Goal: Communication & Community: Answer question/provide support

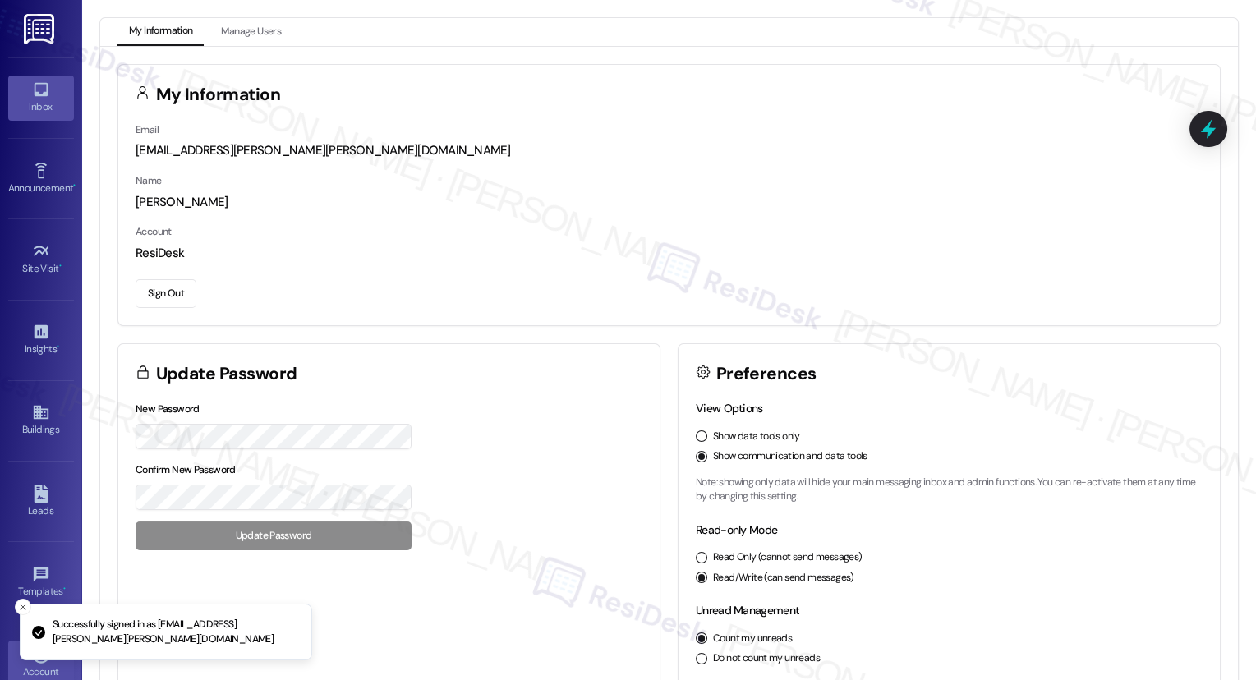
click at [48, 99] on div "Inbox" at bounding box center [41, 107] width 82 height 16
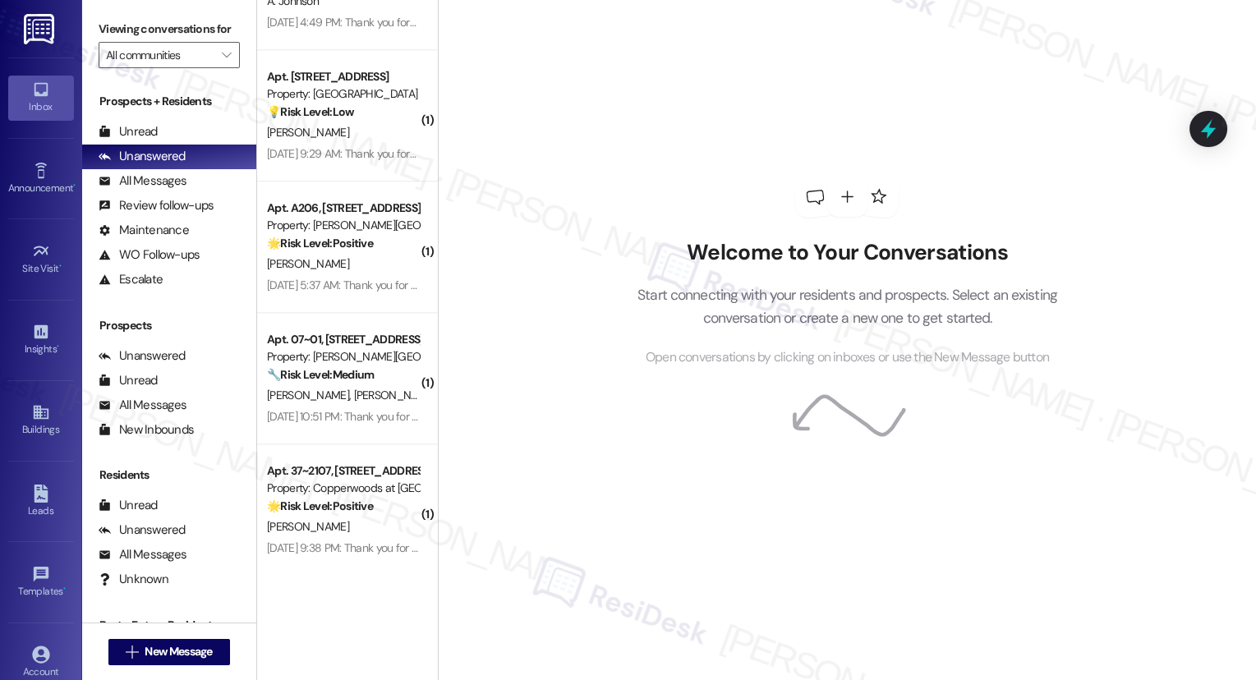
scroll to position [3640, 0]
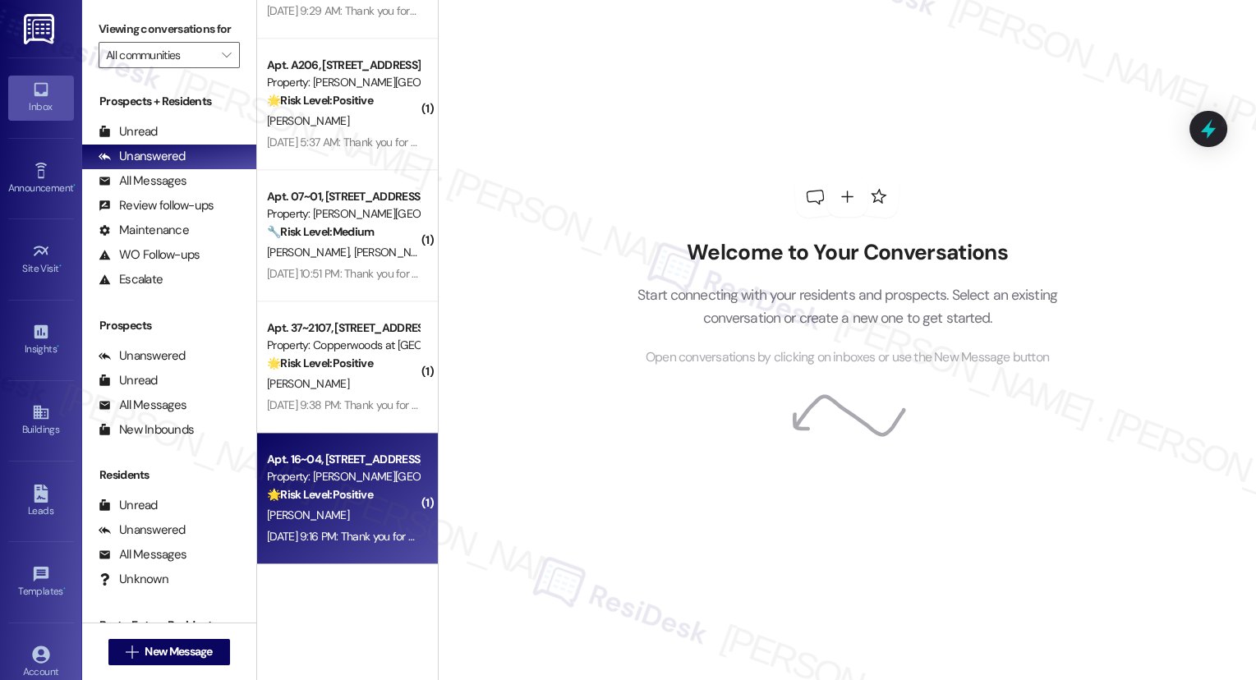
click at [346, 526] on div "Aug 21, 2025 at 9:16 PM: Thank you for your message. Our offices are currently …" at bounding box center [342, 536] width 155 height 21
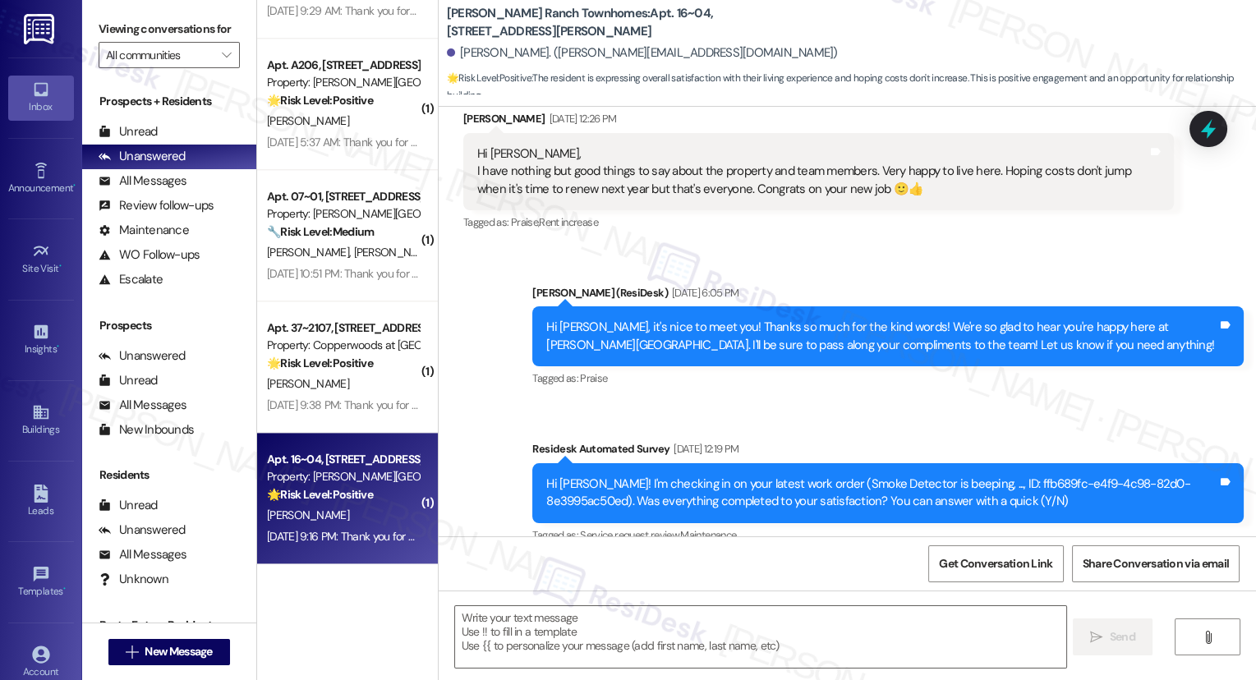
type textarea "Fetching suggested responses. Please feel free to read through the conversation…"
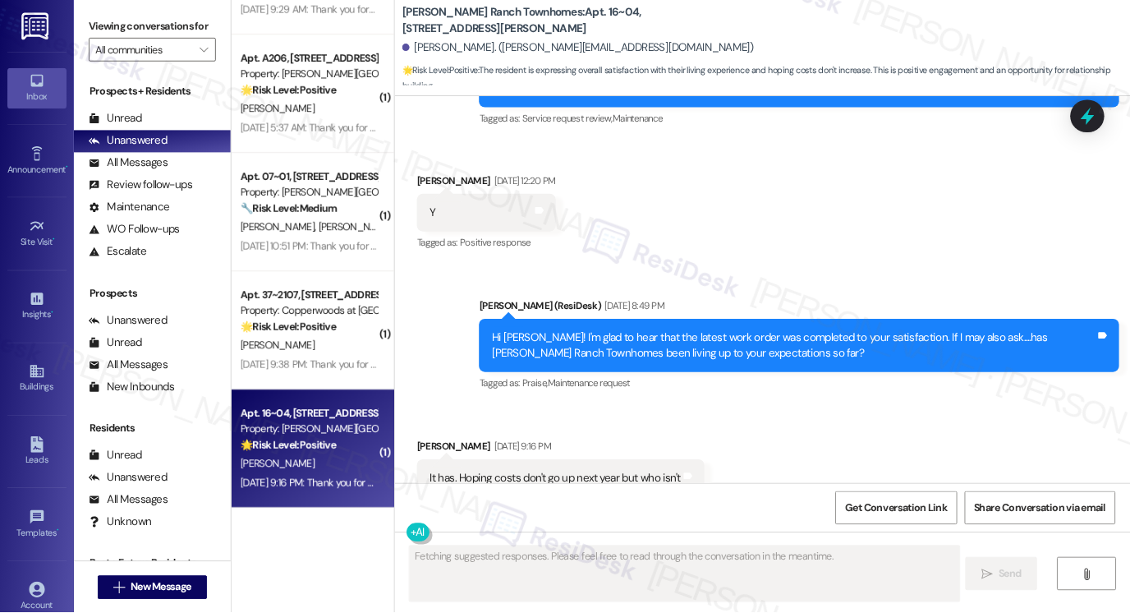
scroll to position [791, 0]
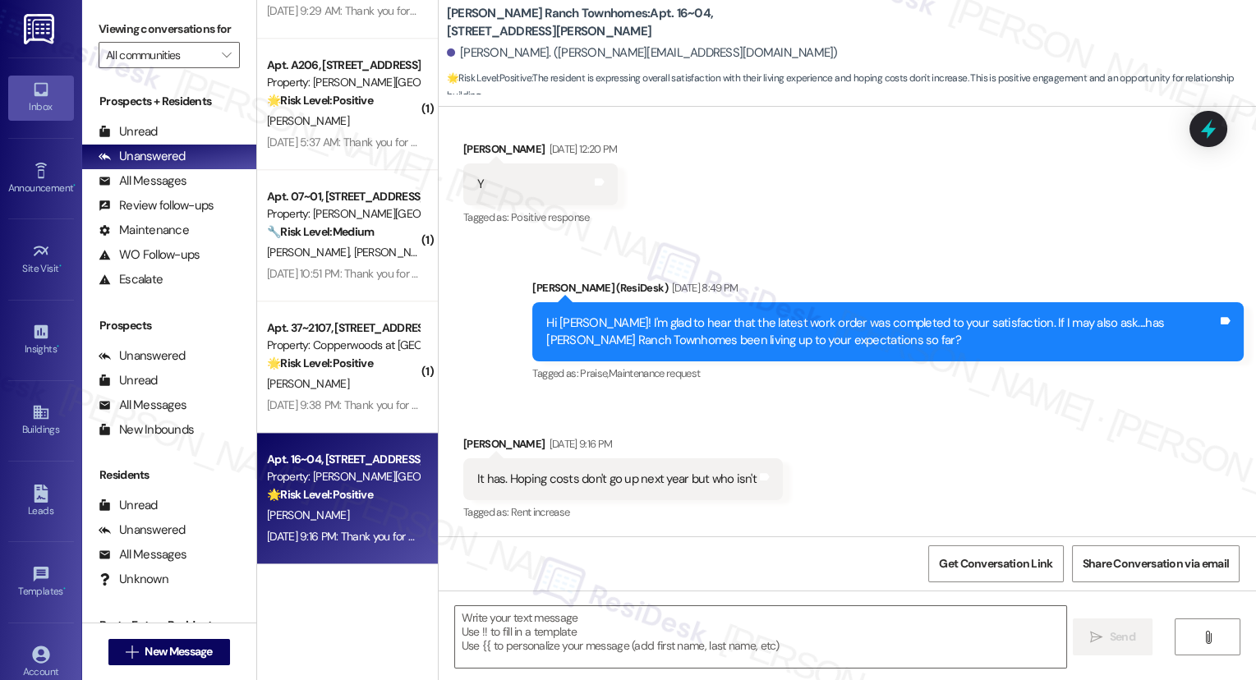
click at [550, 471] on div "It has. Hoping costs don't go up next year but who isn't" at bounding box center [616, 479] width 279 height 17
click at [675, 307] on div "Hi Matthew! I'm glad to hear that the latest work order was completed to your s…" at bounding box center [887, 332] width 711 height 60
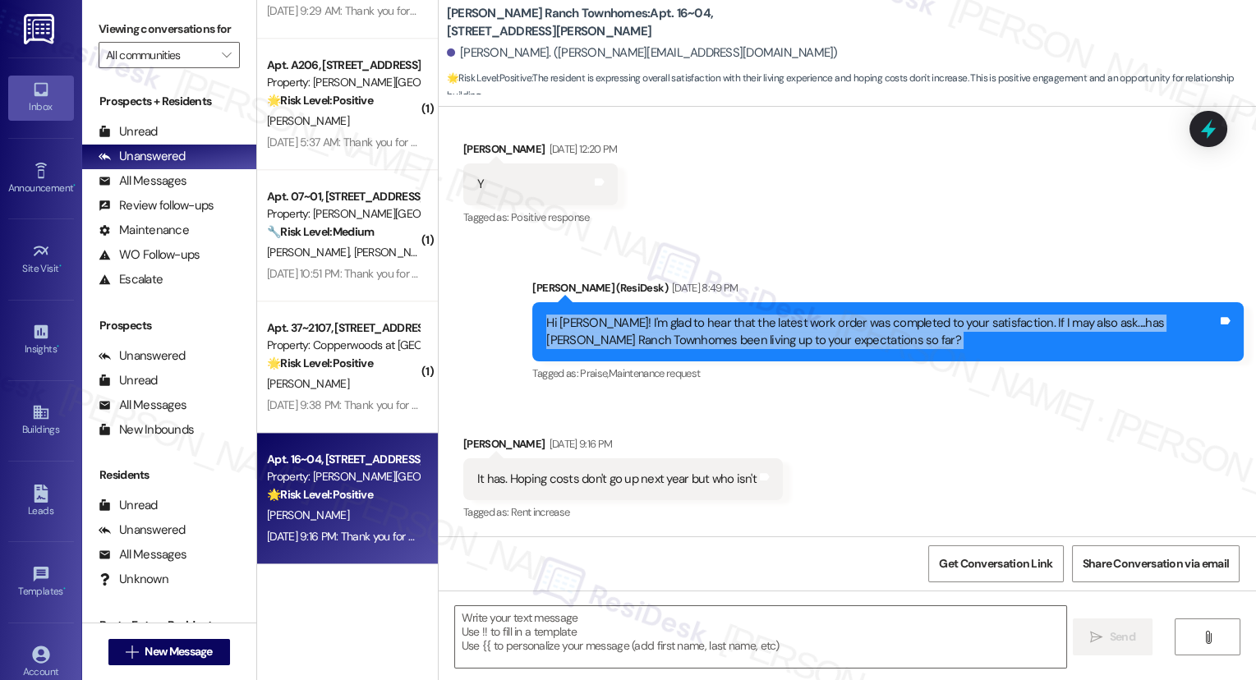
click at [675, 307] on div "Hi Matthew! I'm glad to hear that the latest work order was completed to your s…" at bounding box center [887, 332] width 711 height 60
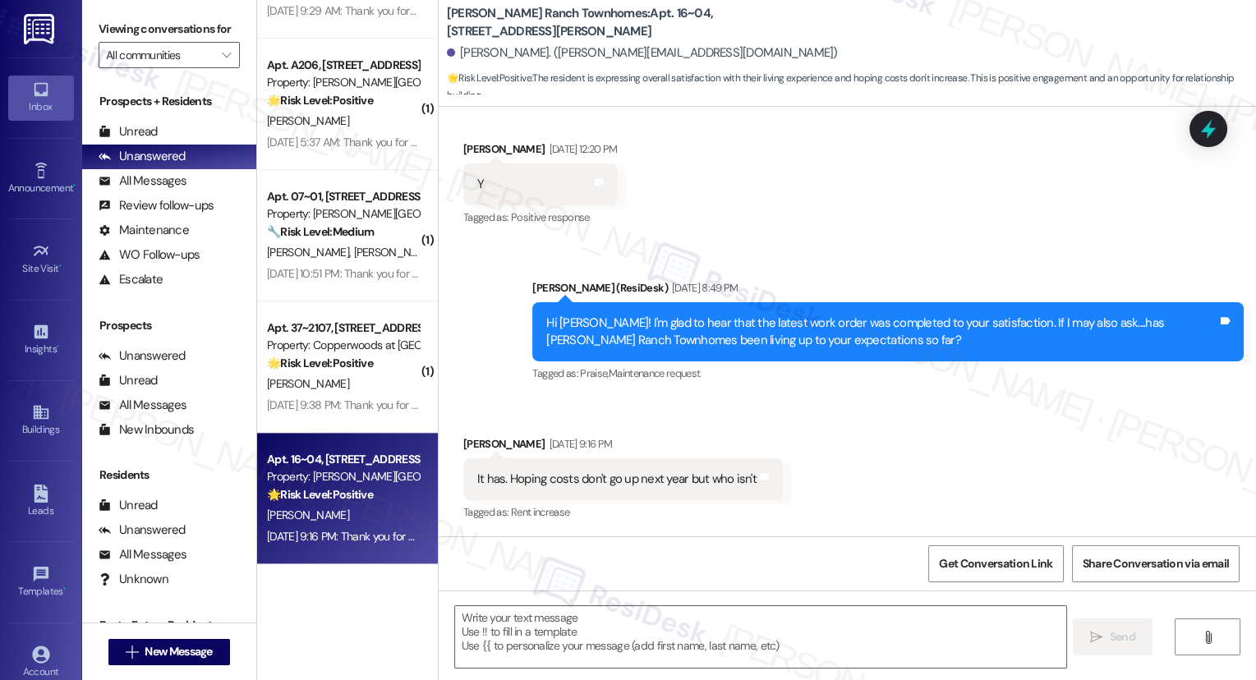
click at [604, 475] on div "It has. Hoping costs don't go up next year but who isn't" at bounding box center [616, 479] width 279 height 17
click at [725, 329] on div "Hi Matthew! I'm glad to hear that the latest work order was completed to your s…" at bounding box center [881, 332] width 671 height 35
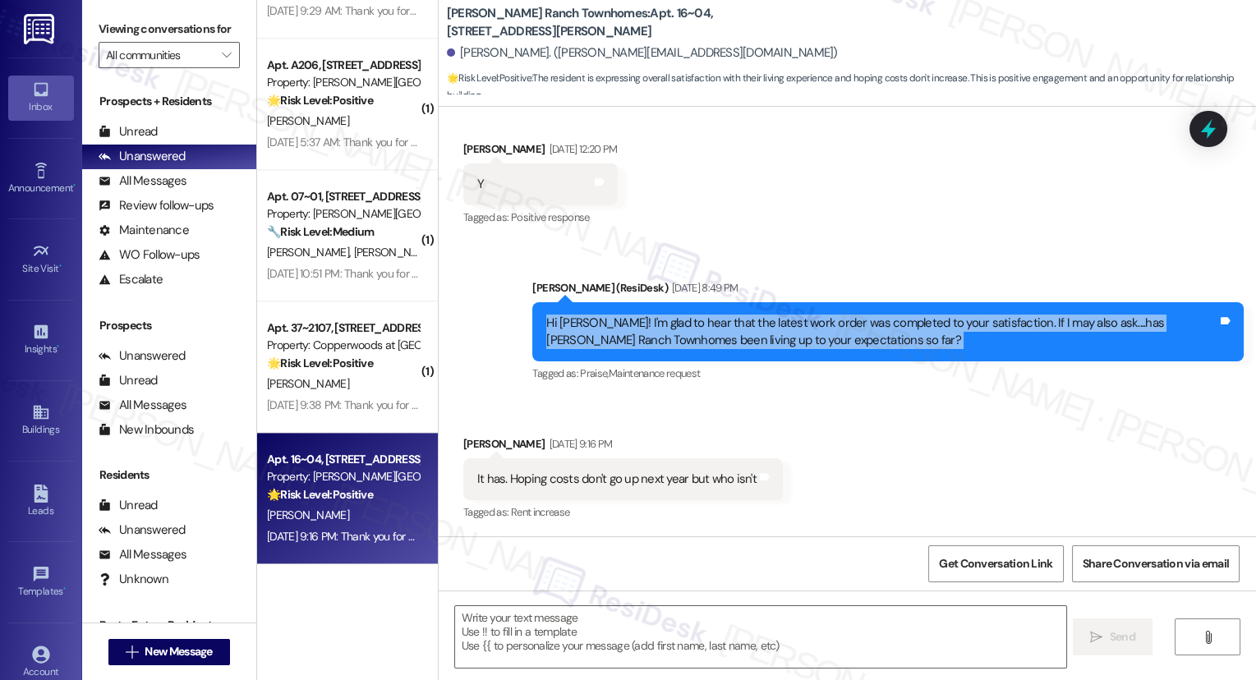
click at [725, 329] on div "Hi Matthew! I'm glad to hear that the latest work order was completed to your s…" at bounding box center [881, 332] width 671 height 35
copy div "Hi Matthew! I'm glad to hear that the latest work order was completed to your s…"
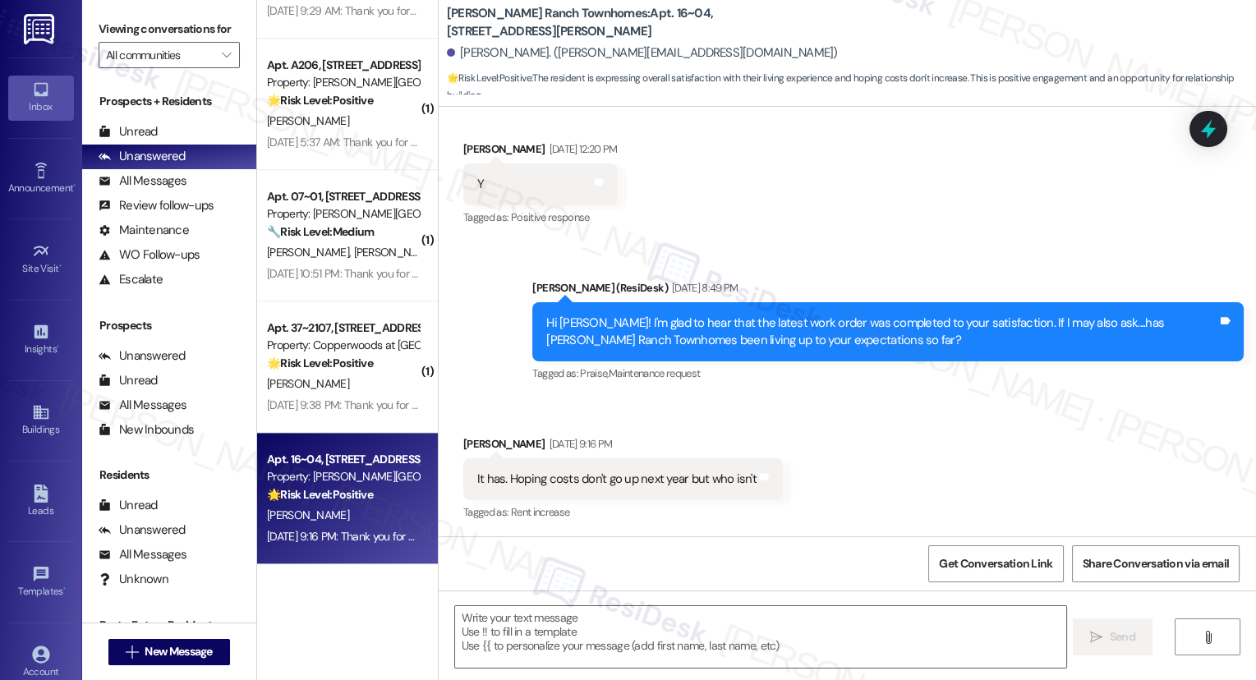
click at [116, 6] on div "Viewing conversations for All communities " at bounding box center [169, 42] width 174 height 85
click at [533, 471] on div "It has. Hoping costs don't go up next year but who isn't" at bounding box center [616, 479] width 279 height 17
copy div "It has. Hoping costs don't go up next year but who isn't Tags and notes"
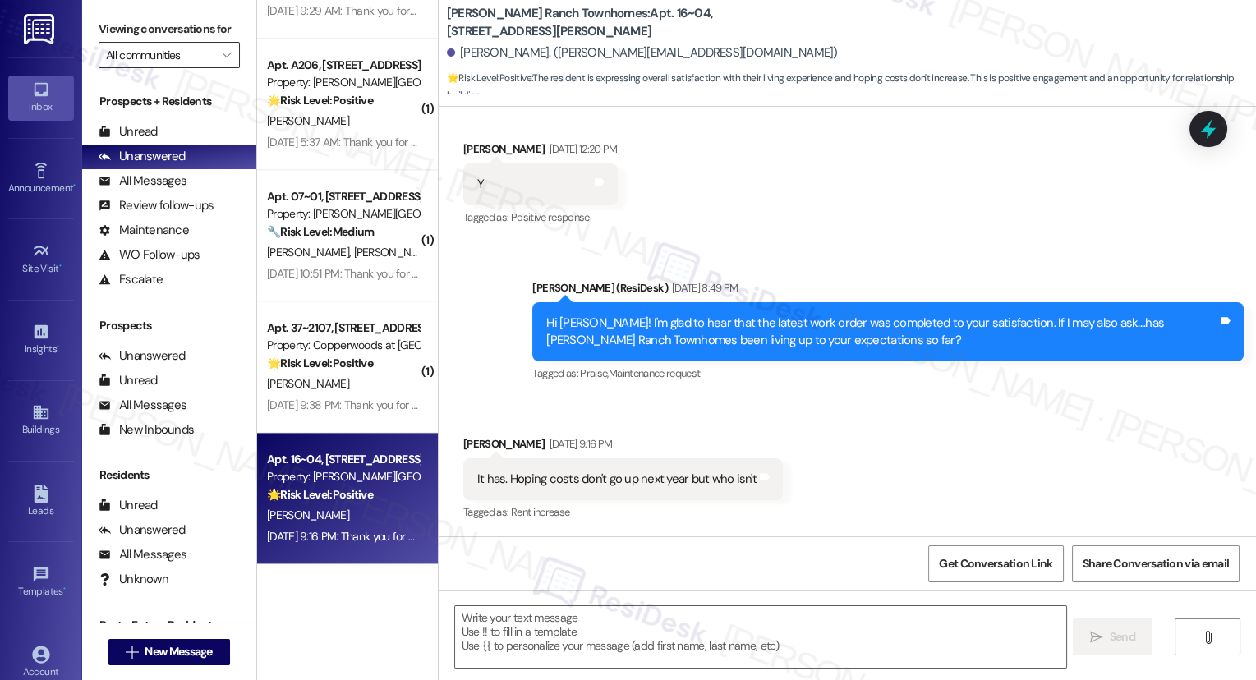
drag, startPoint x: 140, startPoint y: 47, endPoint x: 169, endPoint y: 77, distance: 41.8
click at [140, 42] on label "Viewing conversations for" at bounding box center [169, 28] width 141 height 25
click at [687, 647] on textarea at bounding box center [760, 637] width 611 height 62
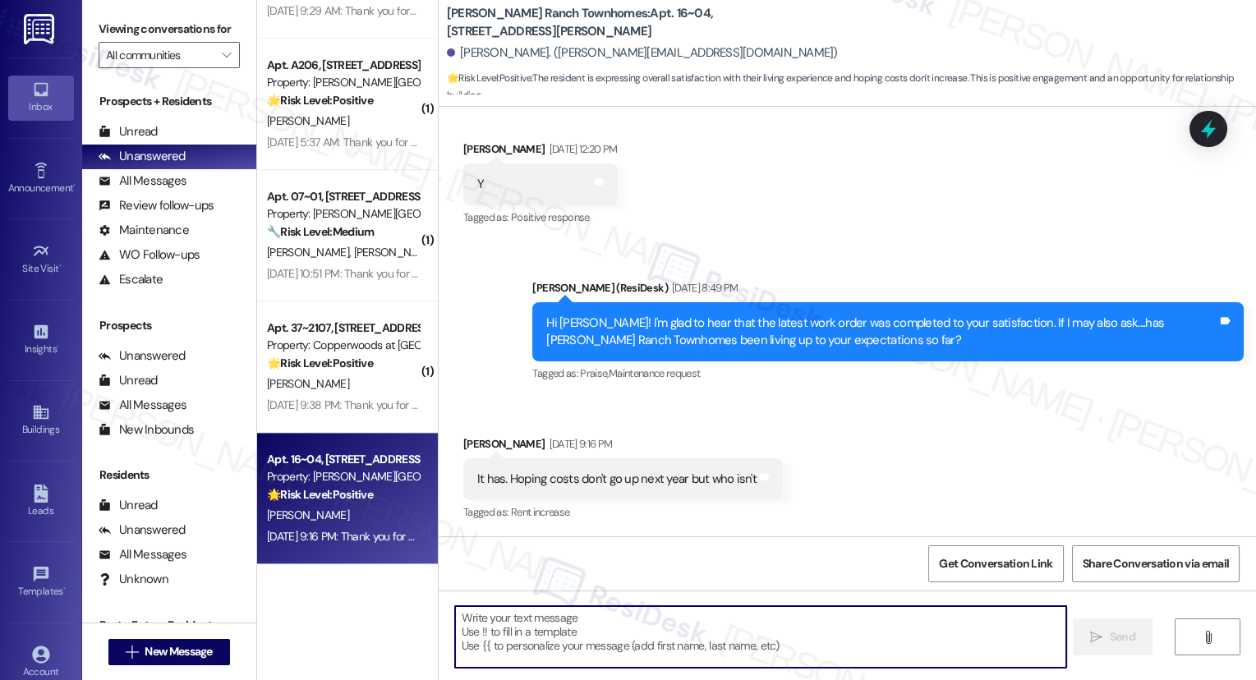
paste textarea "I’m really glad to hear that, Matthew! And I completely understand your concern…"
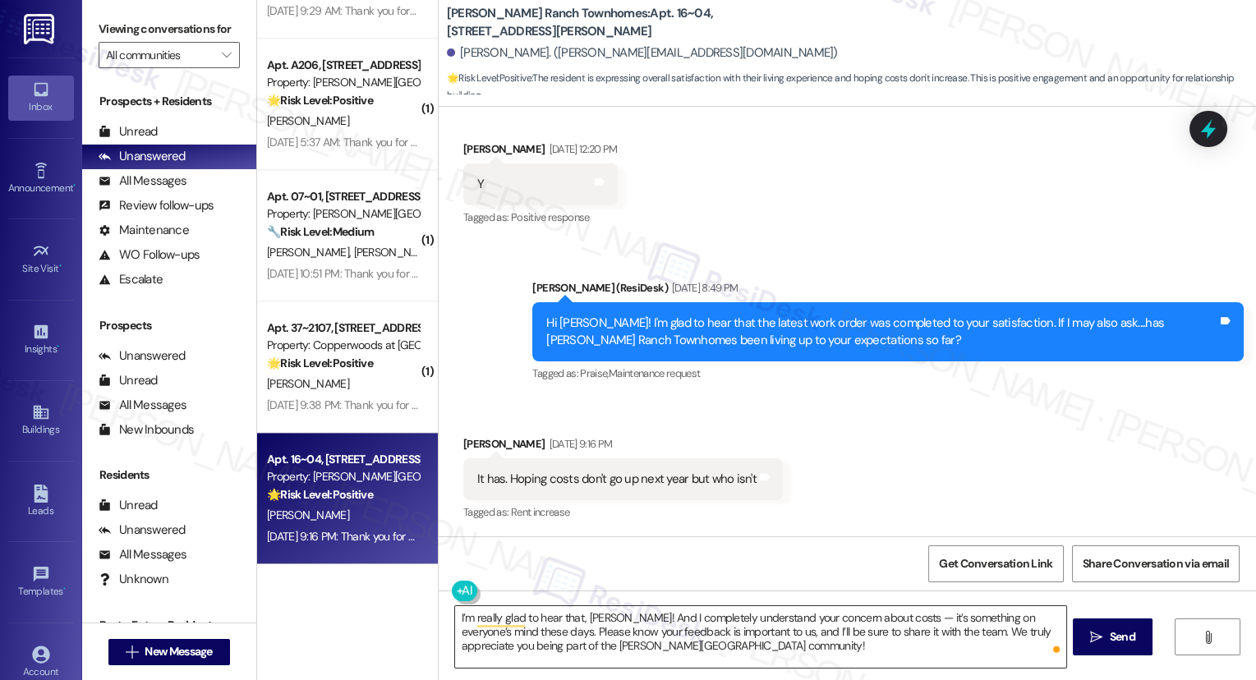
click at [478, 626] on textarea "I’m really glad to hear that, Matthew! And I completely understand your concern…" at bounding box center [760, 637] width 611 height 62
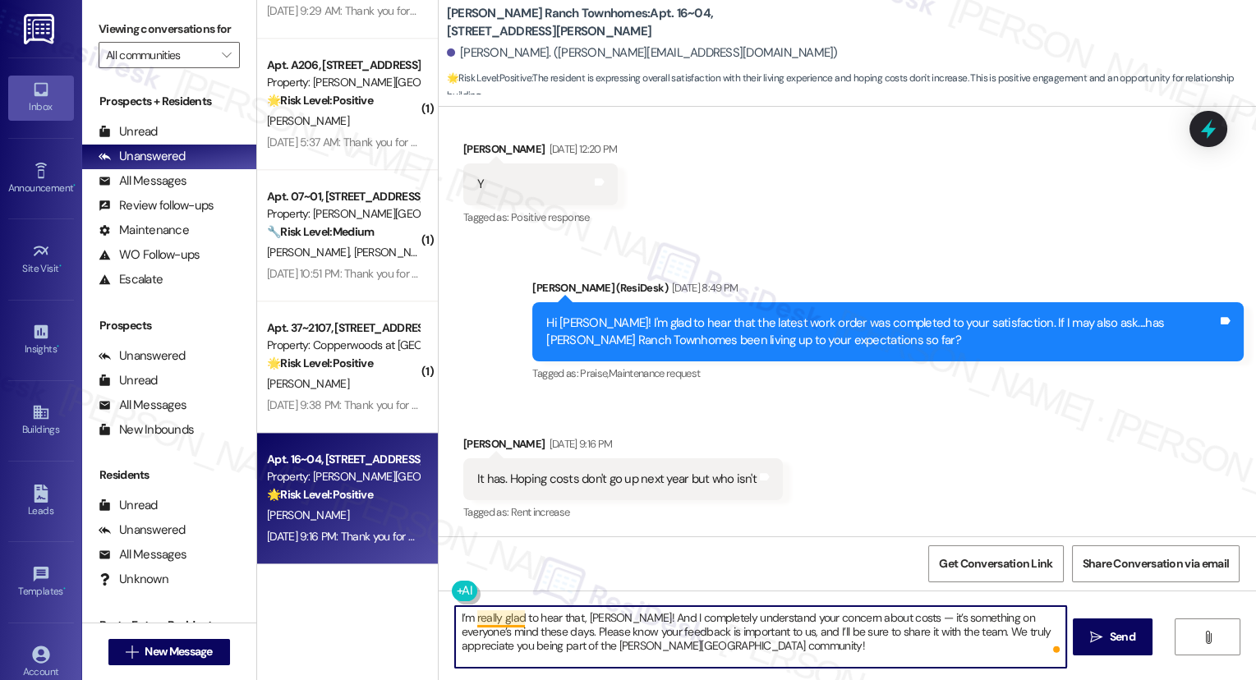
click at [477, 625] on textarea "I’m really glad to hear that, Matthew! And I completely understand your concern…" at bounding box center [760, 637] width 611 height 62
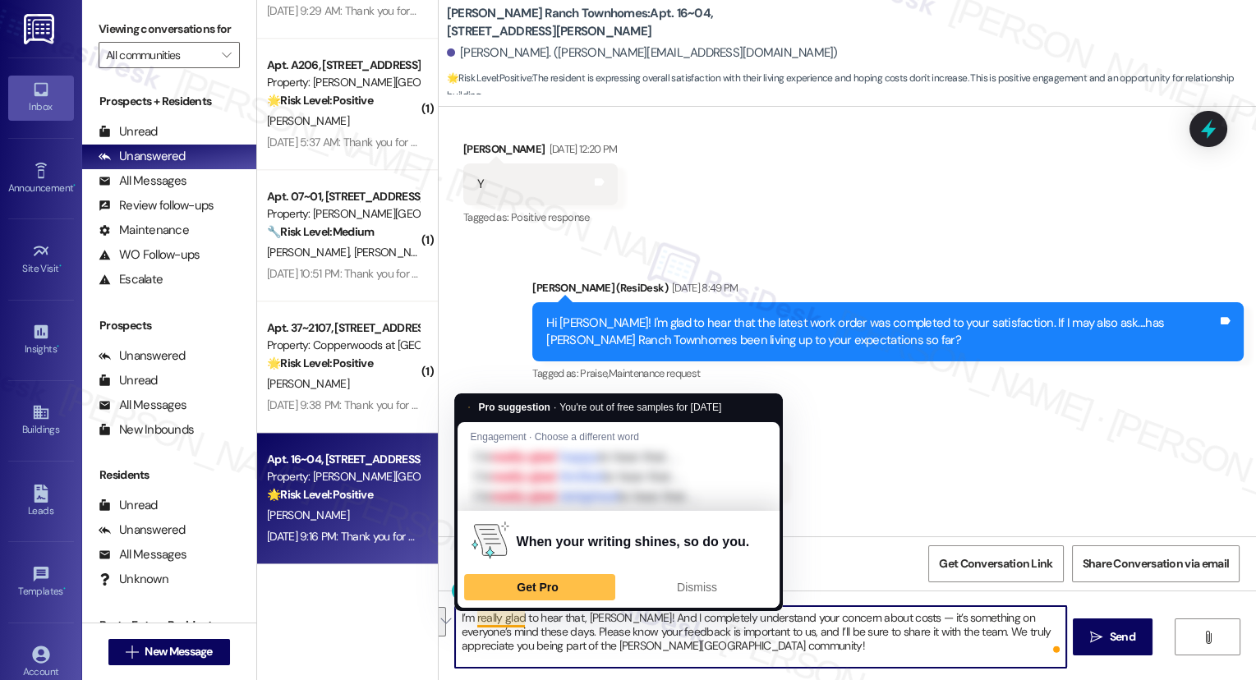
click at [480, 620] on textarea "I’m really glad to hear that, Matthew! And I completely understand your concern…" at bounding box center [760, 637] width 611 height 62
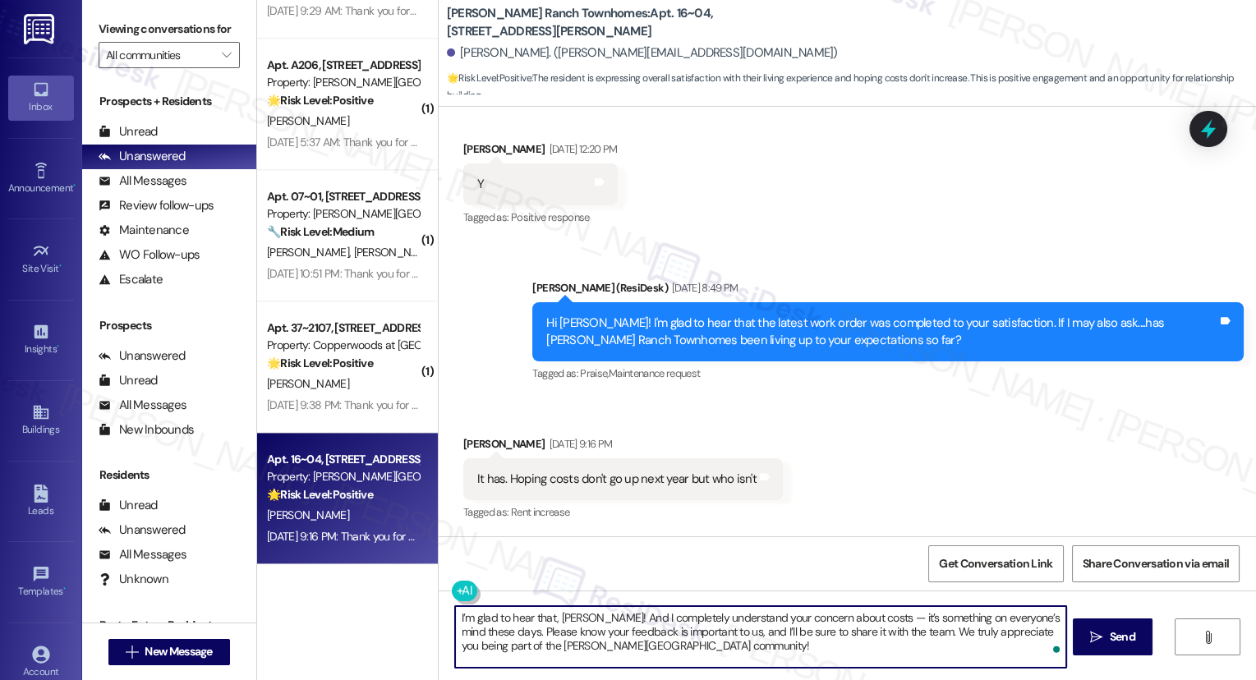
click at [657, 617] on textarea "I’m glad to hear that, Matthew! And I completely understand your concern about …" at bounding box center [760, 637] width 611 height 62
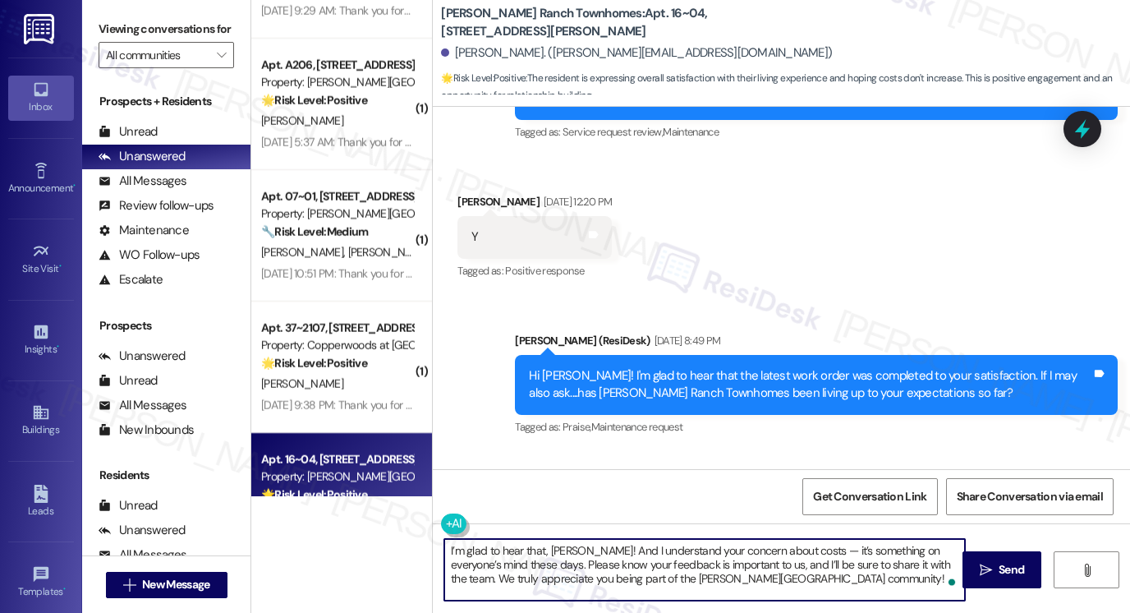
drag, startPoint x: 799, startPoint y: 551, endPoint x: 811, endPoint y: 551, distance: 12.3
click at [811, 551] on textarea "I’m glad to hear that, Matthew! And I understand your concern about costs — it’…" at bounding box center [704, 570] width 521 height 62
drag, startPoint x: 526, startPoint y: 562, endPoint x: 801, endPoint y: 535, distance: 277.2
click at [801, 535] on div "I’m glad to hear that, Matthew! And I understand your concern about costs. it’s…" at bounding box center [781, 584] width 697 height 123
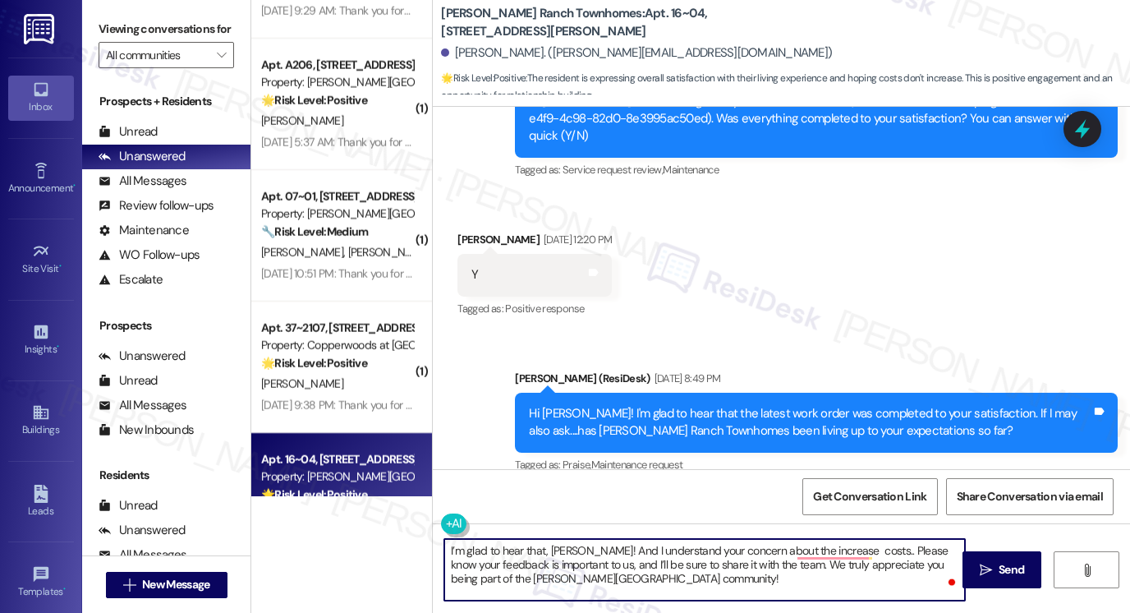
scroll to position [1033, 0]
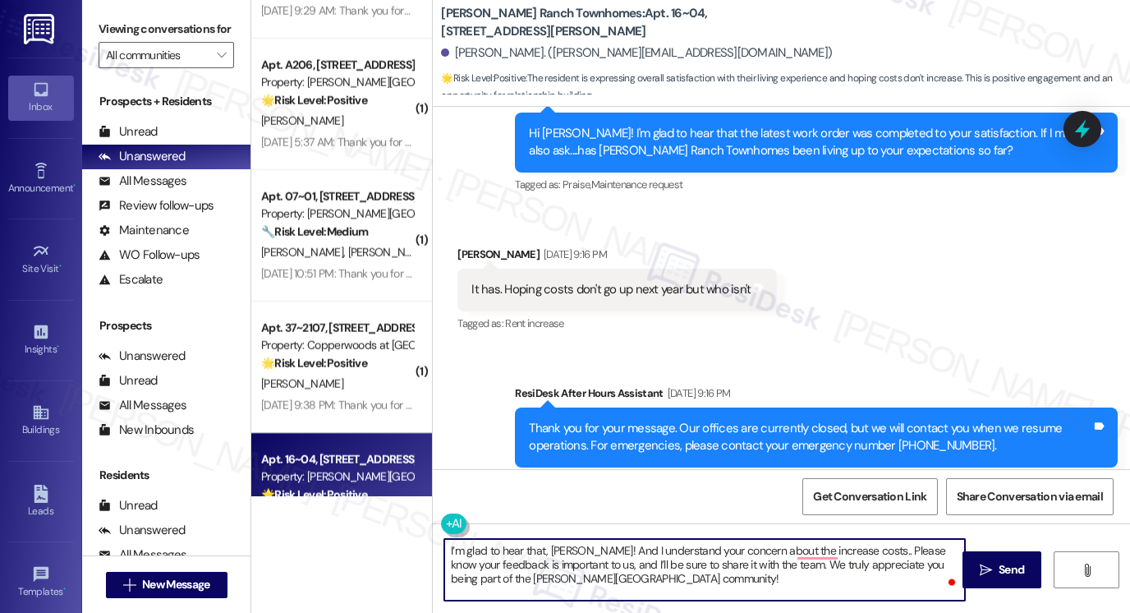
click at [851, 549] on textarea "I’m glad to hear that, Matthew! And I understand your concern about the increas…" at bounding box center [704, 570] width 521 height 62
drag, startPoint x: 672, startPoint y: 575, endPoint x: 838, endPoint y: 541, distance: 169.3
click at [838, 541] on textarea "I’m glad to hear that, Matthew! And I understand your concern about the increas…" at bounding box center [704, 570] width 521 height 62
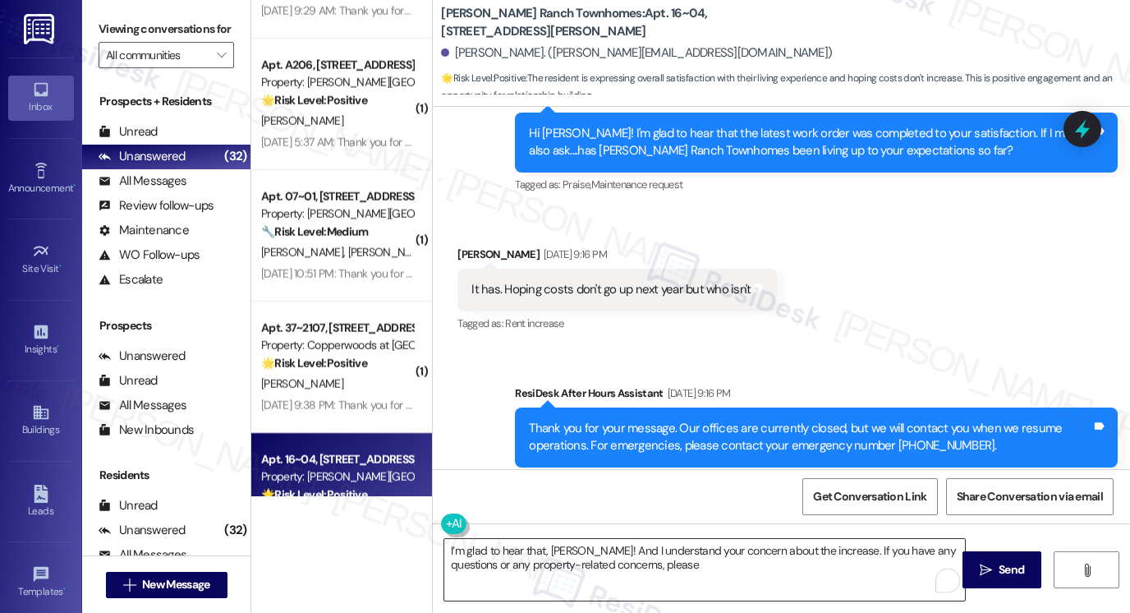
drag, startPoint x: 810, startPoint y: 501, endPoint x: 662, endPoint y: 565, distance: 161.1
click at [662, 565] on textarea "I’m glad to hear that, Matthew! And I understand your concern about the increas…" at bounding box center [704, 570] width 521 height 62
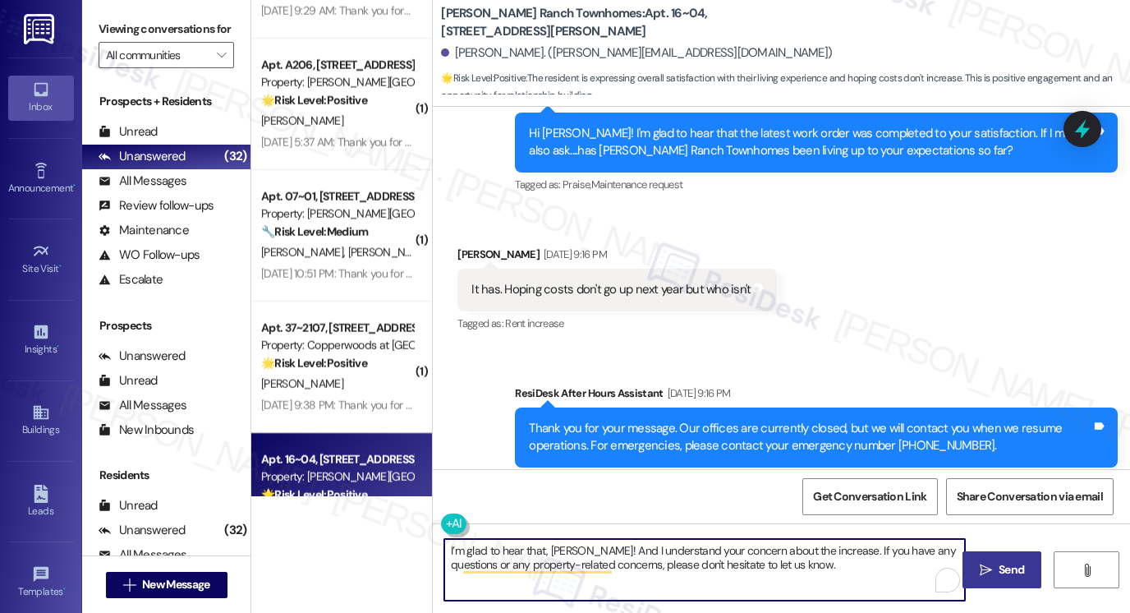
type textarea "I’m glad to hear that, Matthew! And I understand your concern about the increas…"
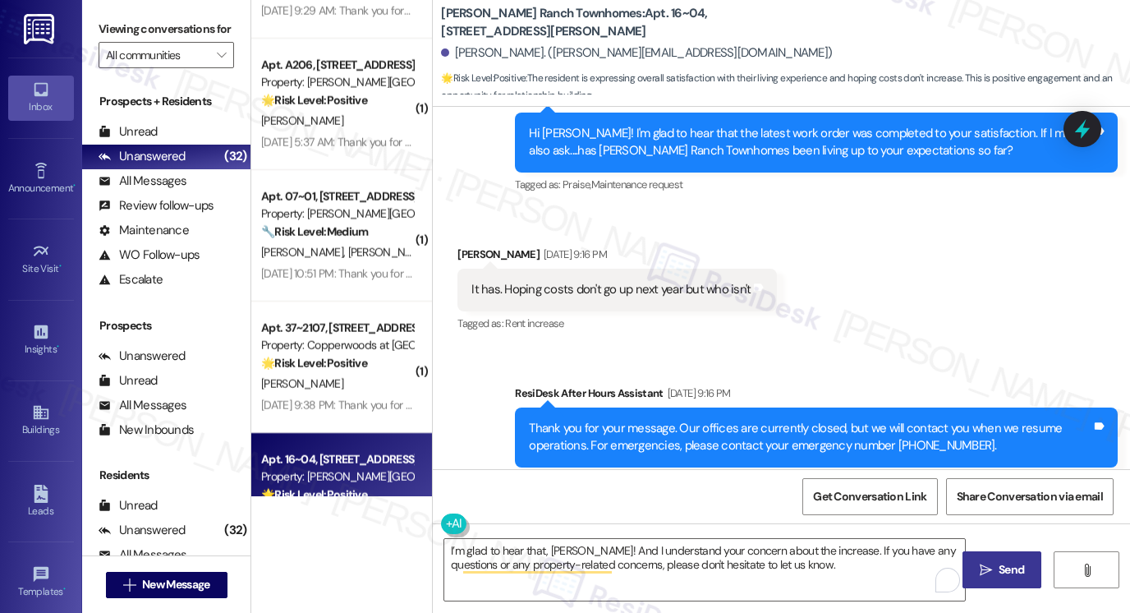
click at [1008, 576] on span "Send" at bounding box center [1011, 569] width 25 height 17
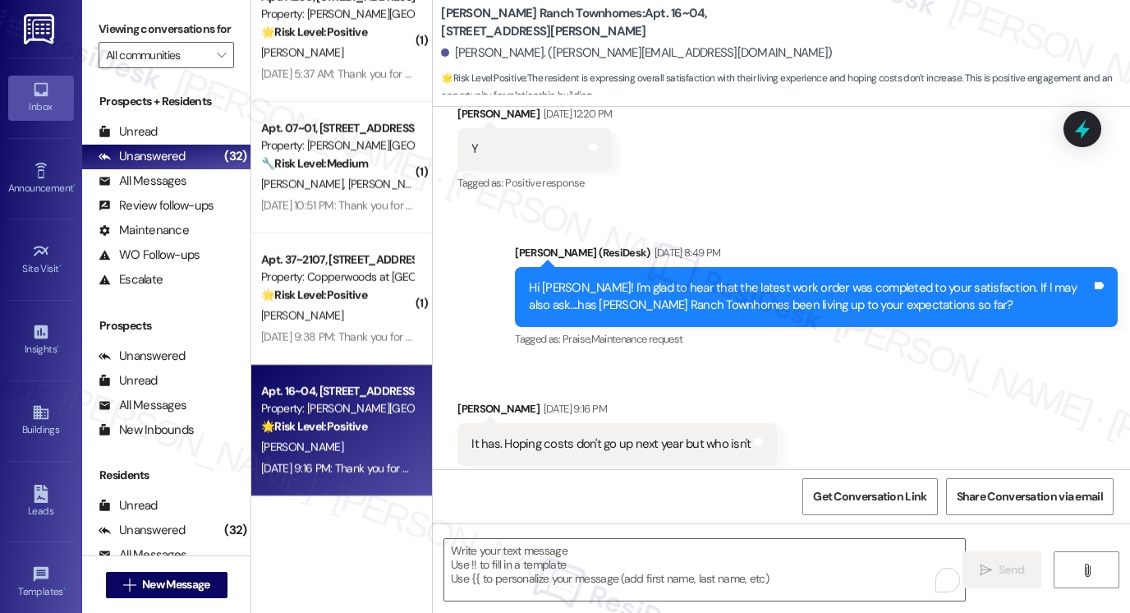
scroll to position [1165, 0]
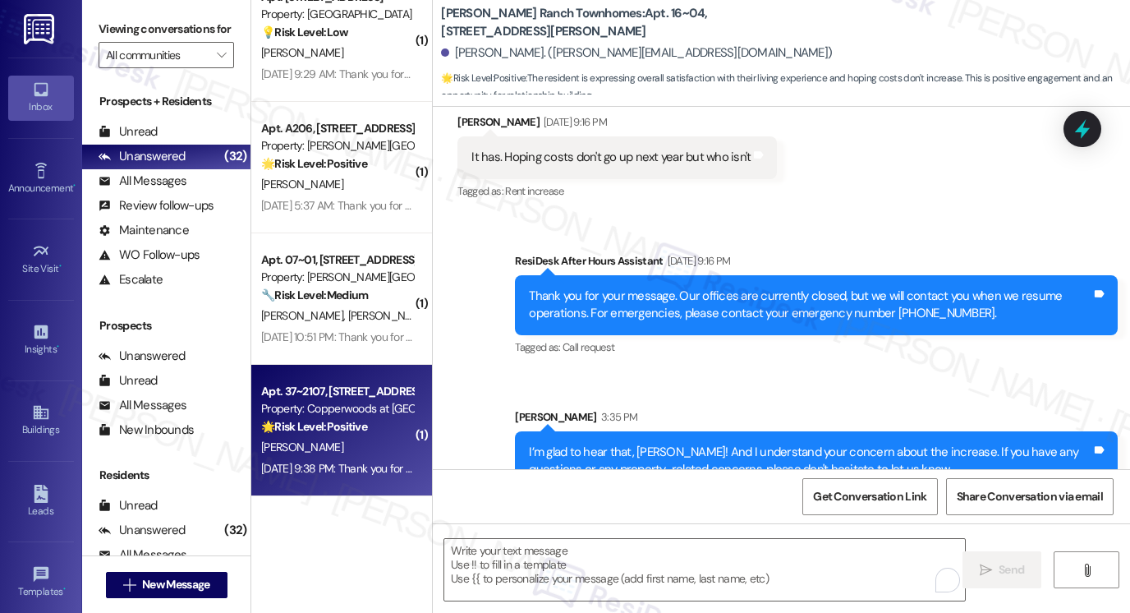
click at [350, 456] on div "[PERSON_NAME]" at bounding box center [336, 447] width 155 height 21
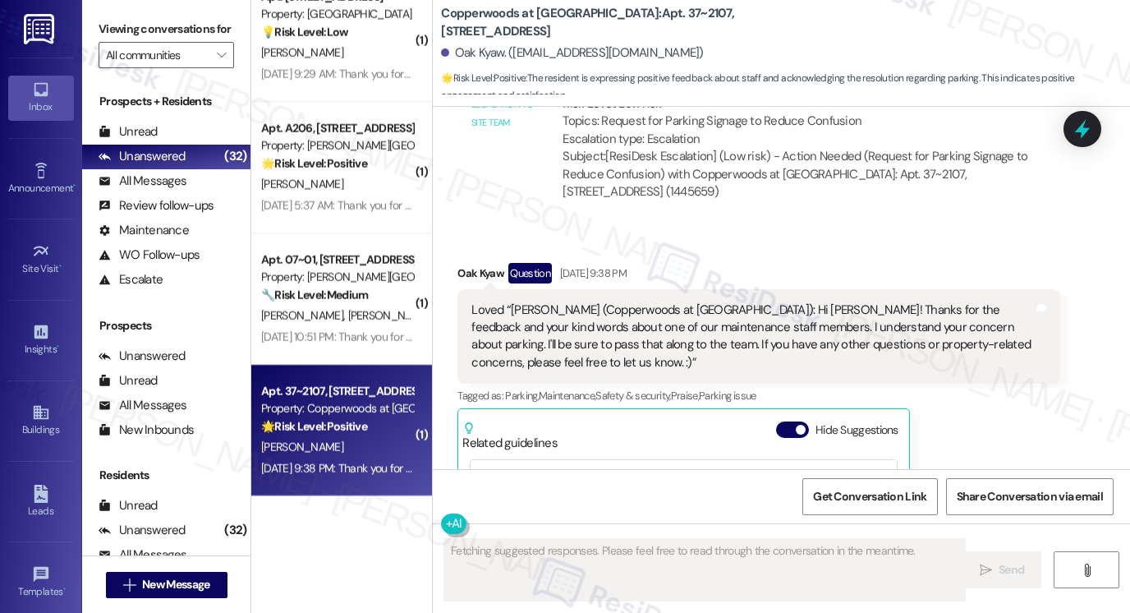
scroll to position [876, 0]
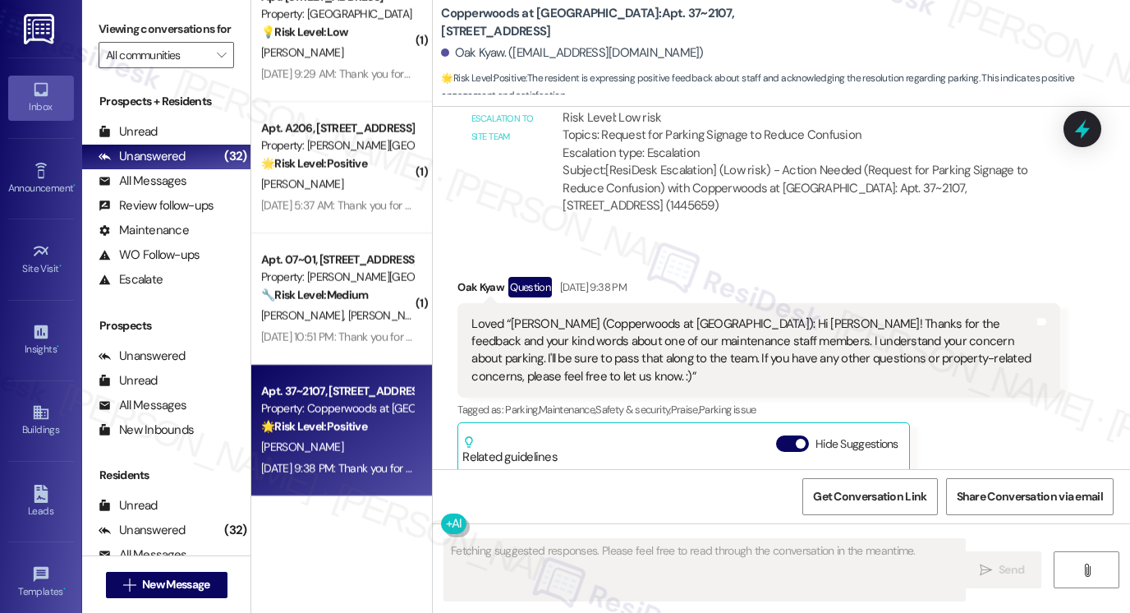
click at [526, 340] on div "Loved “Sarah (Copperwoods at Harrisville): Hi Oak! Thanks for the feedback and …" at bounding box center [752, 350] width 563 height 71
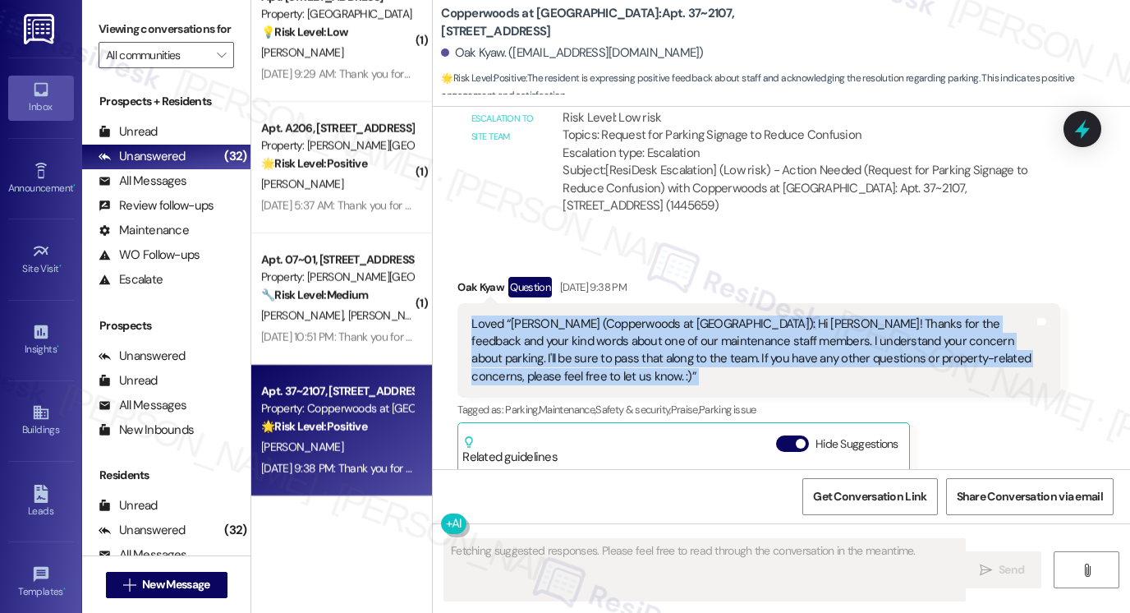
click at [526, 340] on div "Loved “Sarah (Copperwoods at Harrisville): Hi Oak! Thanks for the feedback and …" at bounding box center [752, 350] width 563 height 71
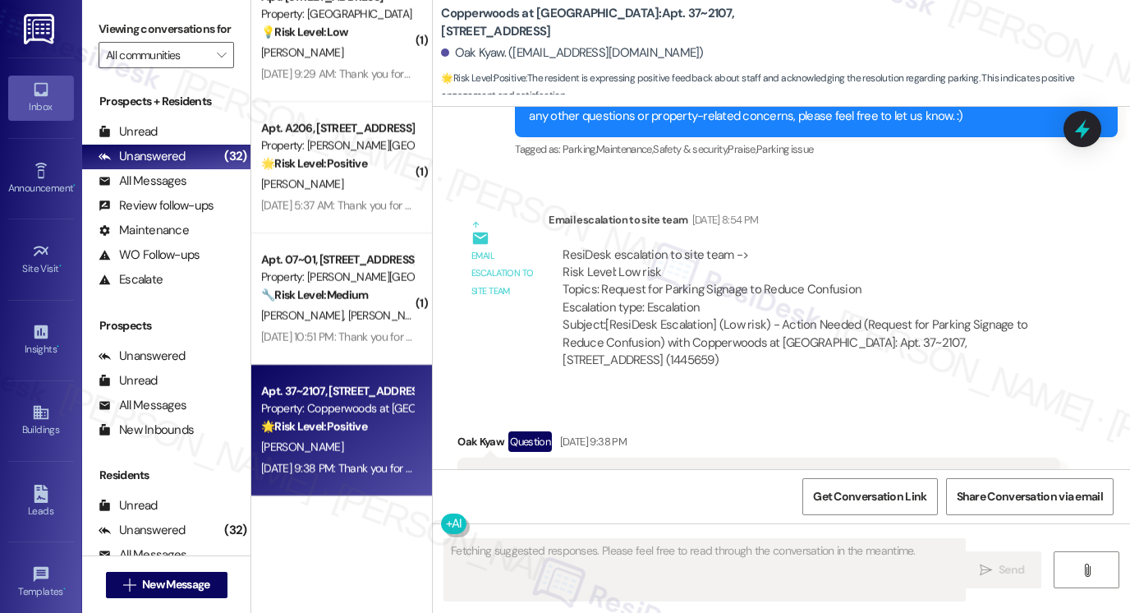
scroll to position [712, 0]
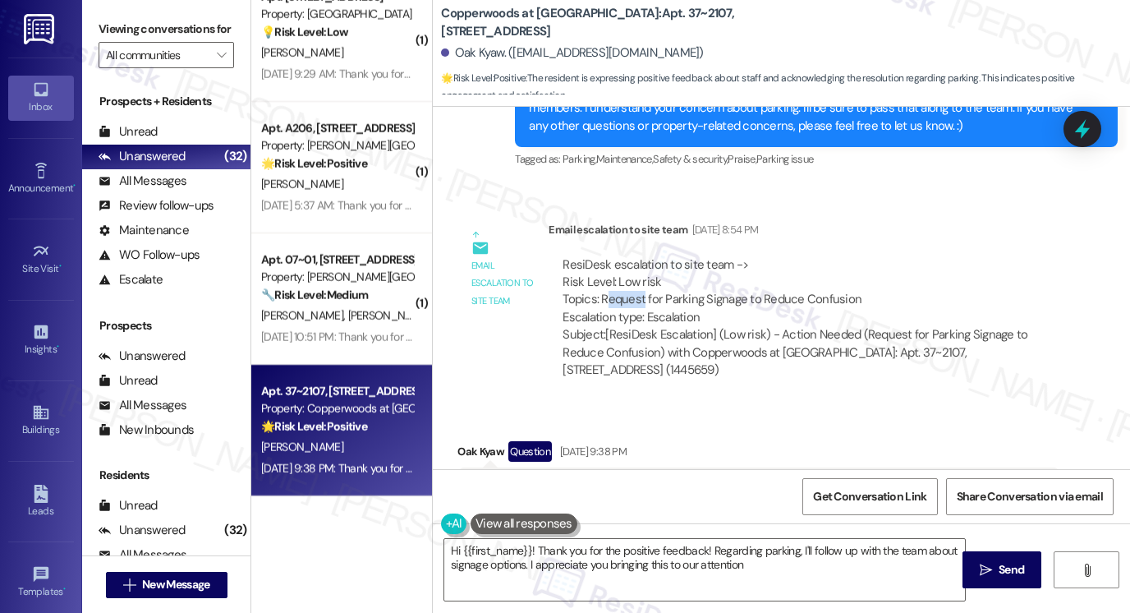
type textarea "Hi {{first_name}}! Thank you for the positive feedback! Regarding parking, I'll…"
drag, startPoint x: 602, startPoint y: 300, endPoint x: 877, endPoint y: 299, distance: 275.1
click at [877, 299] on div "ResiDesk escalation to site team -> Risk Level: Low risk Topics: Request for Pa…" at bounding box center [805, 291] width 484 height 71
click at [802, 286] on div "ResiDesk escalation to site team -> Risk Level: Low risk Topics: Request for Pa…" at bounding box center [805, 291] width 484 height 71
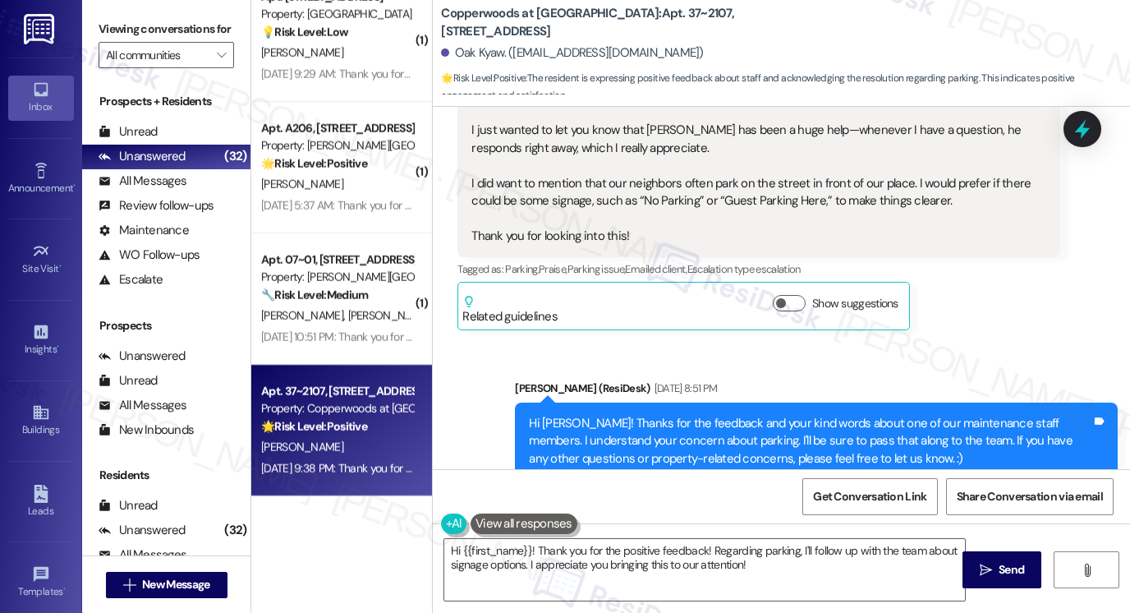
scroll to position [292, 0]
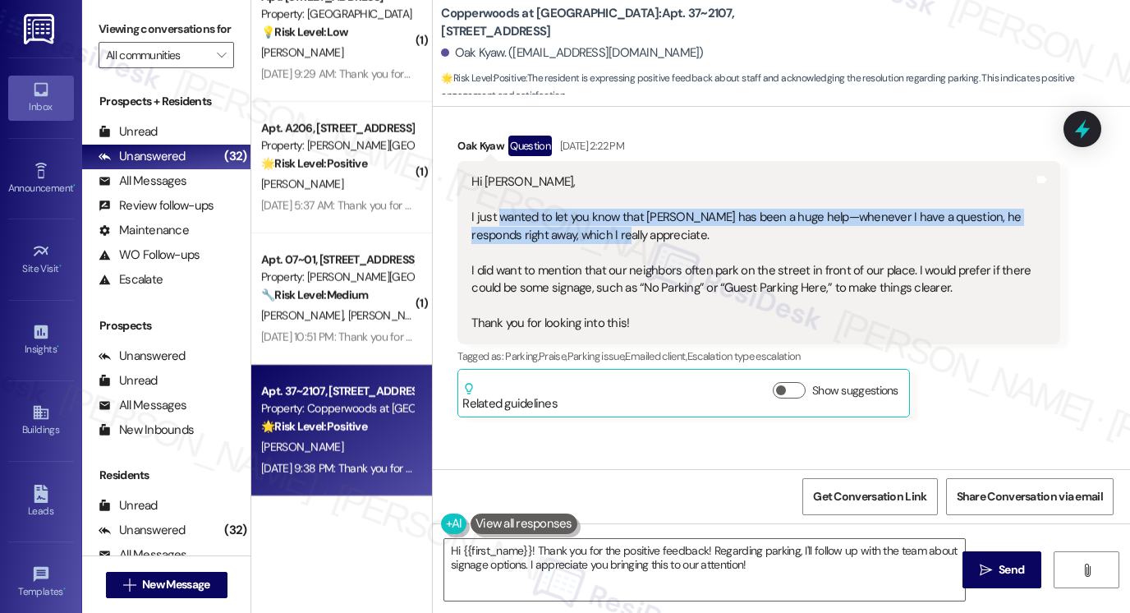
drag, startPoint x: 492, startPoint y: 219, endPoint x: 684, endPoint y: 249, distance: 194.4
click at [682, 249] on div "Hi Sarah, I just wanted to let you know that Jesus has been a huge help—wheneve…" at bounding box center [752, 252] width 563 height 158
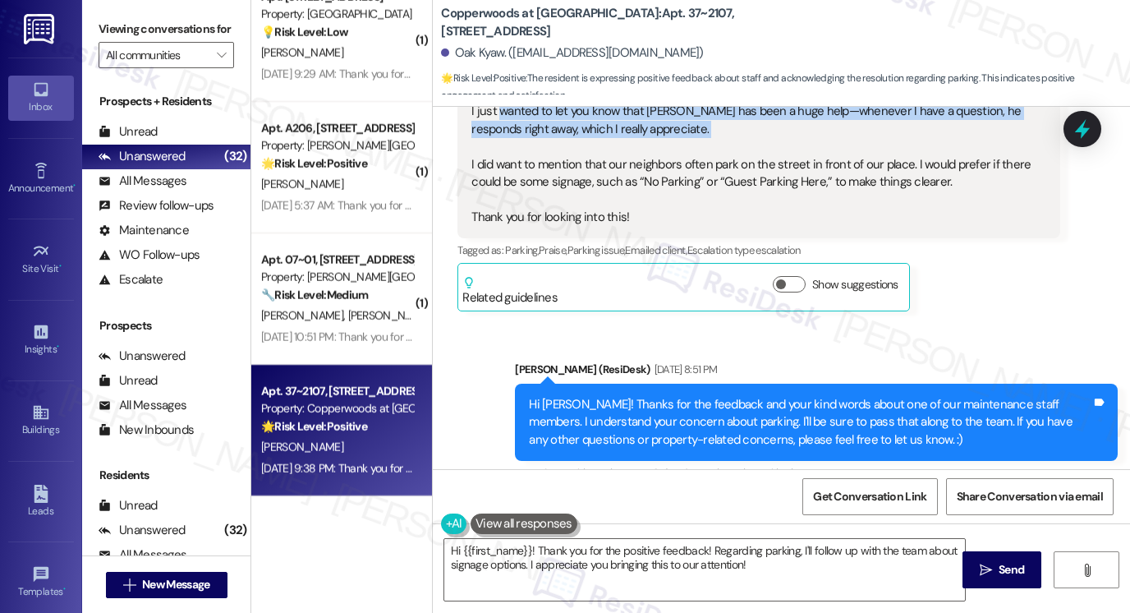
scroll to position [621, 0]
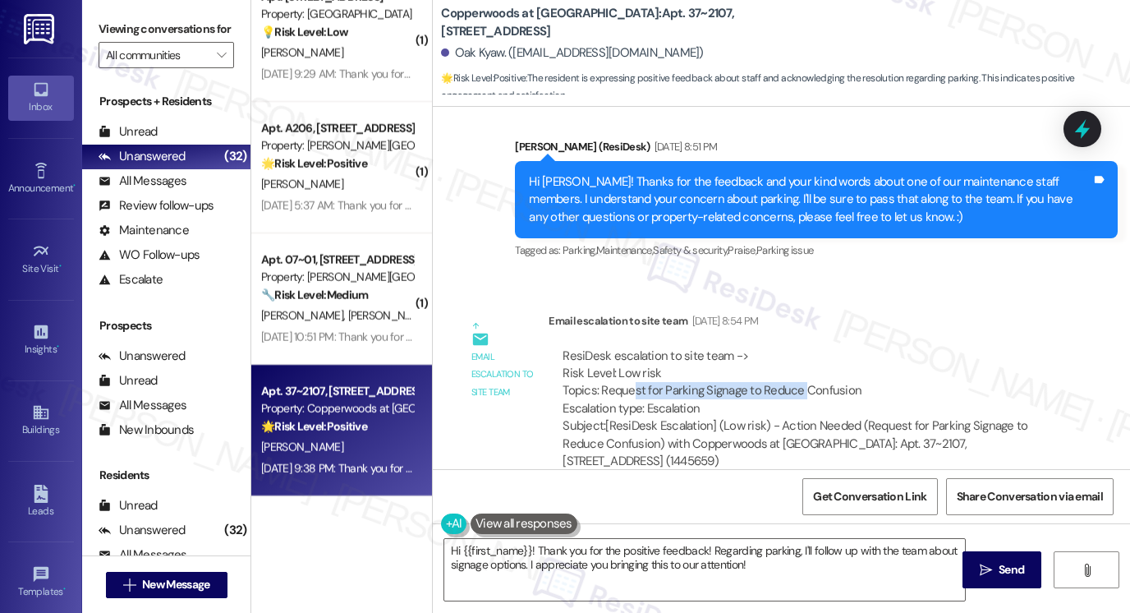
drag, startPoint x: 628, startPoint y: 396, endPoint x: 793, endPoint y: 393, distance: 165.1
click at [793, 393] on div "ResiDesk escalation to site team -> Risk Level: Low risk Topics: Request for Pa…" at bounding box center [805, 382] width 484 height 71
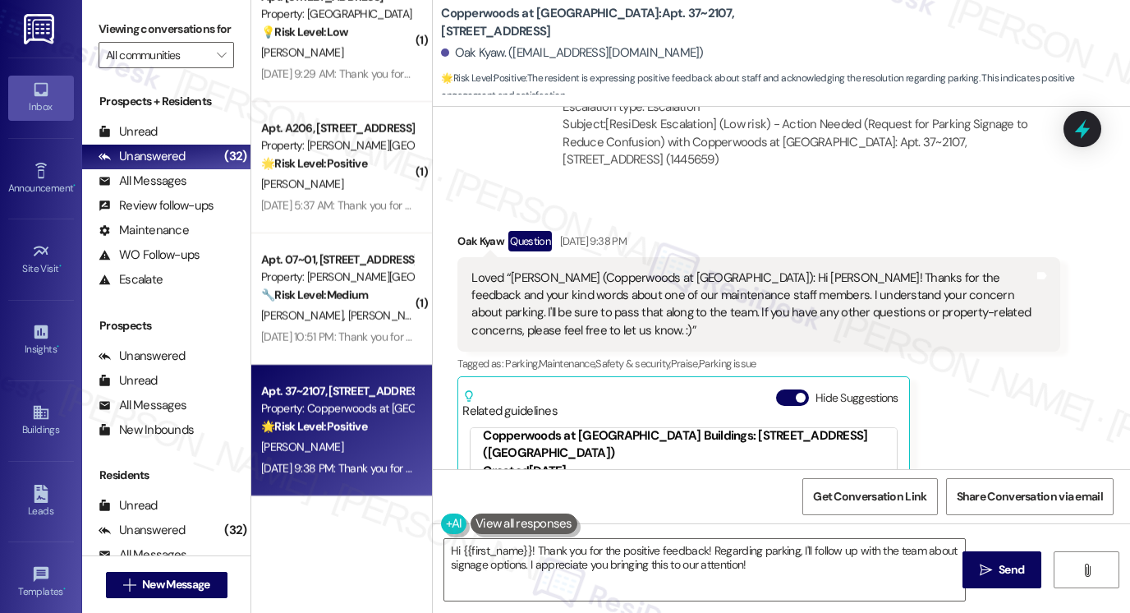
scroll to position [1031, 0]
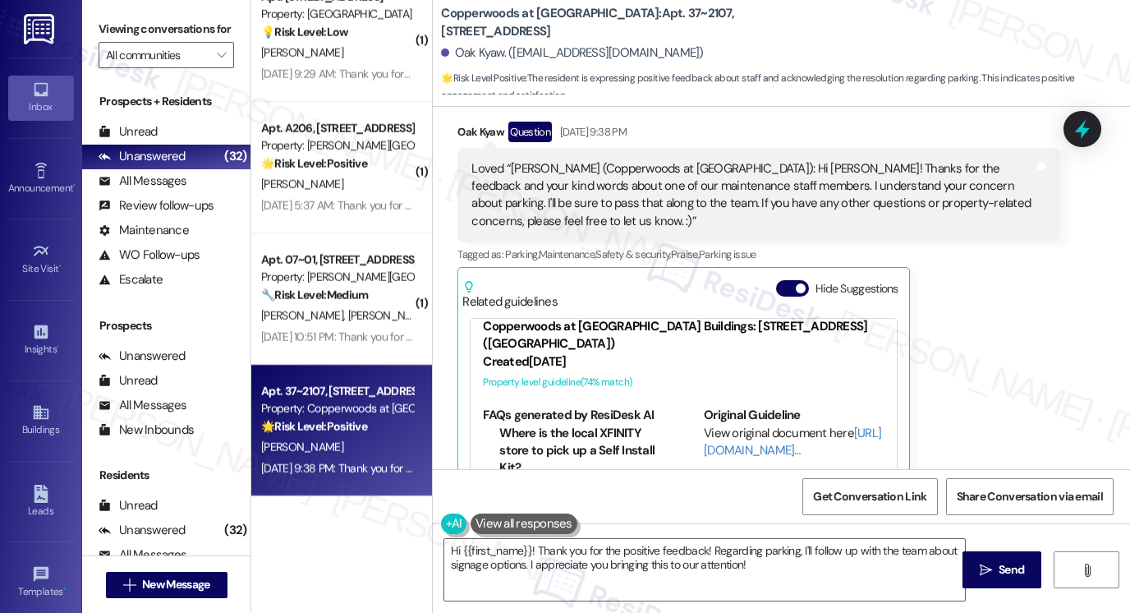
click at [544, 177] on div "Loved “Sarah (Copperwoods at Harrisville): Hi Oak! Thanks for the feedback and …" at bounding box center [752, 195] width 563 height 71
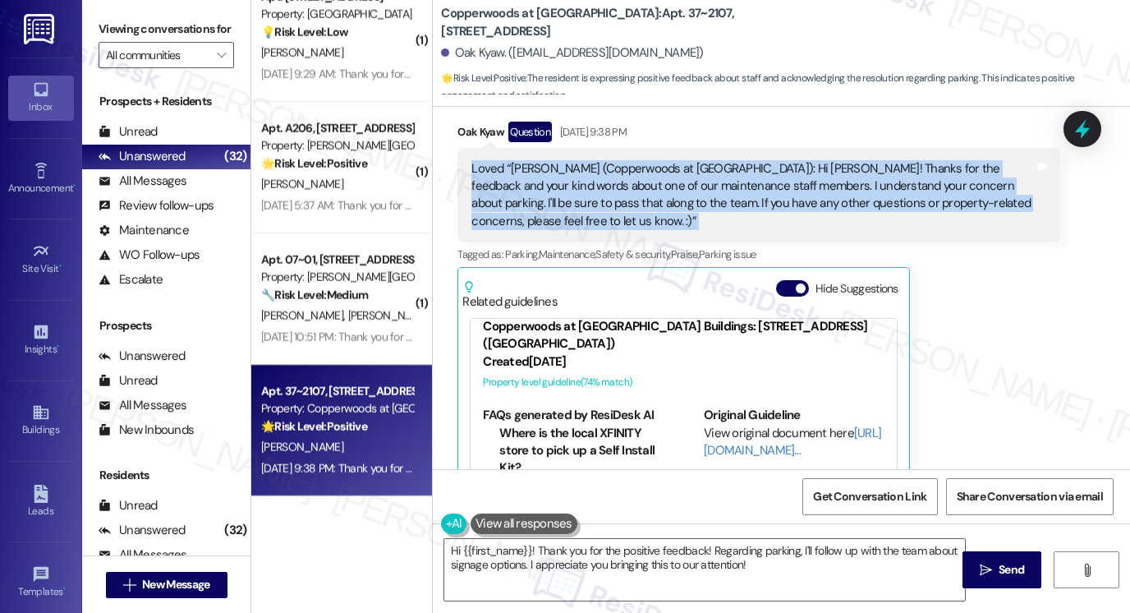
click at [544, 177] on div "Loved “Sarah (Copperwoods at Harrisville): Hi Oak! Thanks for the feedback and …" at bounding box center [752, 195] width 563 height 71
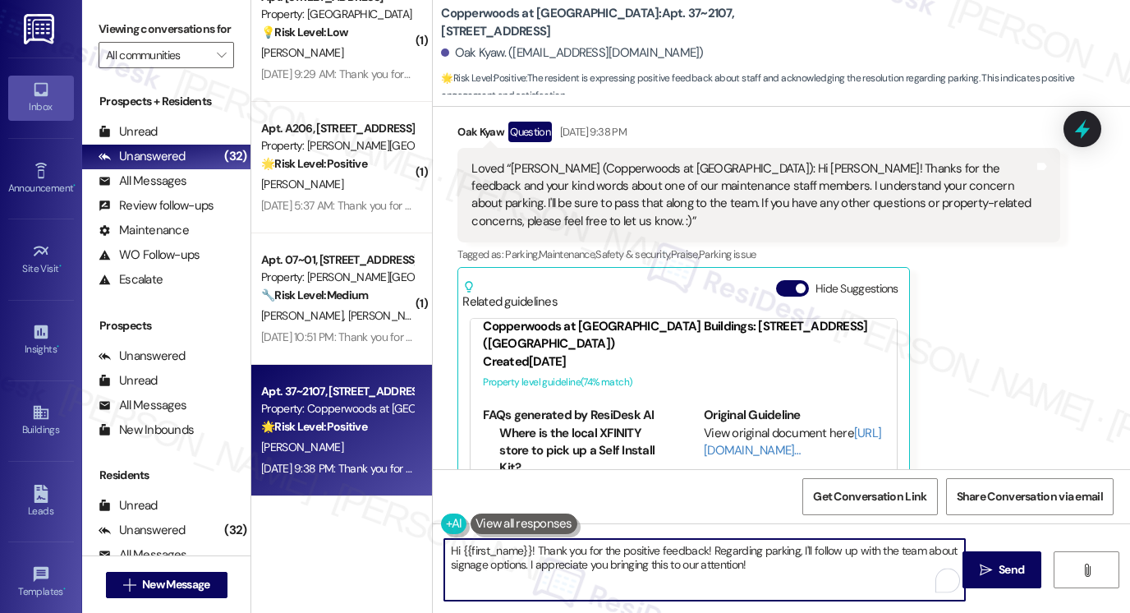
drag, startPoint x: 861, startPoint y: 567, endPoint x: 566, endPoint y: 559, distance: 294.9
click at [566, 559] on textarea "Hi {{first_name}}! Thank you for the positive feedback! Regarding parking, I'll…" at bounding box center [704, 570] width 521 height 62
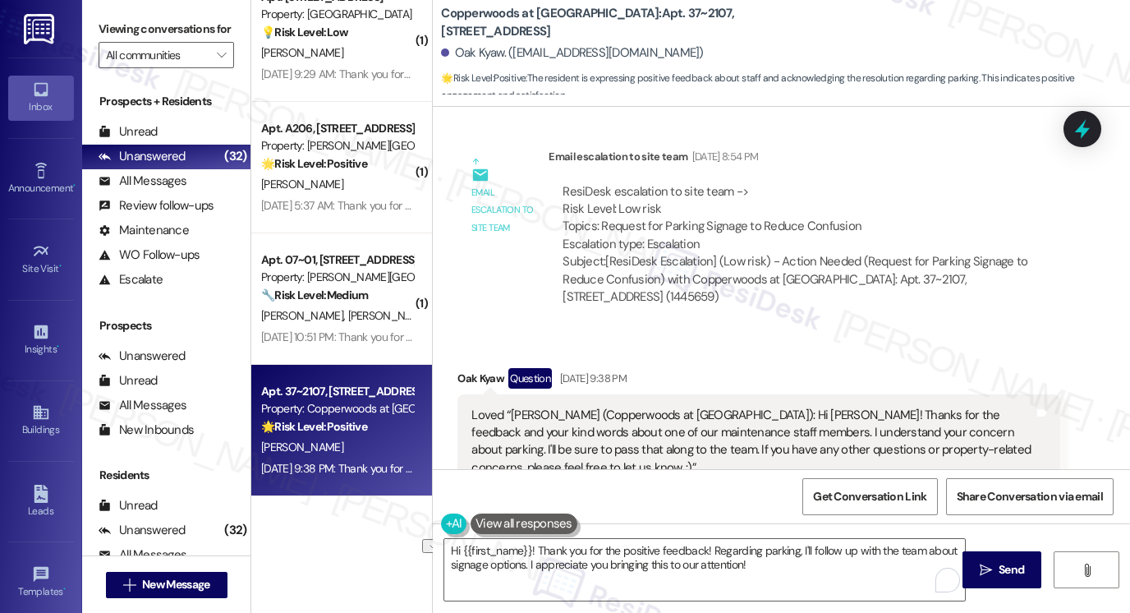
scroll to position [1196, 0]
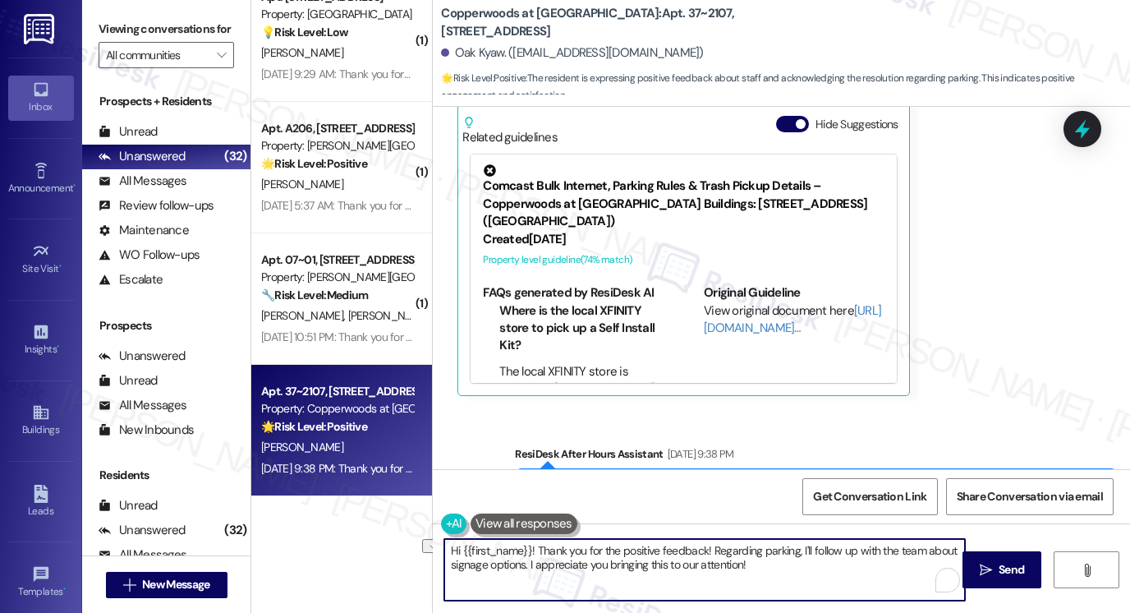
drag, startPoint x: 766, startPoint y: 557, endPoint x: 765, endPoint y: 543, distance: 14.0
click at [766, 557] on textarea "Hi {{first_name}}! Thank you for the positive feedback! Regarding parking, I'll…" at bounding box center [704, 570] width 521 height 62
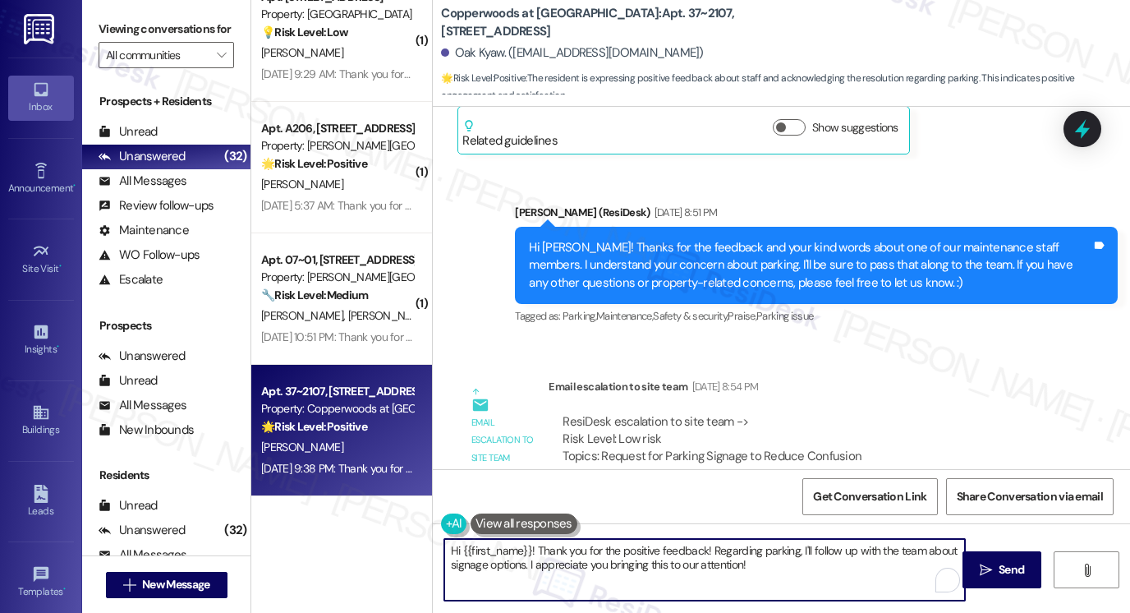
scroll to position [457, 0]
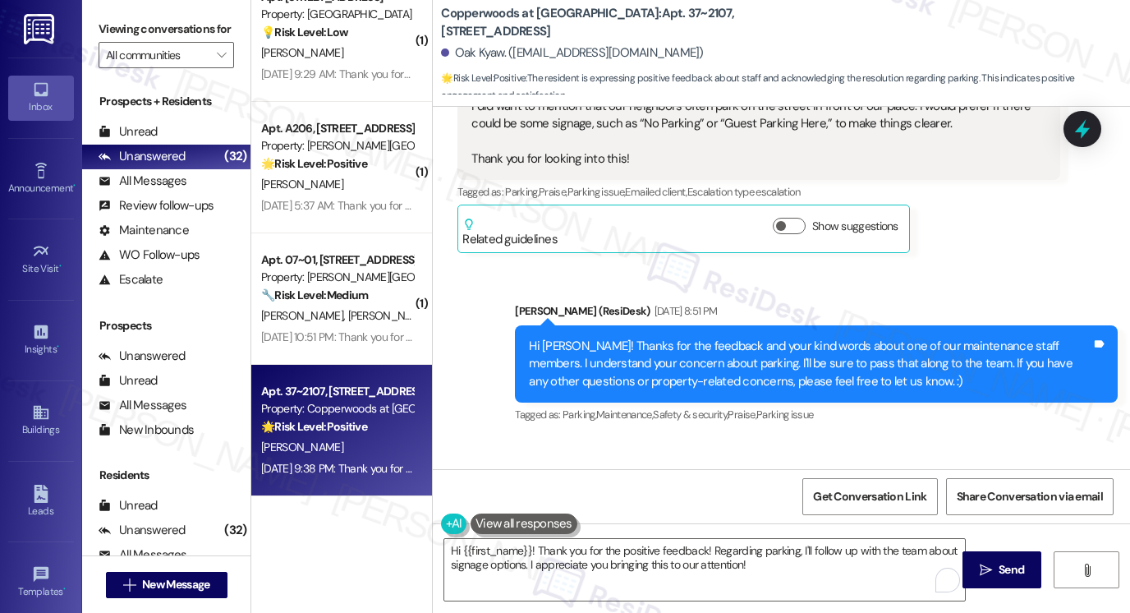
click at [783, 353] on div "Hi Oak! Thanks for the feedback and your kind words about one of our maintenanc…" at bounding box center [810, 364] width 563 height 53
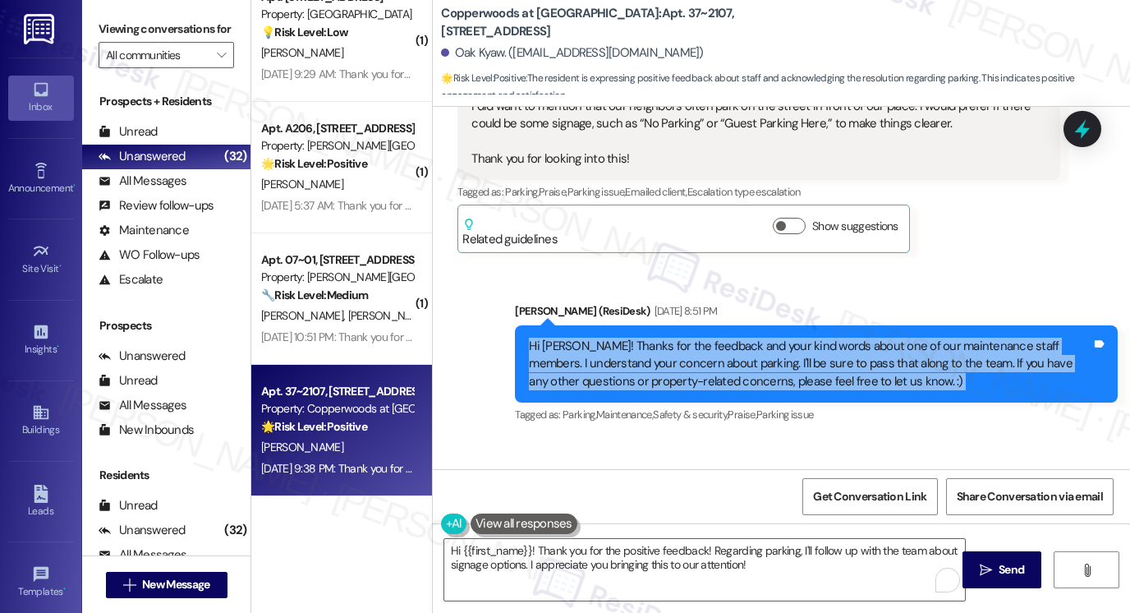
click at [783, 353] on div "Hi Oak! Thanks for the feedback and your kind words about one of our maintenanc…" at bounding box center [810, 364] width 563 height 53
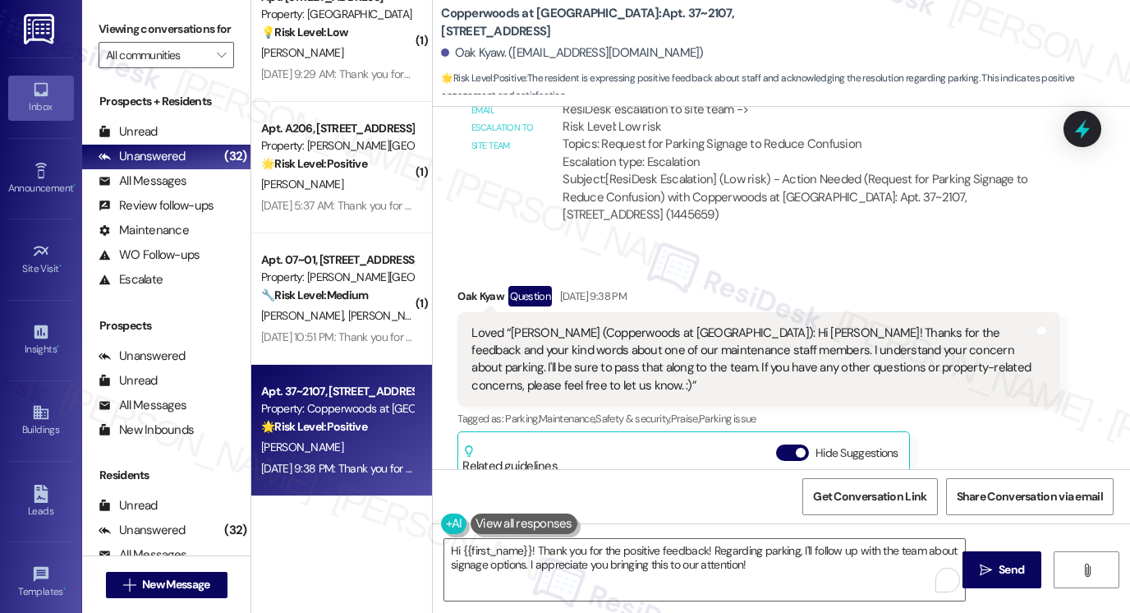
scroll to position [785, 0]
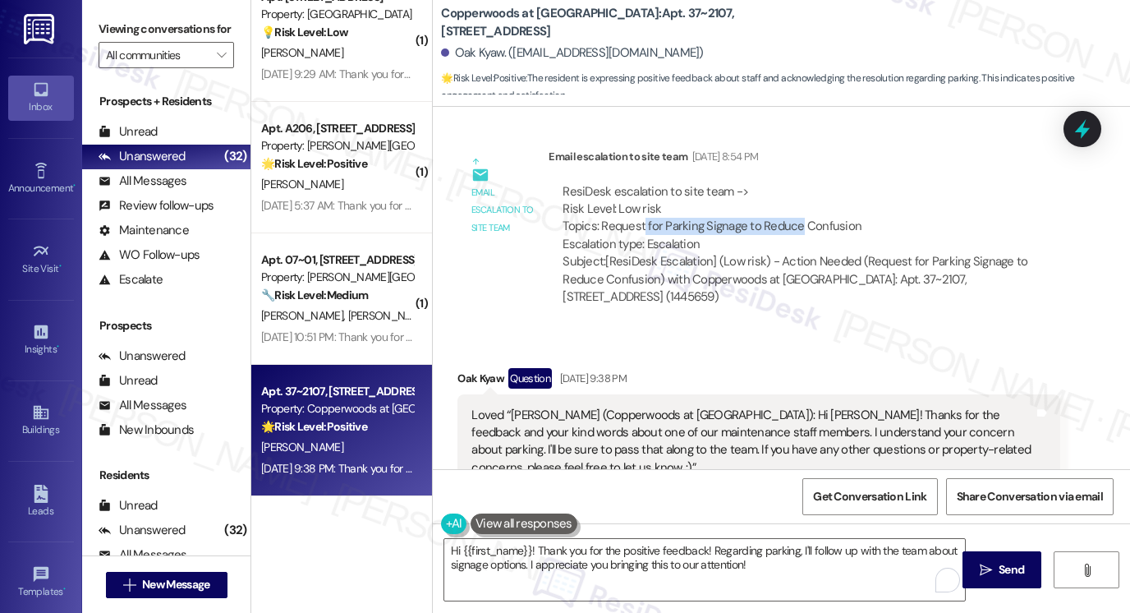
drag, startPoint x: 636, startPoint y: 221, endPoint x: 793, endPoint y: 221, distance: 157.7
click at [793, 221] on div "ResiDesk escalation to site team -> Risk Level: Low risk Topics: Request for Pa…" at bounding box center [805, 218] width 484 height 71
click at [773, 227] on div "ResiDesk escalation to site team -> Risk Level: Low risk Topics: Request for Pa…" at bounding box center [805, 218] width 484 height 71
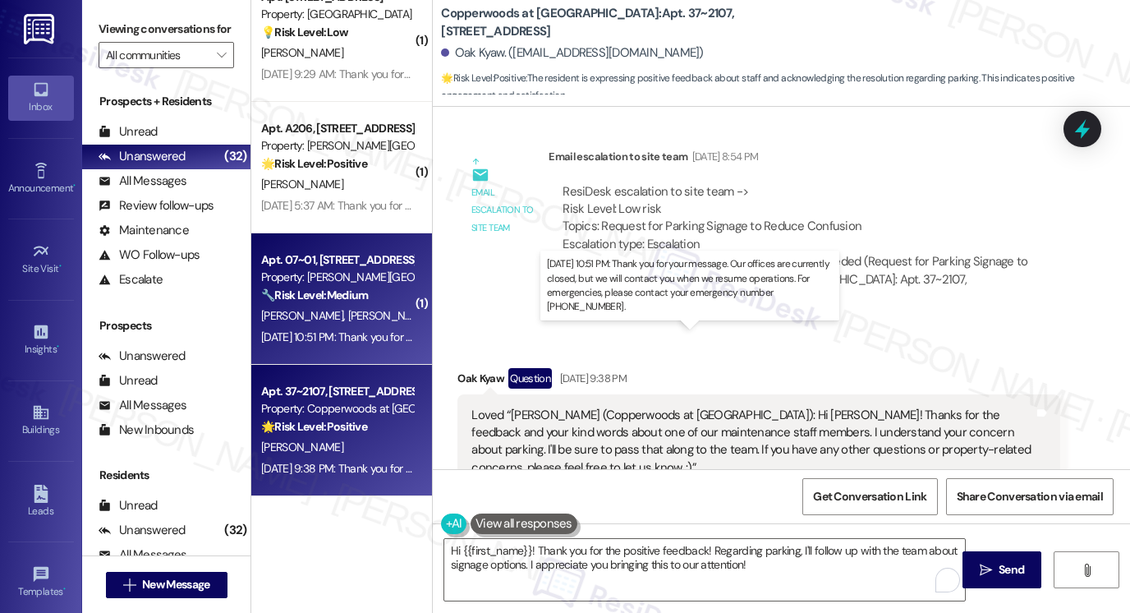
click at [355, 332] on div "Aug 21, 2025 at 10:51 PM: Thank you for your message. Our offices are currently…" at bounding box center [759, 336] width 996 height 15
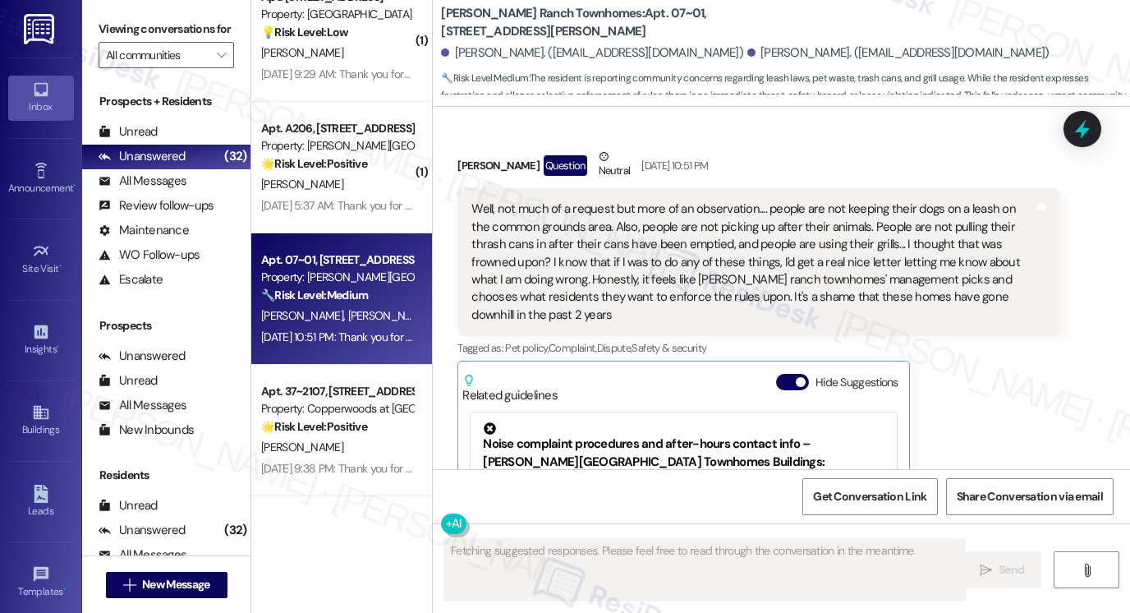
scroll to position [312, 0]
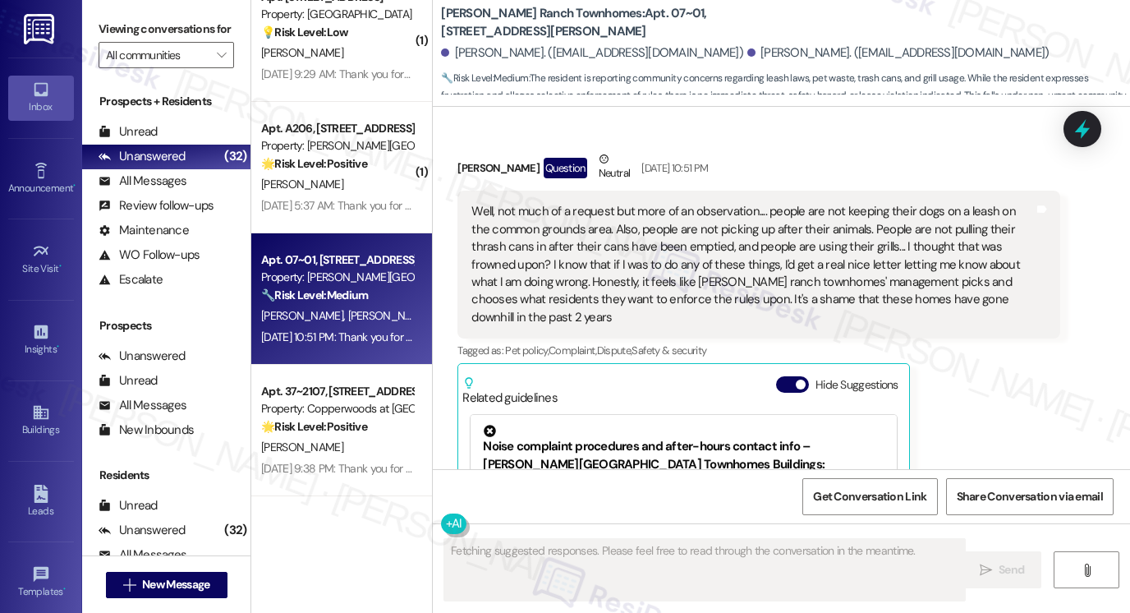
click at [567, 242] on div "Well, not much of a request but more of an observation.... people are not keepi…" at bounding box center [752, 264] width 563 height 123
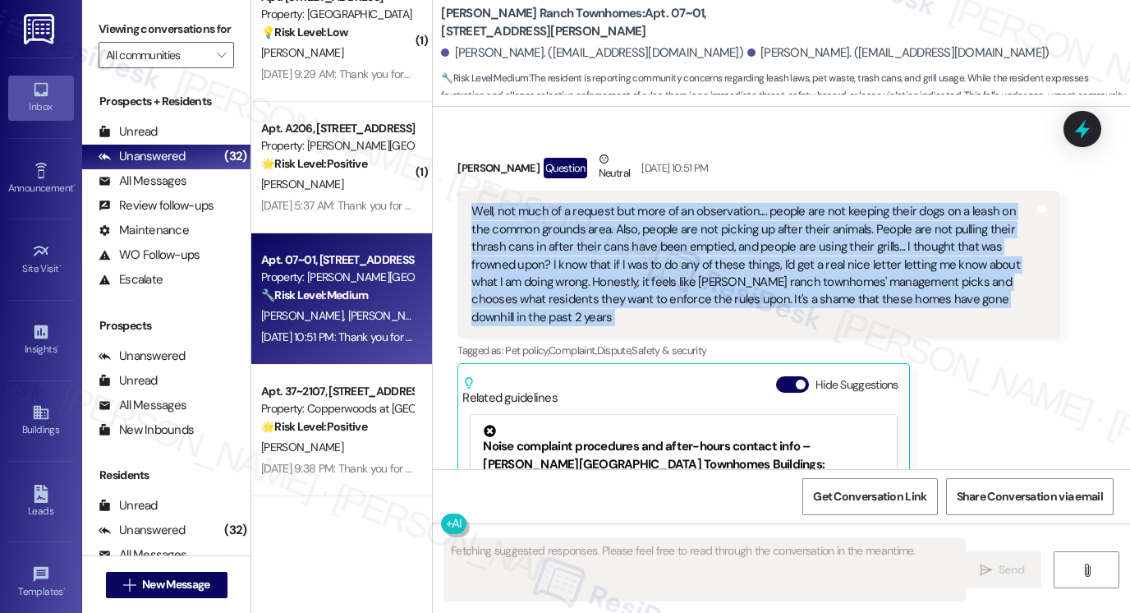
click at [567, 242] on div "Well, not much of a request but more of an observation.... people are not keepi…" at bounding box center [752, 264] width 563 height 123
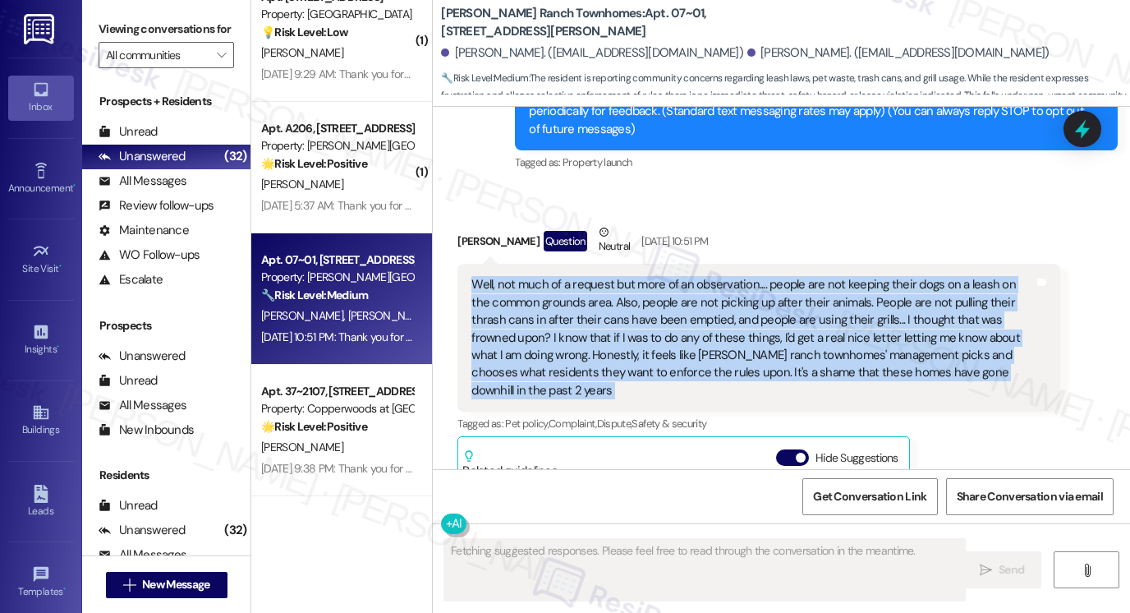
scroll to position [148, 0]
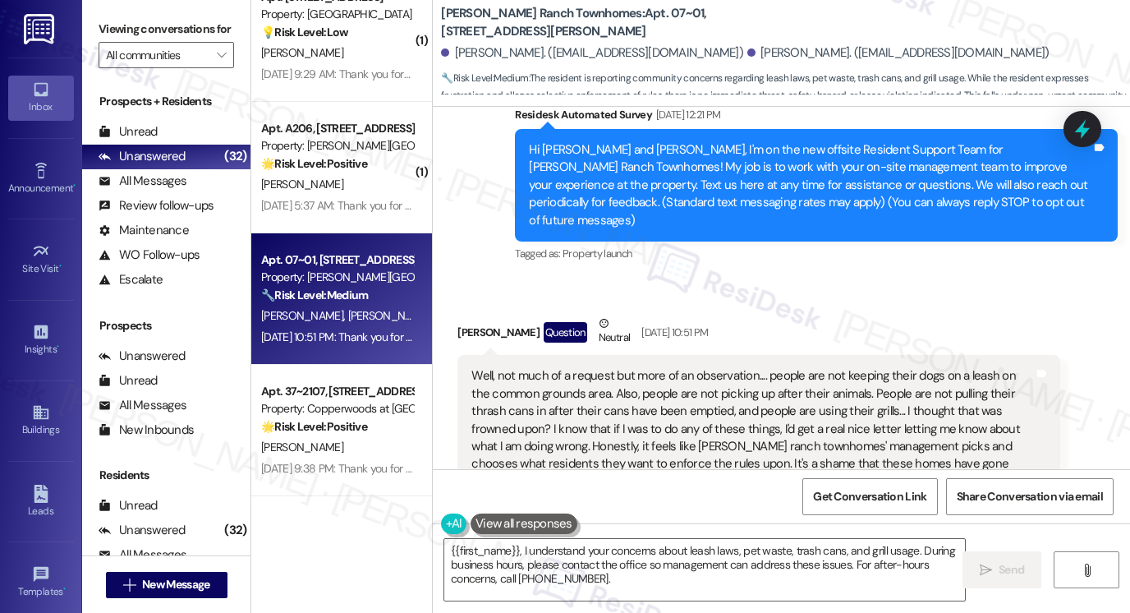
click at [642, 149] on div "Hi Rebecca and Juan, I'm on the new offsite Resident Support Team for Porter Ra…" at bounding box center [810, 185] width 563 height 88
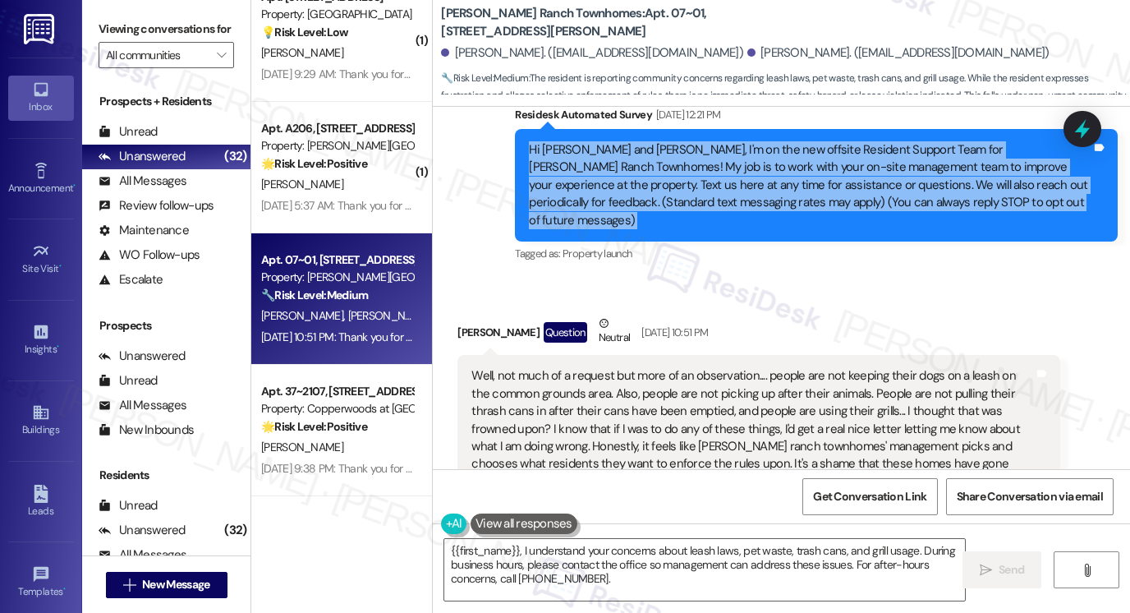
click at [642, 149] on div "Hi Rebecca and Juan, I'm on the new offsite Resident Support Team for Porter Ra…" at bounding box center [810, 185] width 563 height 88
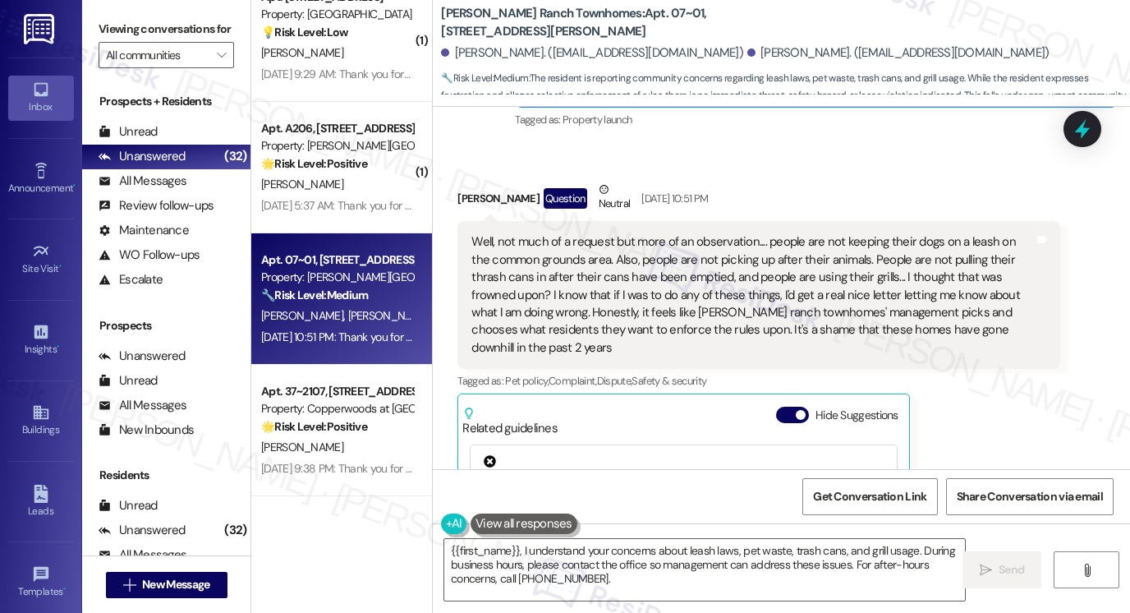
scroll to position [246, 0]
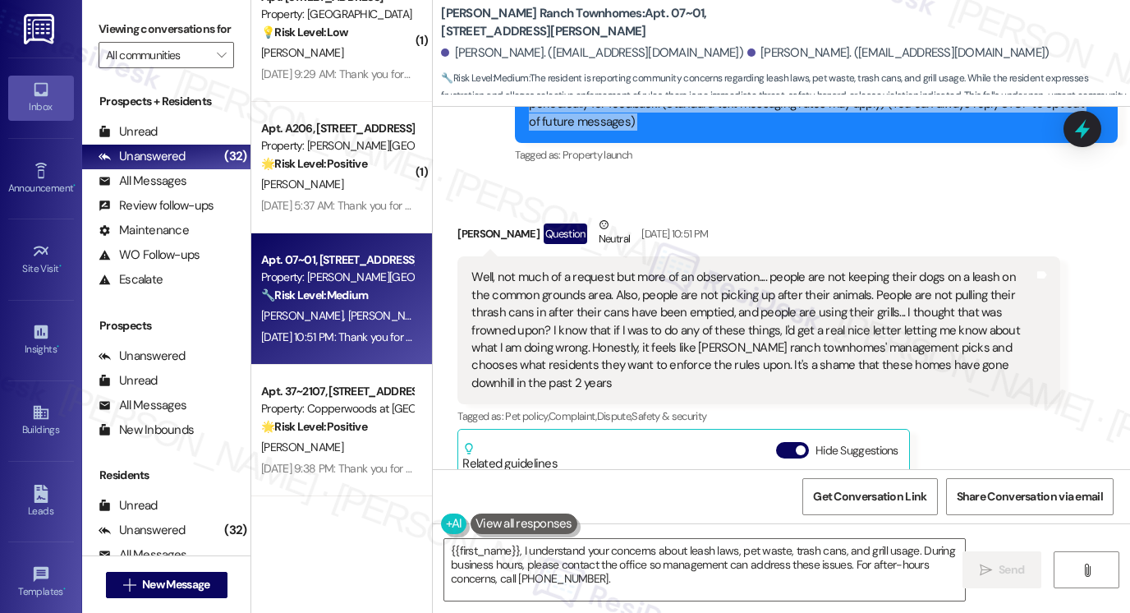
copy div "Hi Rebecca and Juan, I'm on the new offsite Resident Support Team for Porter Ra…"
click at [95, 26] on div "Viewing conversations for All communities " at bounding box center [166, 42] width 168 height 85
click at [764, 310] on div "Well, not much of a request but more of an observation.... people are not keepi…" at bounding box center [752, 330] width 563 height 123
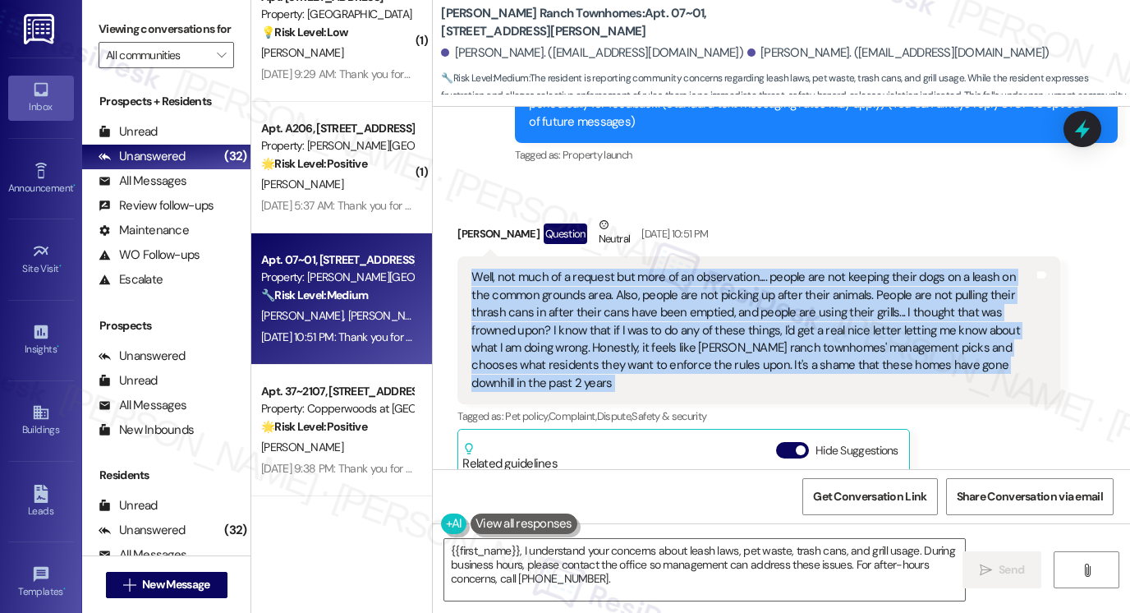
click at [764, 310] on div "Well, not much of a request but more of an observation.... people are not keepi…" at bounding box center [752, 330] width 563 height 123
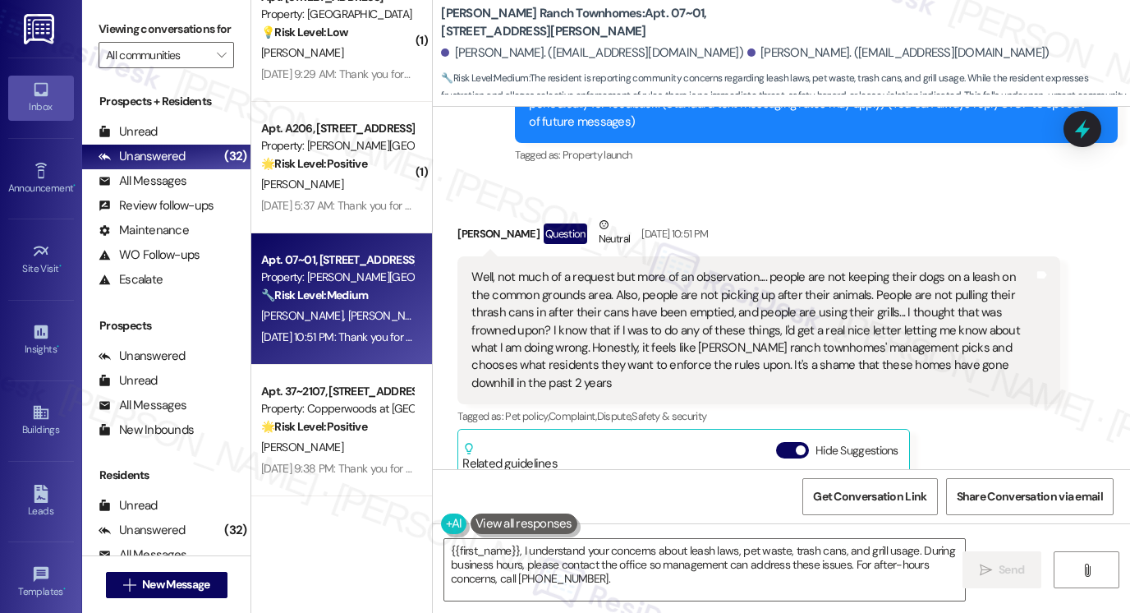
click at [109, 24] on label "Viewing conversations for" at bounding box center [166, 28] width 135 height 25
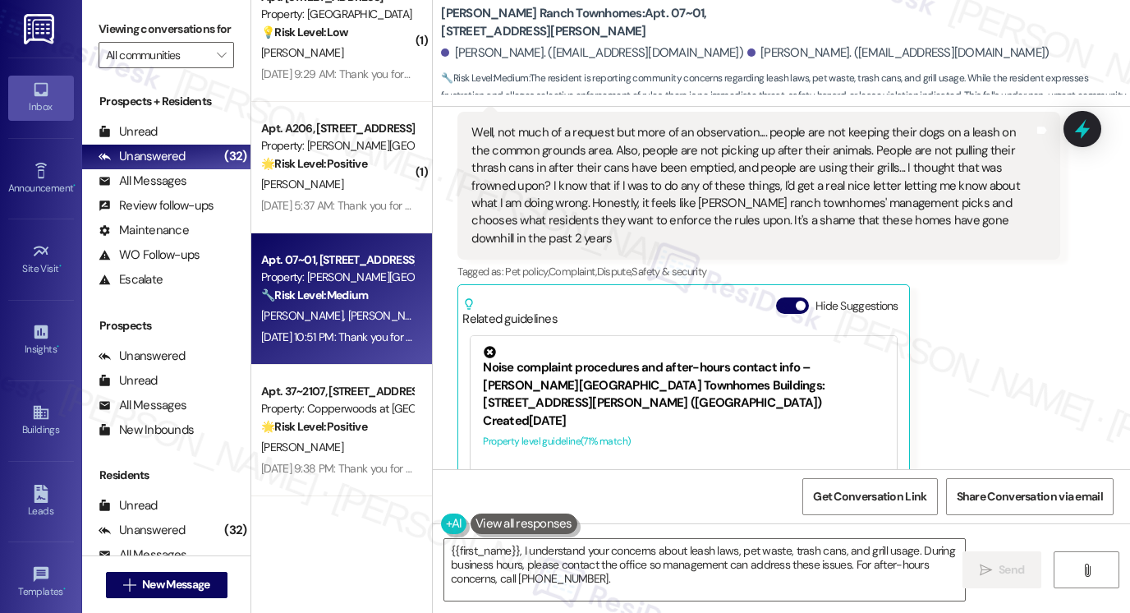
scroll to position [388, 0]
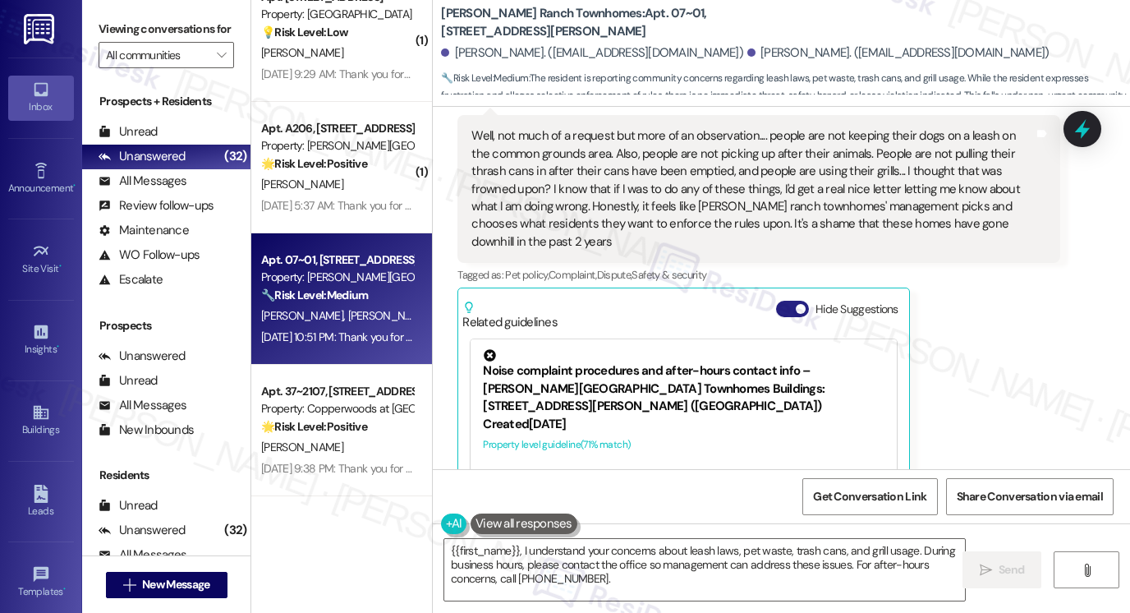
click at [792, 301] on button "Hide Suggestions" at bounding box center [792, 309] width 33 height 16
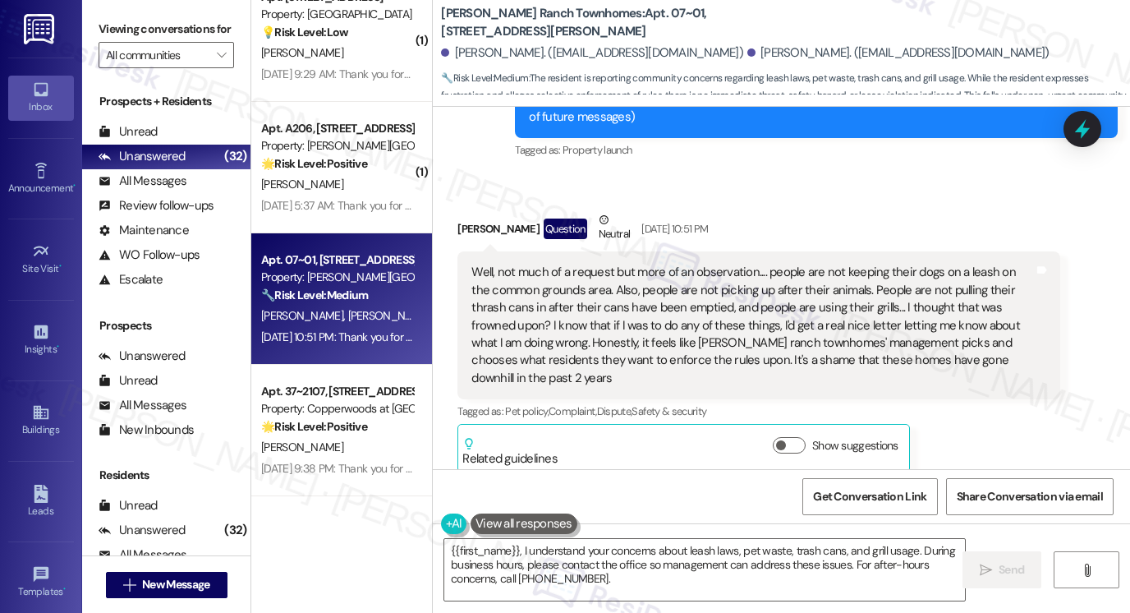
scroll to position [141, 0]
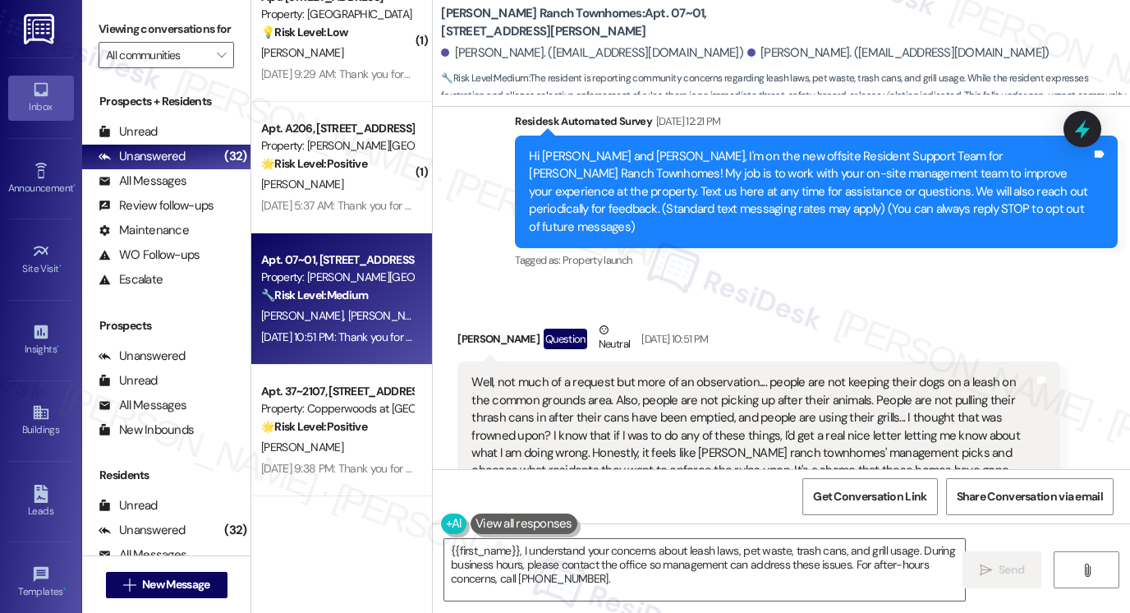
click at [598, 383] on div "Well, not much of a request but more of an observation.... people are not keepi…" at bounding box center [752, 435] width 563 height 123
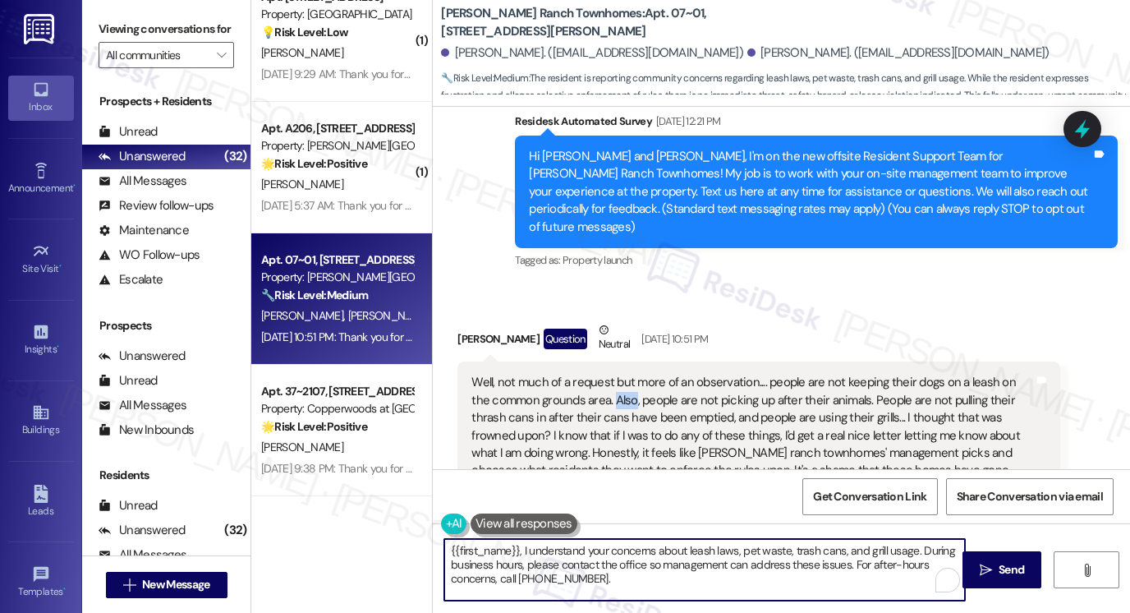
click at [446, 551] on textarea "{{first_name}}, I understand your concerns about leash laws, pet waste, trash c…" at bounding box center [704, 570] width 521 height 62
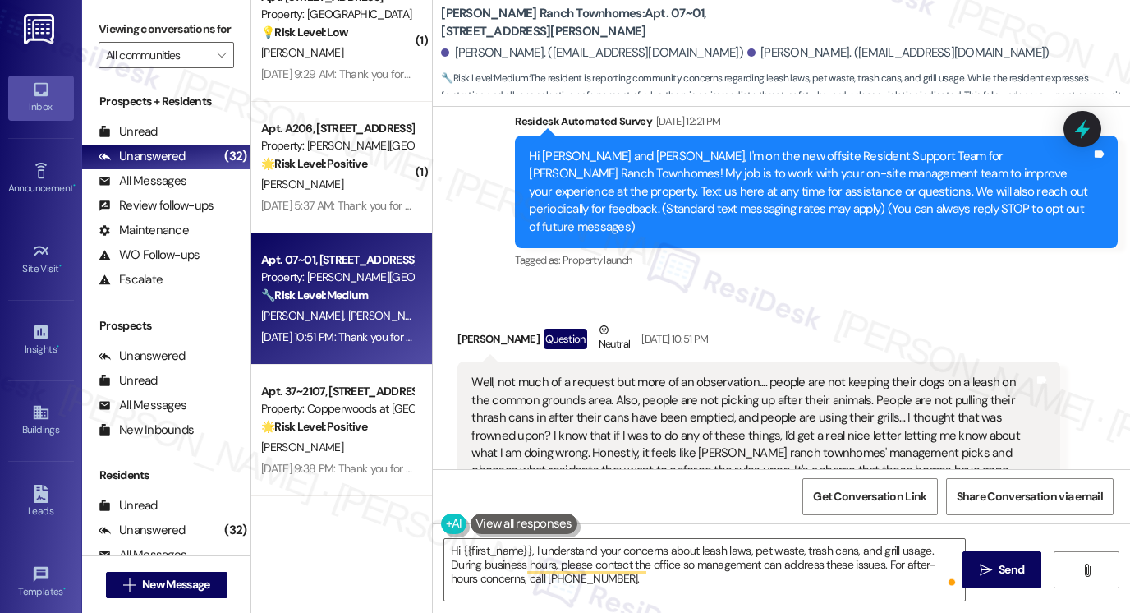
click at [108, 36] on label "Viewing conversations for" at bounding box center [166, 28] width 135 height 25
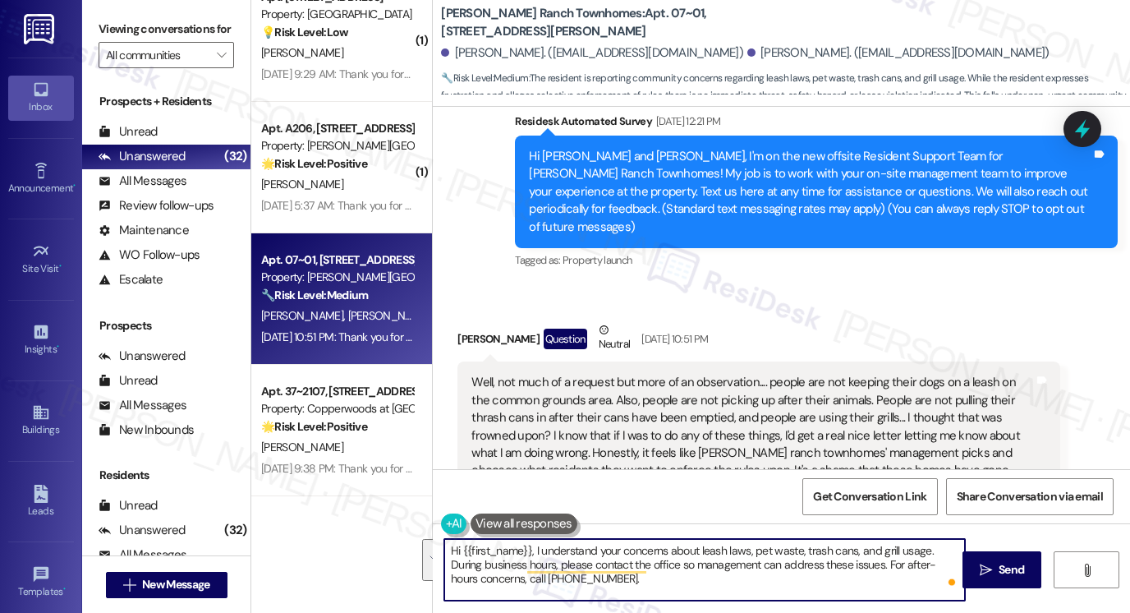
drag, startPoint x: 730, startPoint y: 582, endPoint x: 925, endPoint y: 542, distance: 198.7
click at [925, 542] on textarea "Hi {{first_name}}, I understand your concerns about leash laws, pet waste, tras…" at bounding box center [704, 570] width 521 height 62
paste textarea "Just to help me pass this along clearly to the on-site team: Have you noticed i…"
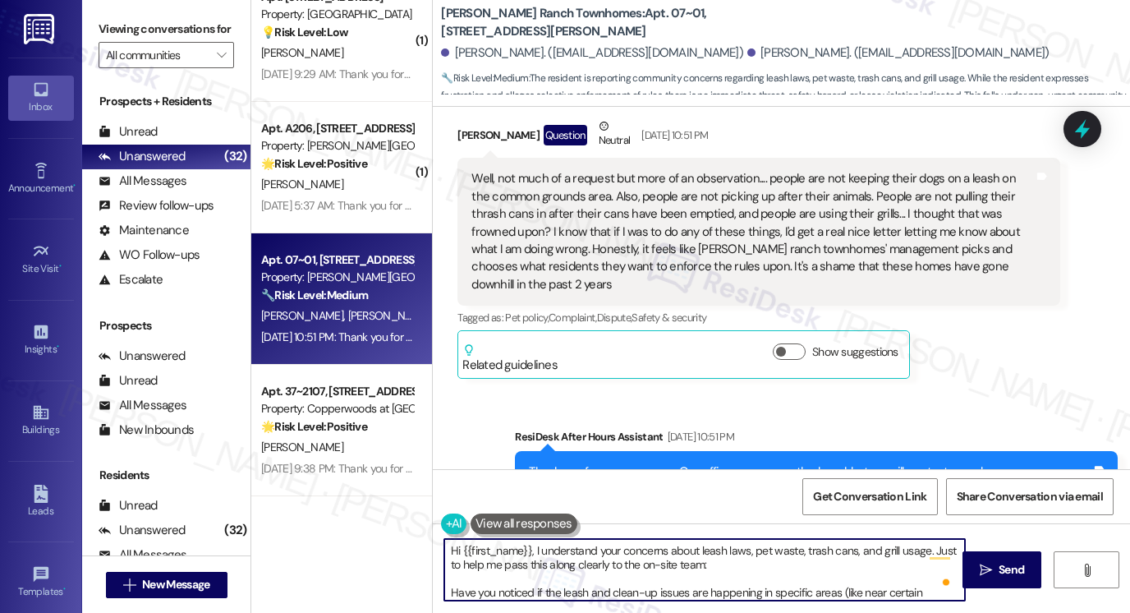
scroll to position [305, 0]
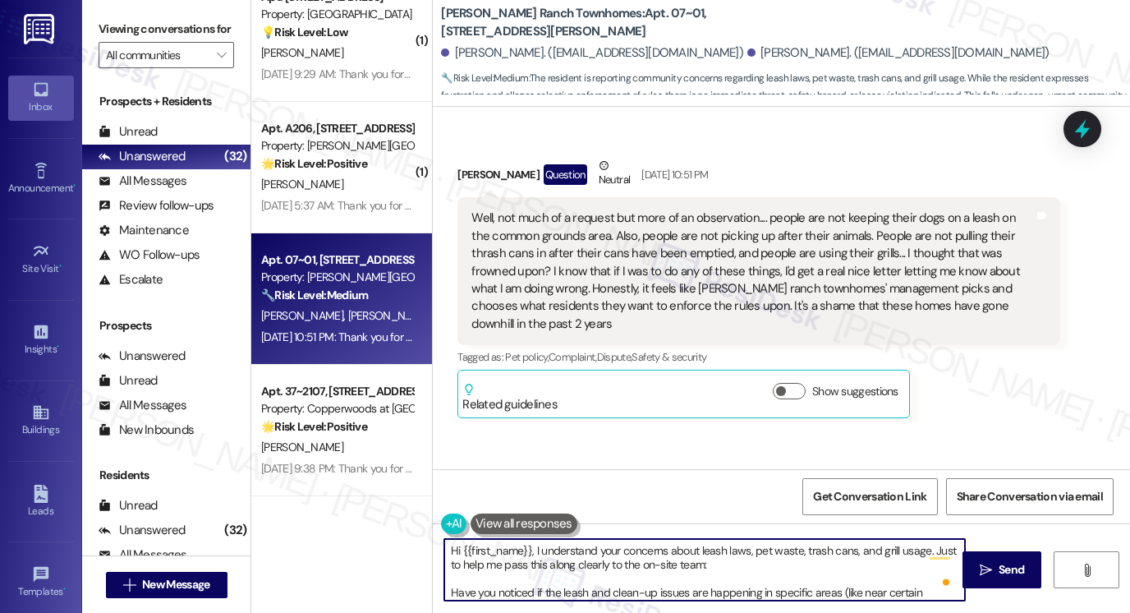
click at [677, 226] on div "Well, not much of a request but more of an observation.... people are not keepi…" at bounding box center [752, 270] width 563 height 123
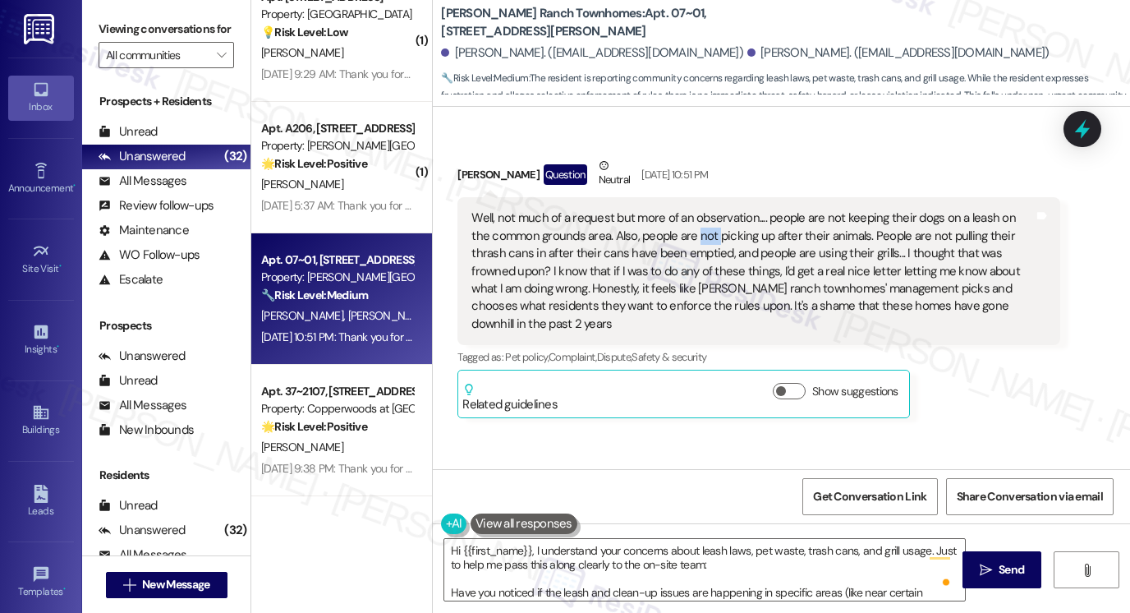
click at [677, 226] on div "Well, not much of a request but more of an observation.... people are not keepi…" at bounding box center [752, 270] width 563 height 123
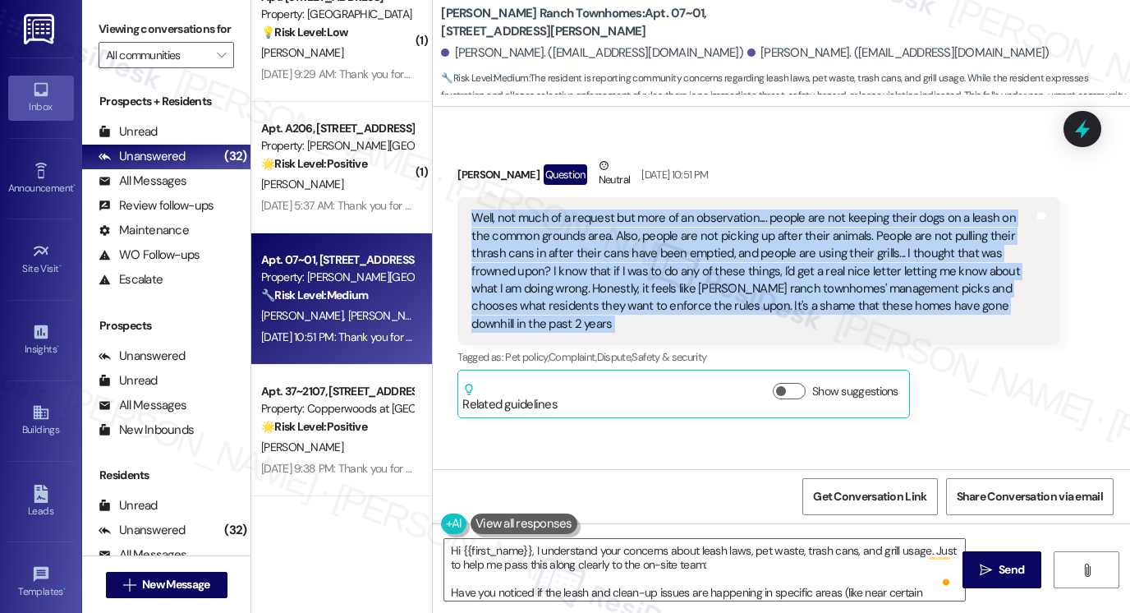
click at [677, 226] on div "Well, not much of a request but more of an observation.... people are not keepi…" at bounding box center [752, 270] width 563 height 123
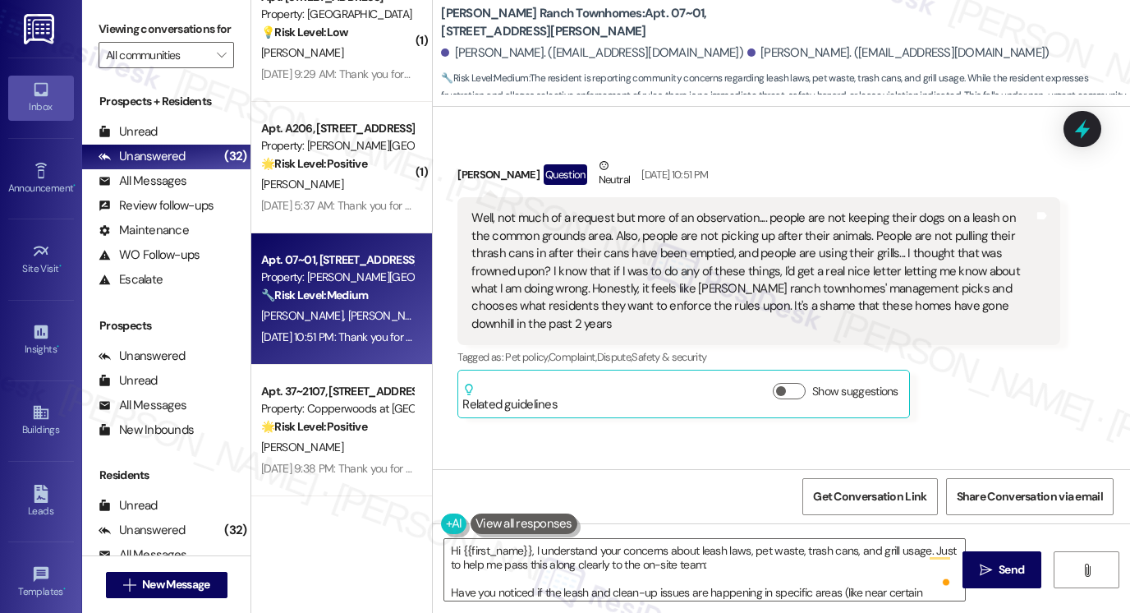
click at [122, 30] on label "Viewing conversations for" at bounding box center [166, 28] width 135 height 25
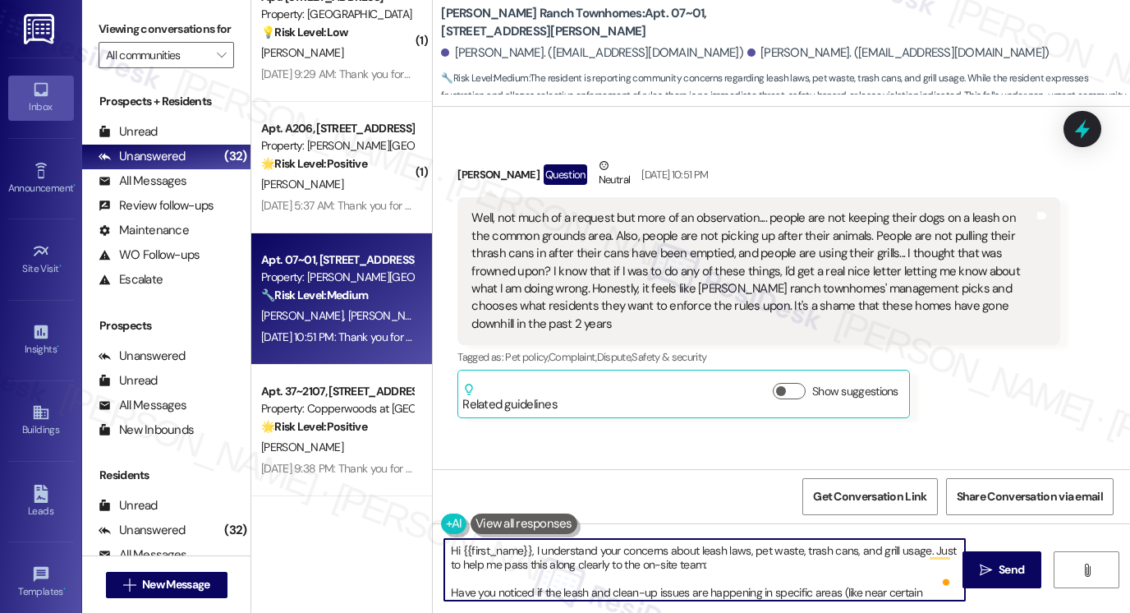
drag, startPoint x: 634, startPoint y: 563, endPoint x: 673, endPoint y: 562, distance: 39.4
click at [673, 562] on textarea "Hi {{first_name}}, I understand your concerns about leash laws, pet waste, tras…" at bounding box center [704, 570] width 521 height 62
click at [687, 562] on textarea "Hi {{first_name}}, I understand your concerns about leash laws, pet waste, tras…" at bounding box center [704, 570] width 521 height 62
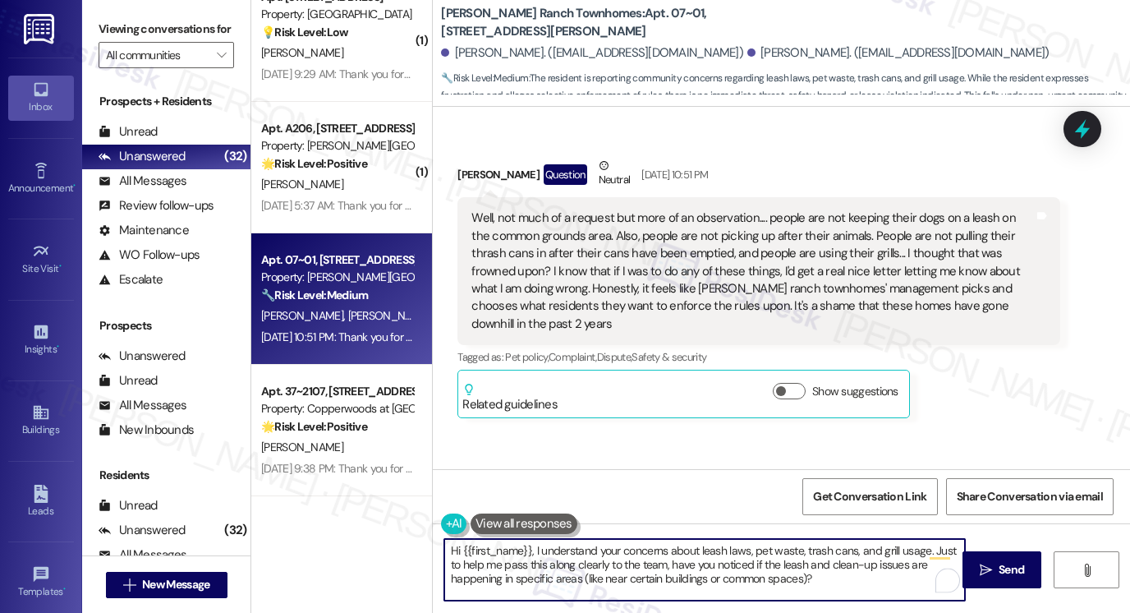
drag, startPoint x: 834, startPoint y: 574, endPoint x: 599, endPoint y: 574, distance: 234.9
click at [599, 574] on textarea "Hi {{first_name}}, I understand your concerns about leash laws, pet waste, tras…" at bounding box center [704, 570] width 521 height 62
click at [739, 561] on textarea "Hi {{first_name}}, I understand your concerns about leash laws, pet waste, tras…" at bounding box center [704, 570] width 521 height 62
click at [735, 561] on textarea "Hi {{first_name}}, I understand your concerns about leash laws, pet waste, tras…" at bounding box center [704, 570] width 521 height 62
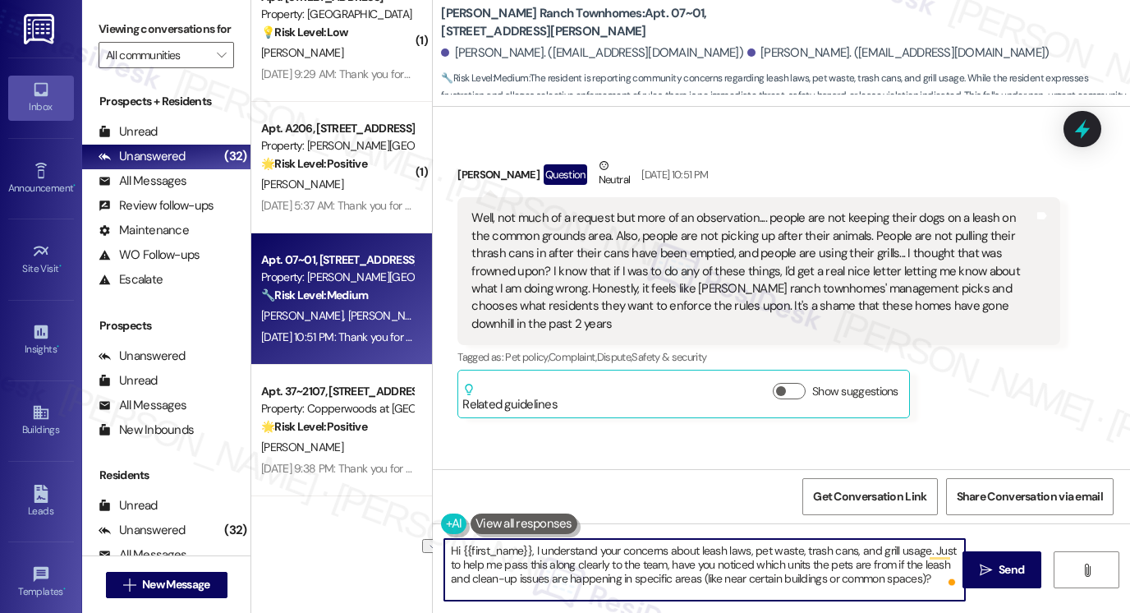
drag, startPoint x: 896, startPoint y: 576, endPoint x: 446, endPoint y: 572, distance: 450.0
click at [446, 572] on textarea "Hi {{first_name}}, I understand your concerns about leash laws, pet waste, tras…" at bounding box center [704, 570] width 521 height 62
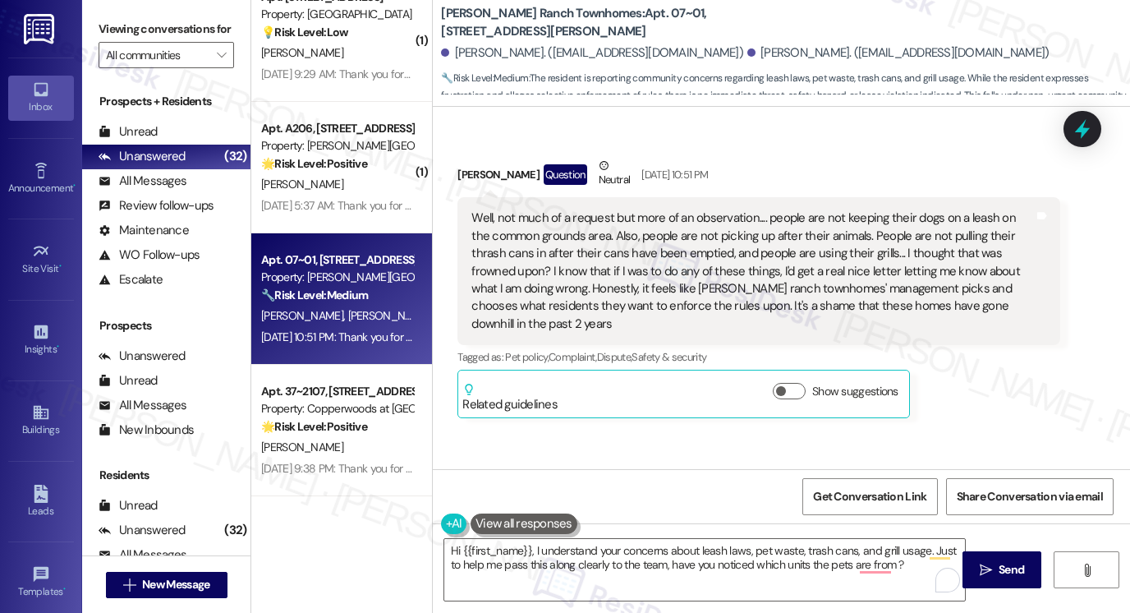
click at [113, 35] on label "Viewing conversations for" at bounding box center [166, 28] width 135 height 25
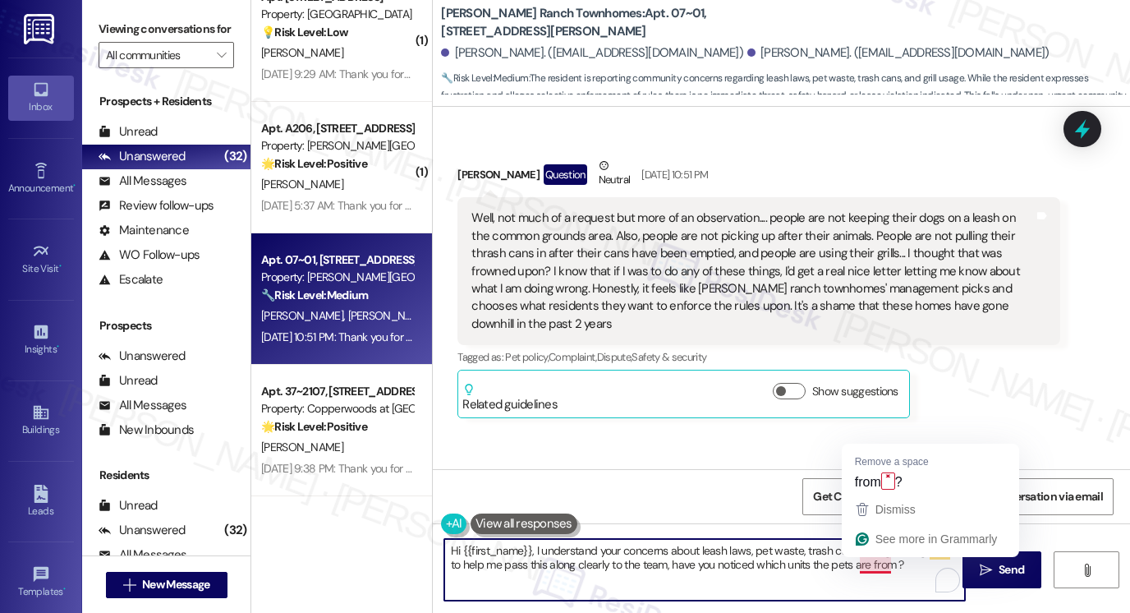
click at [865, 563] on textarea "Hi {{first_name}}, I understand your concerns about leash laws, pet waste, tras…" at bounding box center [704, 570] width 521 height 62
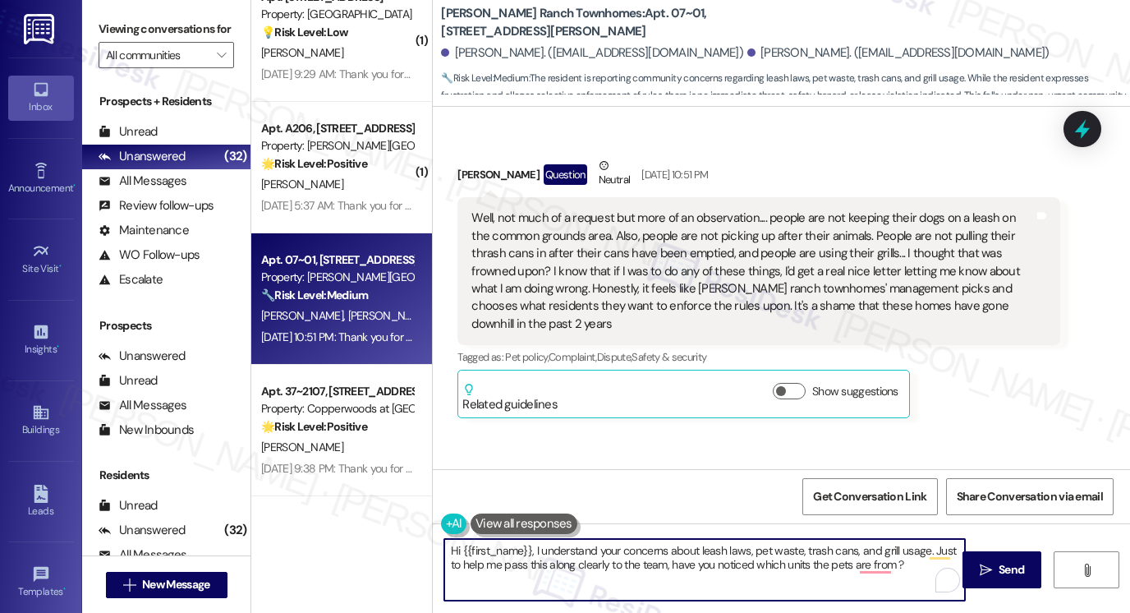
drag, startPoint x: 834, startPoint y: 561, endPoint x: 869, endPoint y: 556, distance: 35.7
click at [834, 561] on textarea "Hi {{first_name}}, I understand your concerns about leash laws, pet waste, tras…" at bounding box center [704, 570] width 521 height 62
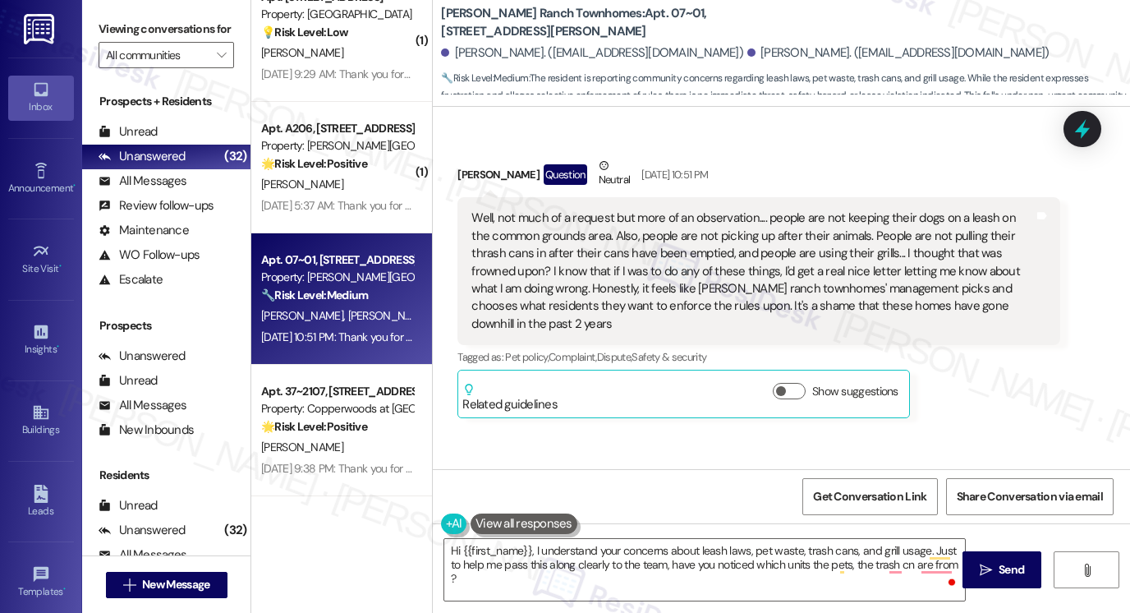
click at [102, 4] on div "Viewing conversations for All communities " at bounding box center [166, 42] width 168 height 85
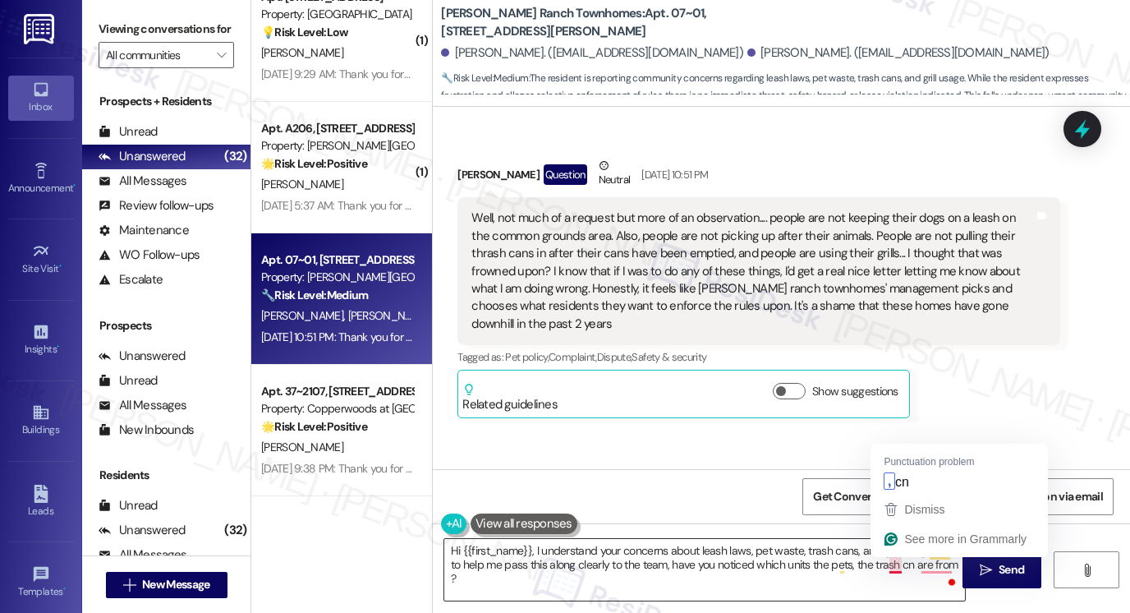
click at [887, 564] on textarea "Hi {{first_name}}, I understand your concerns about leash laws, pet waste, tras…" at bounding box center [704, 570] width 521 height 62
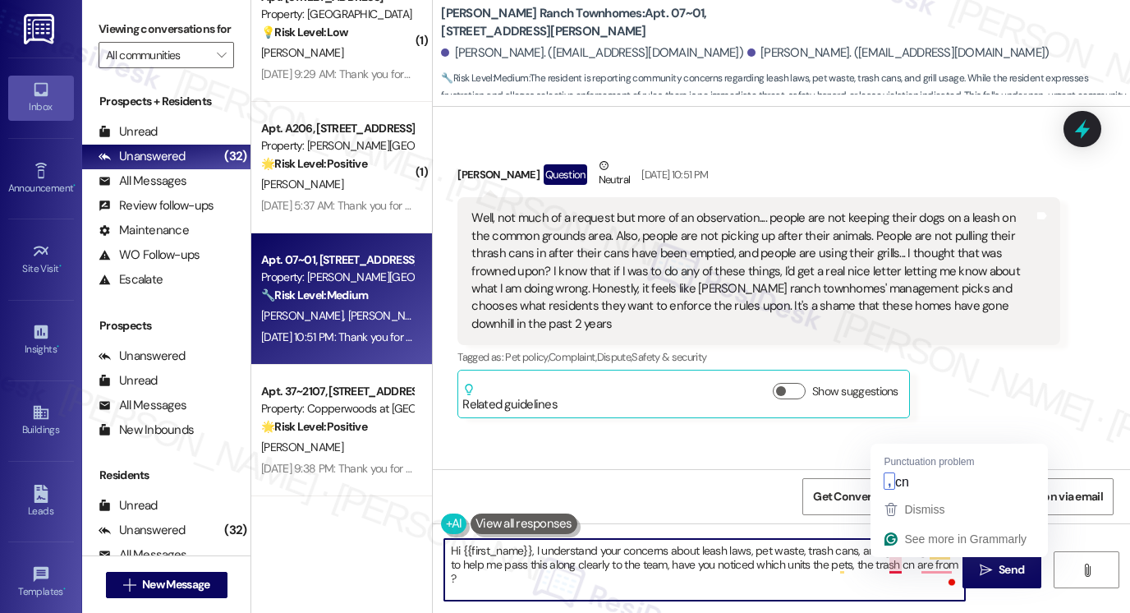
click at [898, 564] on textarea "Hi {{first_name}}, I understand your concerns about leash laws, pet waste, tras…" at bounding box center [704, 570] width 521 height 62
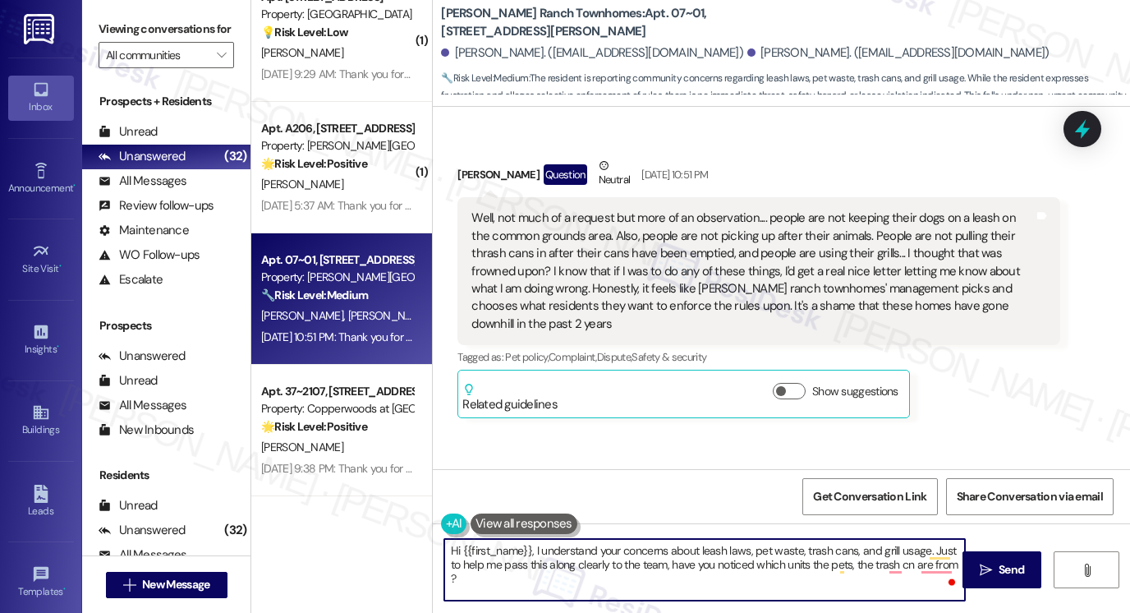
click at [893, 564] on textarea "Hi {{first_name}}, I understand your concerns about leash laws, pet waste, tras…" at bounding box center [704, 570] width 521 height 62
click at [889, 564] on textarea "Hi {{first_name}}, I understand your concerns about leash laws, pet waste, tras…" at bounding box center [704, 570] width 521 height 62
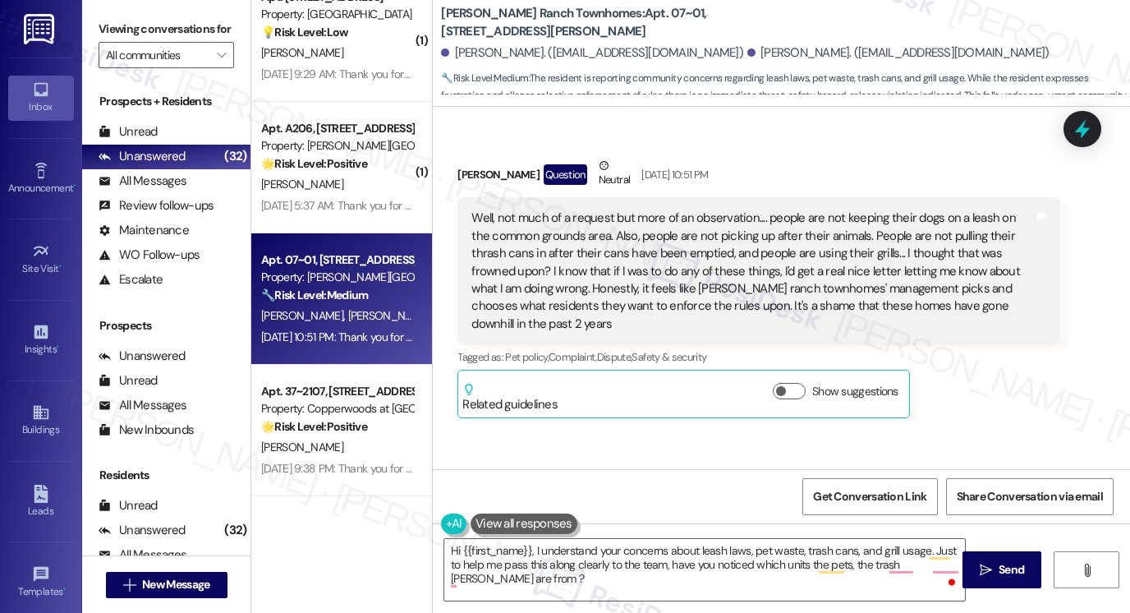
click at [108, 18] on label "Viewing conversations for" at bounding box center [166, 28] width 135 height 25
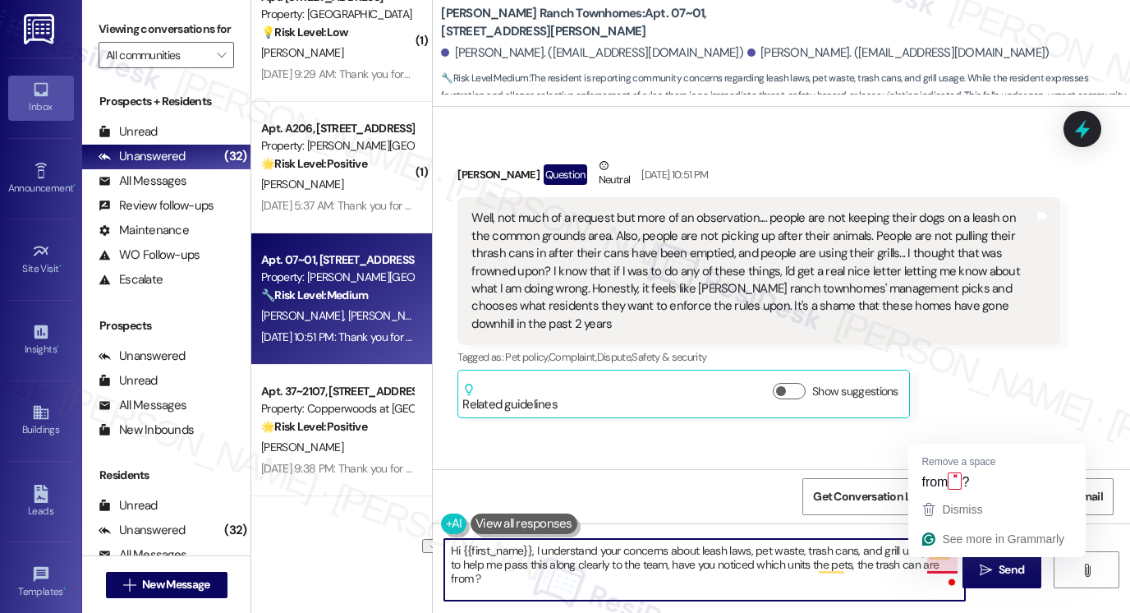
drag, startPoint x: 951, startPoint y: 564, endPoint x: 905, endPoint y: 563, distance: 46.0
click at [905, 563] on textarea "Hi {{first_name}}, I understand your concerns about leash laws, pet waste, tras…" at bounding box center [704, 570] width 521 height 62
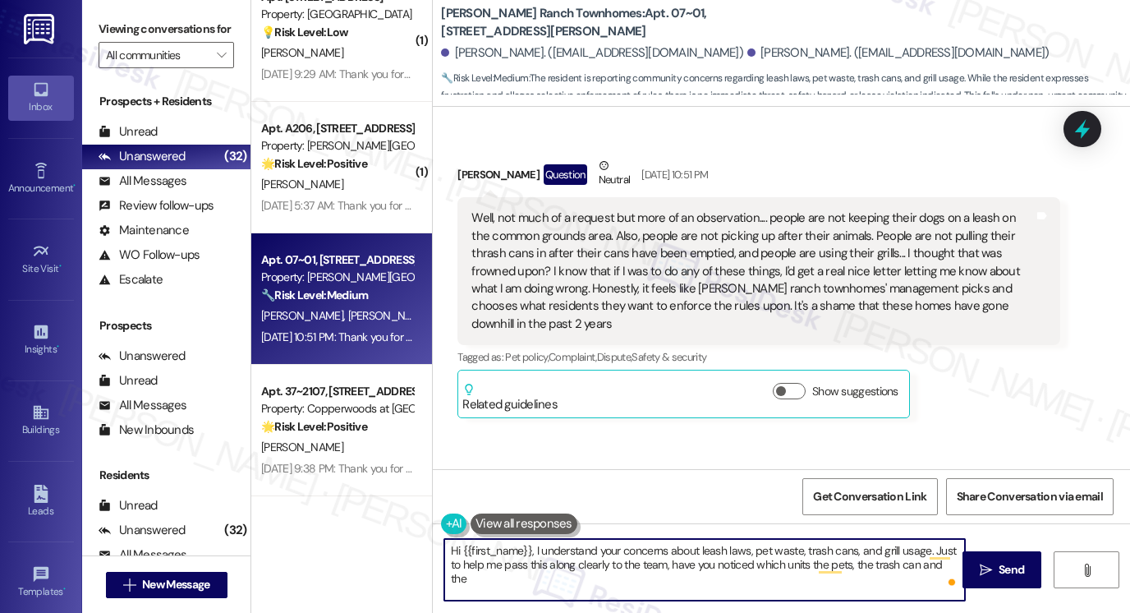
type textarea "Hi {{first_name}}, I understand your concerns about leash laws, pet waste, tras…"
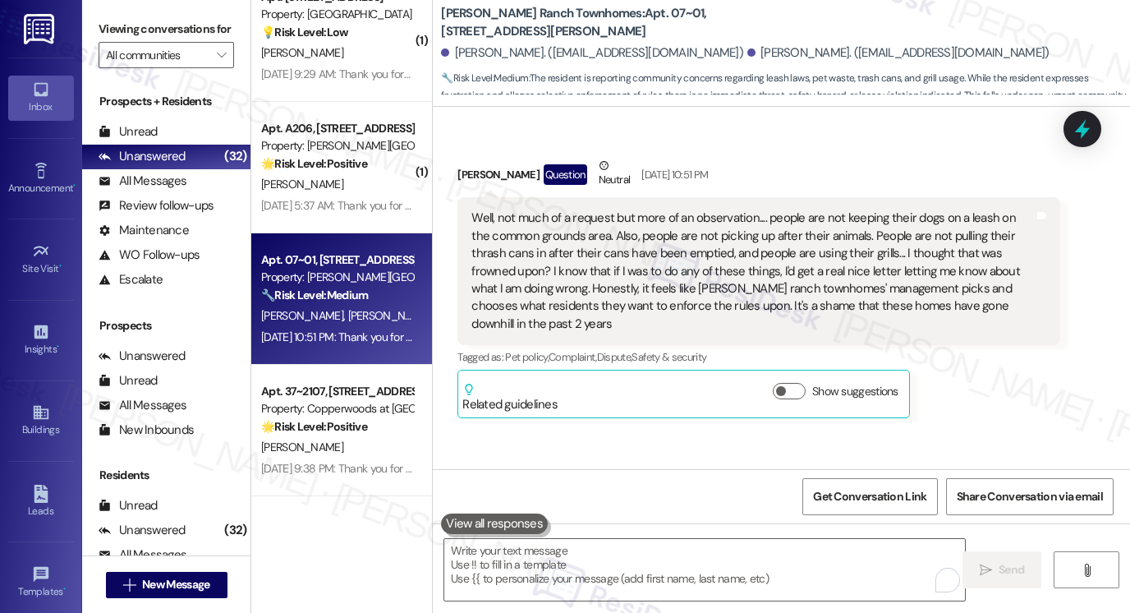
click at [98, 20] on div "Viewing conversations for All communities " at bounding box center [166, 42] width 168 height 85
click at [633, 592] on textarea "To enrich screen reader interactions, please activate Accessibility in Grammarl…" at bounding box center [704, 570] width 521 height 62
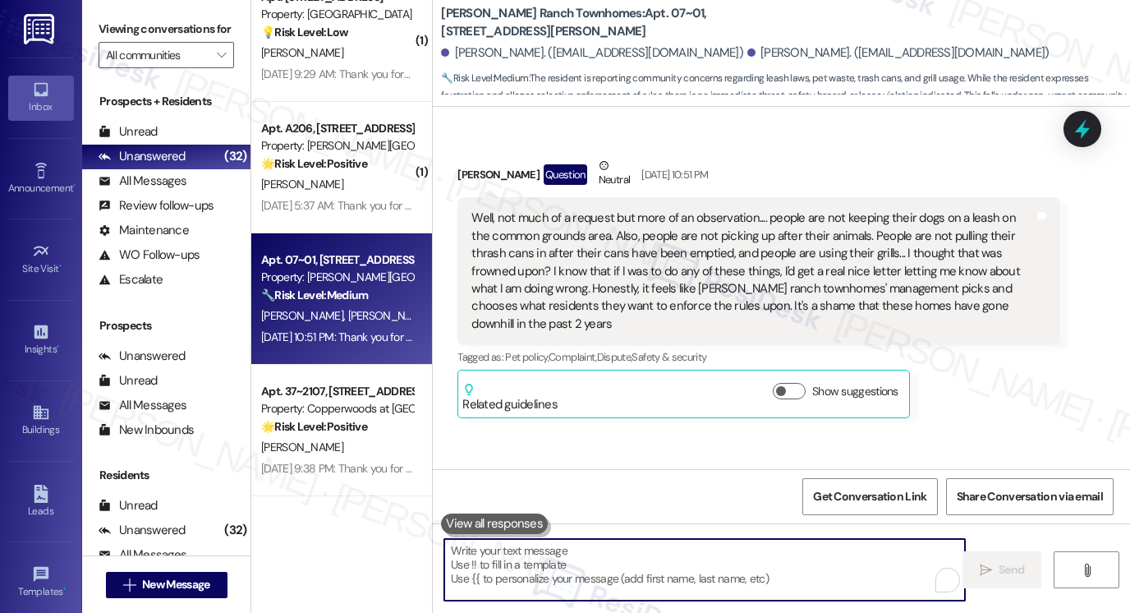
paste textarea "Hi {{first_name}}, I understand your concerns about leash laws, pet waste, tras…"
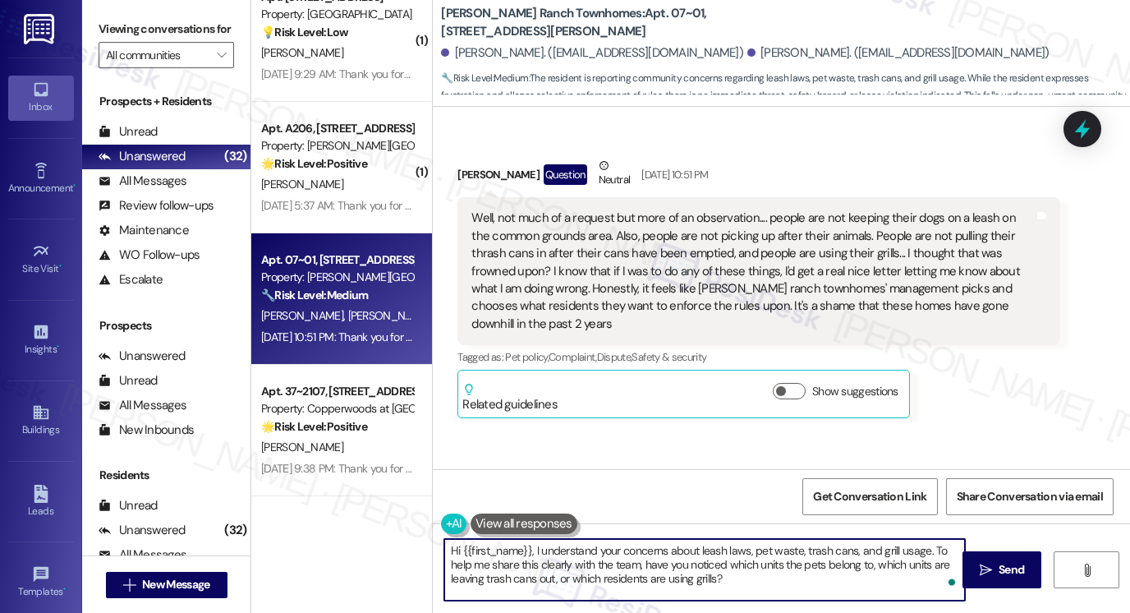
click at [470, 157] on div "Juan Aguilar-Vazquez Question Neutral Aug 21, 2025 at 10:51 PM" at bounding box center [758, 177] width 603 height 40
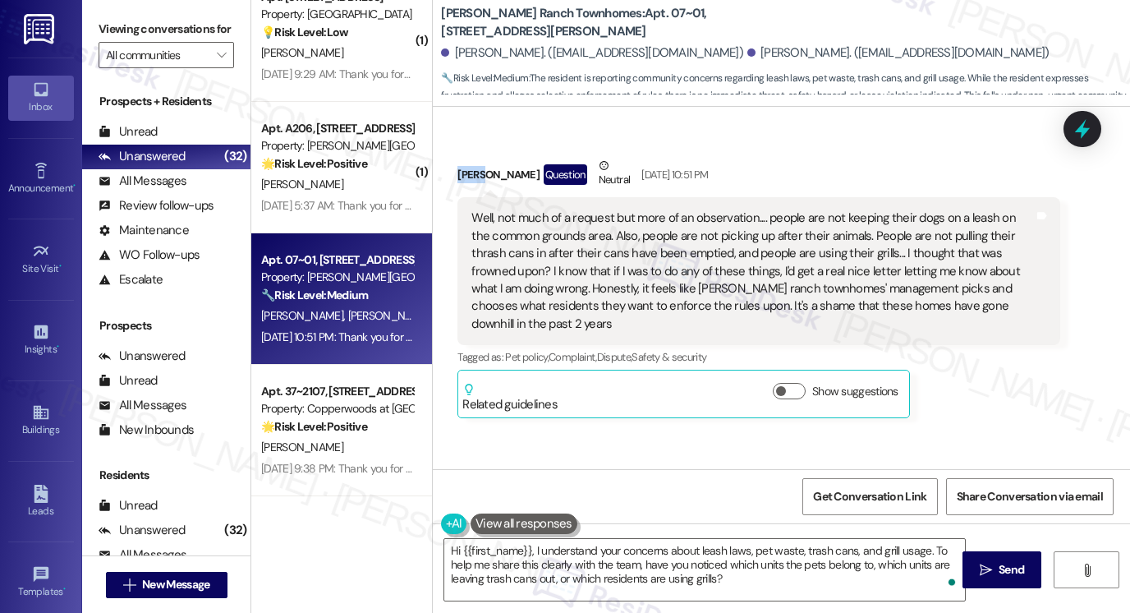
click at [470, 157] on div "Juan Aguilar-Vazquez Question Neutral Aug 21, 2025 at 10:51 PM" at bounding box center [758, 177] width 603 height 40
copy div "Juan"
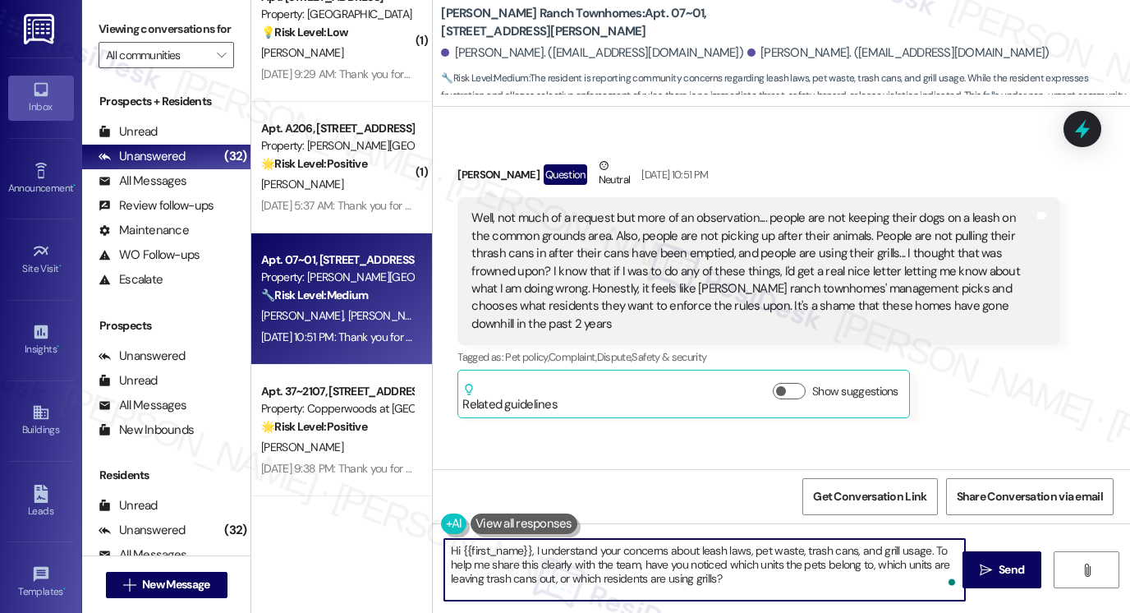
drag, startPoint x: 456, startPoint y: 548, endPoint x: 526, endPoint y: 545, distance: 69.8
click at [526, 545] on textarea "Hi {{first_name}}, I understand your concerns about leash laws, pet waste, tras…" at bounding box center [704, 570] width 521 height 62
paste textarea "Juan"
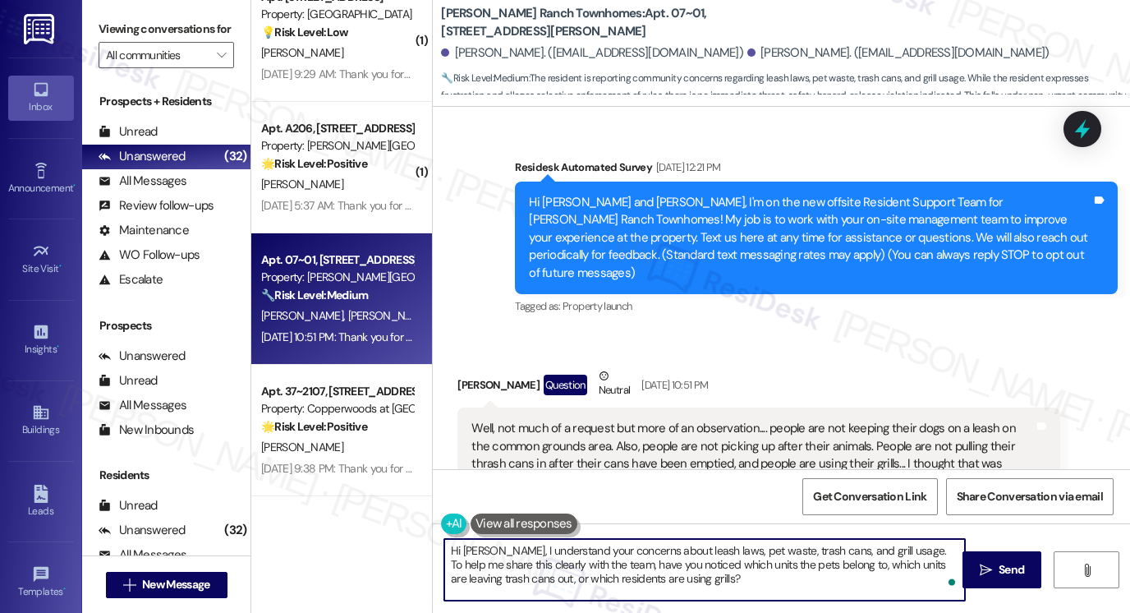
scroll to position [0, 0]
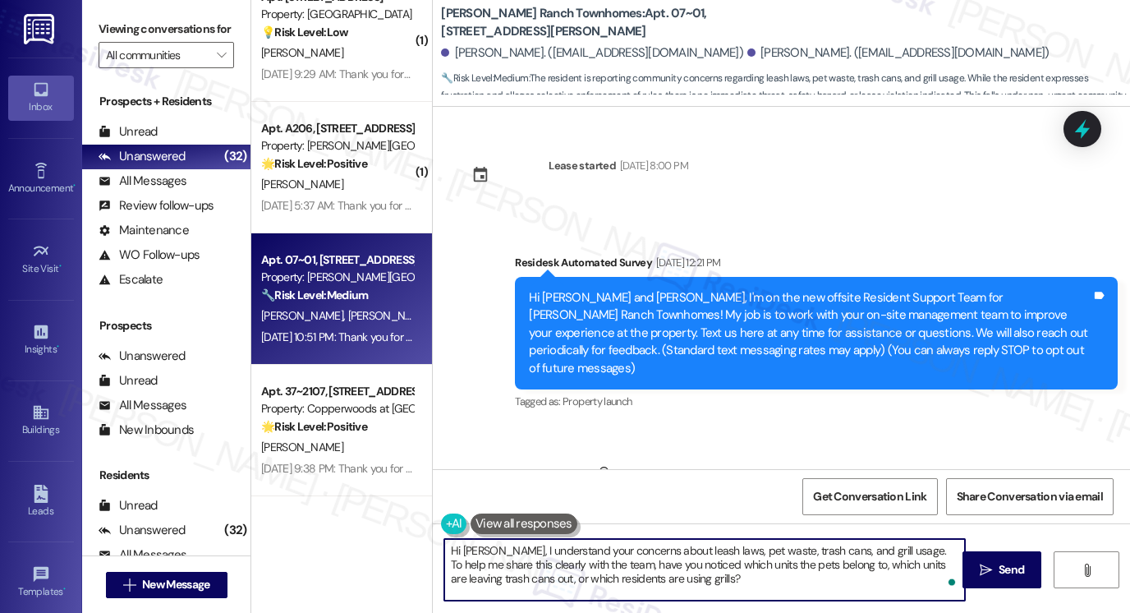
drag, startPoint x: 483, startPoint y: 550, endPoint x: 535, endPoint y: 541, distance: 52.5
click at [483, 550] on textarea "Hi Juan, I understand your concerns about leash laws, pet waste, trash cans, an…" at bounding box center [704, 570] width 521 height 62
click at [462, 562] on textarea "Hi Juan, it's a pleasure to meet you, and I hope you had a great weekend! I und…" at bounding box center [704, 570] width 521 height 62
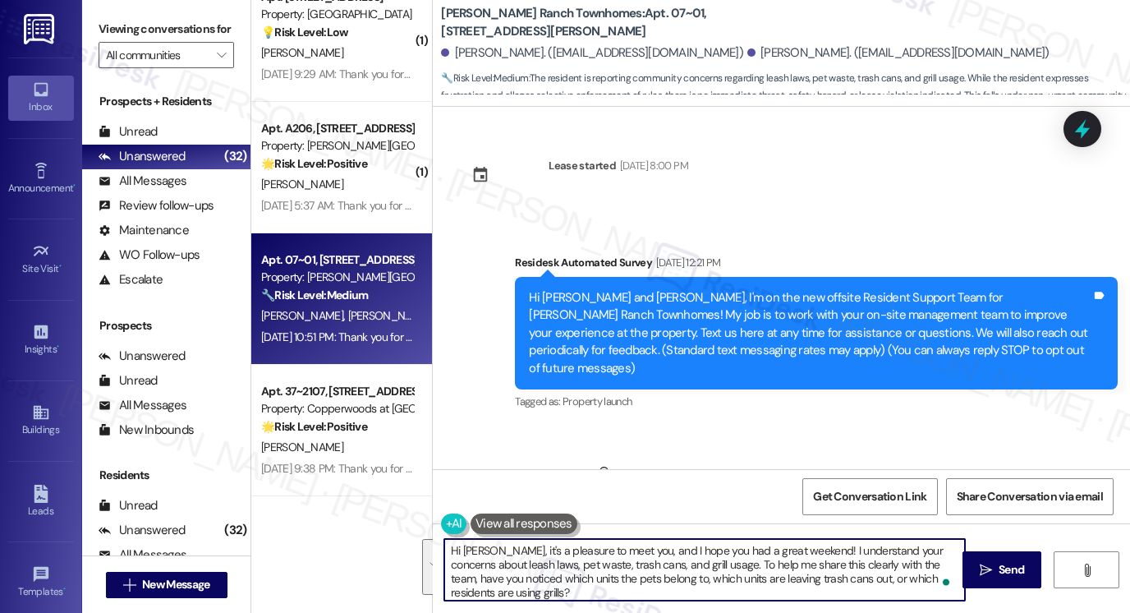
click at [562, 558] on textarea "Hi Juan, it's a pleasure to meet you, and I hope you had a great weekend! I und…" at bounding box center [704, 570] width 521 height 62
click at [623, 593] on textarea "Hi Juan, it's a pleasure to meet you, and I hope you had a great weekend! I und…" at bounding box center [704, 570] width 521 height 62
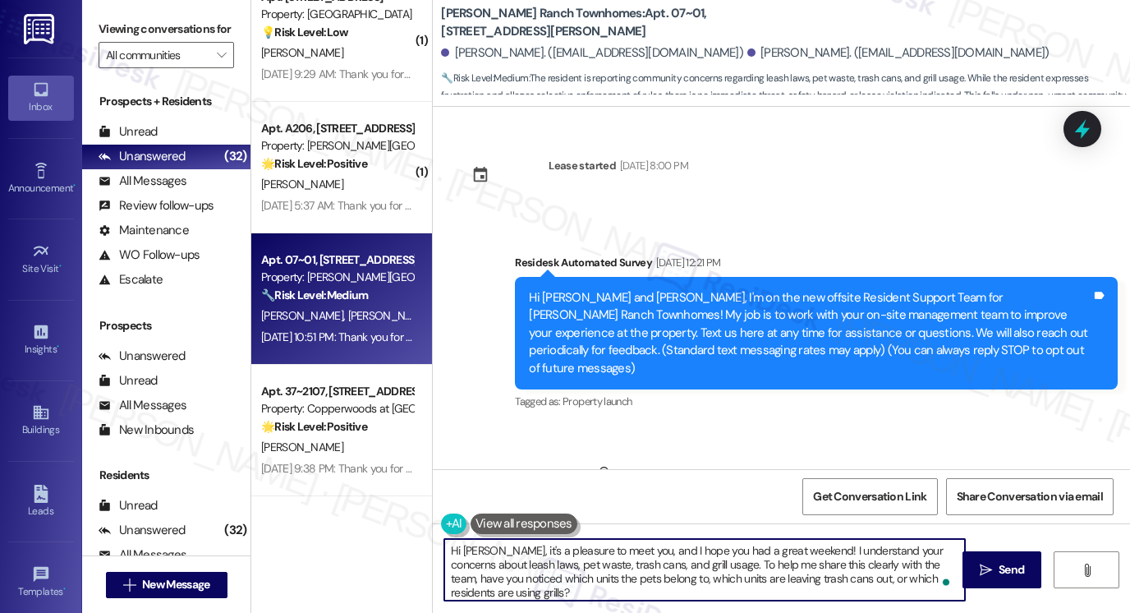
scroll to position [0, 0]
type textarea "Hi Juan, it's a pleasure to meet you, and I hope you had a great weekend! I und…"
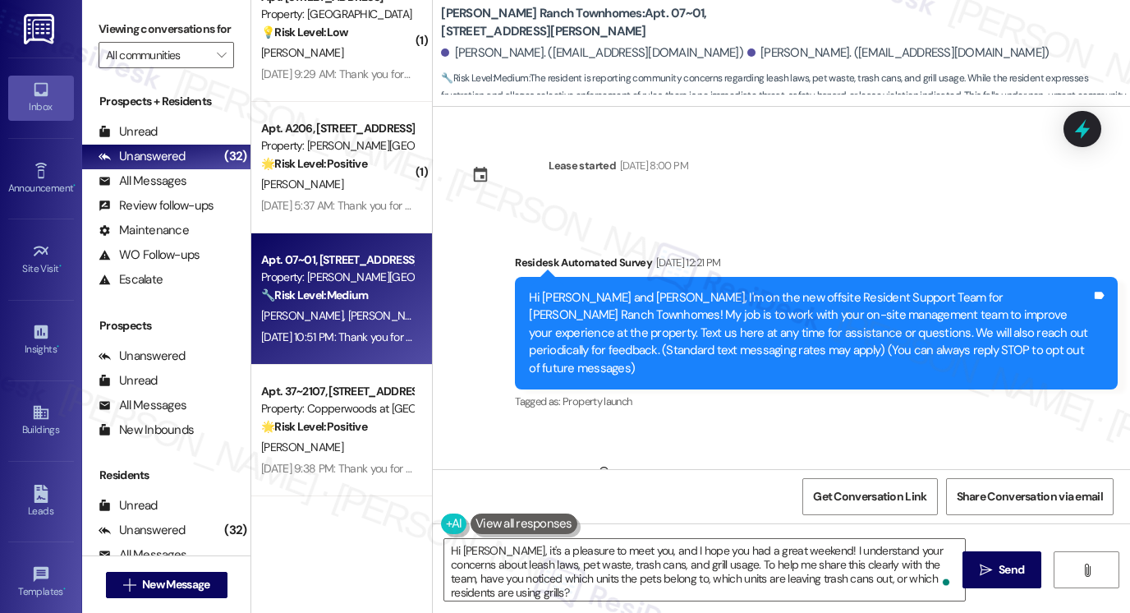
drag, startPoint x: 102, startPoint y: 22, endPoint x: 114, endPoint y: 25, distance: 12.7
click at [102, 22] on label "Viewing conversations for" at bounding box center [166, 28] width 135 height 25
click at [985, 563] on icon "" at bounding box center [986, 569] width 12 height 13
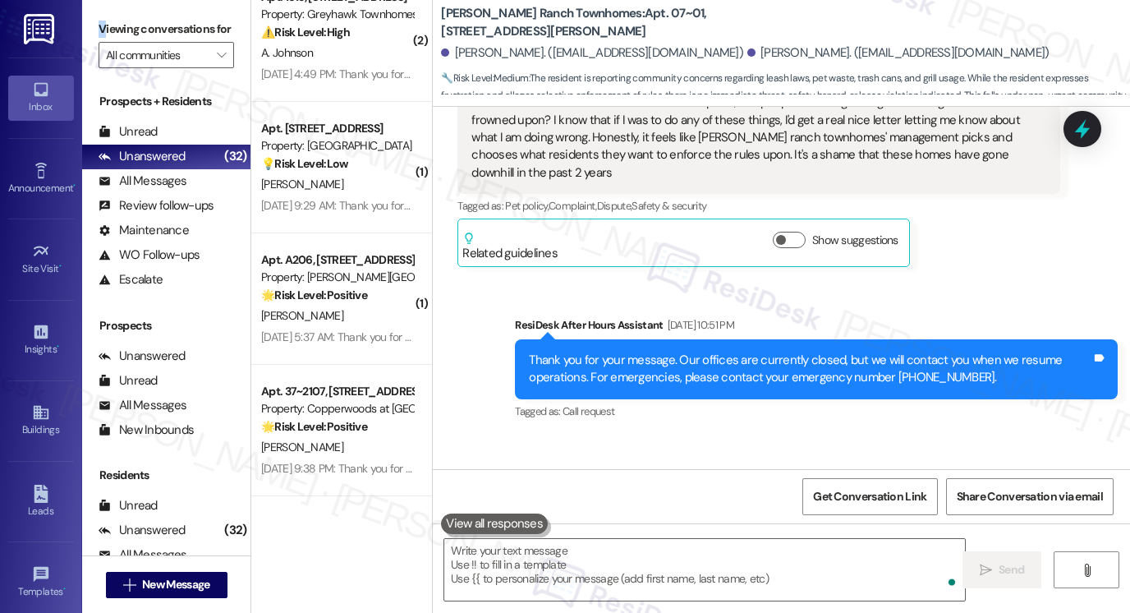
scroll to position [538, 0]
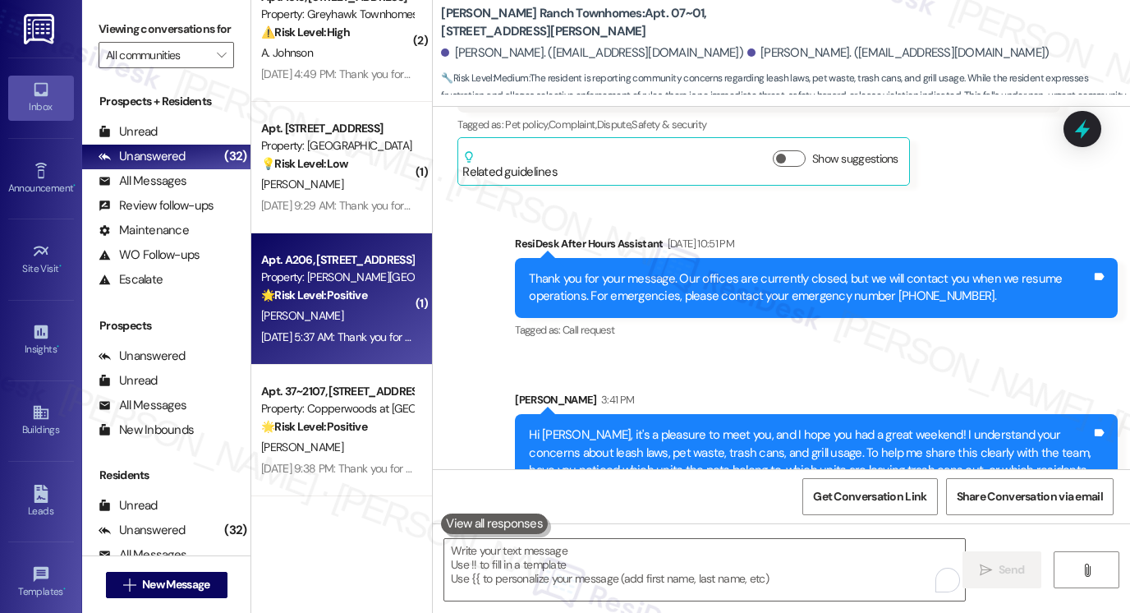
click at [376, 331] on div "Aug 22, 2025 at 5:37 AM: Thank you for your message. Our offices are currently …" at bounding box center [758, 336] width 994 height 15
type textarea "Fetching suggested responses. Please feel free to read through the conversation…"
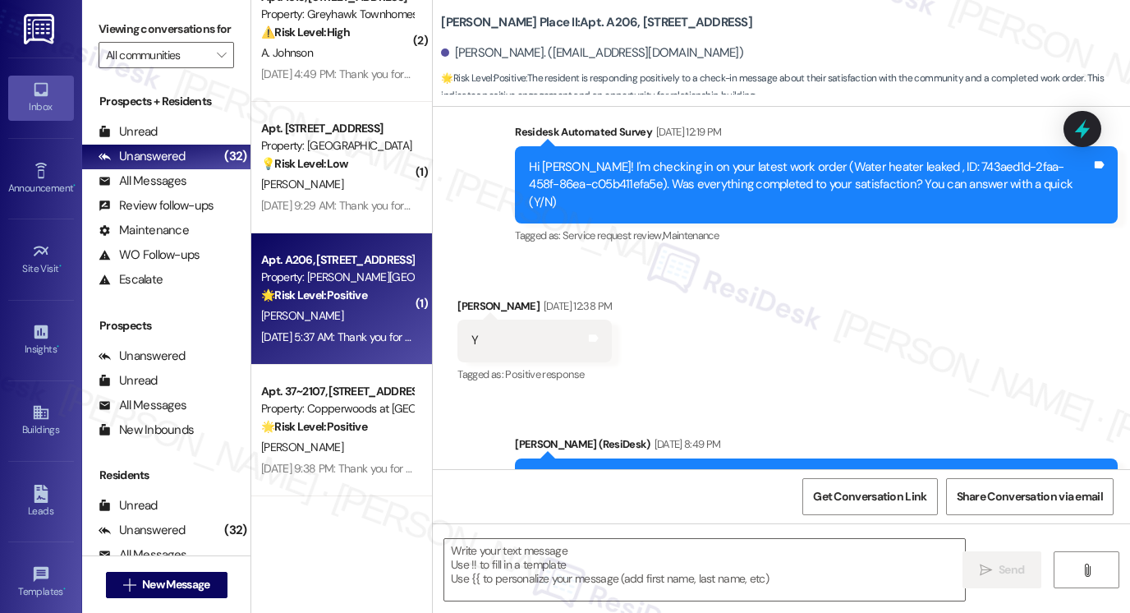
type textarea "Fetching suggested responses. Please feel free to read through the conversation…"
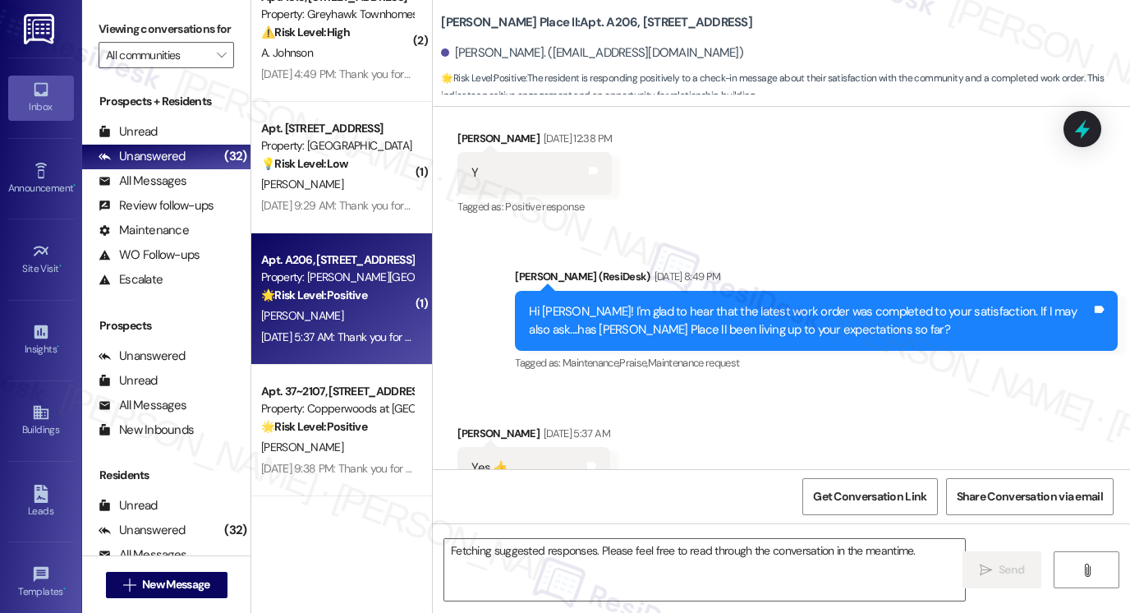
scroll to position [529, 0]
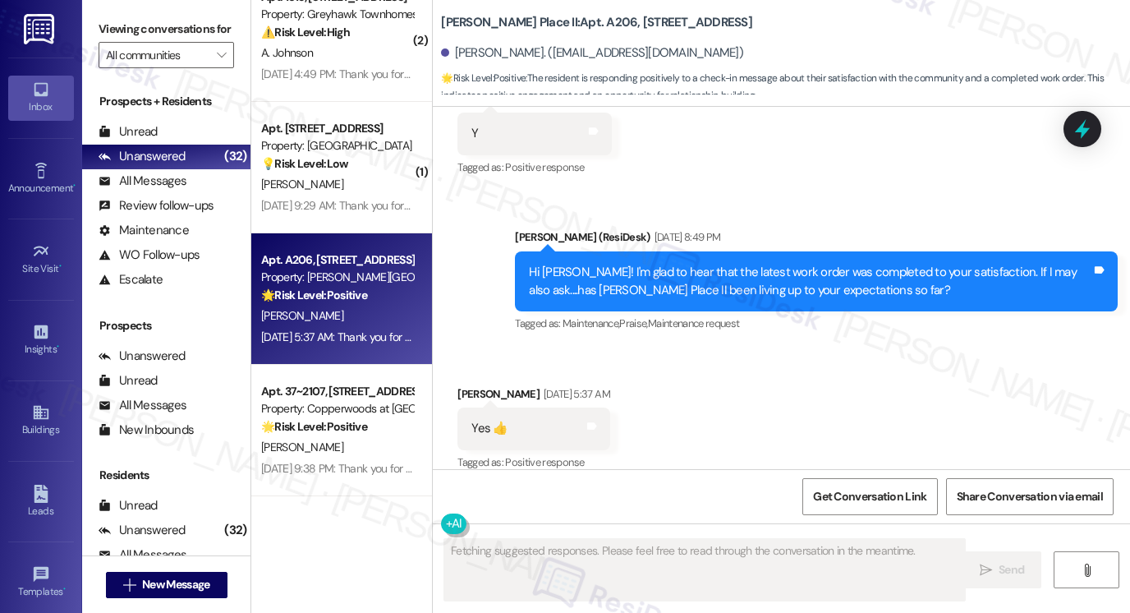
click at [676, 272] on div "Hi Jeffery! I'm glad to hear that the latest work order was completed to your s…" at bounding box center [810, 281] width 563 height 35
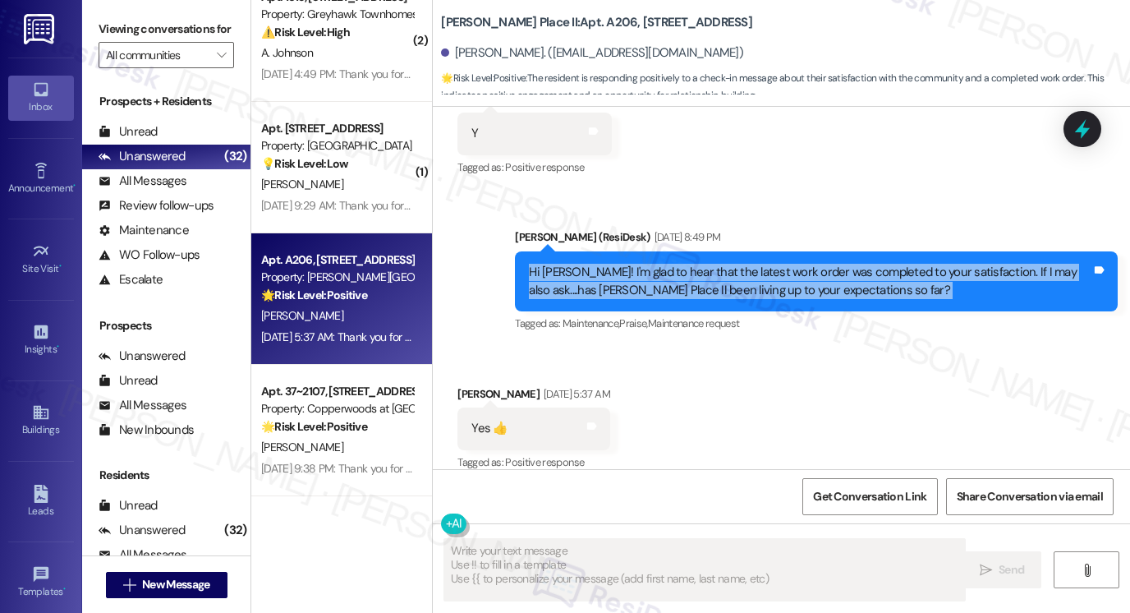
click at [676, 272] on div "Hi Jeffery! I'm glad to hear that the latest work order was completed to your s…" at bounding box center [810, 281] width 563 height 35
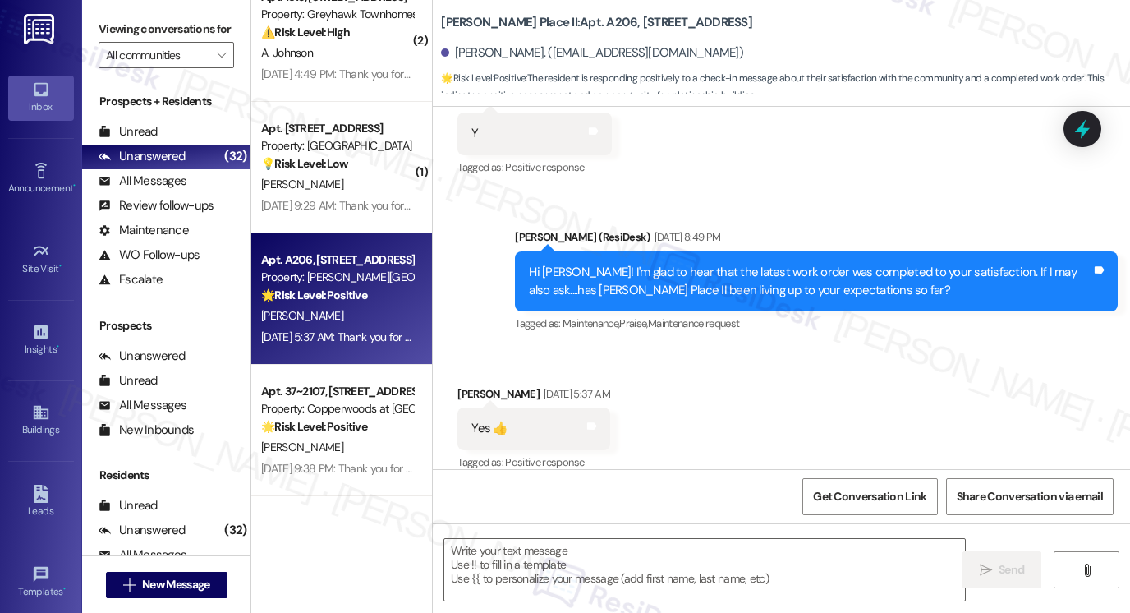
click at [128, 39] on label "Viewing conversations for" at bounding box center [166, 28] width 135 height 25
click at [518, 554] on textarea at bounding box center [704, 570] width 521 height 62
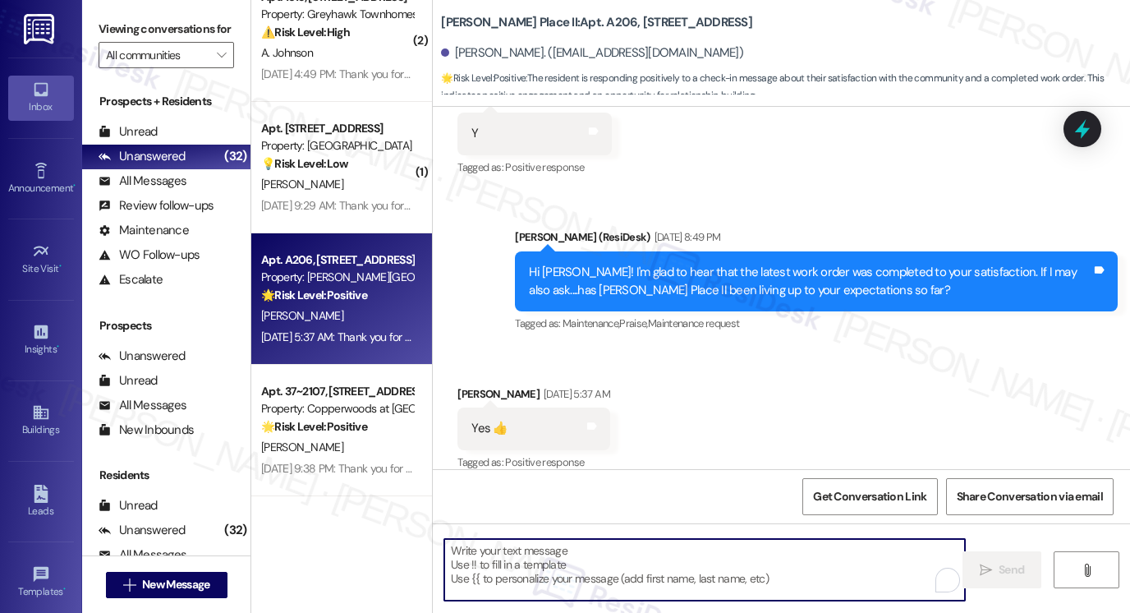
paste textarea "That’s awesome to hear, [PERSON_NAME]! Thank you! If you don’t mind, would you …"
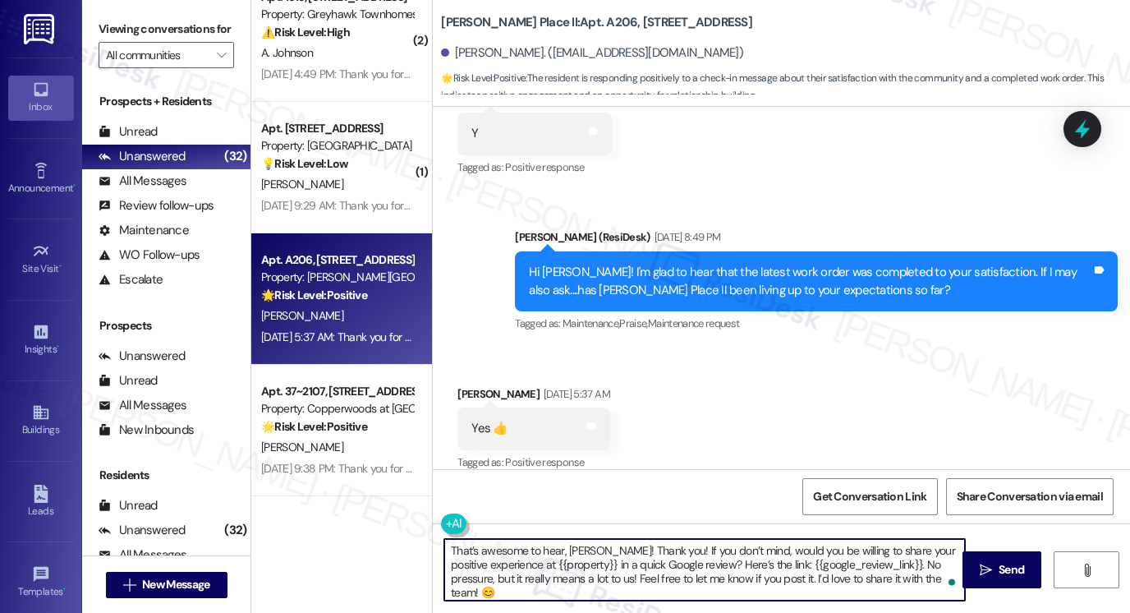
click at [465, 385] on div "Jeffery Knickmeier Aug 22, 2025 at 5:37 AM" at bounding box center [533, 396] width 152 height 23
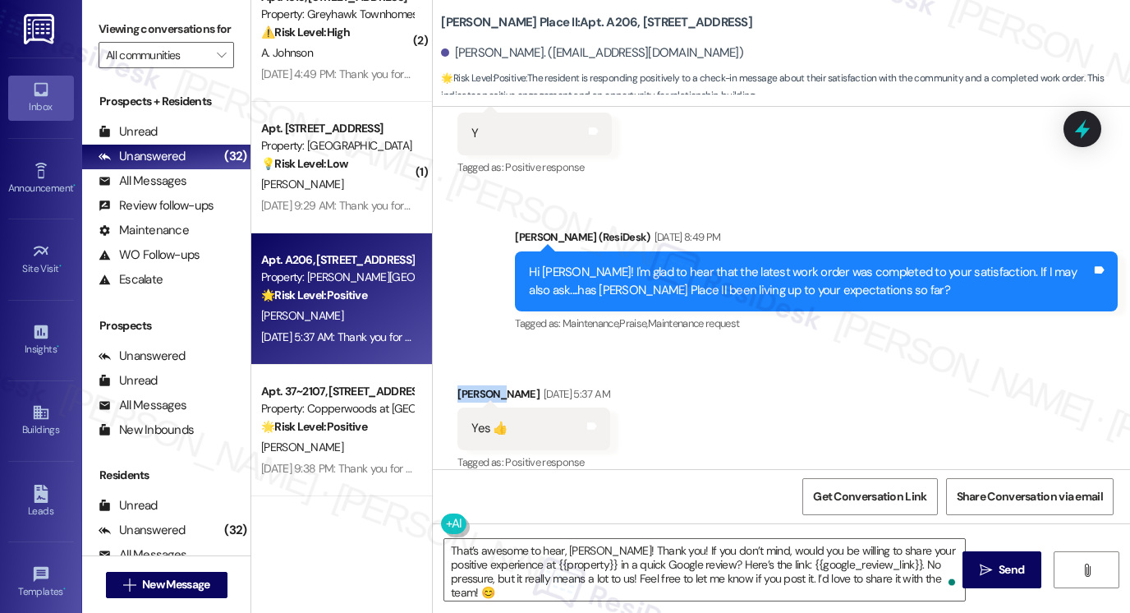
click at [465, 385] on div "Jeffery Knickmeier Aug 22, 2025 at 5:37 AM" at bounding box center [533, 396] width 152 height 23
copy div "Jeffery"
click at [572, 549] on textarea "That’s awesome to hear, [PERSON_NAME]! Thank you! If you don’t mind, would you …" at bounding box center [704, 570] width 521 height 62
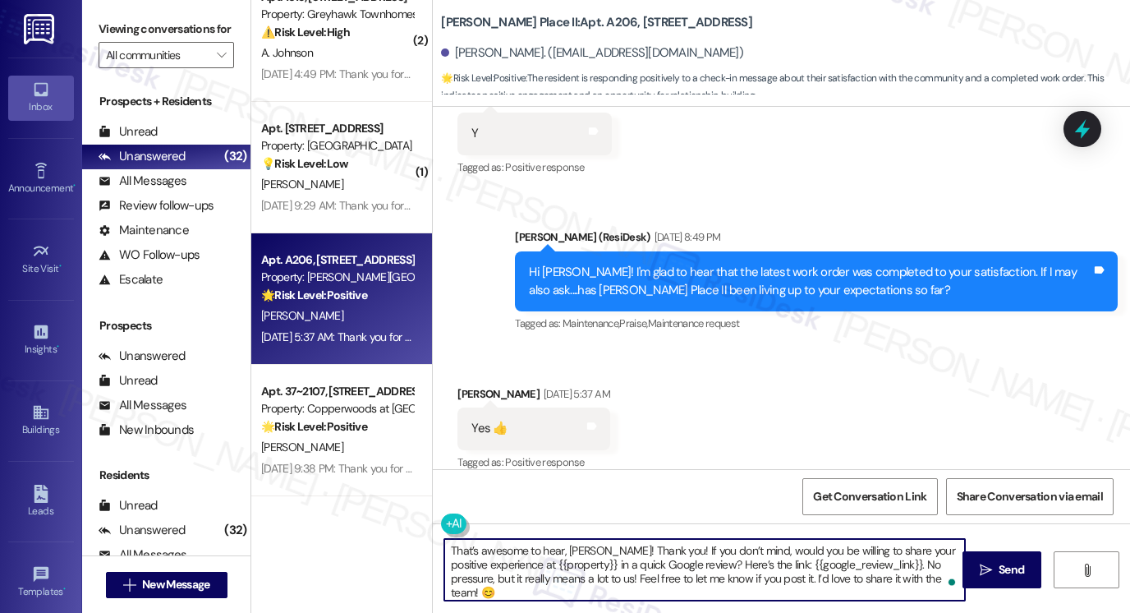
click at [572, 549] on textarea "That’s awesome to hear, [PERSON_NAME]! Thank you! If you don’t mind, would you …" at bounding box center [704, 570] width 521 height 62
paste textarea "Jeffery"
click at [446, 549] on textarea "That’s awesome to hear, Jeffery! Thank you! If you don’t mind, would you be wil…" at bounding box center [704, 570] width 521 height 62
paste textarea "Jeffery"
drag, startPoint x: 644, startPoint y: 549, endPoint x: 608, endPoint y: 548, distance: 36.2
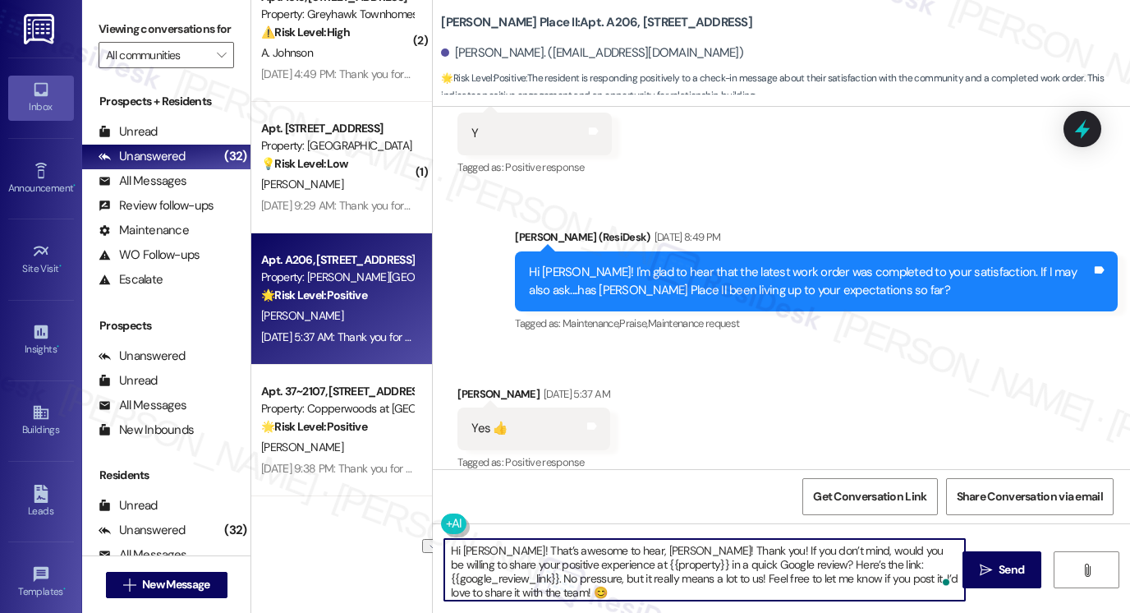
click at [608, 548] on textarea "Hi Jeffery! That’s awesome to hear, Jeffery! Thank you! If you don’t mind, woul…" at bounding box center [704, 570] width 521 height 62
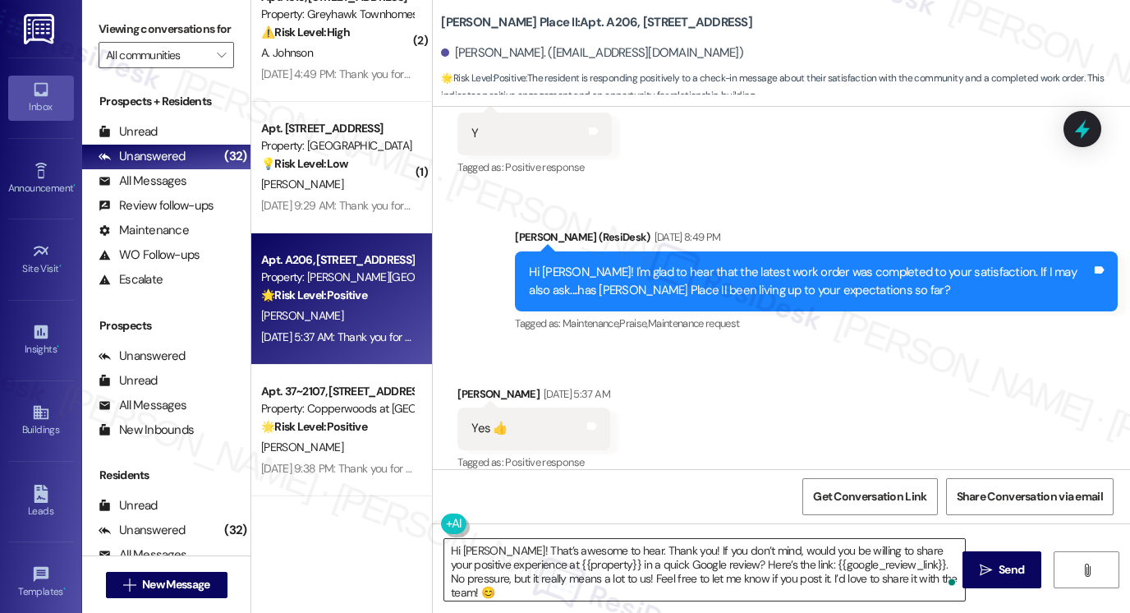
click at [822, 544] on textarea "Hi Jeffery! That’s awesome to hear. Thank you! If you don’t mind, would you be …" at bounding box center [704, 570] width 521 height 62
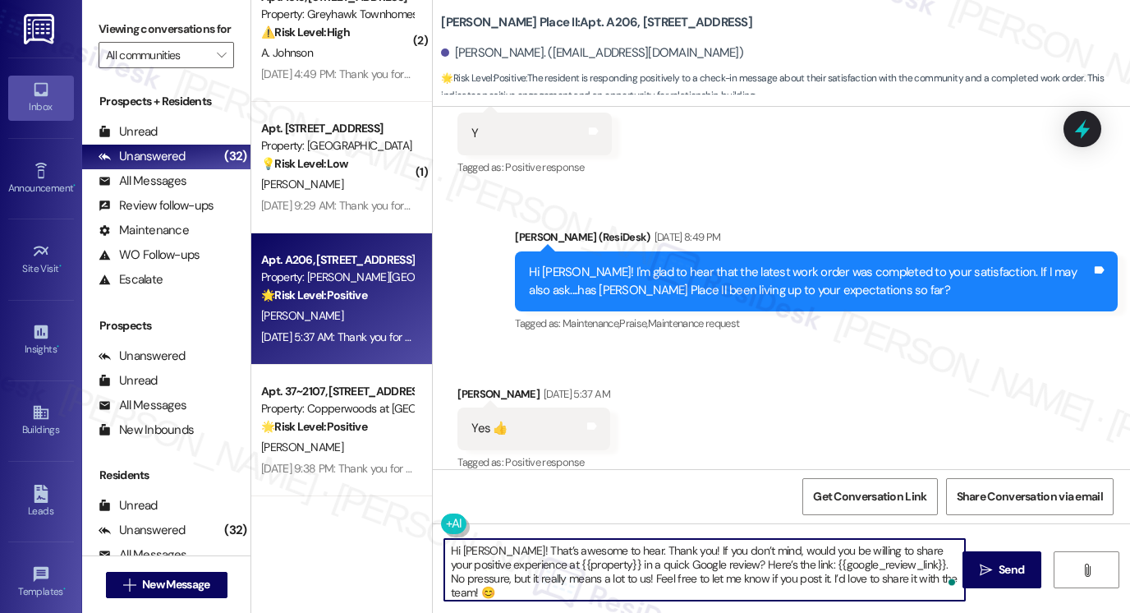
click at [822, 544] on textarea "Hi Jeffery! That’s awesome to hear. Thank you! If you don’t mind, would you be …" at bounding box center [704, 570] width 521 height 62
click at [893, 555] on textarea "Hi Jeffery! That’s awesome to hear. Thank you! If you don’t mind, would you be …" at bounding box center [704, 570] width 521 height 62
drag, startPoint x: 499, startPoint y: 564, endPoint x: 572, endPoint y: 559, distance: 72.4
click at [572, 559] on textarea "Hi Jeffery! That’s awesome to hear. Thank you! If you don’t mind, would you be …" at bounding box center [704, 570] width 521 height 62
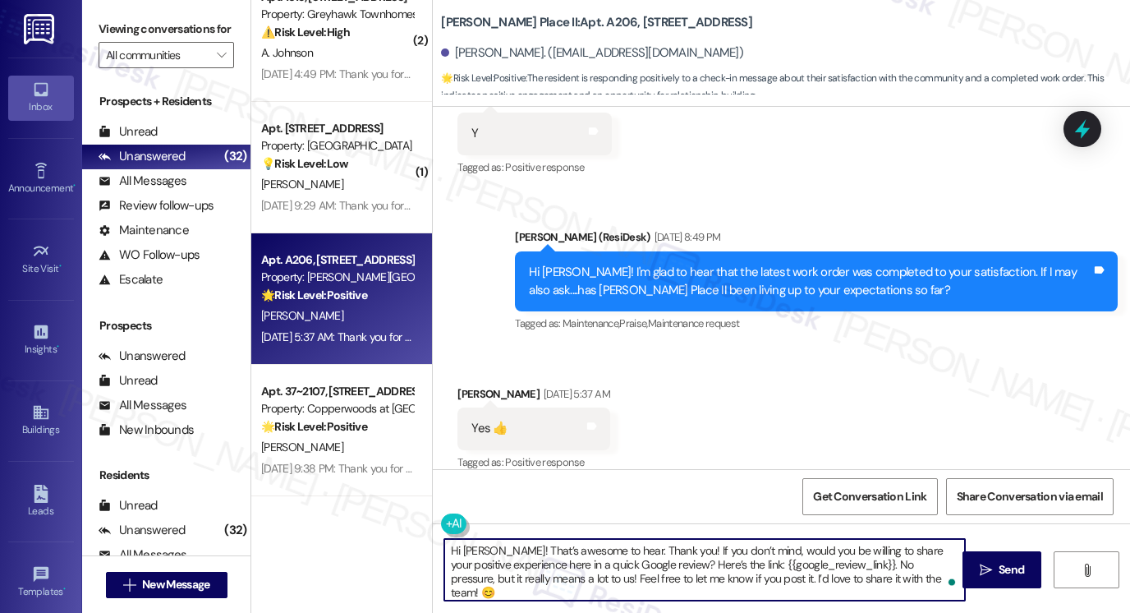
click at [654, 572] on textarea "Hi Jeffery! That’s awesome to hear. Thank you! If you don’t mind, would you be …" at bounding box center [704, 570] width 521 height 62
click at [714, 579] on textarea "Hi Jeffery! That’s awesome to hear. Thank you! If you don’t mind, would you be …" at bounding box center [704, 570] width 521 height 62
click at [649, 574] on textarea "Hi Jeffery! That’s awesome to hear. Thank you! If you don’t mind, would you be …" at bounding box center [704, 570] width 521 height 62
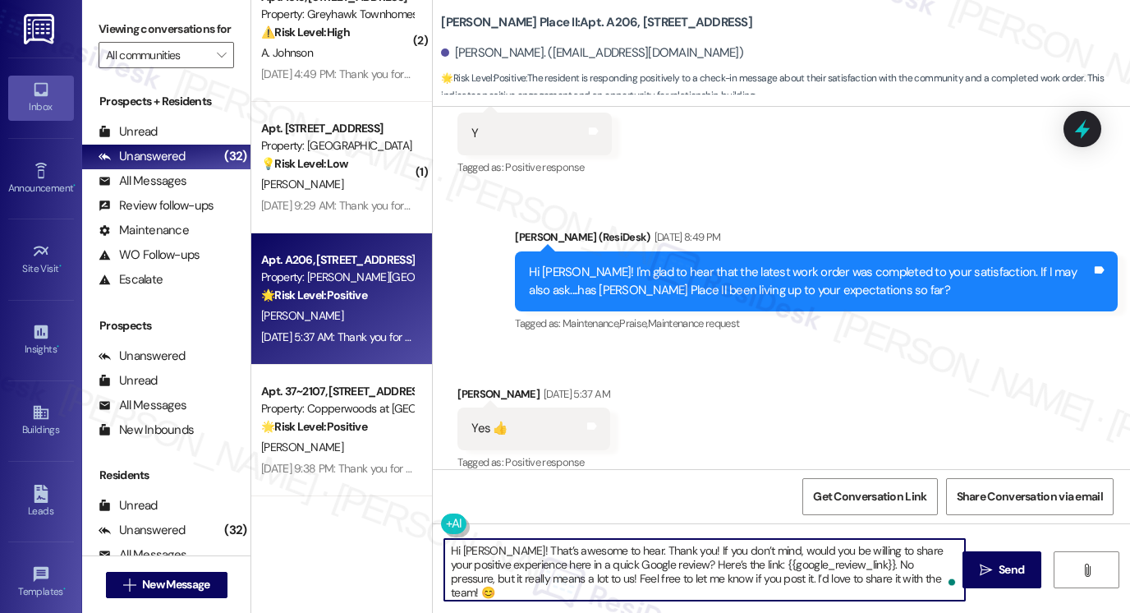
click at [649, 574] on textarea "Hi Jeffery! That’s awesome to hear. Thank you! If you don’t mind, would you be …" at bounding box center [704, 570] width 521 height 62
click at [723, 567] on textarea "Hi Jeffery! That’s awesome to hear. Thank you! If you don’t mind, would you be …" at bounding box center [704, 570] width 521 height 62
type textarea "Hi Jeffery! That’s awesome to hear. Thank you! If you don’t mind, would you be …"
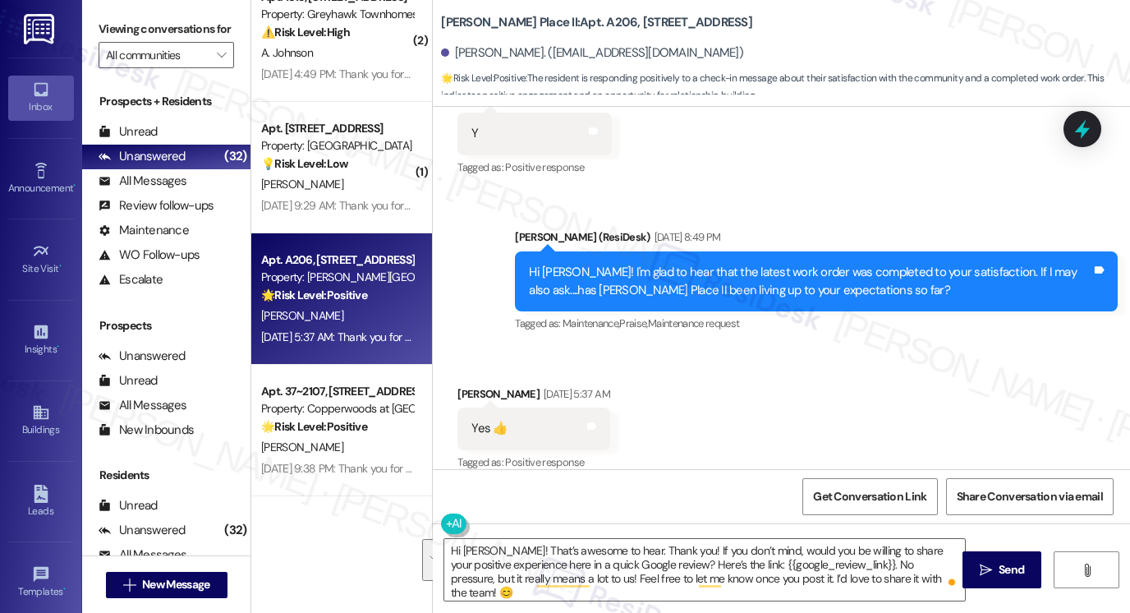
click at [108, 14] on div "Viewing conversations for All communities " at bounding box center [166, 42] width 168 height 85
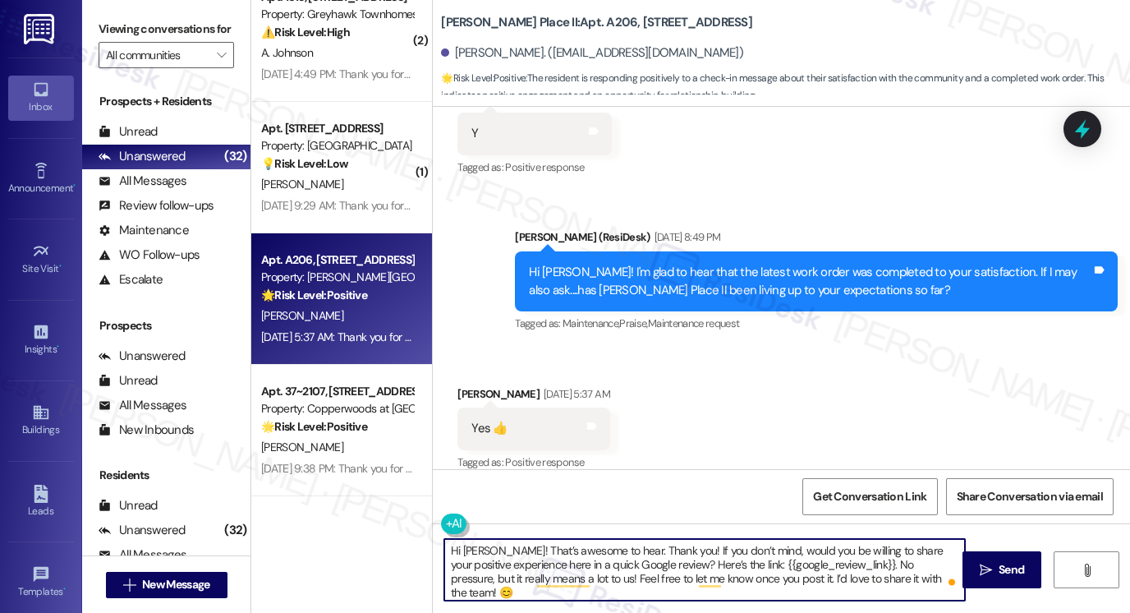
click at [700, 567] on textarea "Hi Jeffery! That’s awesome to hear. Thank you! If you don’t mind, would you be …" at bounding box center [704, 570] width 521 height 62
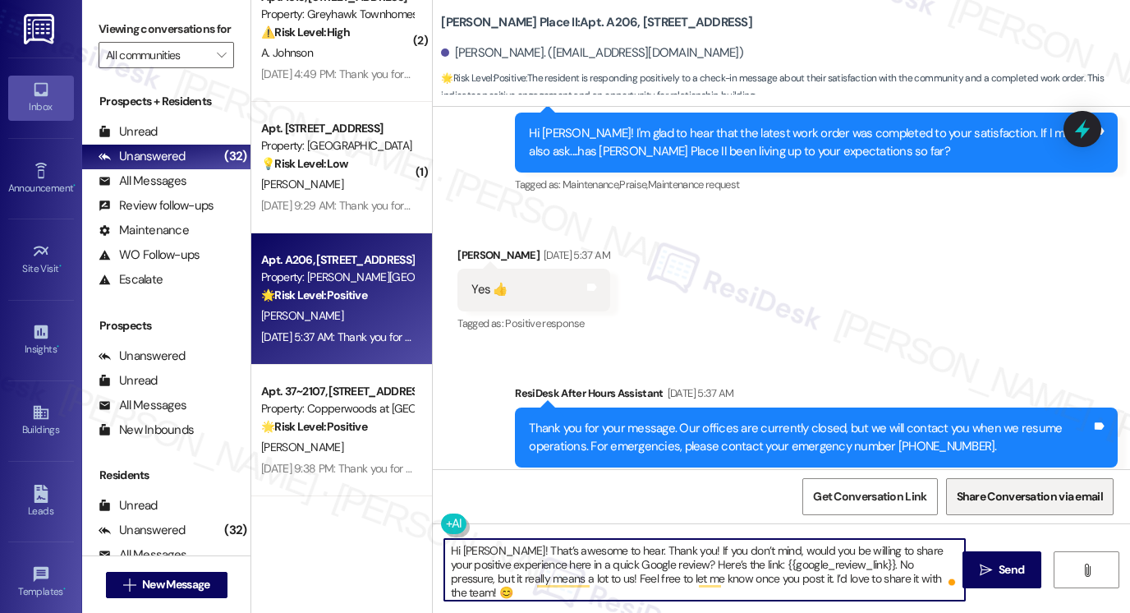
scroll to position [686, 0]
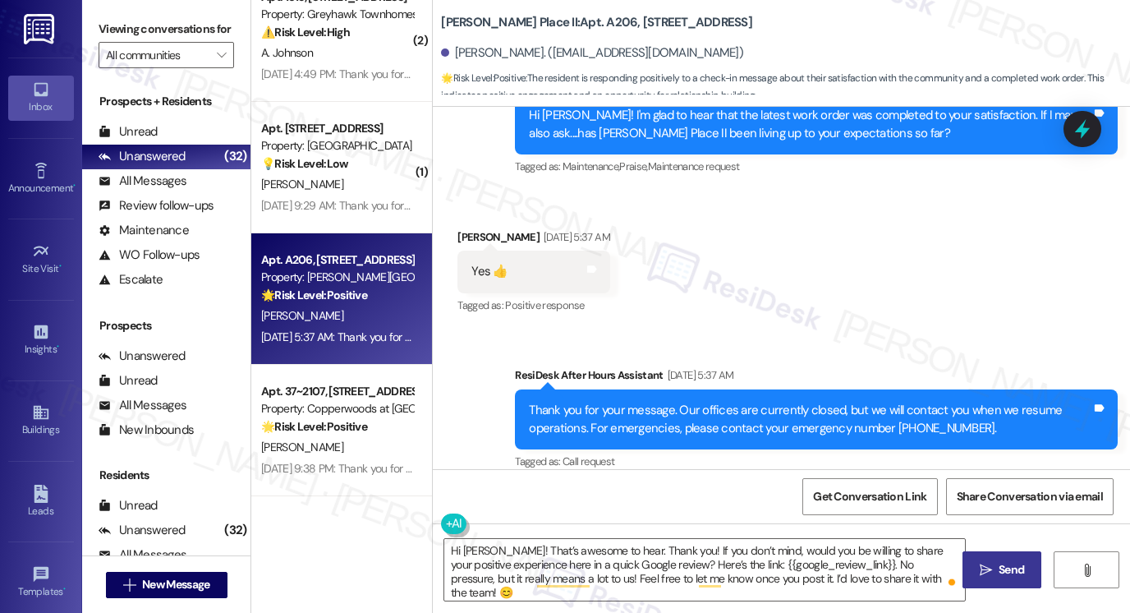
click at [1025, 564] on span "Send" at bounding box center [1011, 569] width 32 height 17
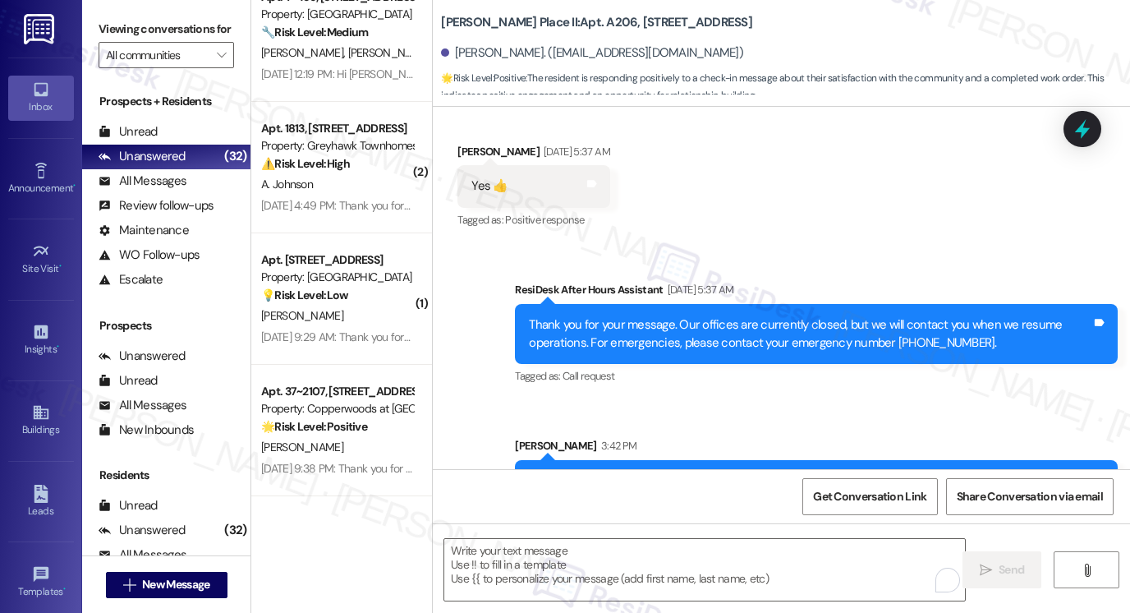
scroll to position [689, 0]
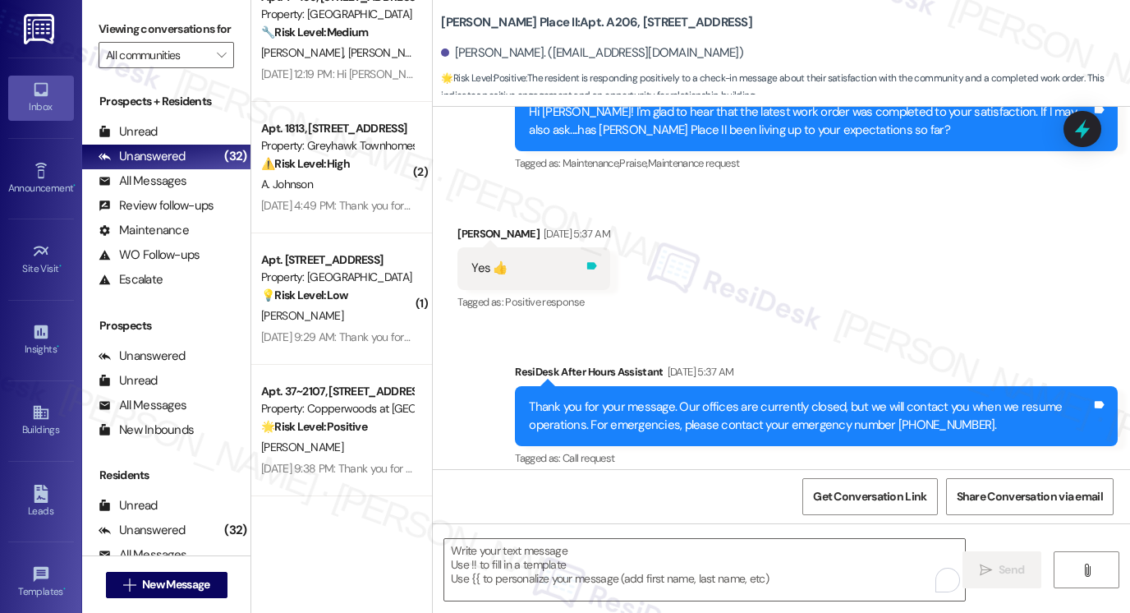
click at [598, 259] on icon at bounding box center [592, 265] width 12 height 12
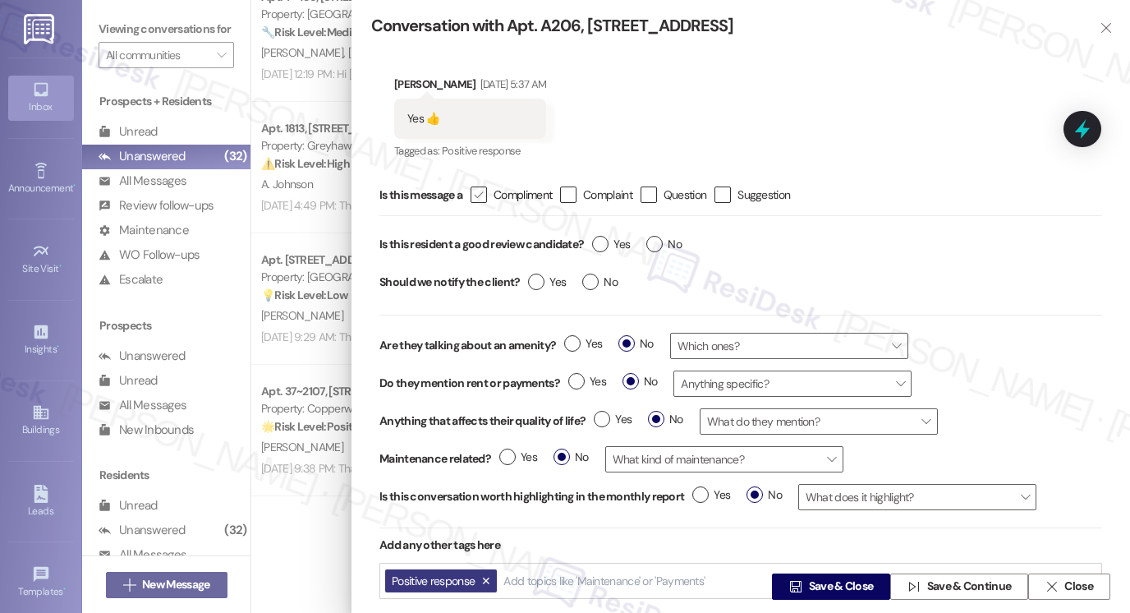
click at [479, 186] on div "" at bounding box center [479, 194] width 16 height 16
click at [473, 190] on input " Compliment" at bounding box center [467, 195] width 11 height 11
checkbox input "true"
click at [607, 250] on span "Yes" at bounding box center [611, 244] width 38 height 17
click at [607, 250] on input "Yes" at bounding box center [611, 246] width 38 height 21
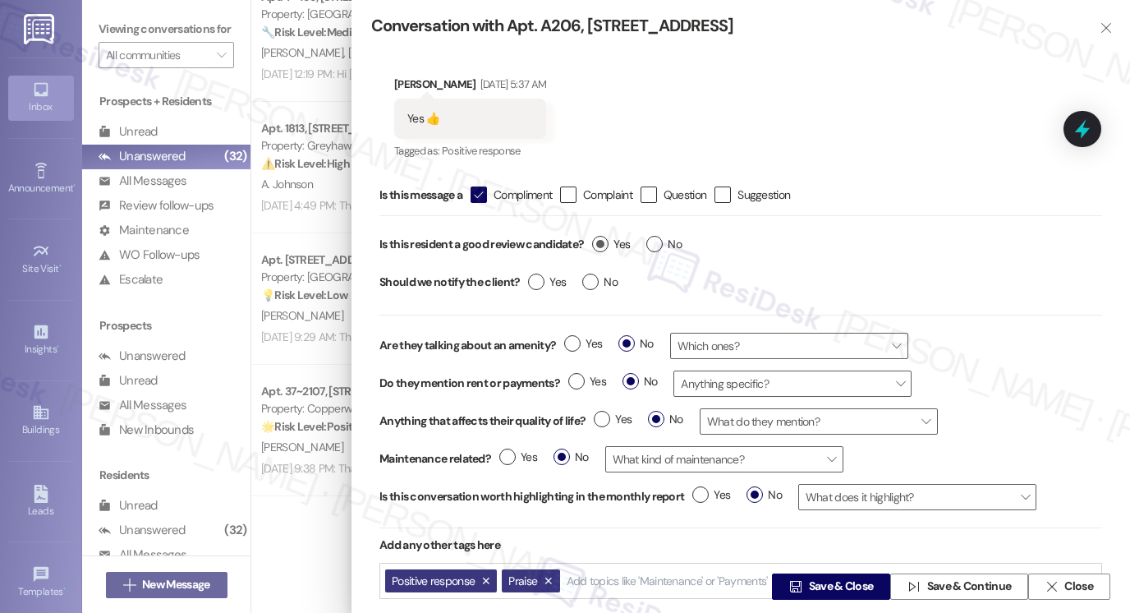
radio input "true"
click at [595, 287] on span "No" at bounding box center [599, 281] width 35 height 17
click at [595, 287] on input "No" at bounding box center [599, 283] width 35 height 21
radio input "true"
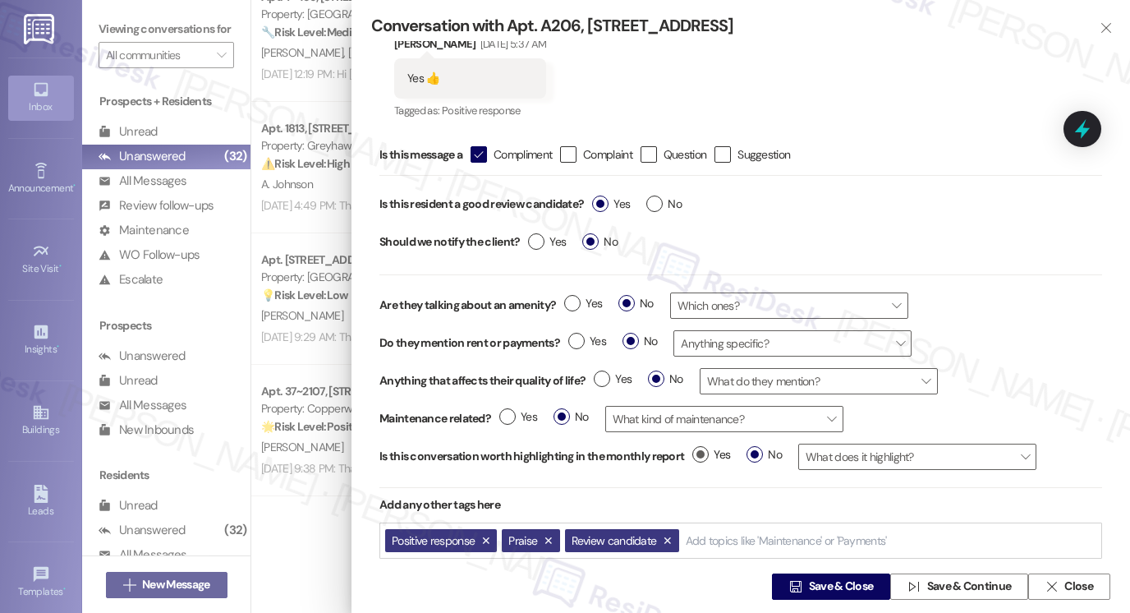
scroll to position [60, 0]
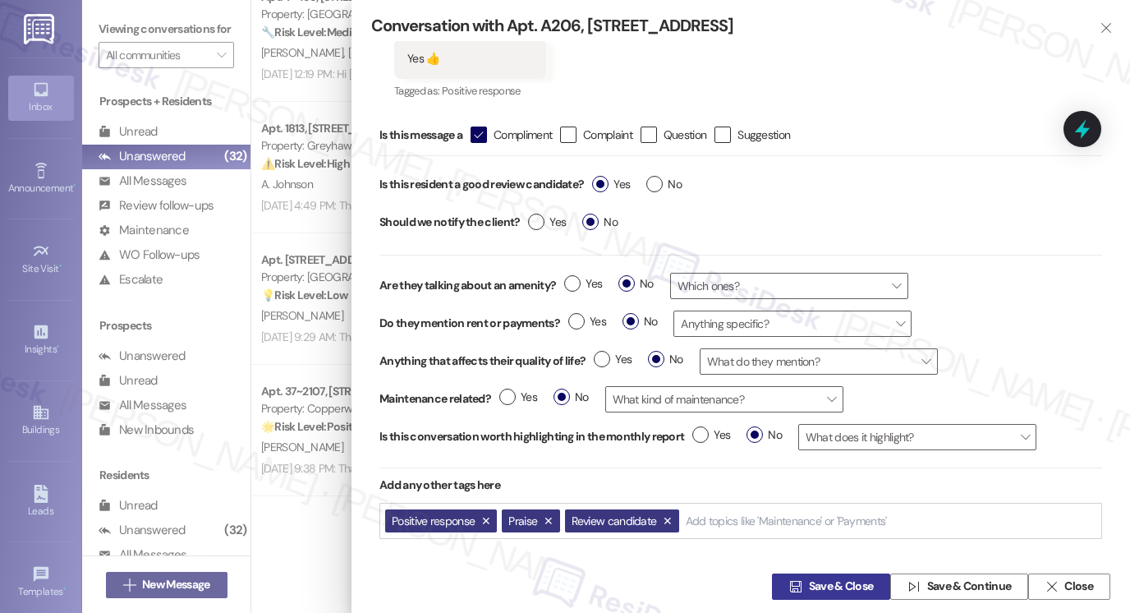
click at [812, 580] on span "Save & Close" at bounding box center [841, 586] width 65 height 17
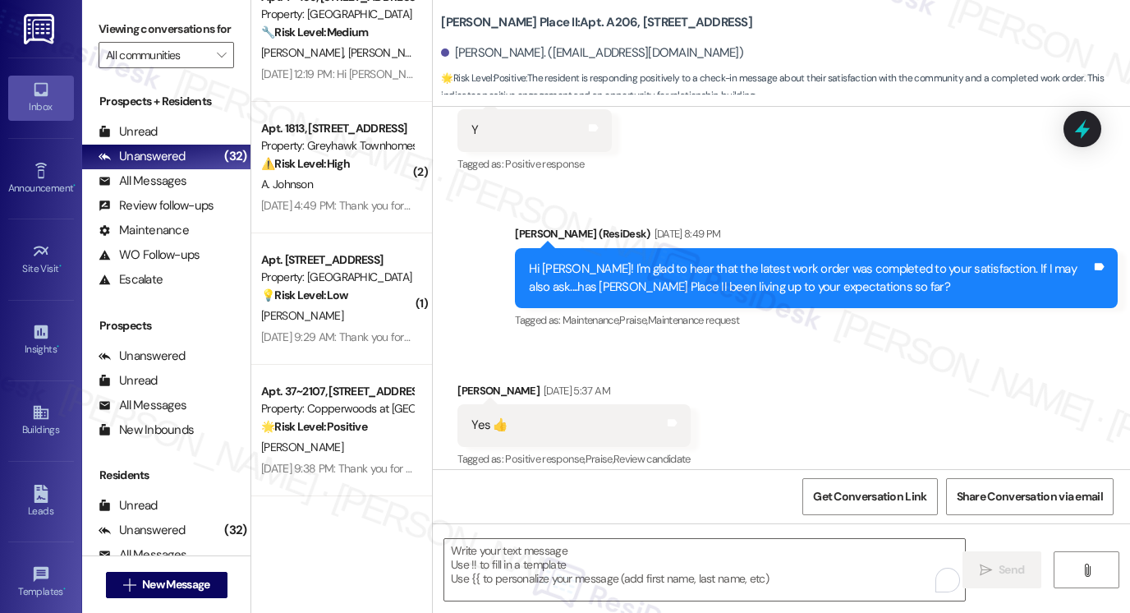
scroll to position [529, 0]
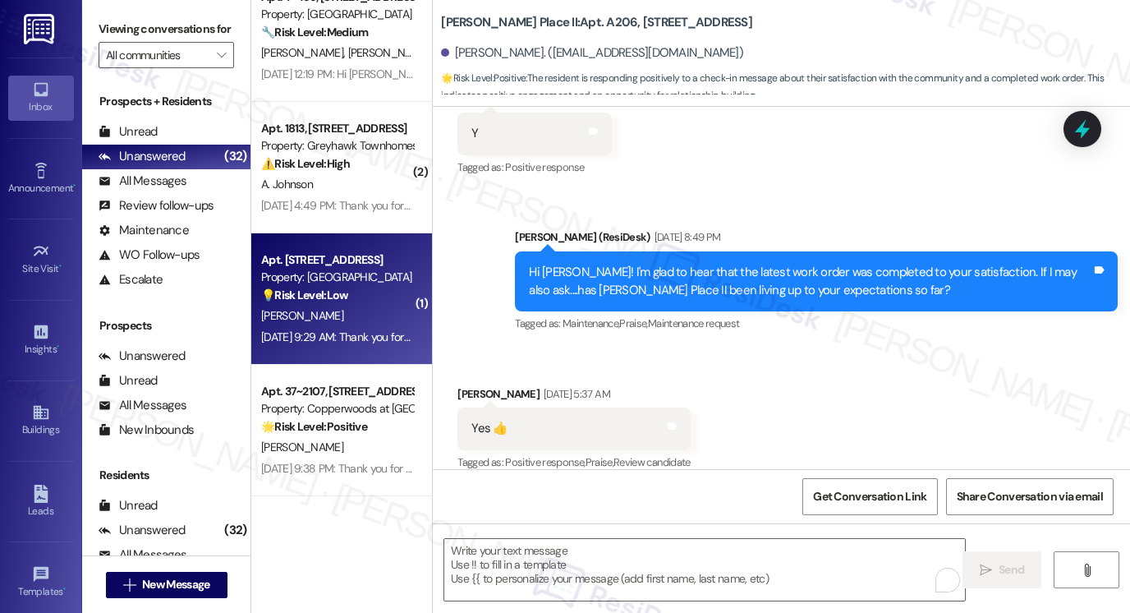
click at [351, 340] on div "Aug 22, 2025 at 9:29 AM: Thank you for your message. Our offices are currently …" at bounding box center [759, 336] width 996 height 15
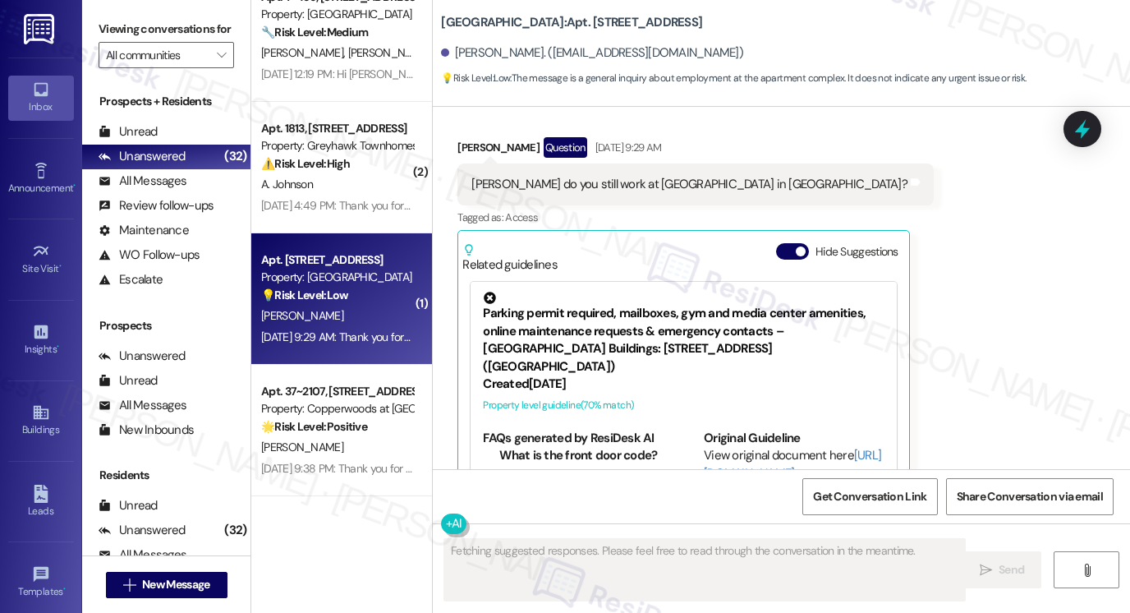
scroll to position [209, 0]
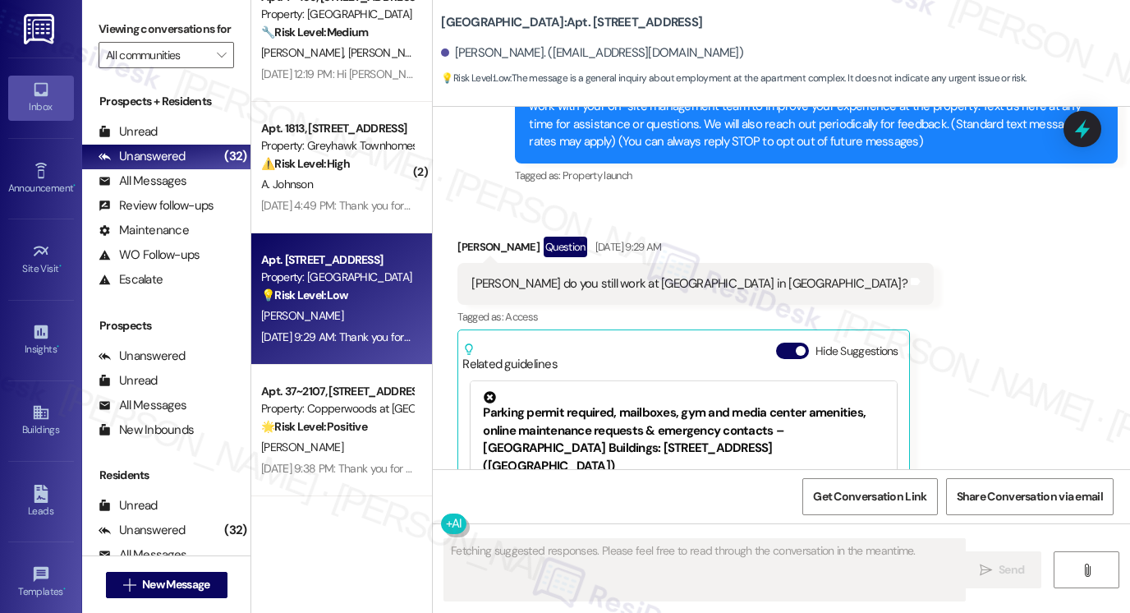
click at [612, 282] on div "Sarah do you still work at Central Park station apartments in provo?" at bounding box center [689, 283] width 436 height 17
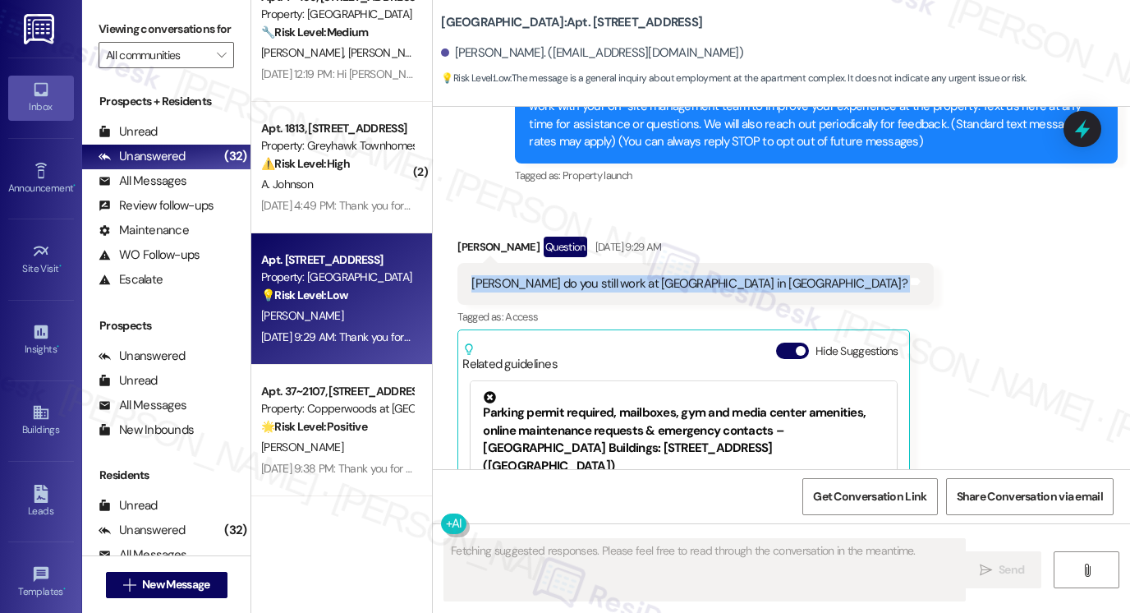
drag, startPoint x: 612, startPoint y: 282, endPoint x: 620, endPoint y: 279, distance: 8.6
click at [613, 280] on div "Sarah do you still work at Central Park station apartments in provo?" at bounding box center [689, 283] width 436 height 17
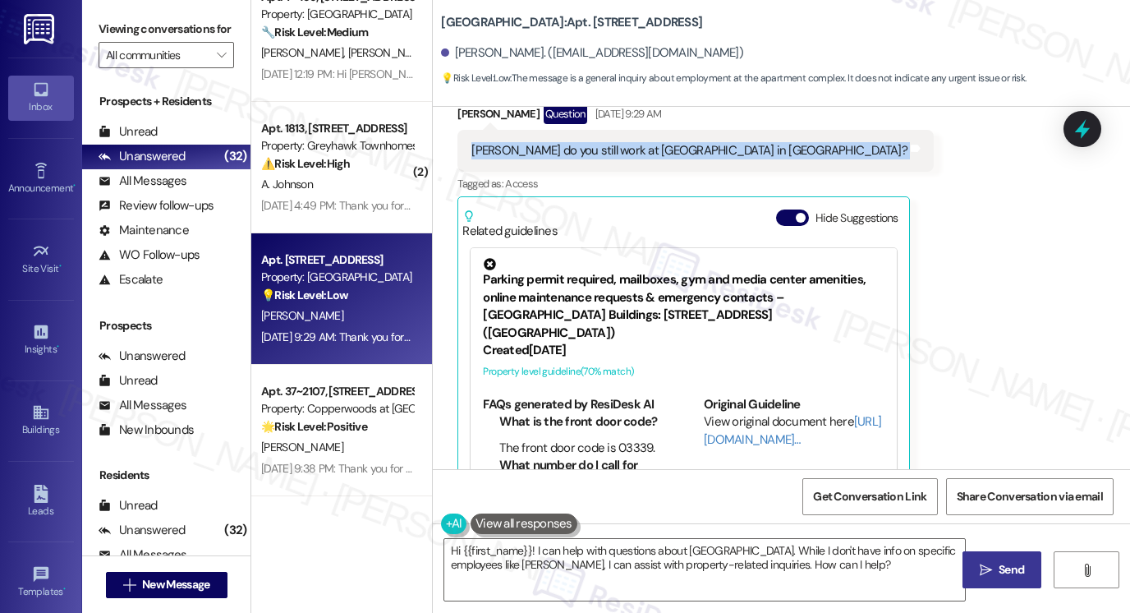
scroll to position [121, 0]
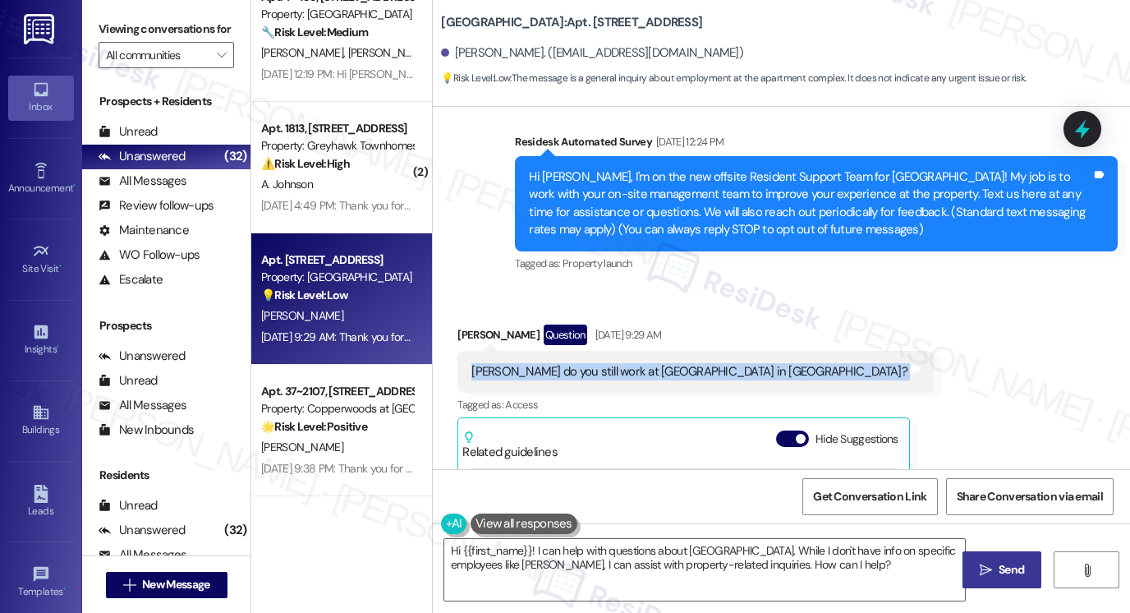
click at [571, 369] on div "Sarah do you still work at Central Park station apartments in provo?" at bounding box center [689, 371] width 436 height 17
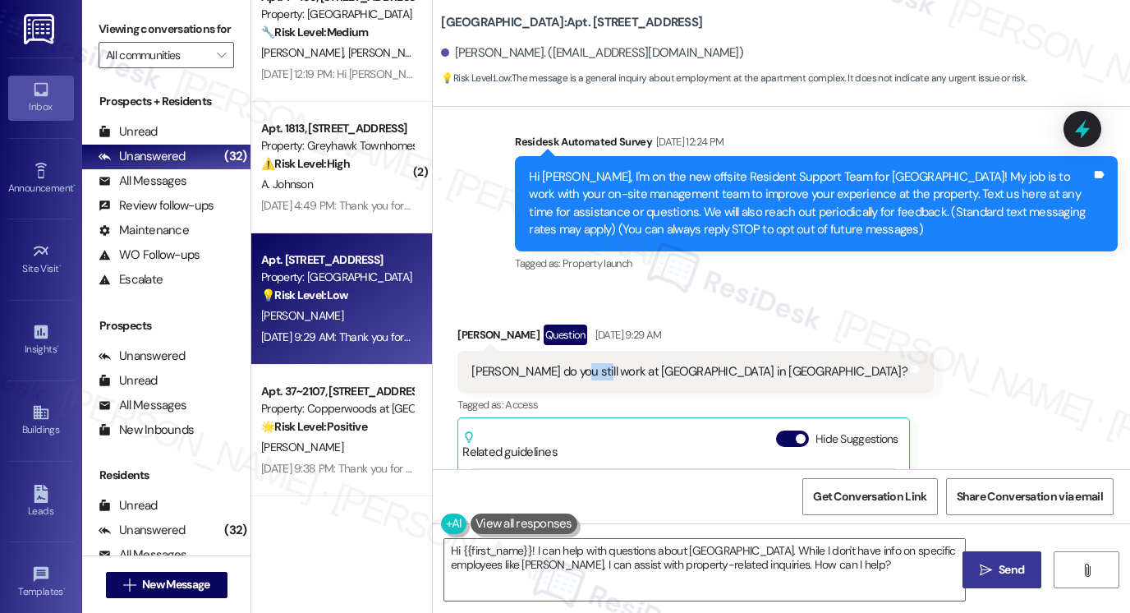
click at [571, 369] on div "Sarah do you still work at Central Park station apartments in provo?" at bounding box center [689, 371] width 436 height 17
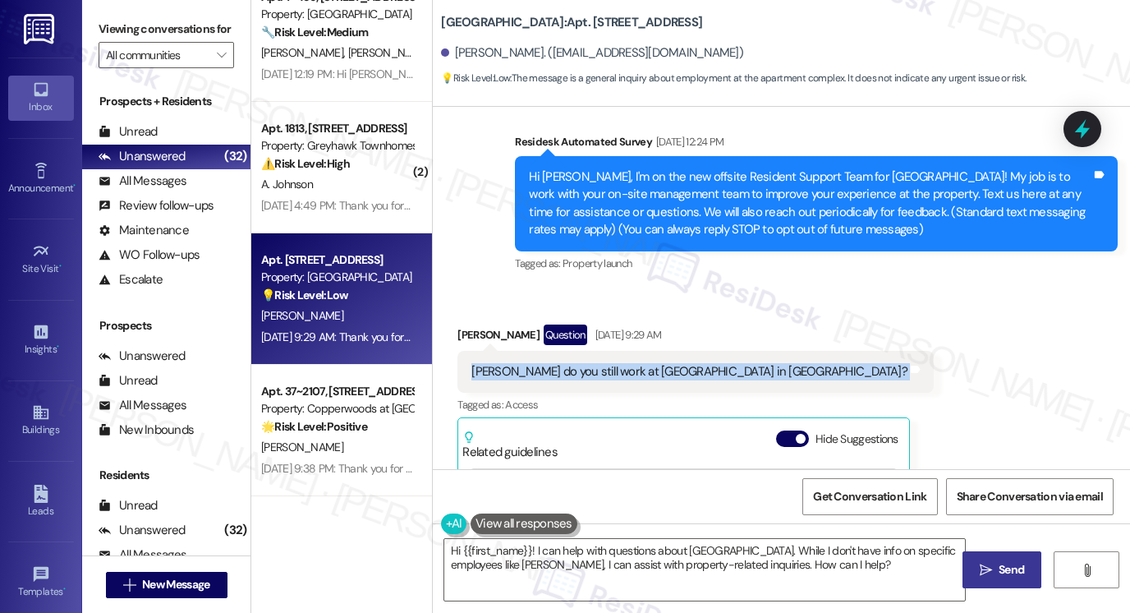
click at [571, 369] on div "Sarah do you still work at Central Park station apartments in provo?" at bounding box center [689, 371] width 436 height 17
click at [792, 377] on div "Sarah do you still work at Central Park station apartments in provo?" at bounding box center [689, 371] width 436 height 17
click at [804, 373] on div "Sarah do you still work at Central Park station apartments in provo?" at bounding box center [689, 371] width 436 height 17
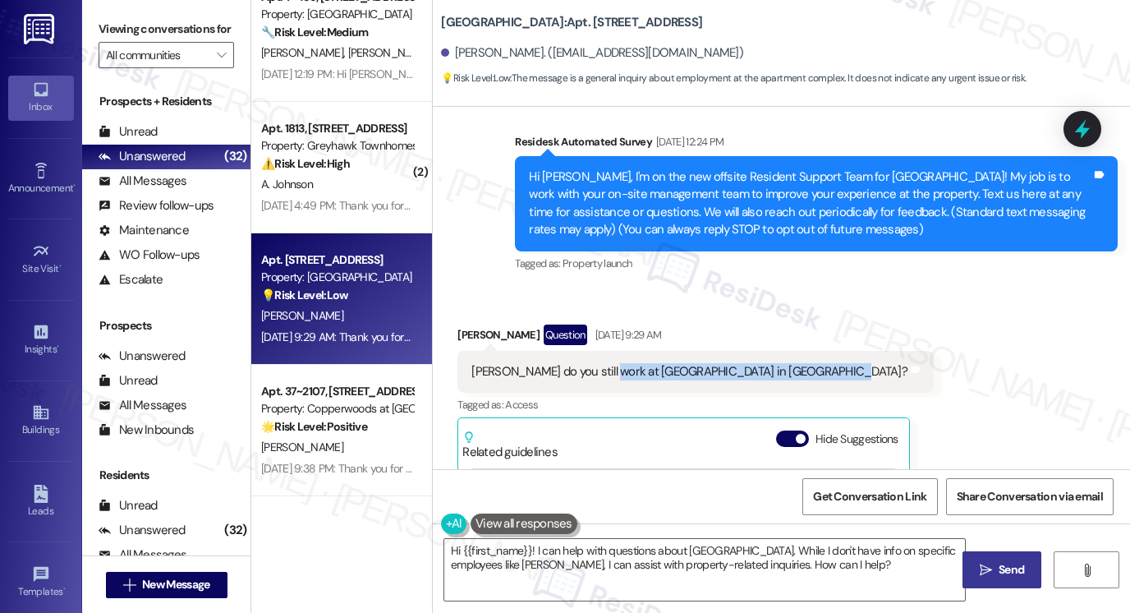
drag, startPoint x: 594, startPoint y: 369, endPoint x: 813, endPoint y: 370, distance: 219.3
click at [813, 370] on div "Sarah do you still work at Central Park station apartments in provo? Tags and n…" at bounding box center [695, 372] width 476 height 42
copy div "Central Park station apartments in provo?"
click at [967, 58] on div "Jody Lynn Smith. (stayinthelight@tidetalk.com)" at bounding box center [785, 53] width 689 height 33
click at [121, 22] on label "Viewing conversations for" at bounding box center [166, 28] width 135 height 25
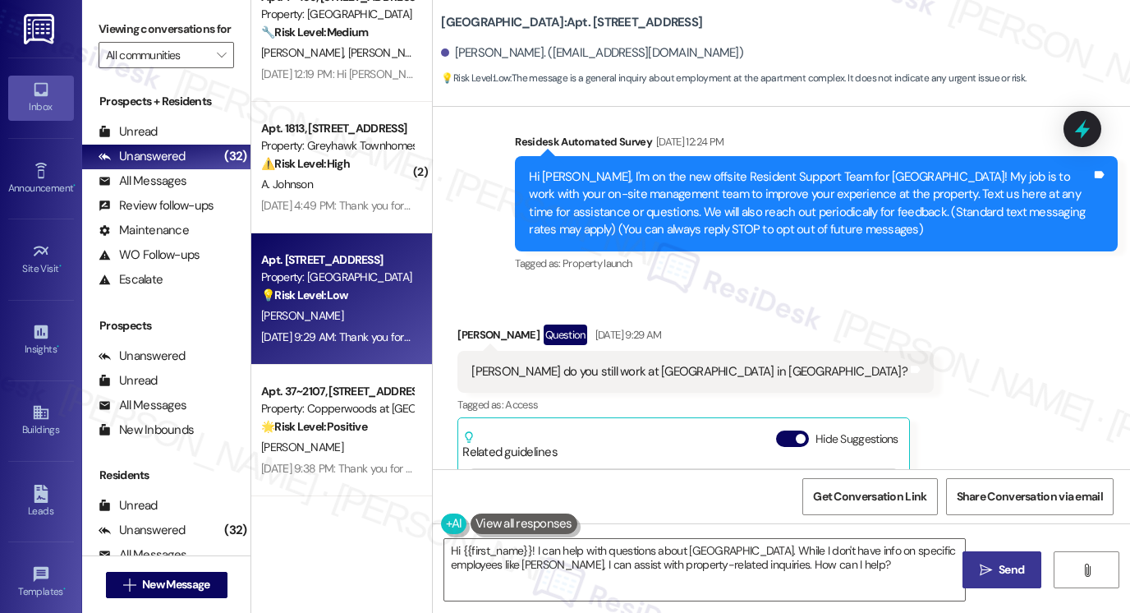
click at [120, 32] on label "Viewing conversations for" at bounding box center [166, 28] width 135 height 25
click at [583, 377] on div "Sarah do you still work at Central Park station apartments in provo?" at bounding box center [689, 371] width 436 height 17
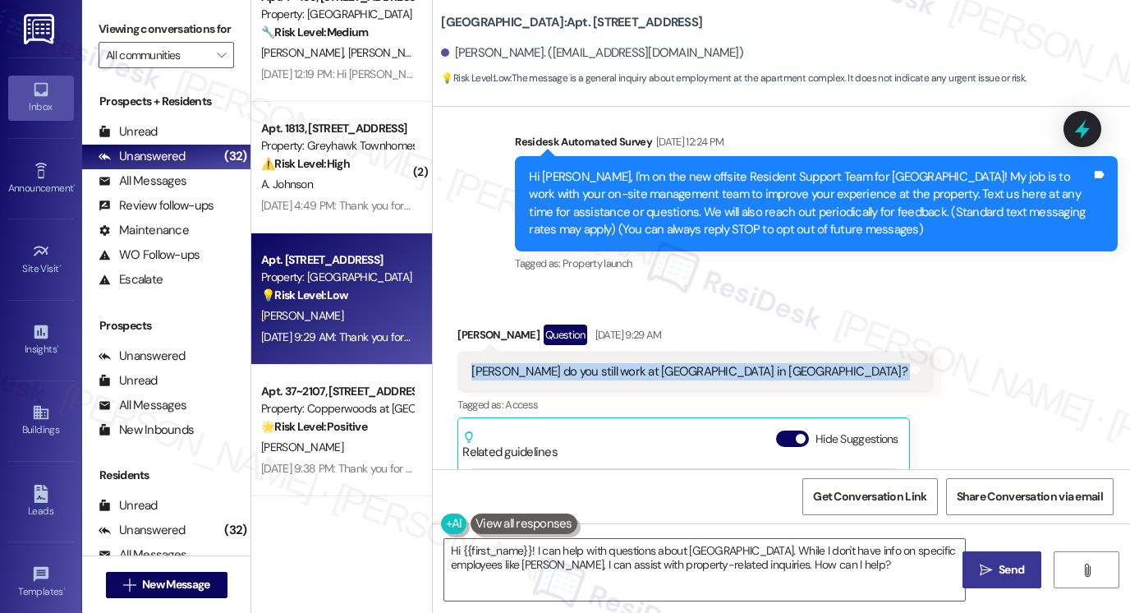
click at [583, 377] on div "Sarah do you still work at Central Park station apartments in provo?" at bounding box center [689, 371] width 436 height 17
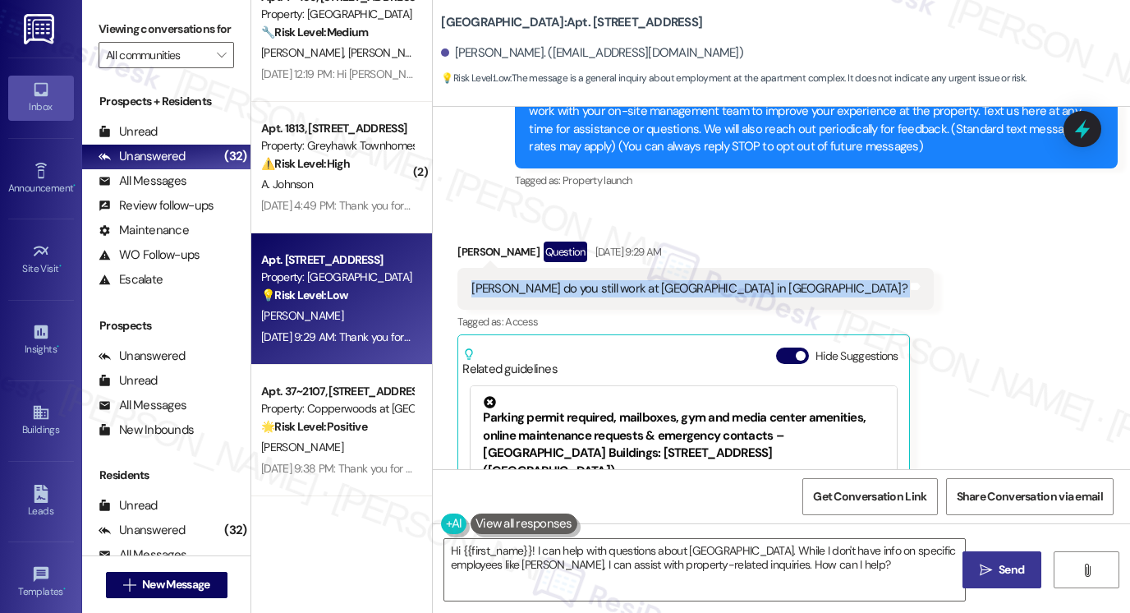
scroll to position [203, 0]
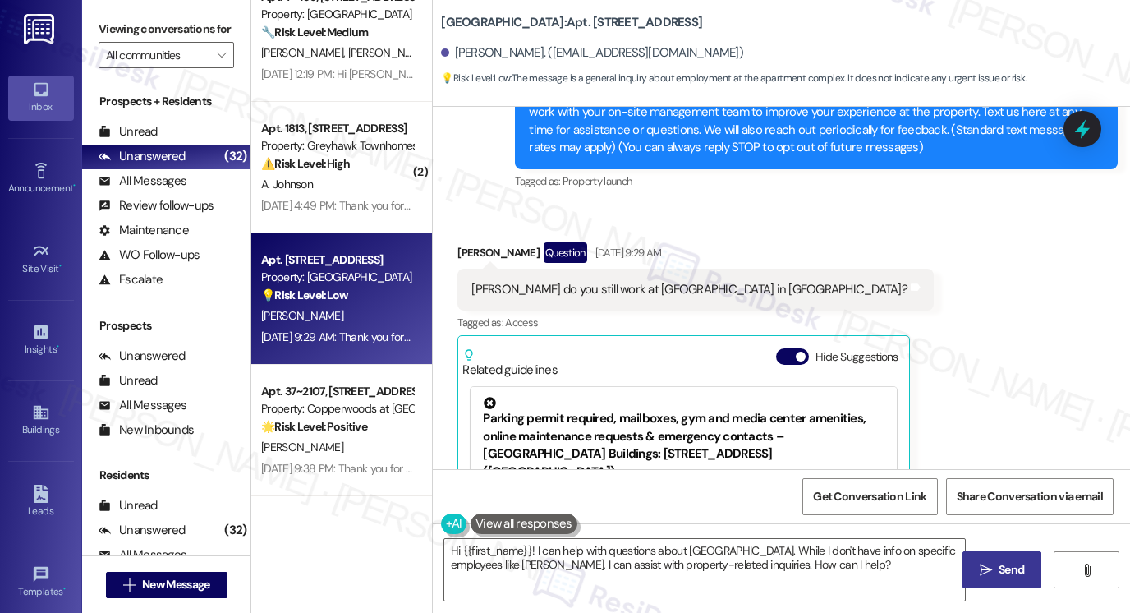
click at [112, 41] on label "Viewing conversations for" at bounding box center [166, 28] width 135 height 25
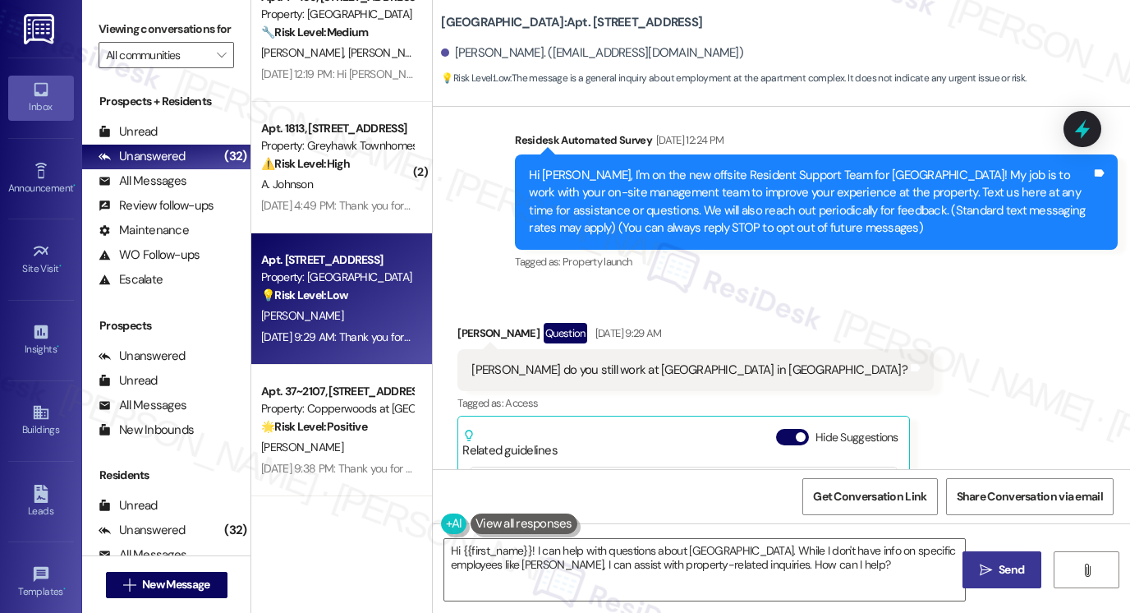
scroll to position [39, 0]
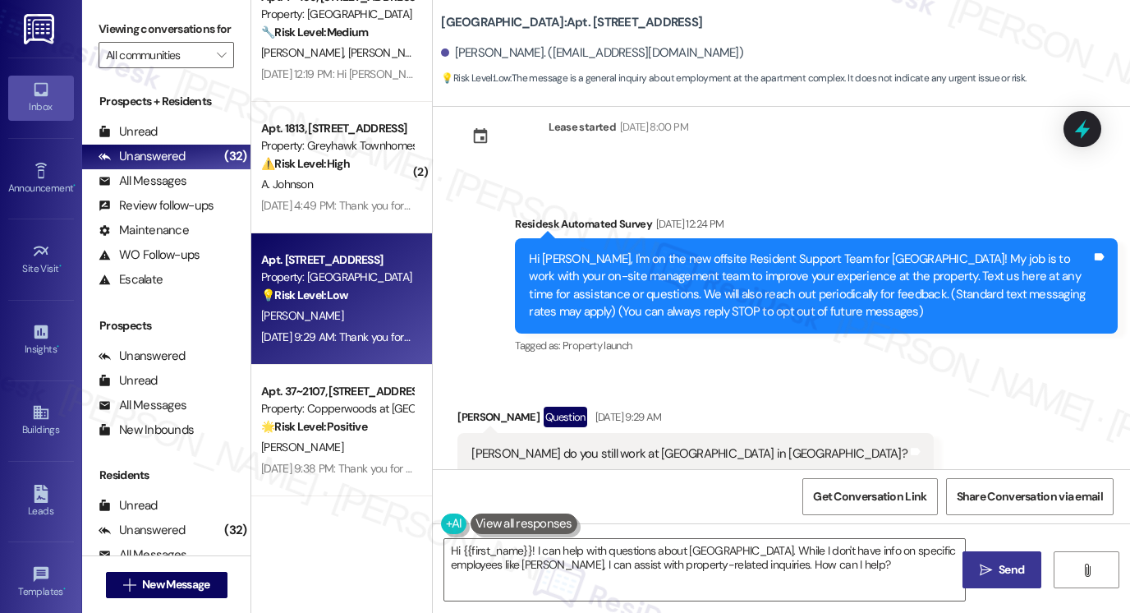
click at [648, 246] on div "Hi Jody Lynn, I'm on the new offsite Resident Support Team for Central Park Sta…" at bounding box center [816, 285] width 603 height 95
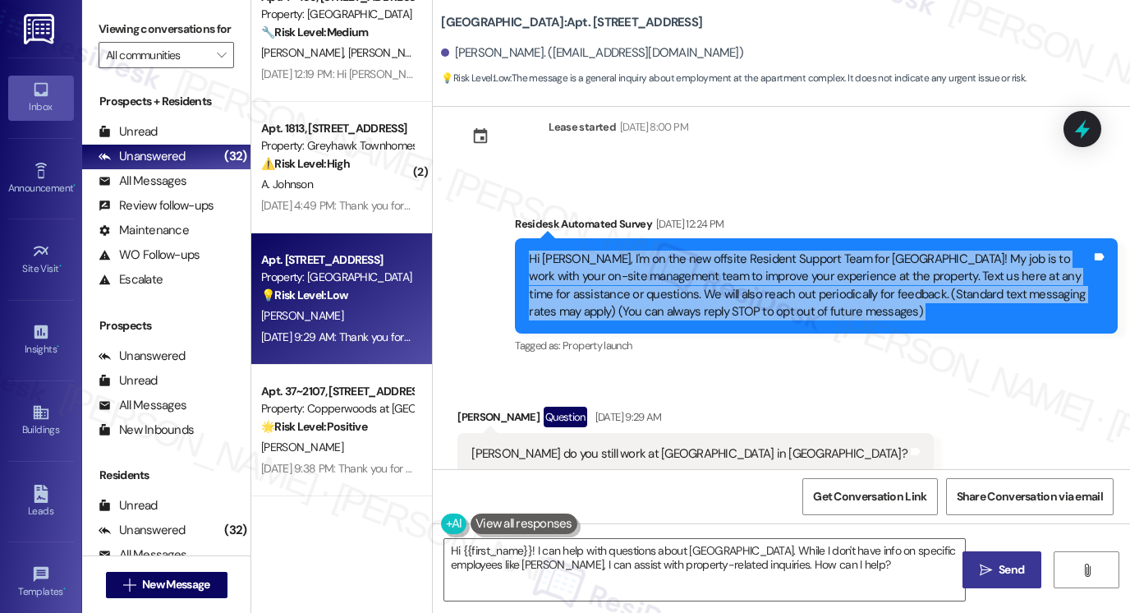
click at [648, 246] on div "Hi Jody Lynn, I'm on the new offsite Resident Support Team for Central Park Sta…" at bounding box center [816, 285] width 603 height 95
copy div "Hi Jody Lynn, I'm on the new offsite Resident Support Team for Central Park Sta…"
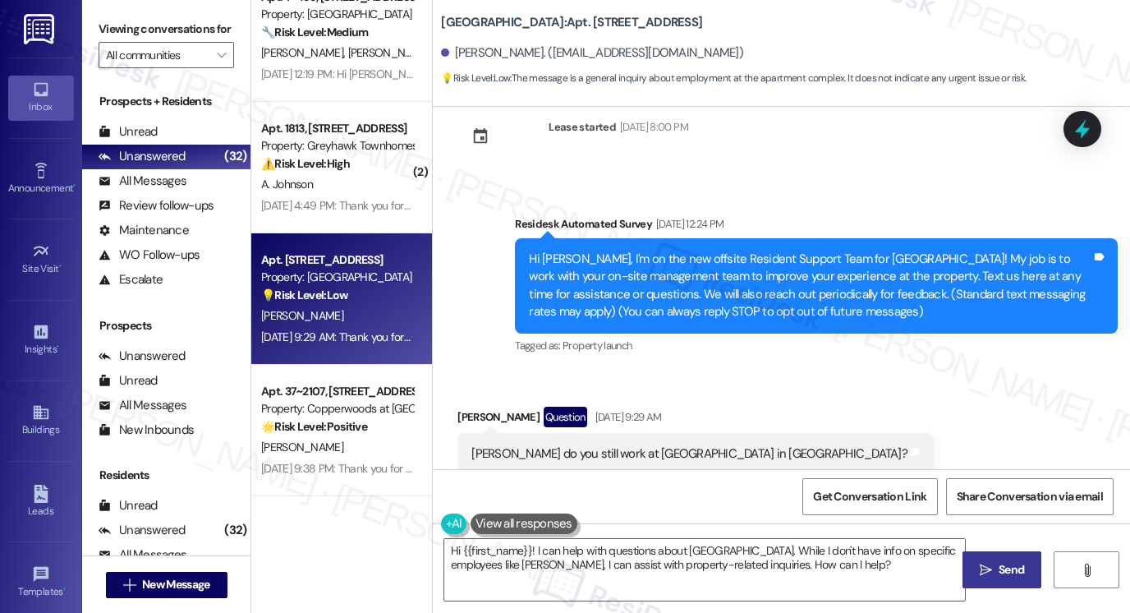
click at [125, 34] on label "Viewing conversations for" at bounding box center [166, 28] width 135 height 25
click at [670, 443] on div "Sarah do you still work at Central Park station apartments in provo? Tags and n…" at bounding box center [695, 454] width 476 height 42
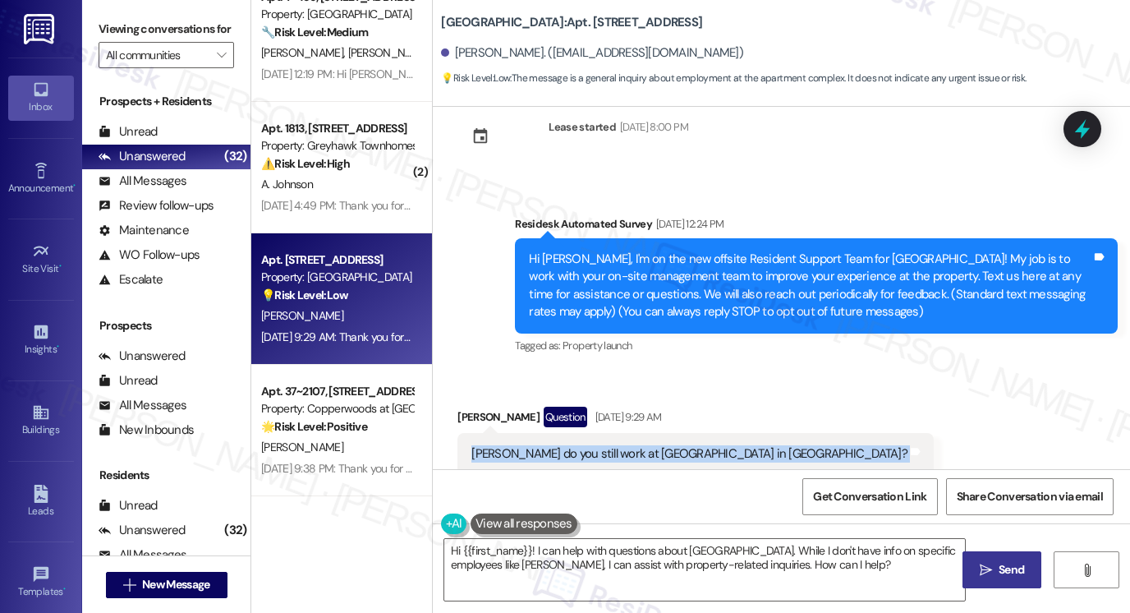
click at [670, 443] on div "Sarah do you still work at Central Park station apartments in provo? Tags and n…" at bounding box center [695, 454] width 476 height 42
copy div "Sarah do you still work at Central Park station apartments in provo? Tags and n…"
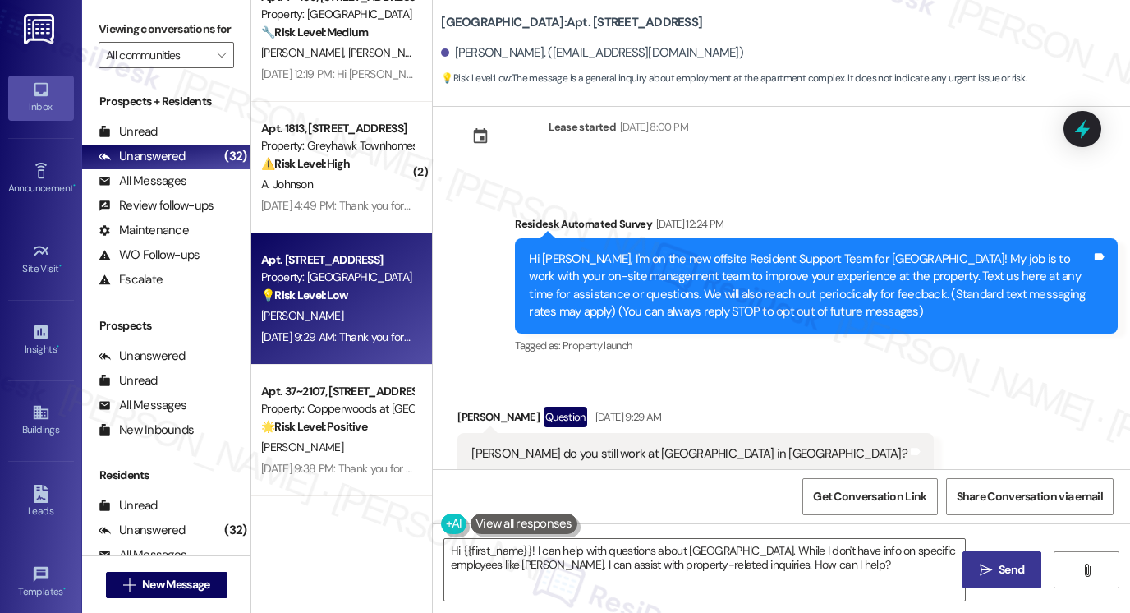
click at [120, 19] on label "Viewing conversations for" at bounding box center [166, 28] width 135 height 25
click at [99, 17] on label "Viewing conversations for" at bounding box center [166, 28] width 135 height 25
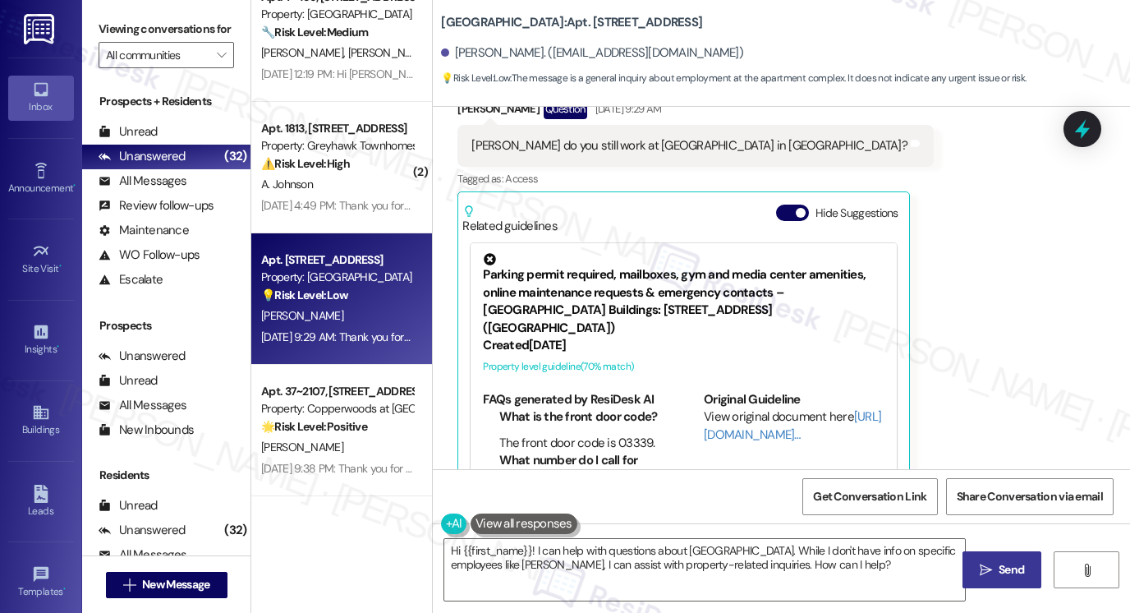
scroll to position [122, 0]
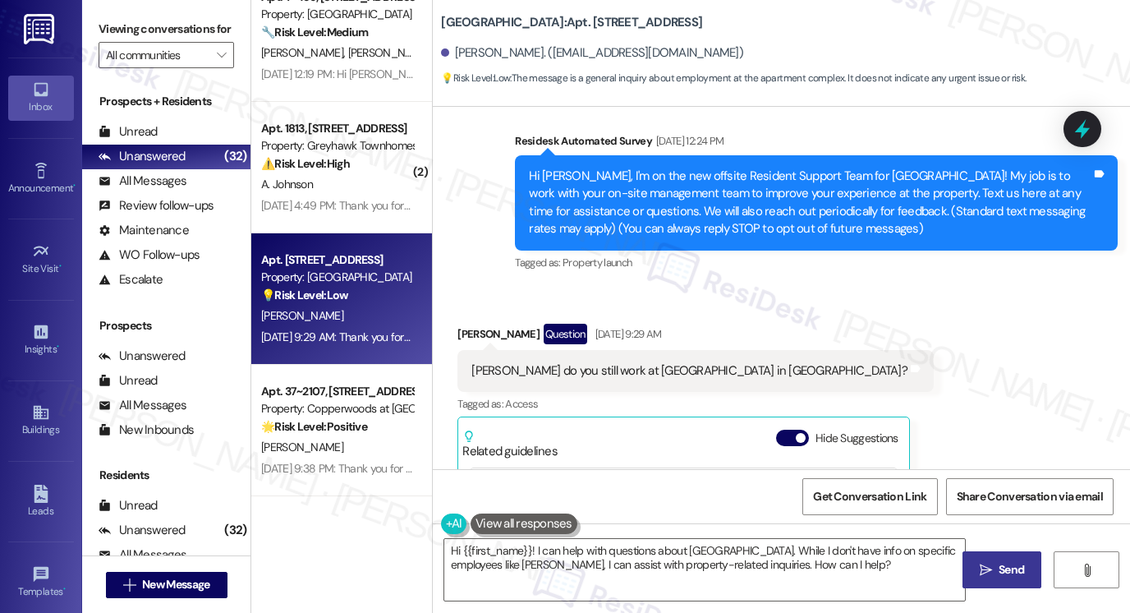
click at [741, 206] on div "Hi Jody Lynn, I'm on the new offsite Resident Support Team for Central Park Sta…" at bounding box center [810, 203] width 563 height 71
click at [656, 373] on div "Sarah do you still work at Central Park station apartments in provo?" at bounding box center [689, 370] width 436 height 17
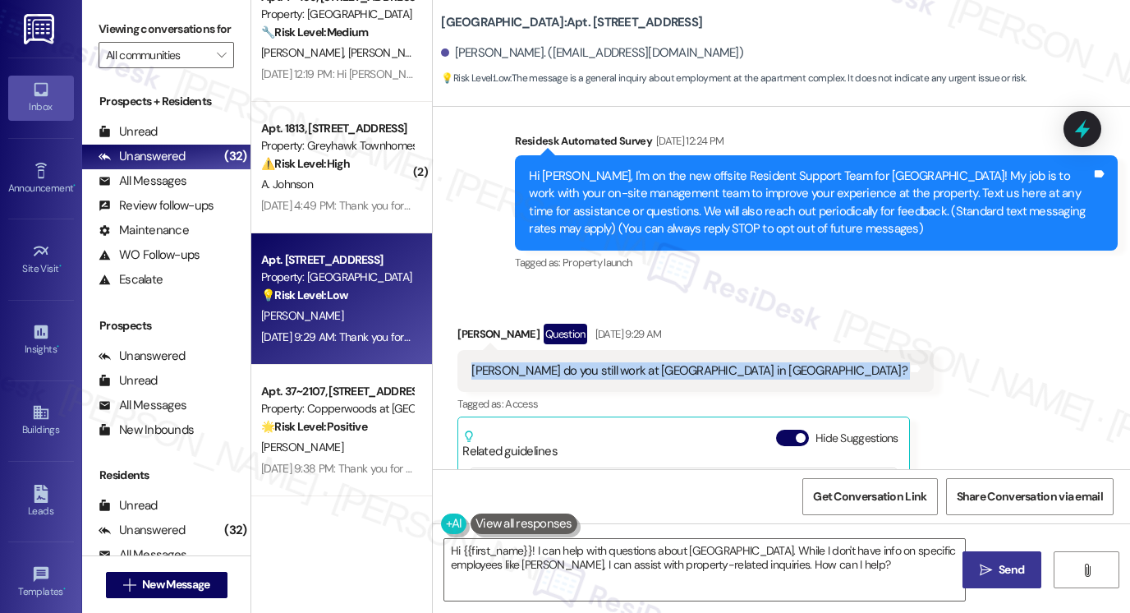
click at [656, 373] on div "Sarah do you still work at Central Park station apartments in provo?" at bounding box center [689, 370] width 436 height 17
copy div "Sarah do you still work at Central Park station apartments in provo? Tags and n…"
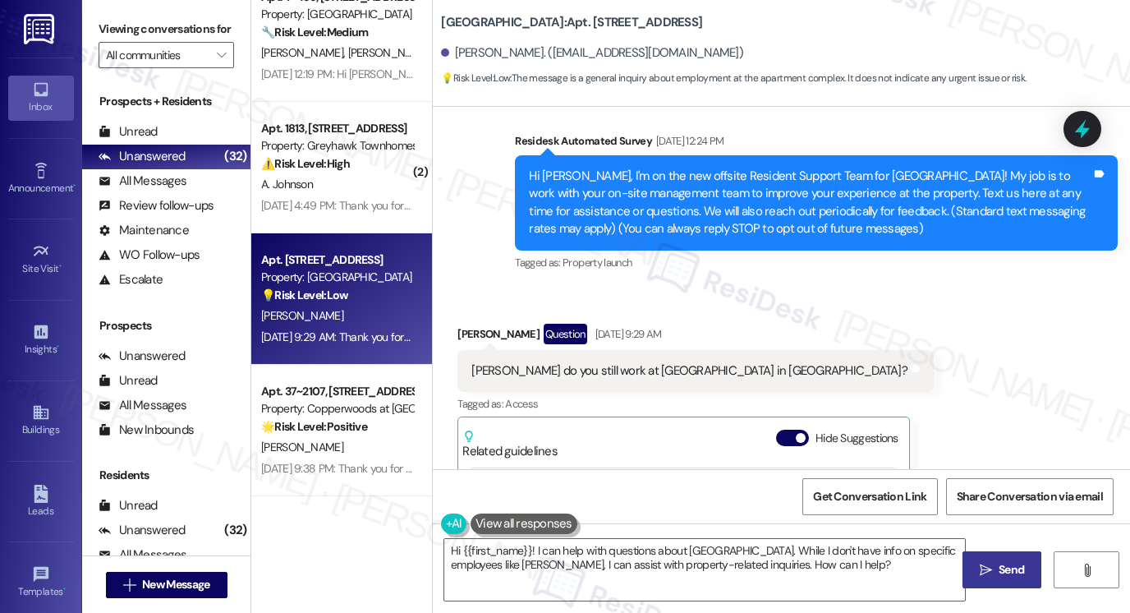
drag, startPoint x: 110, startPoint y: 30, endPoint x: 145, endPoint y: 58, distance: 44.9
click at [110, 30] on label "Viewing conversations for" at bounding box center [166, 28] width 135 height 25
click at [624, 550] on textarea "Hi {{first_name}}! I can help with questions about Central Park Station. While …" at bounding box center [704, 570] width 521 height 62
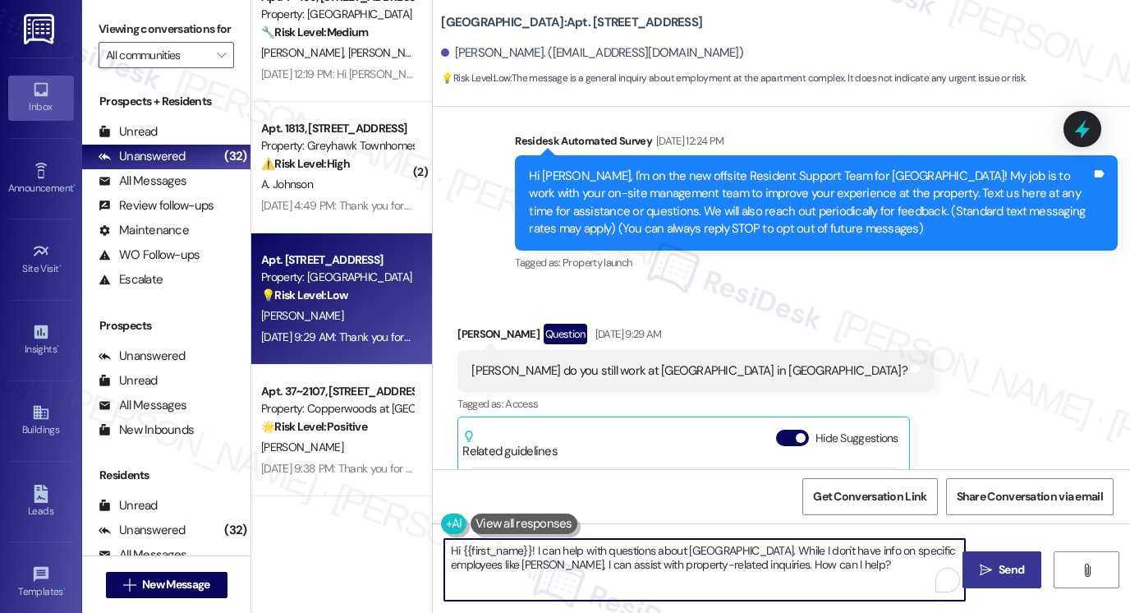
paste textarea "actually work off-site but closely with the Central Park Station team to help s…"
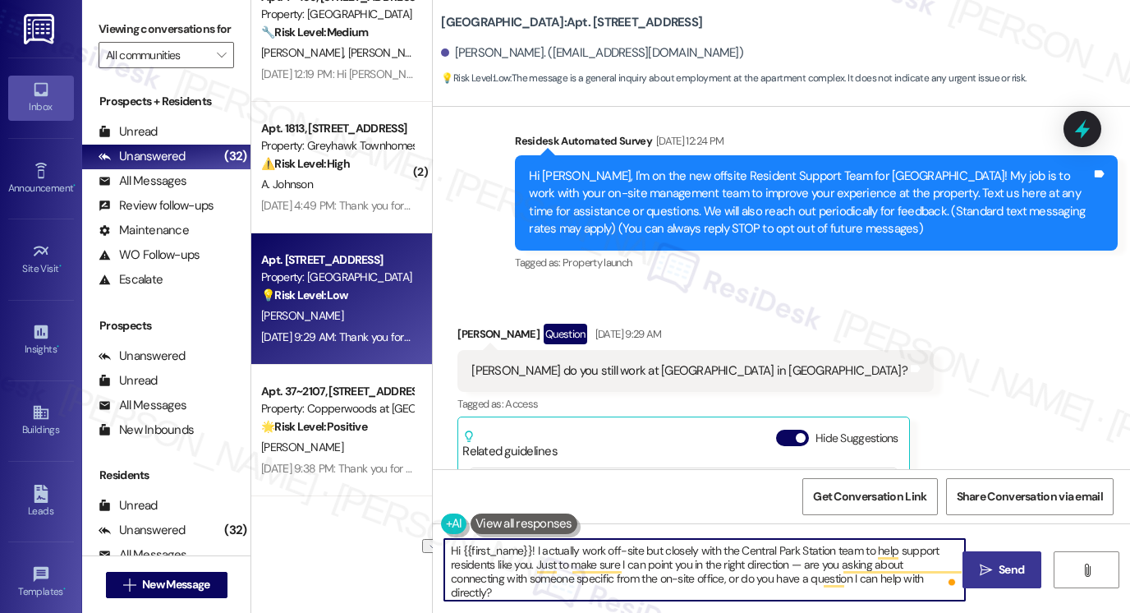
drag, startPoint x: 875, startPoint y: 581, endPoint x: 840, endPoint y: 579, distance: 34.5
click at [840, 579] on textarea "Hi {{first_name}}! I actually work off-site but closely with the Central Park S…" at bounding box center [704, 570] width 521 height 62
drag, startPoint x: 529, startPoint y: 563, endPoint x: 853, endPoint y: 575, distance: 324.6
click at [853, 575] on textarea "Hi {{first_name}}! I actually work off-site but closely with the Central Park S…" at bounding box center [704, 570] width 521 height 62
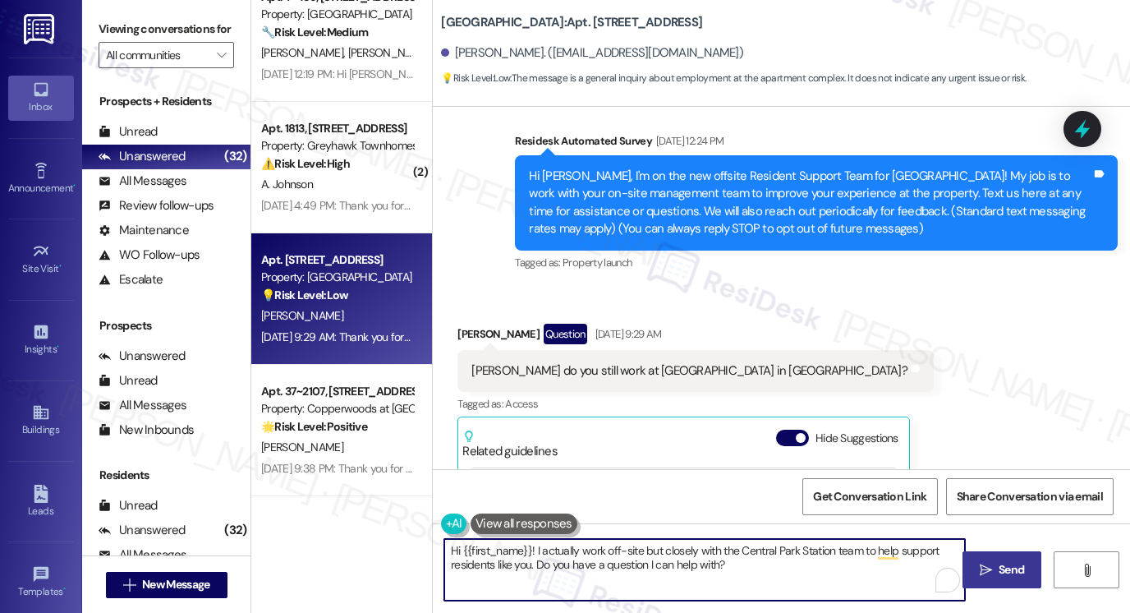
drag, startPoint x: 531, startPoint y: 548, endPoint x: 542, endPoint y: 546, distance: 10.8
click at [531, 548] on textarea "Hi {{first_name}}! I actually work off-site but closely with the Central Park S…" at bounding box center [704, 570] width 521 height 62
click at [838, 557] on textarea "Hi {{first_name}}! I hope you had a great weekend. I actually work off-site but…" at bounding box center [704, 570] width 521 height 62
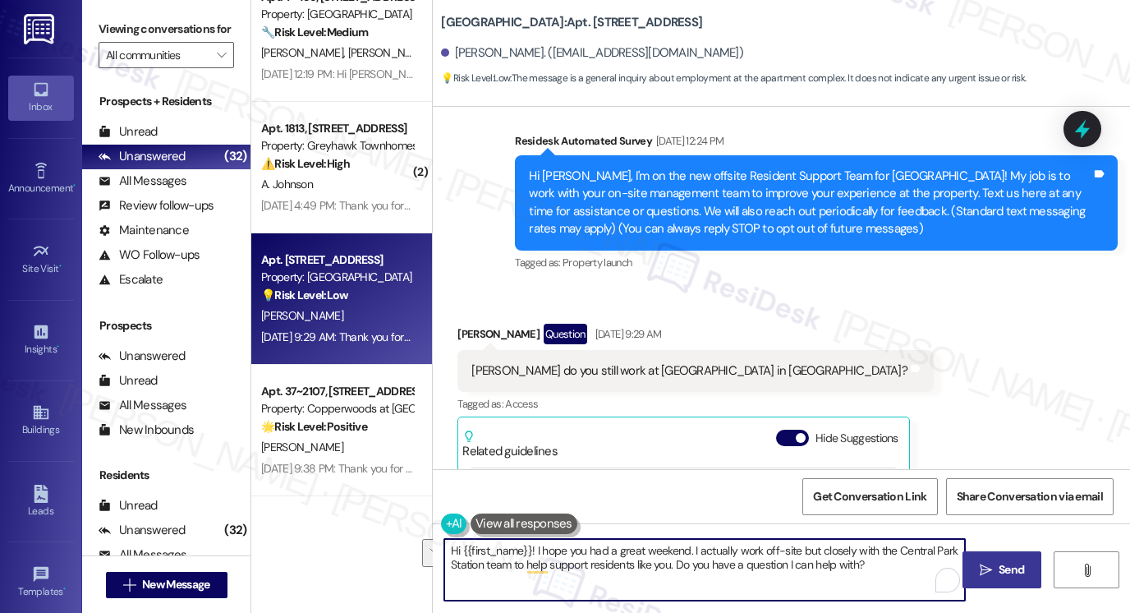
click at [907, 567] on textarea "Hi {{first_name}}! I hope you had a great weekend. I actually work off-site but…" at bounding box center [704, 570] width 521 height 62
click at [641, 569] on textarea "Hi {{first_name}}! I hope you had a great weekend. I actually work off-site but…" at bounding box center [704, 570] width 521 height 62
click at [642, 569] on textarea "Hi {{first_name}}! I hope you had a great weekend. I actually work off-site but…" at bounding box center [704, 570] width 521 height 62
click at [867, 563] on textarea "Hi {{first_name}}! I hope you had a great weekend. I actually work off-site but…" at bounding box center [704, 570] width 521 height 62
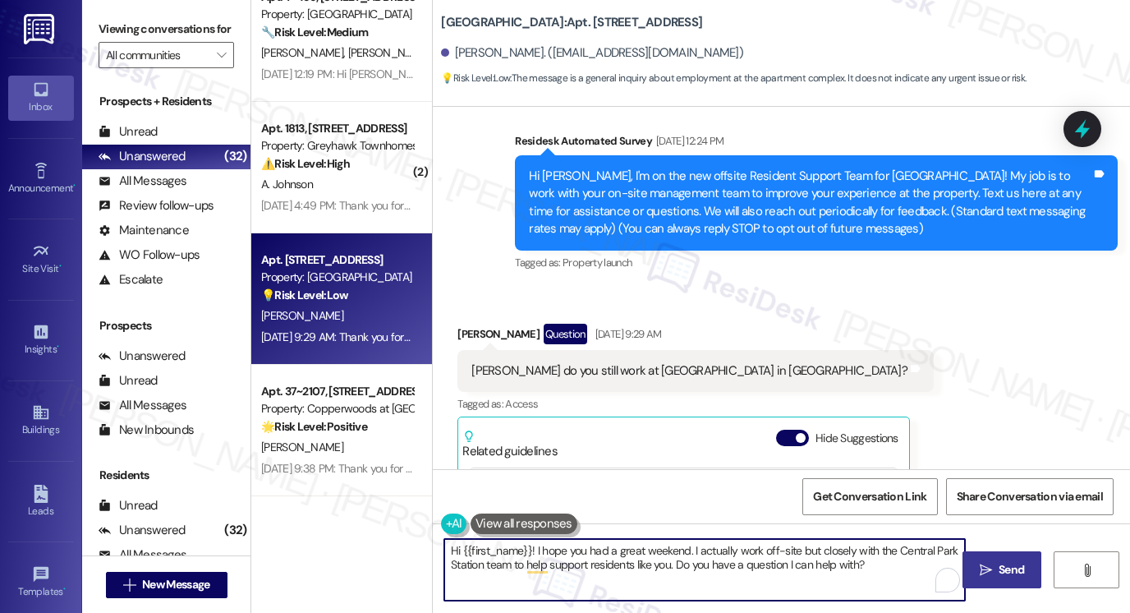
type textarea "Hi {{first_name}}! I hope you had a great weekend. I actually work off-site but…"
click at [990, 571] on icon "" at bounding box center [986, 569] width 12 height 13
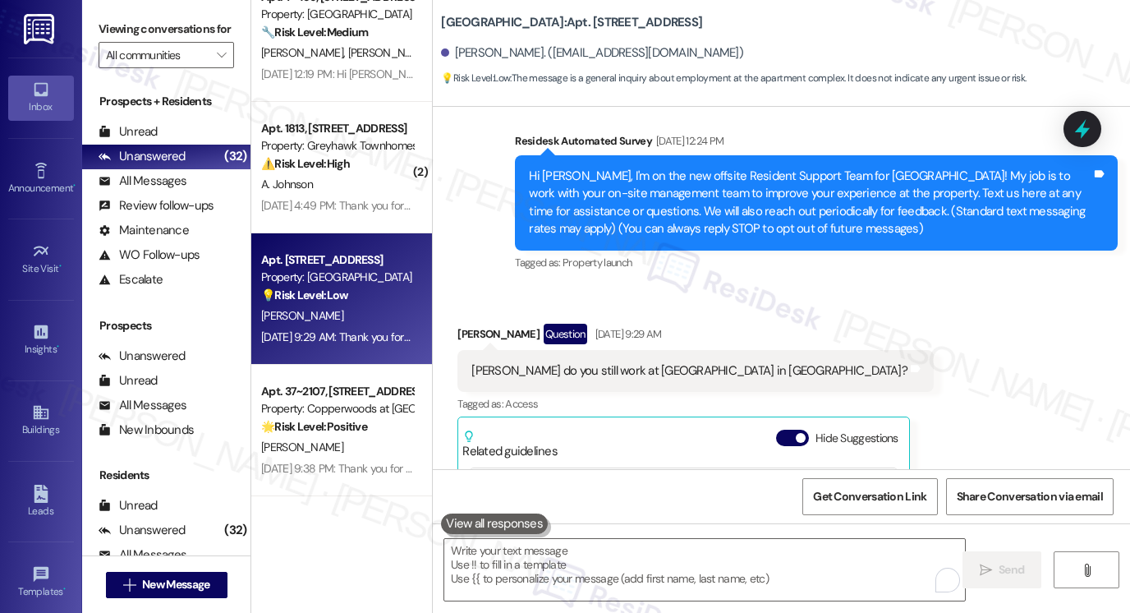
scroll to position [3446, 0]
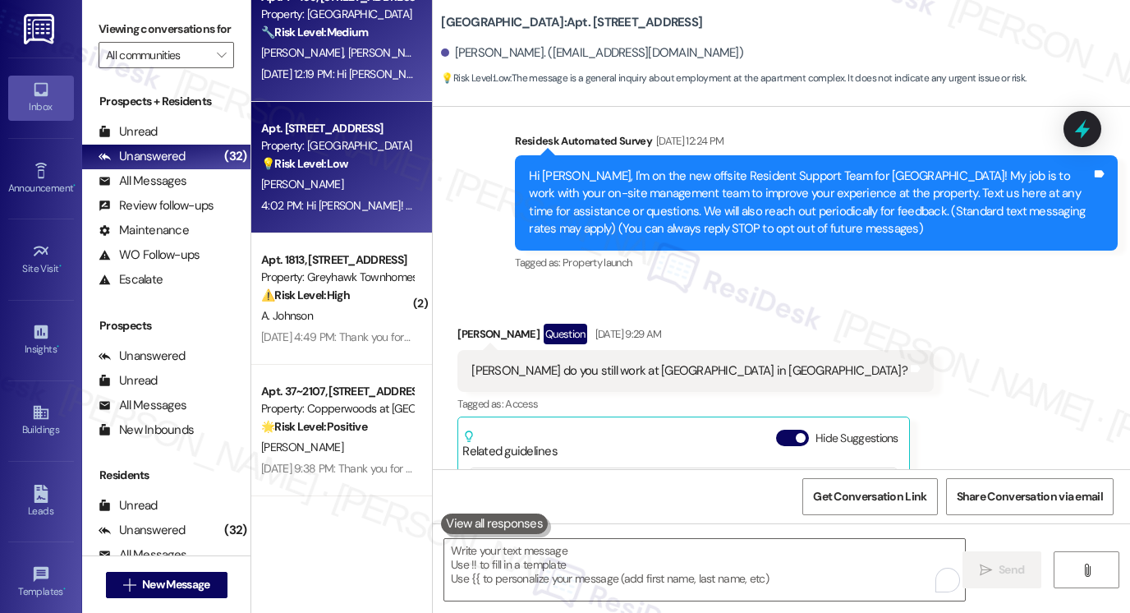
click at [379, 65] on div "Aug 22, 2025 at 12:19 PM: Hi Ninoska and Joaquin! I'm checking in on your lates…" at bounding box center [336, 74] width 155 height 21
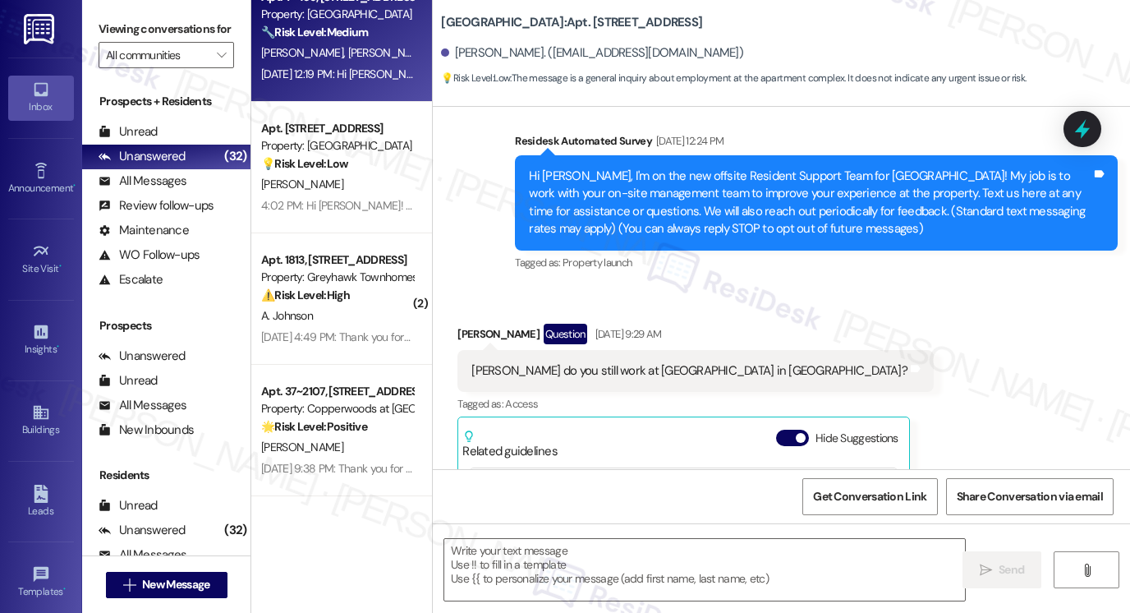
type textarea "Fetching suggested responses. Please feel free to read through the conversation…"
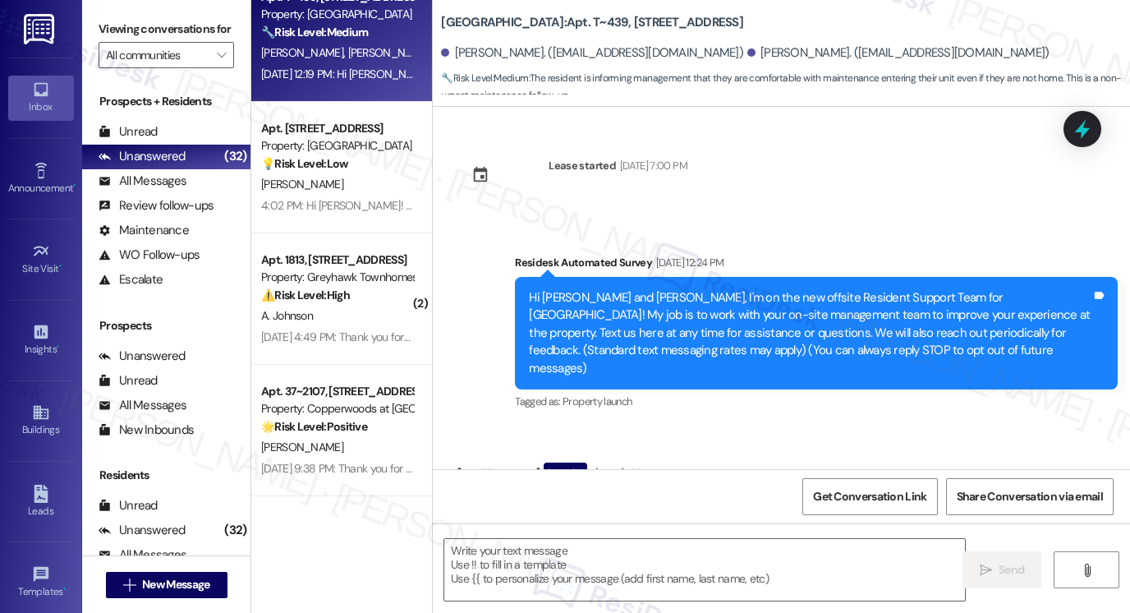
scroll to position [2767, 0]
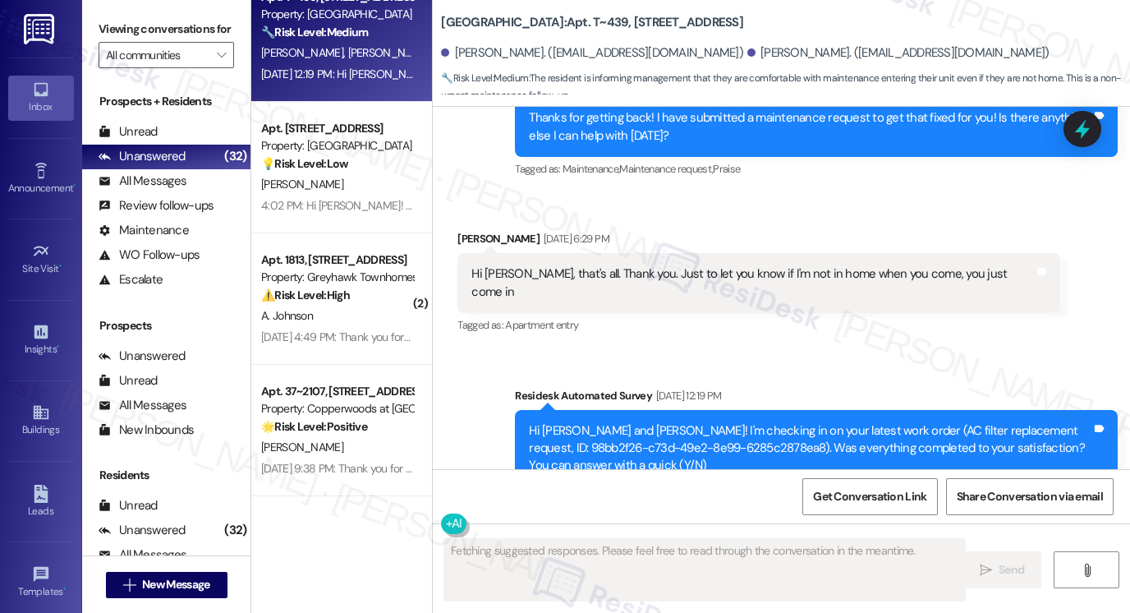
click at [590, 265] on div "Hi [PERSON_NAME], that's all. Thank you. Just to let you know if I'm not in hom…" at bounding box center [752, 282] width 563 height 35
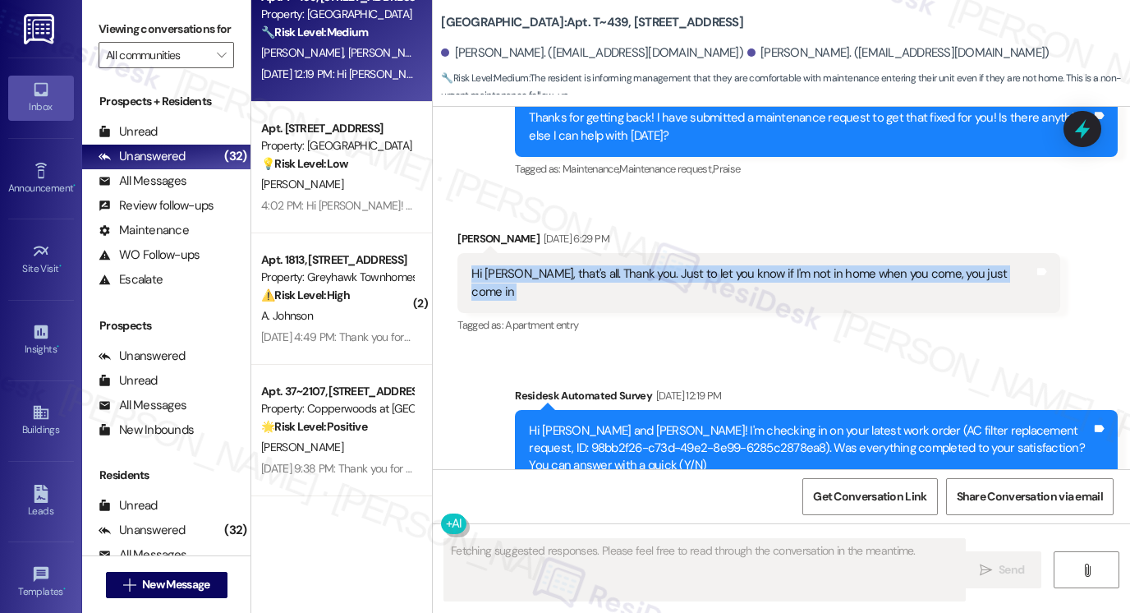
click at [590, 265] on div "Hi [PERSON_NAME], that's all. Thank you. Just to let you know if I'm not in hom…" at bounding box center [752, 282] width 563 height 35
click at [791, 265] on div "Hi [PERSON_NAME], that's all. Thank you. Just to let you know if I'm not in hom…" at bounding box center [752, 282] width 563 height 35
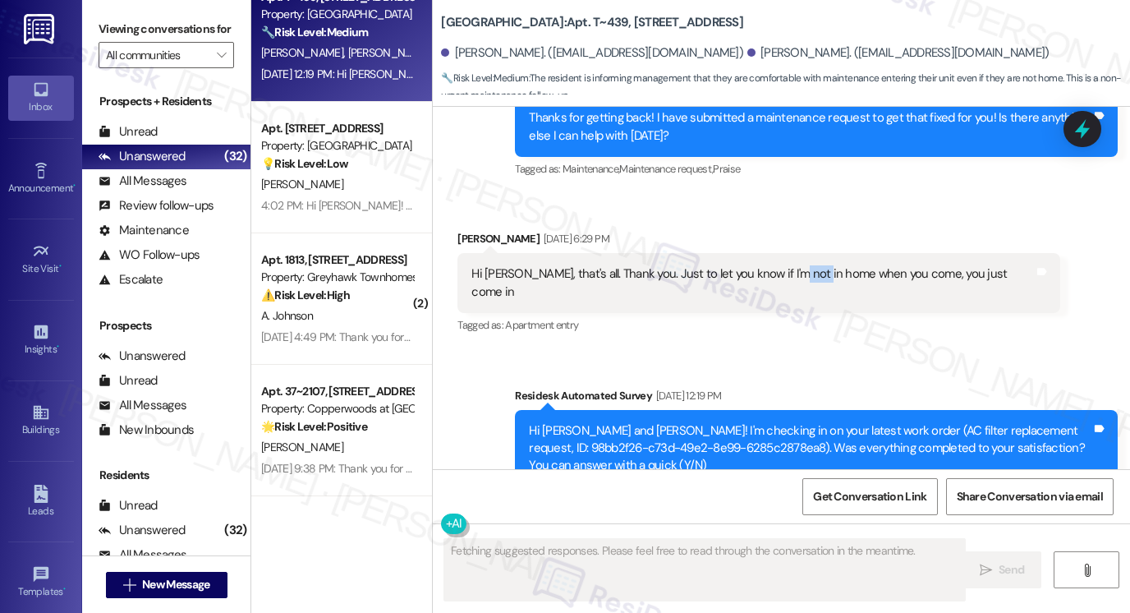
click at [791, 265] on div "Hi [PERSON_NAME], that's all. Thank you. Just to let you know if I'm not in hom…" at bounding box center [752, 282] width 563 height 35
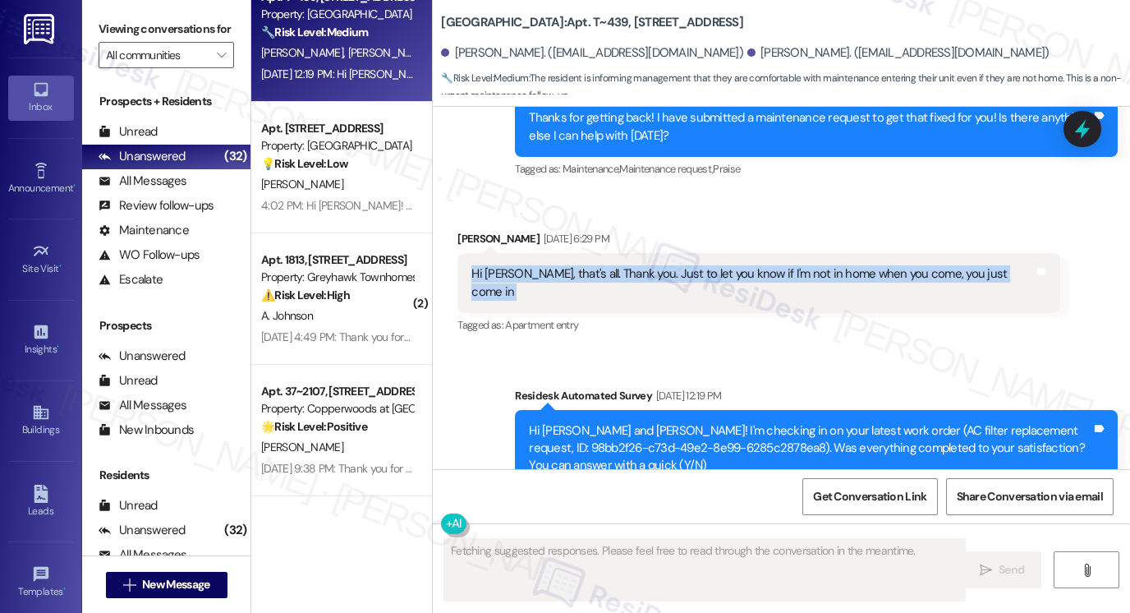
click at [791, 265] on div "Hi [PERSON_NAME], that's all. Thank you. Just to let you know if I'm not in hom…" at bounding box center [752, 282] width 563 height 35
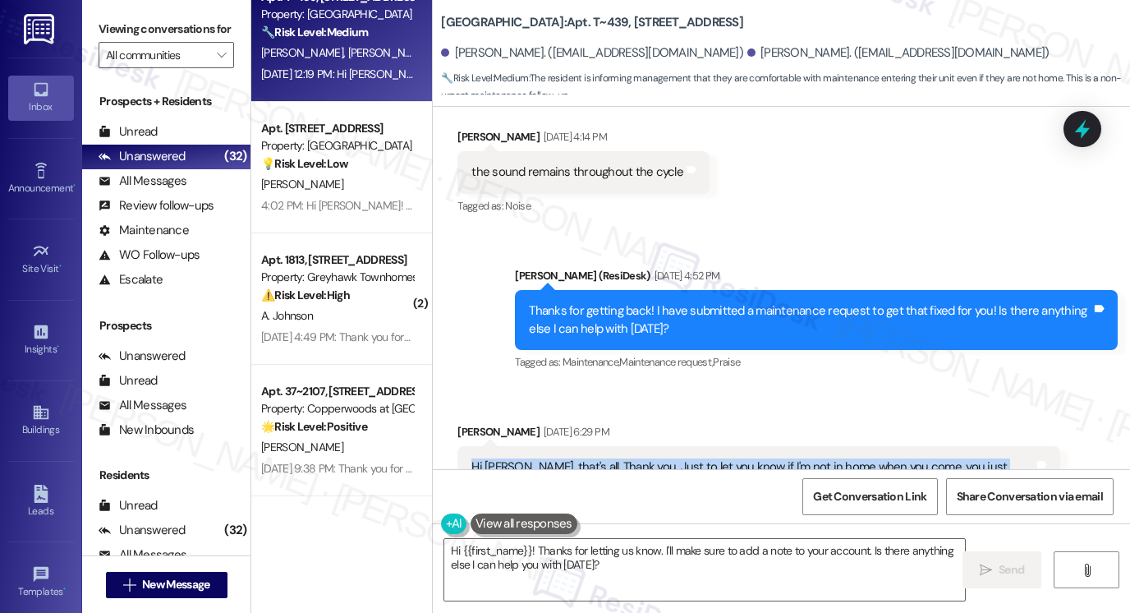
scroll to position [2684, 0]
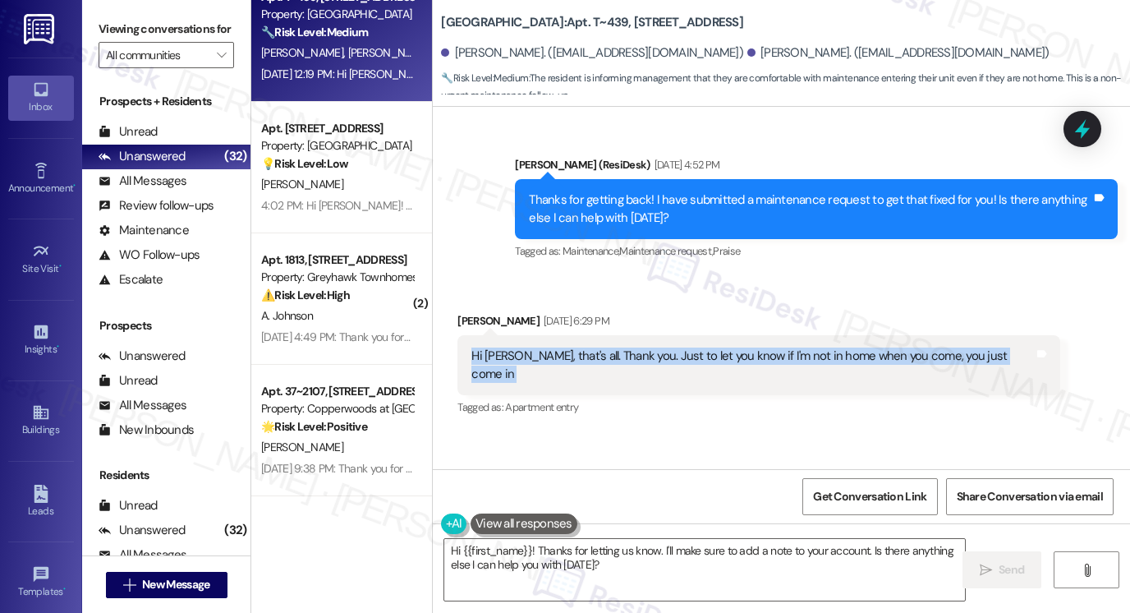
click at [570, 347] on div "Hi [PERSON_NAME], that's all. Thank you. Just to let you know if I'm not in hom…" at bounding box center [752, 364] width 563 height 35
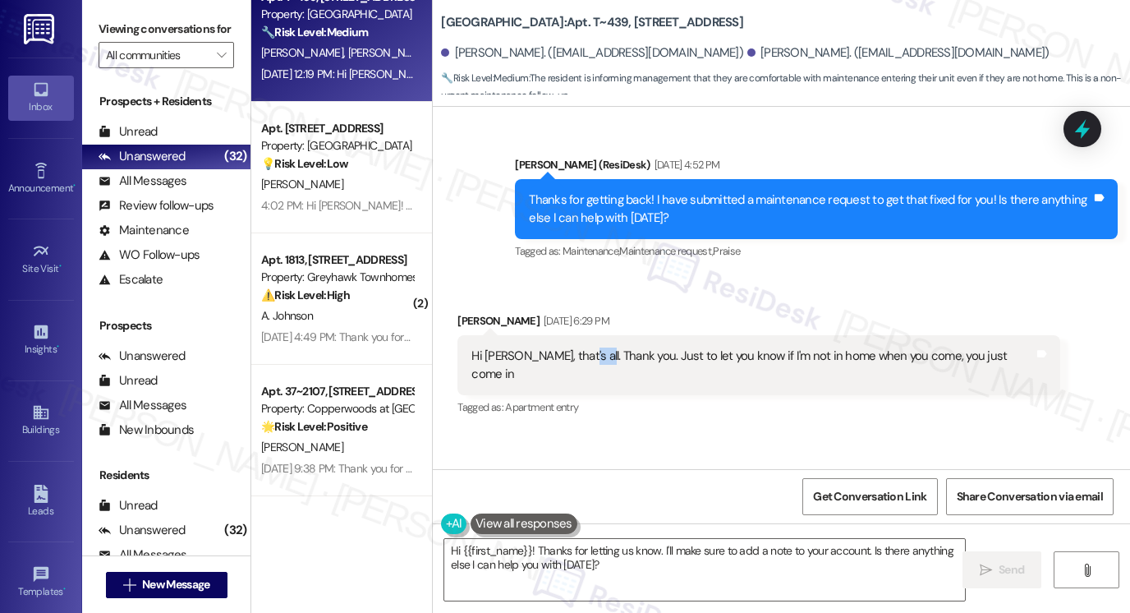
click at [572, 347] on div "Hi [PERSON_NAME], that's all. Thank you. Just to let you know if I'm not in hom…" at bounding box center [752, 364] width 563 height 35
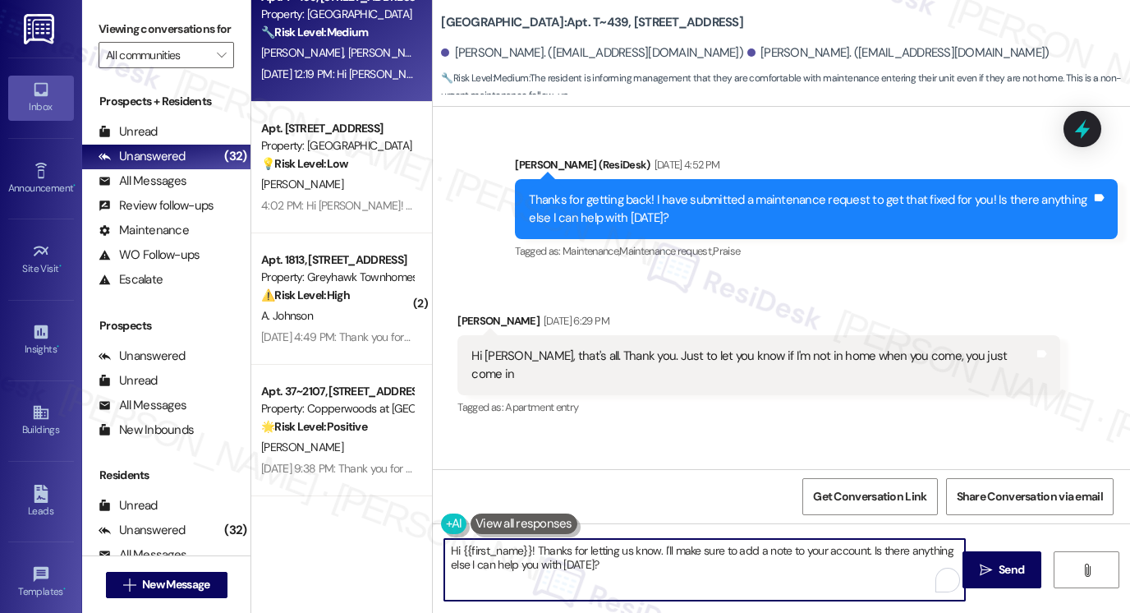
drag, startPoint x: 533, startPoint y: 548, endPoint x: 295, endPoint y: 531, distance: 238.7
click at [295, 531] on div "( 1 ) Apt. 02~01, 3931 East Cardon Lane Property: Porter Ranch Townhomes 🌟 Risk…" at bounding box center [690, 306] width 879 height 613
type textarea "Thanks for letting us know. I'll make sure to add a note to your account. Is th…"
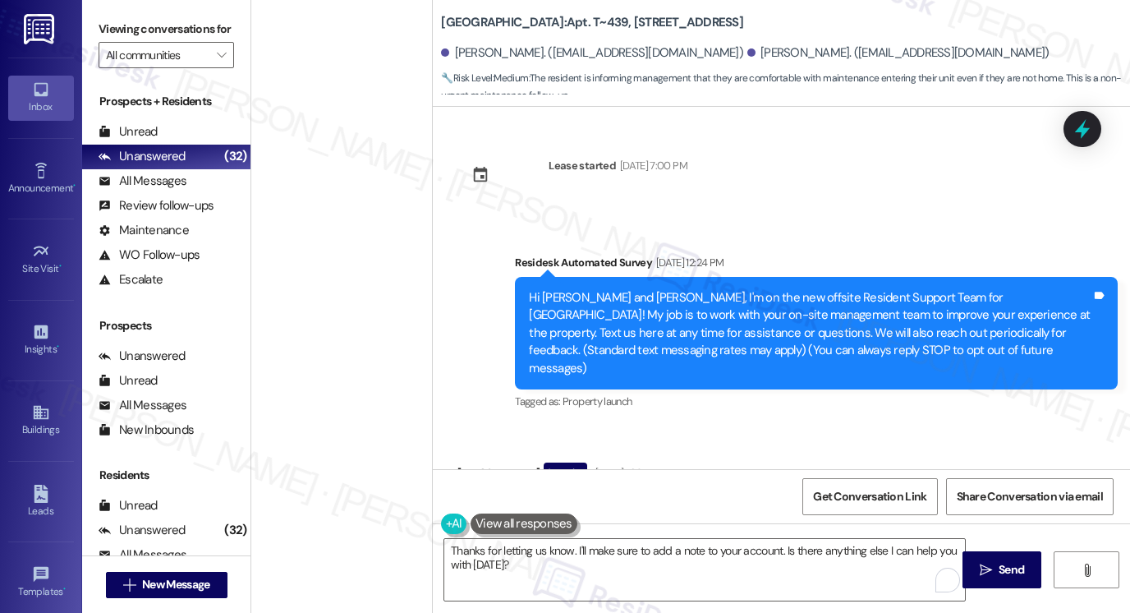
scroll to position [2684, 0]
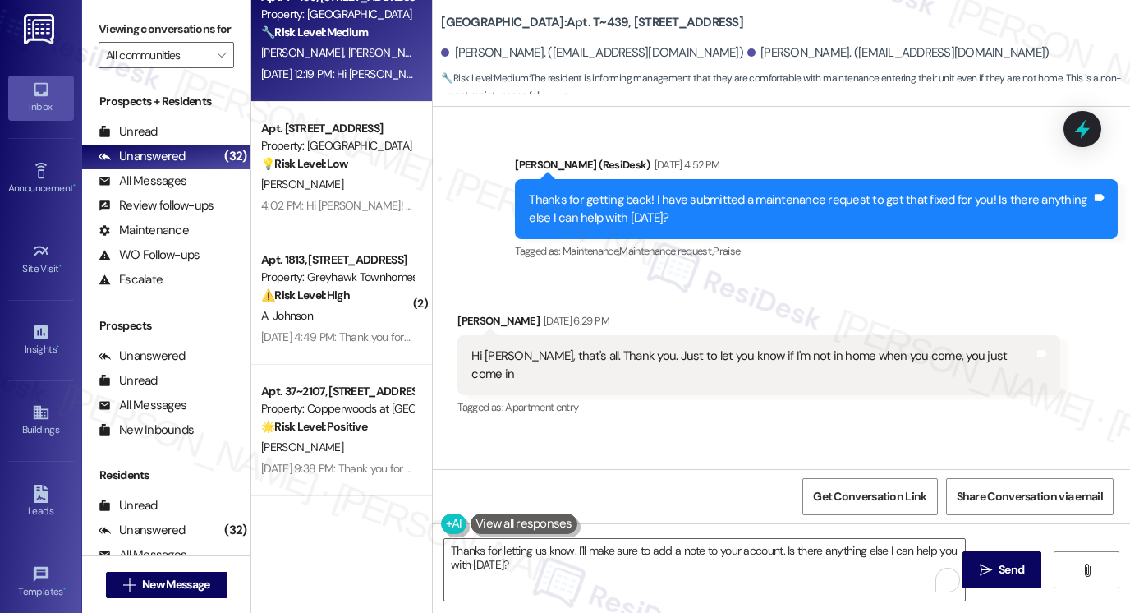
click at [116, 37] on label "Viewing conversations for" at bounding box center [166, 28] width 135 height 25
drag, startPoint x: 573, startPoint y: 19, endPoint x: 604, endPoint y: 22, distance: 31.4
click at [605, 22] on b "[GEOGRAPHIC_DATA]: Apt. T~439, [STREET_ADDRESS]" at bounding box center [592, 22] width 302 height 17
copy b "T~439"
click at [131, 26] on label "Viewing conversations for" at bounding box center [166, 28] width 135 height 25
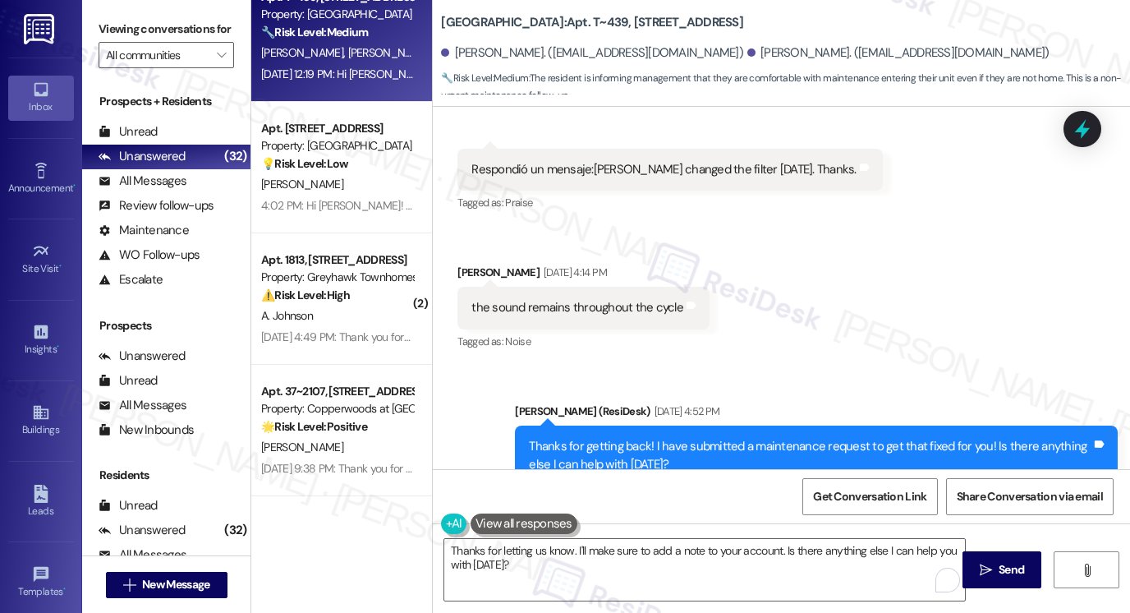
scroll to position [2192, 0]
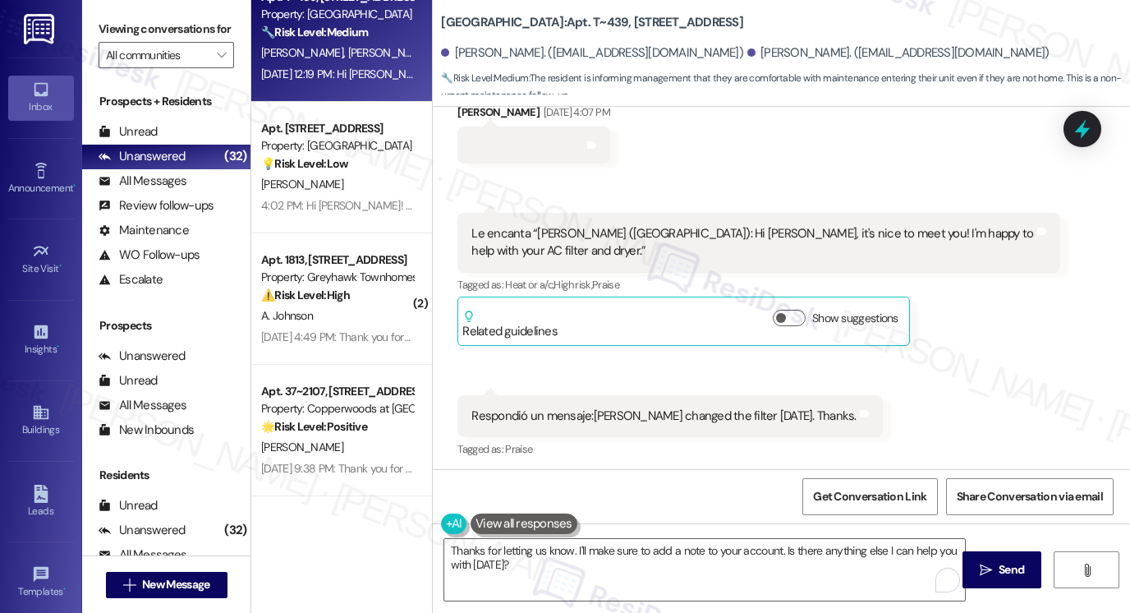
click at [116, 30] on label "Viewing conversations for" at bounding box center [166, 28] width 135 height 25
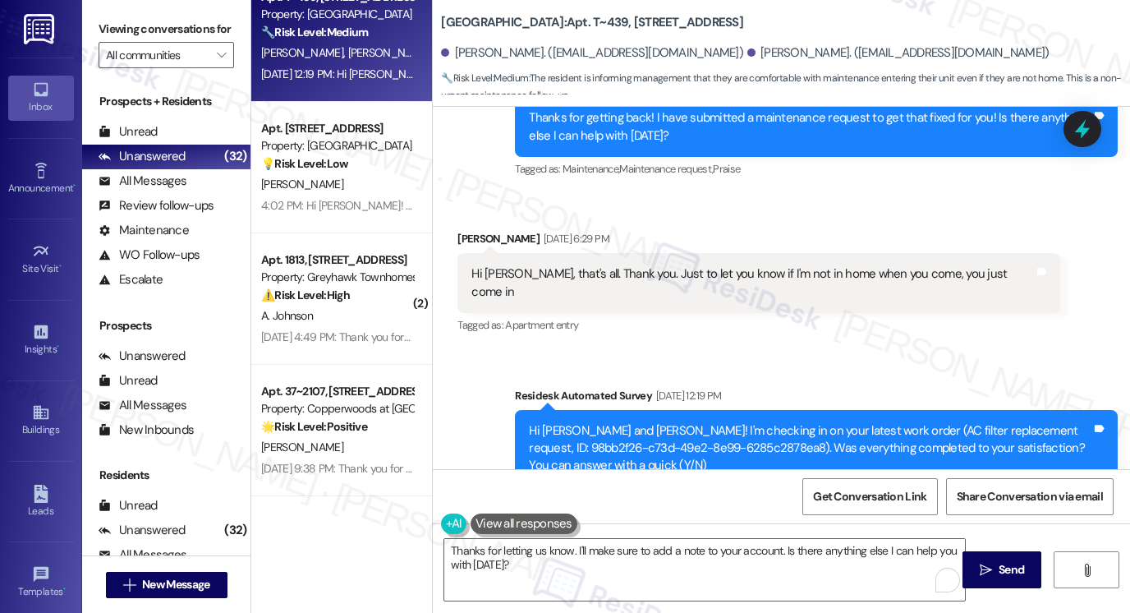
click at [572, 253] on div "Hi [PERSON_NAME], that's all. Thank you. Just to let you know if I'm not in hom…" at bounding box center [758, 283] width 603 height 60
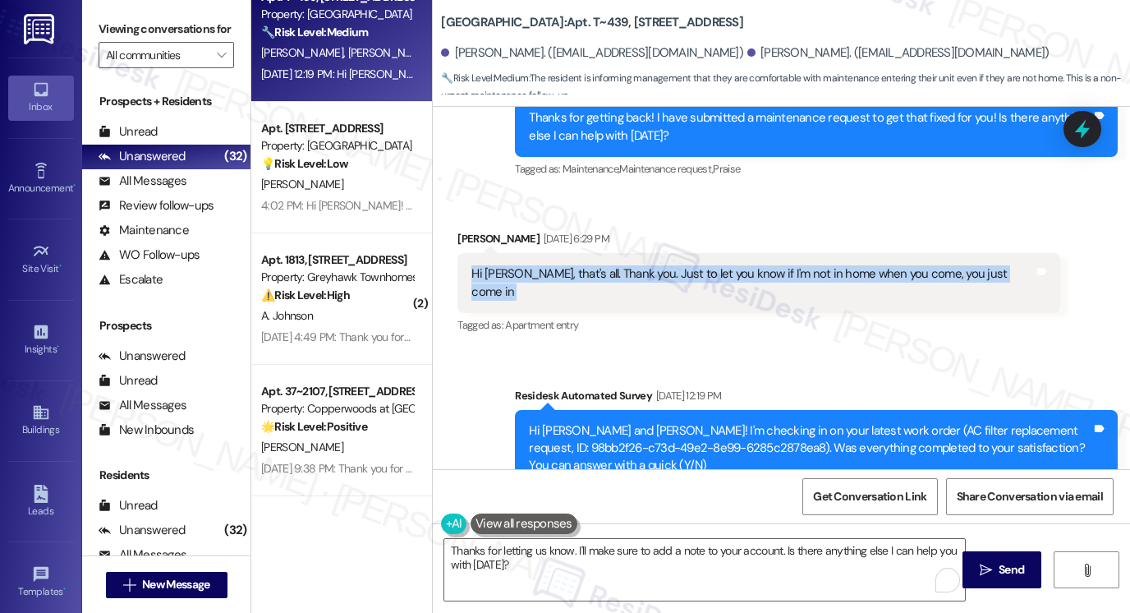
click at [572, 253] on div "Hi [PERSON_NAME], that's all. Thank you. Just to let you know if I'm not in hom…" at bounding box center [758, 283] width 603 height 60
copy div "Hi [PERSON_NAME], that's all. Thank you. Just to let you know if I'm not in hom…"
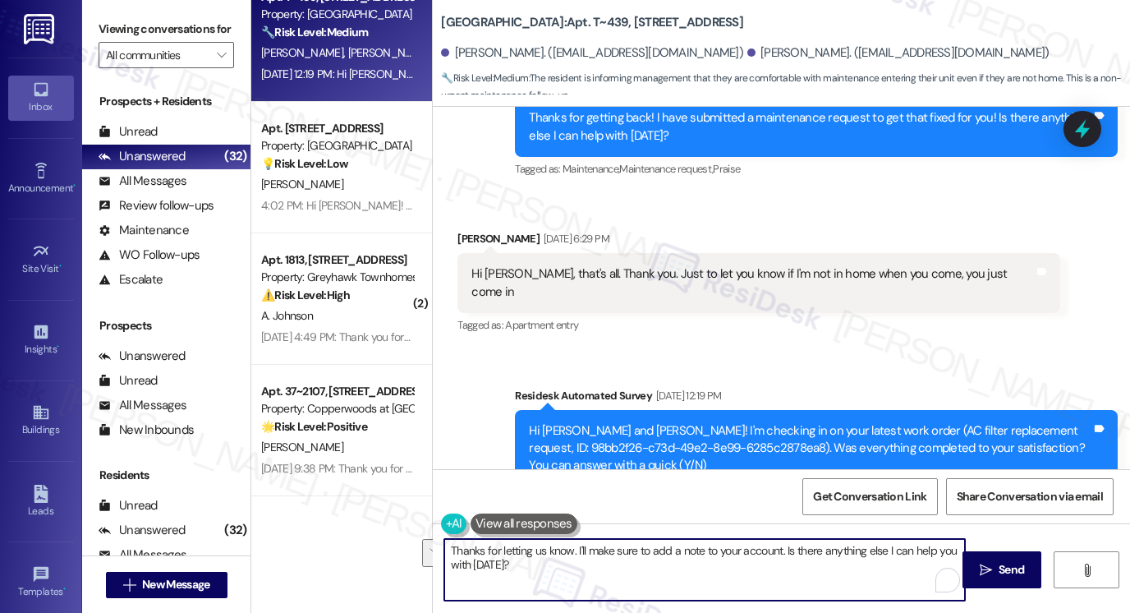
drag, startPoint x: 498, startPoint y: 549, endPoint x: 530, endPoint y: 562, distance: 34.3
click at [530, 562] on textarea "Thanks for letting us know. I'll make sure to add a note to your account. Is th…" at bounding box center [704, 570] width 521 height 62
click at [532, 548] on textarea "Thanks for letting us know. I'll make sure to add a note to your account. Is th…" at bounding box center [704, 570] width 521 height 62
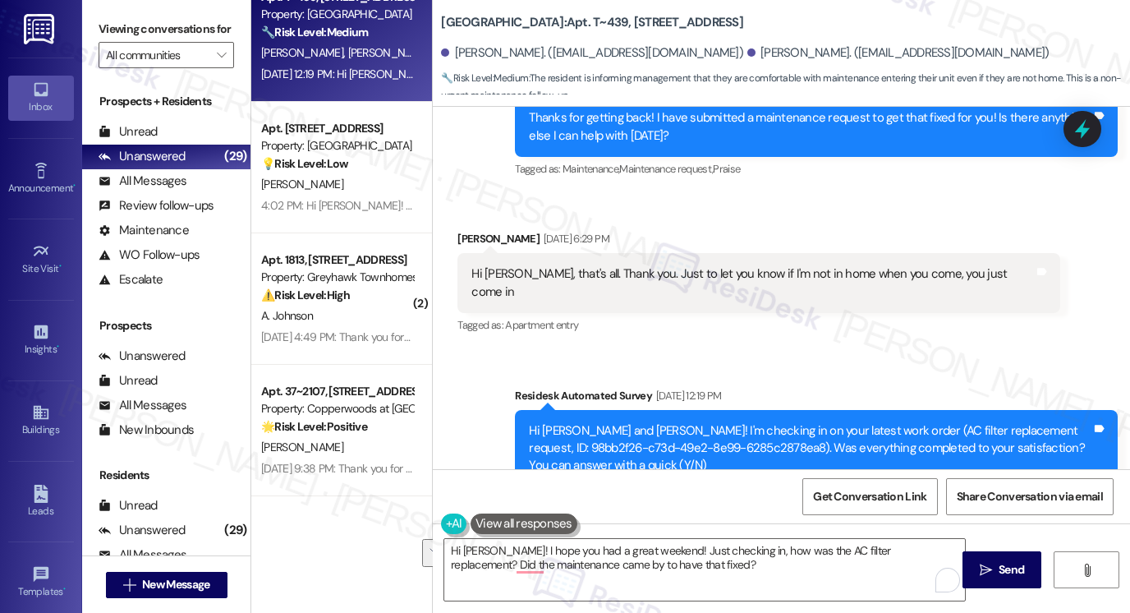
click at [122, 19] on label "Viewing conversations for" at bounding box center [166, 28] width 135 height 25
drag, startPoint x: 105, startPoint y: 34, endPoint x: 241, endPoint y: 100, distance: 150.9
click at [105, 34] on label "Viewing conversations for" at bounding box center [166, 28] width 135 height 25
click at [640, 558] on textarea "Hi [PERSON_NAME]! I hope you had a great weekend! Just checking in, how was the…" at bounding box center [704, 570] width 521 height 62
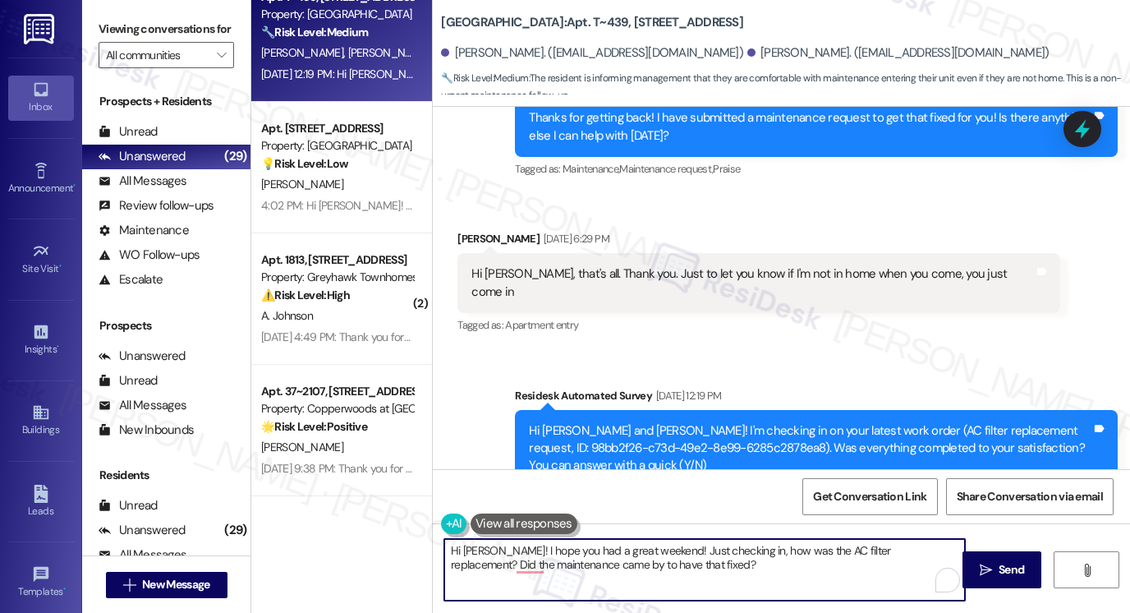
paste textarea ". Just checking in — how did the A/C filter replacement go? Was maintenance abl…"
click at [736, 550] on textarea "Hi [PERSON_NAME]! I hope you had a great weekend. Just checking in — how did th…" at bounding box center [704, 570] width 521 height 62
click at [654, 547] on textarea "Hi [PERSON_NAME]! I hope you had a great weekend. Just checking in, how did the…" at bounding box center [704, 570] width 521 height 62
type textarea "Hi [PERSON_NAME]! I hope you had a great weekend. :) Just checking in, how did …"
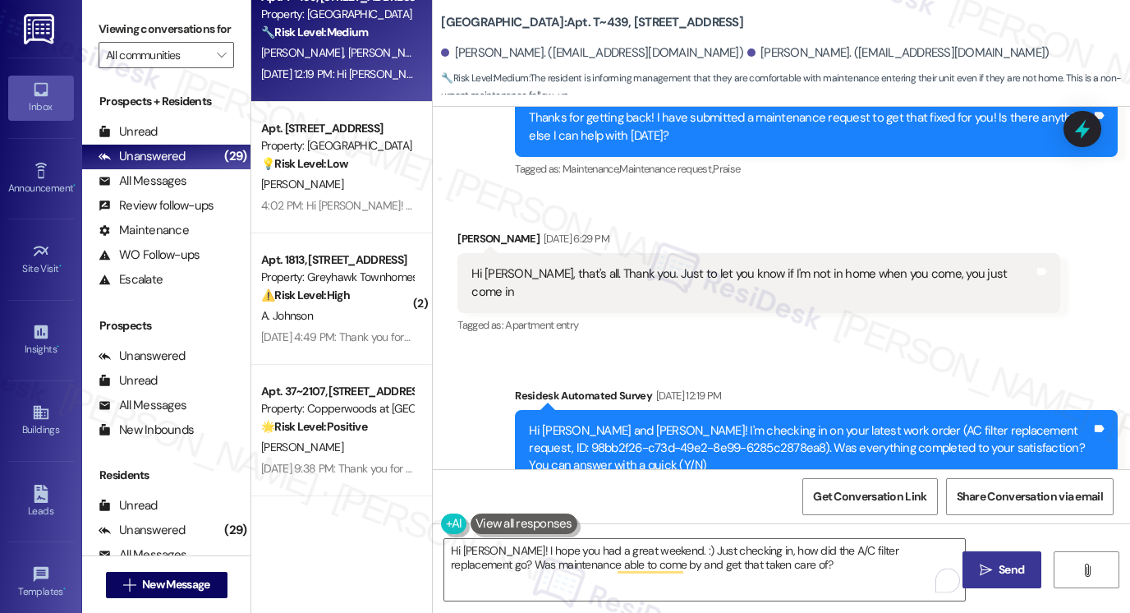
drag, startPoint x: 999, startPoint y: 556, endPoint x: 985, endPoint y: 555, distance: 14.0
click at [999, 556] on button " Send" at bounding box center [1002, 569] width 80 height 37
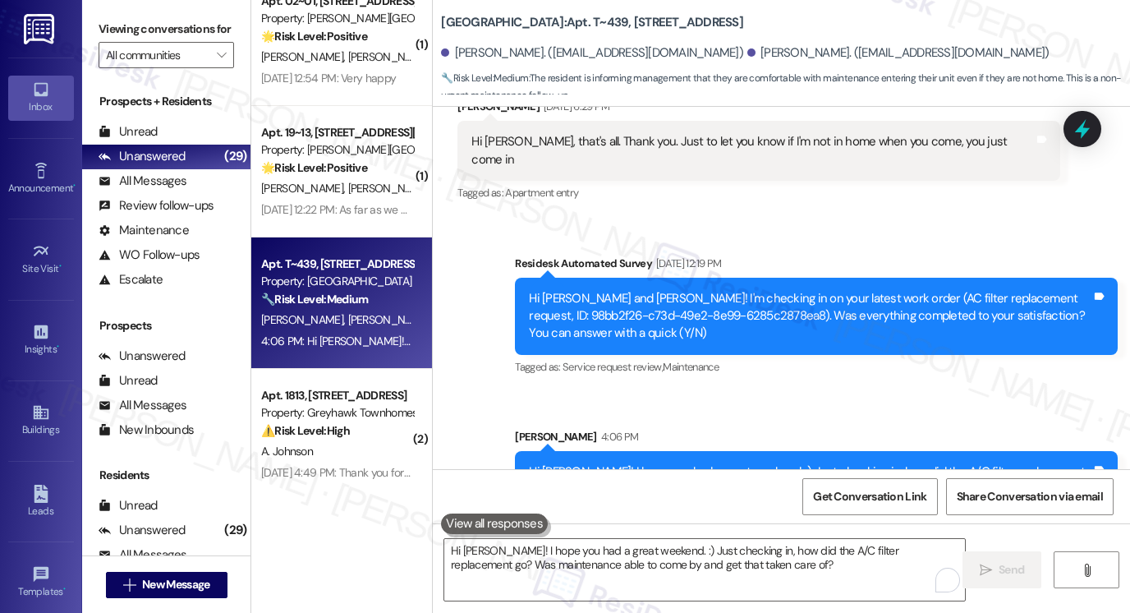
scroll to position [3150, 0]
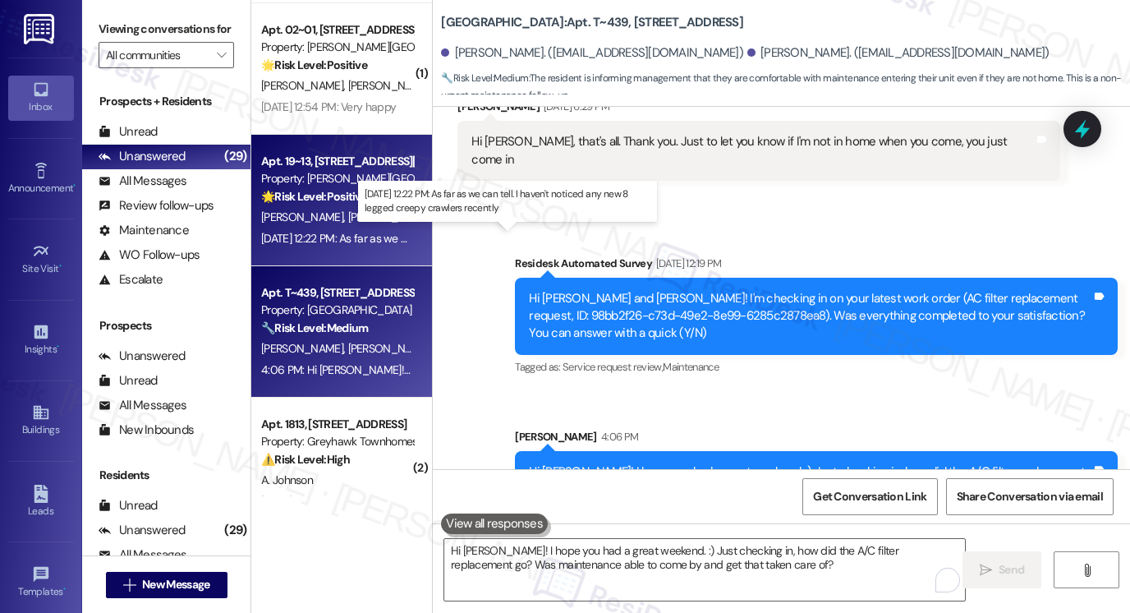
click at [350, 235] on div "[DATE] 12:22 PM: As far as we can tell. I haven't noticed any new 8 legged cree…" at bounding box center [493, 238] width 465 height 15
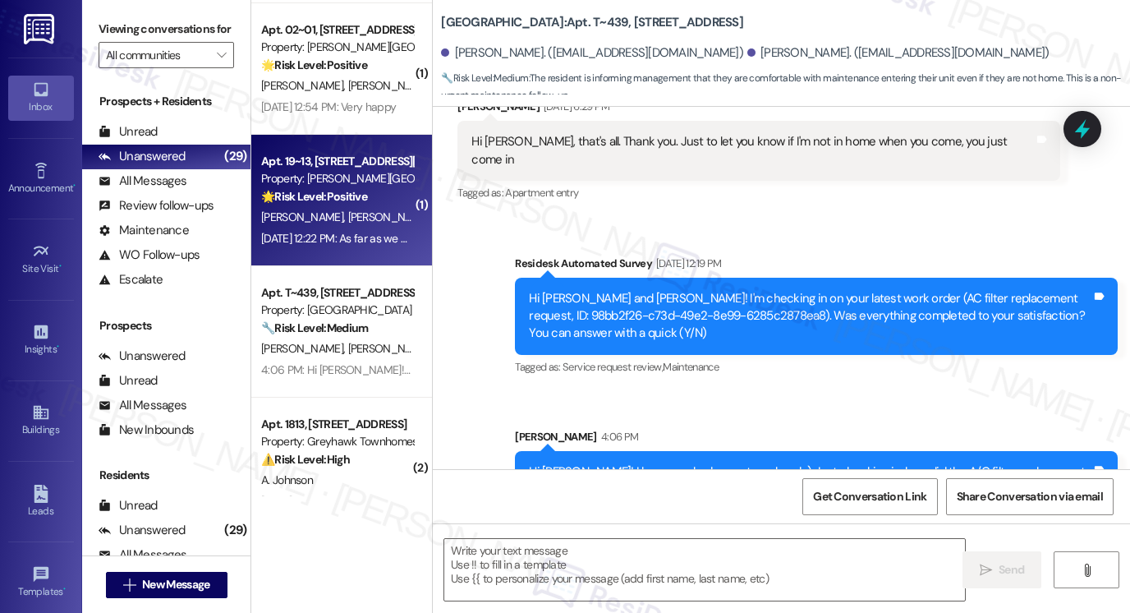
type textarea "Fetching suggested responses. Please feel free to read through the conversation…"
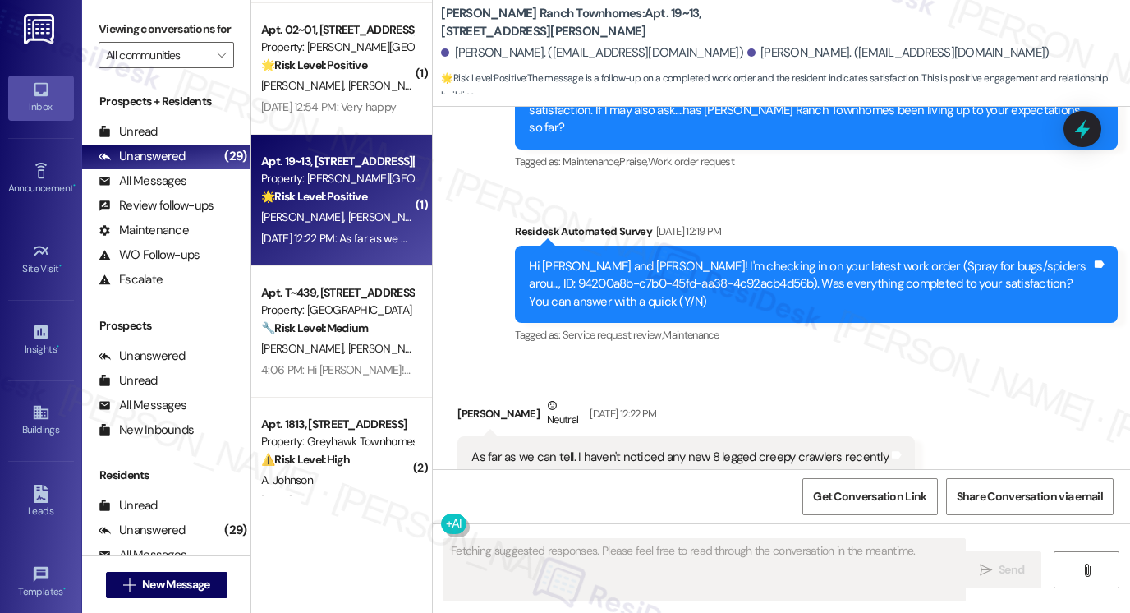
scroll to position [713, 0]
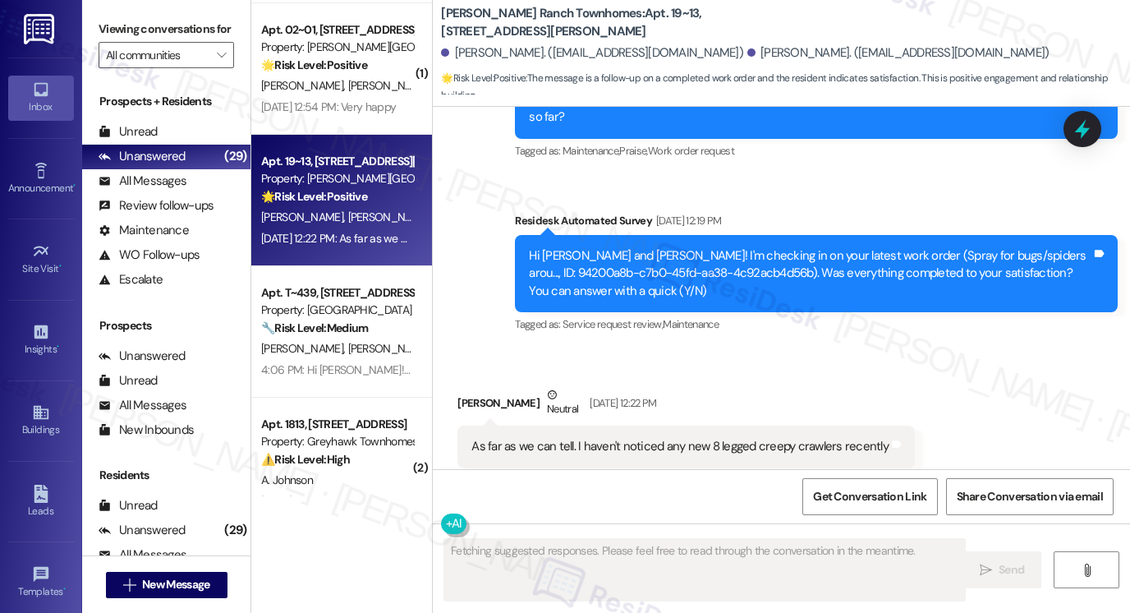
click at [568, 438] on div "As far as we can tell. I haven't noticed any new 8 legged creepy crawlers recen…" at bounding box center [679, 446] width 417 height 17
click at [710, 247] on div "Hi [PERSON_NAME] and [PERSON_NAME]! I'm checking in on your latest work order (…" at bounding box center [810, 273] width 563 height 53
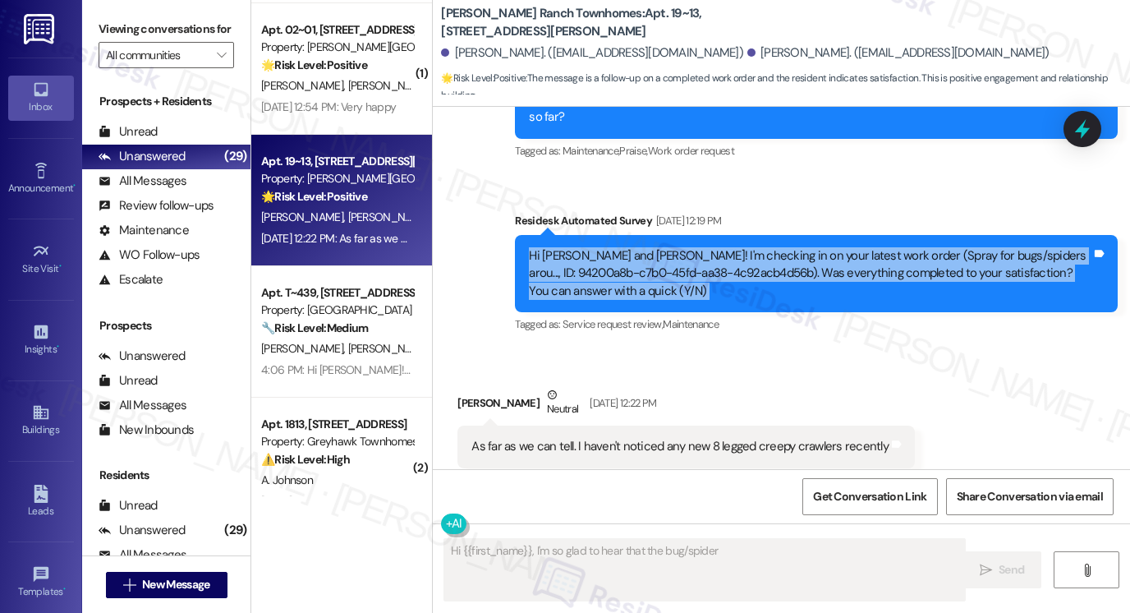
click at [710, 247] on div "Hi [PERSON_NAME] and [PERSON_NAME]! I'm checking in on your latest work order (…" at bounding box center [810, 273] width 563 height 53
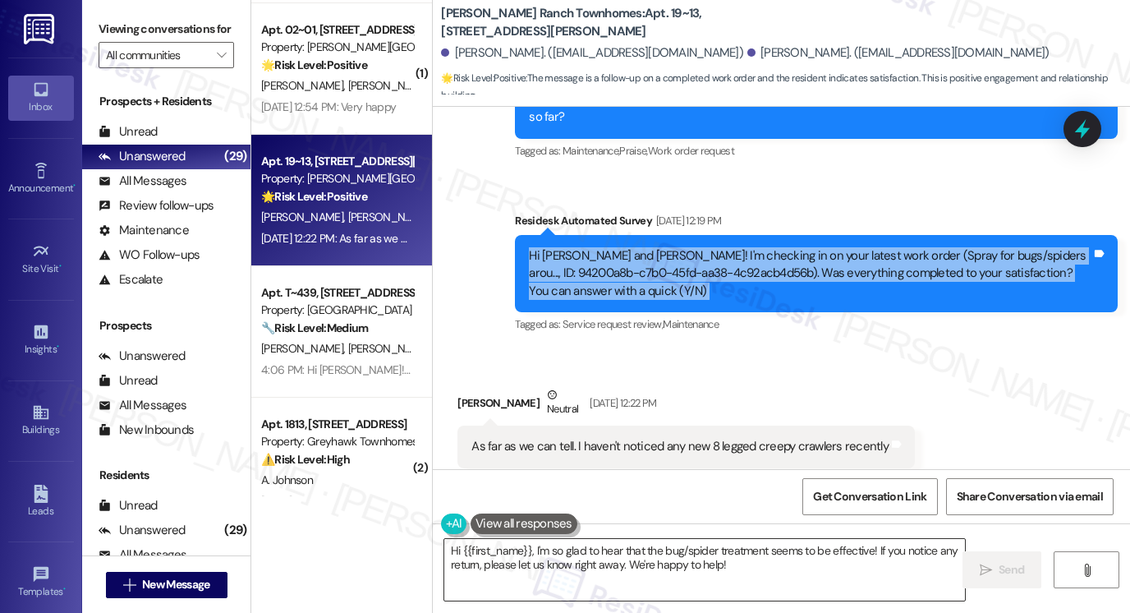
click at [694, 548] on textarea "Hi {{first_name}}, I'm so glad to hear that the bug/spider treatment seems to b…" at bounding box center [704, 570] width 521 height 62
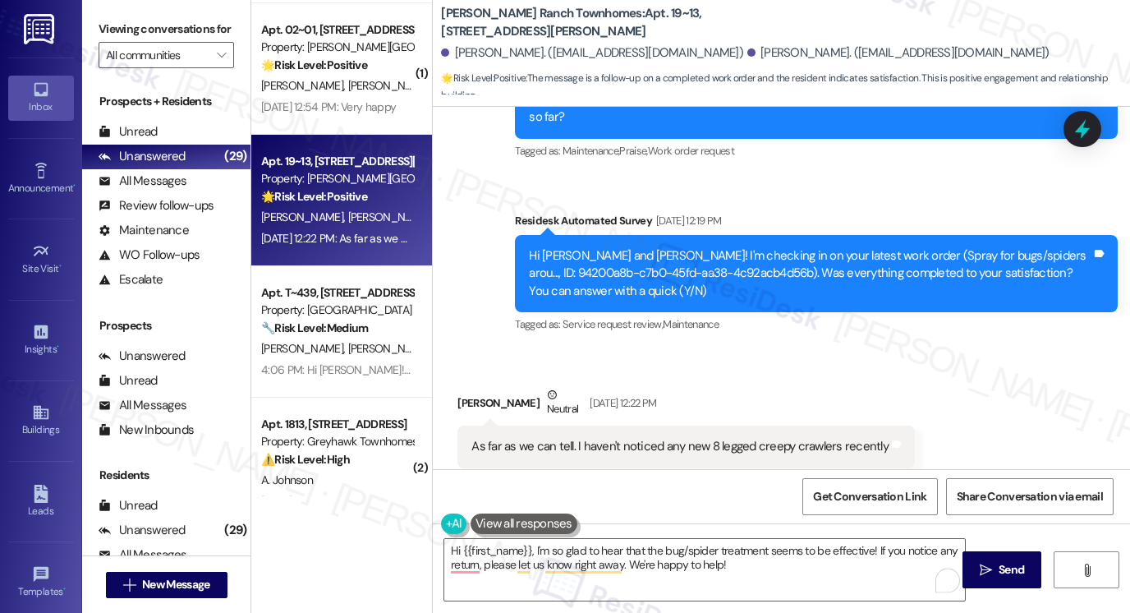
click at [468, 386] on div "[PERSON_NAME] Neutral [DATE] 12:22 PM" at bounding box center [685, 406] width 457 height 40
copy div "[PERSON_NAME]"
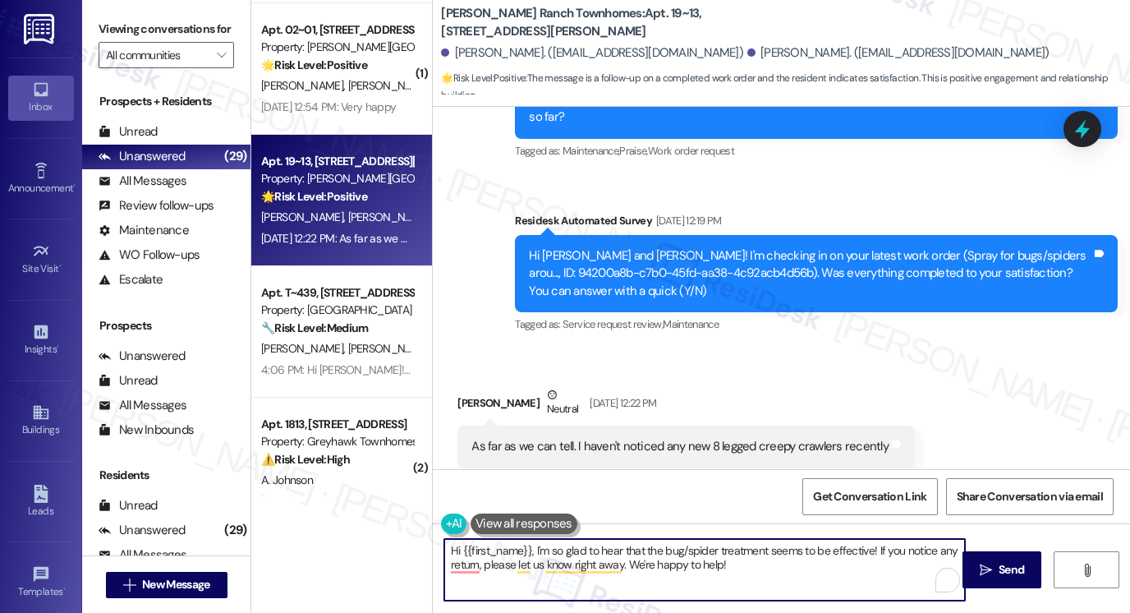
drag, startPoint x: 456, startPoint y: 548, endPoint x: 528, endPoint y: 535, distance: 73.3
click at [528, 535] on div "Hi {{first_name}}, I'm so glad to hear that the bug/spider treatment seems to b…" at bounding box center [781, 584] width 697 height 123
paste textarea "[PERSON_NAME]"
click at [507, 546] on textarea "Hi [PERSON_NAME], I'm so glad to hear that the bug/spider treatment seems to be…" at bounding box center [704, 570] width 521 height 62
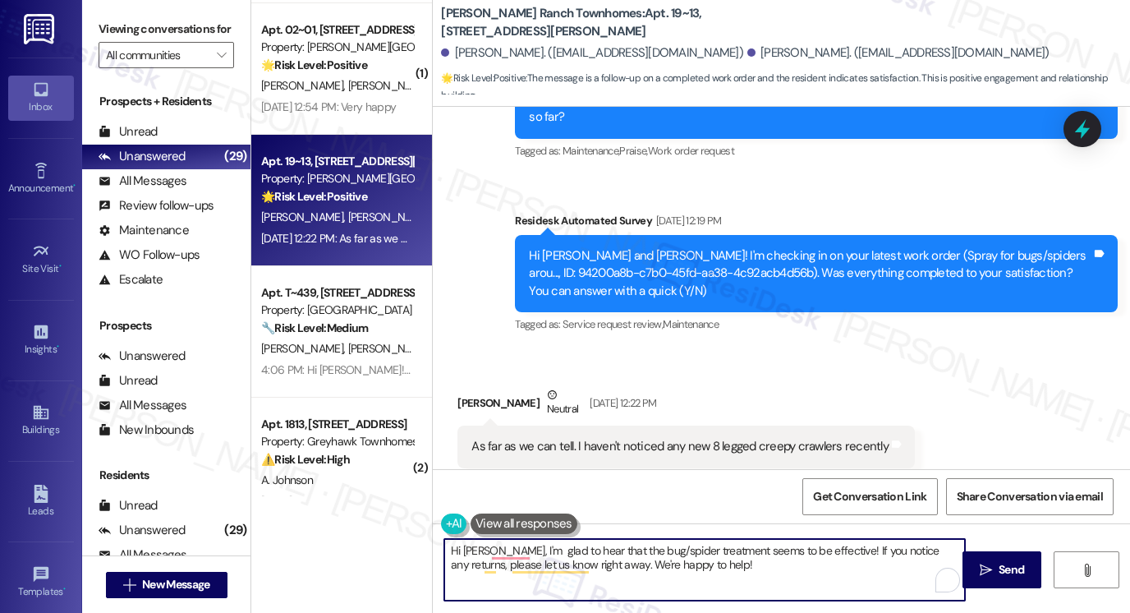
click at [943, 550] on textarea "Hi [PERSON_NAME], I'm glad to hear that the bug/spider treatment seems to be ef…" at bounding box center [704, 570] width 521 height 62
drag, startPoint x: 714, startPoint y: 561, endPoint x: 576, endPoint y: 551, distance: 139.1
click at [577, 552] on textarea "Hi [PERSON_NAME], I'm glad to hear that the bug/spider treatment seems to be ef…" at bounding box center [704, 570] width 521 height 62
click at [661, 571] on textarea "Hi [PERSON_NAME], I'm glad to hear that the bug/spider treatment seems to be ef…" at bounding box center [704, 570] width 521 height 62
drag, startPoint x: 728, startPoint y: 565, endPoint x: 597, endPoint y: 549, distance: 131.5
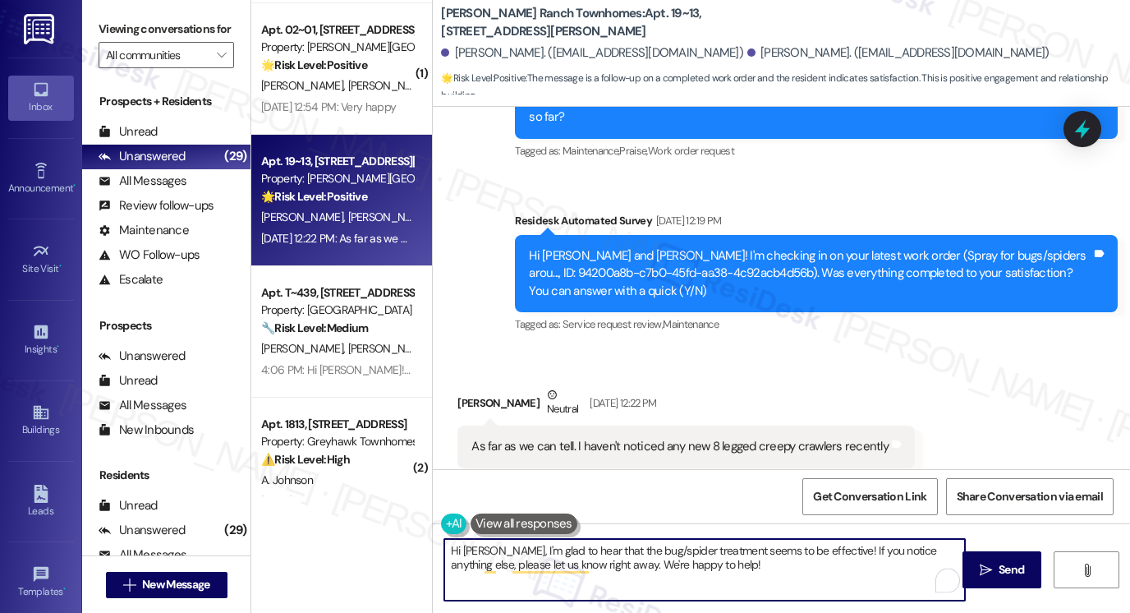
click at [597, 549] on textarea "Hi [PERSON_NAME], I'm glad to hear that the bug/spider treatment seems to be ef…" at bounding box center [704, 570] width 521 height 62
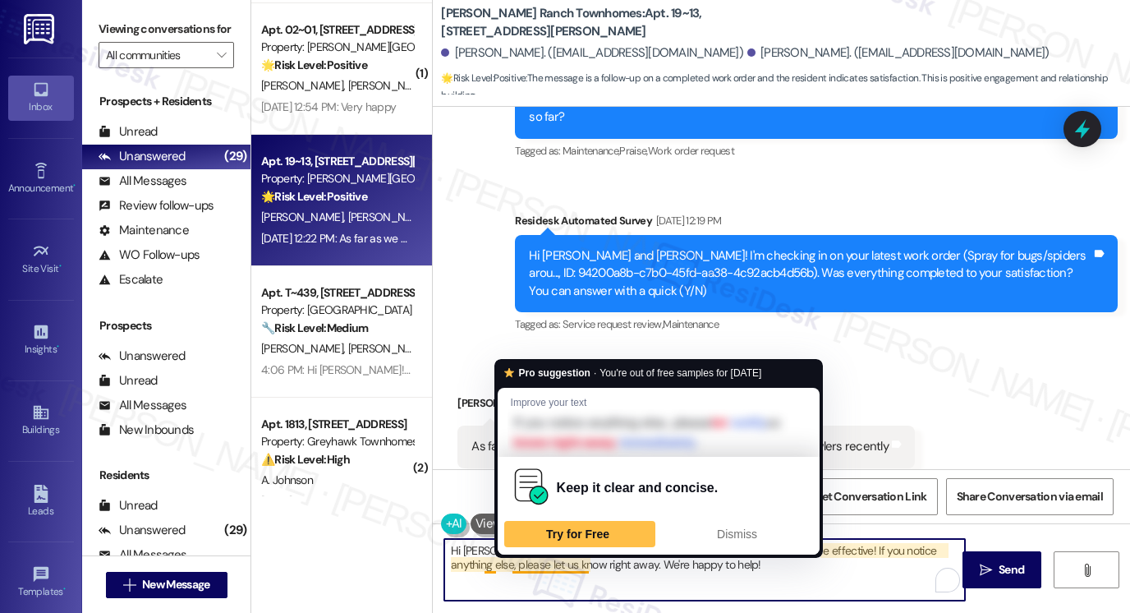
click at [723, 572] on textarea "Hi [PERSON_NAME], I'm glad to hear that the bug/spider treatment seems to be ef…" at bounding box center [704, 570] width 521 height 62
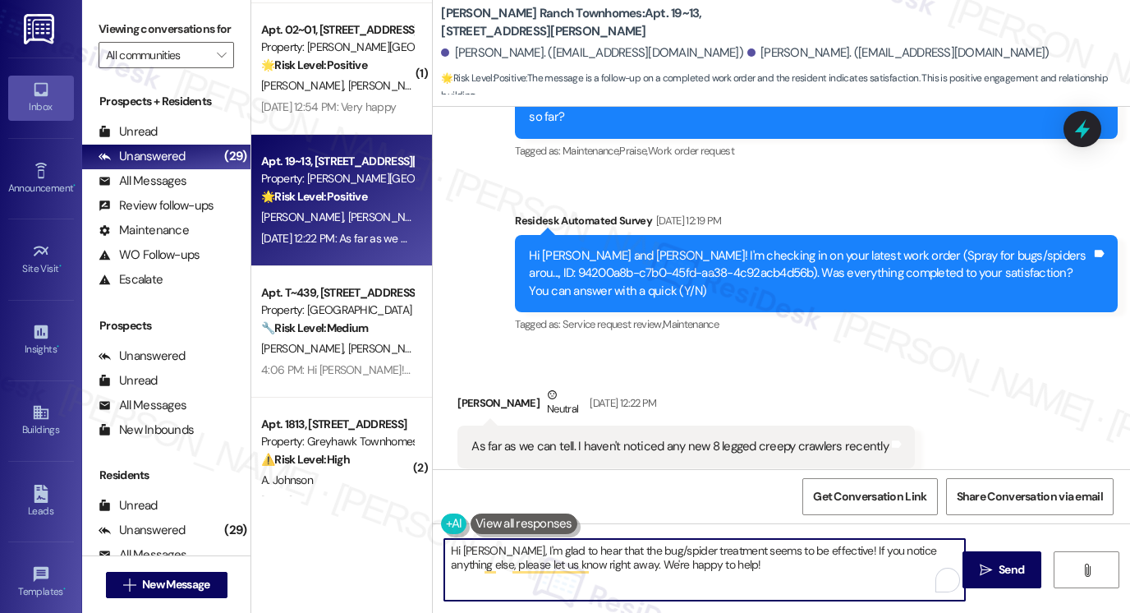
type textarea "Hi [PERSON_NAME], I'm glad to hear that the bug/spider treatment seems to be ef…"
click at [979, 558] on button " Send" at bounding box center [1002, 569] width 80 height 37
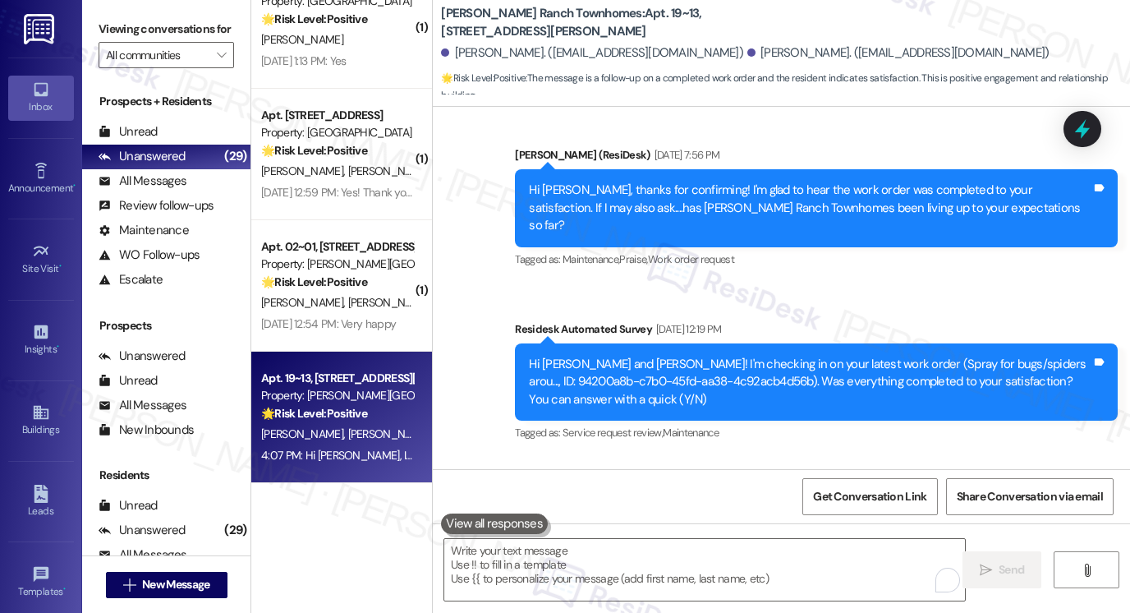
scroll to position [2904, 0]
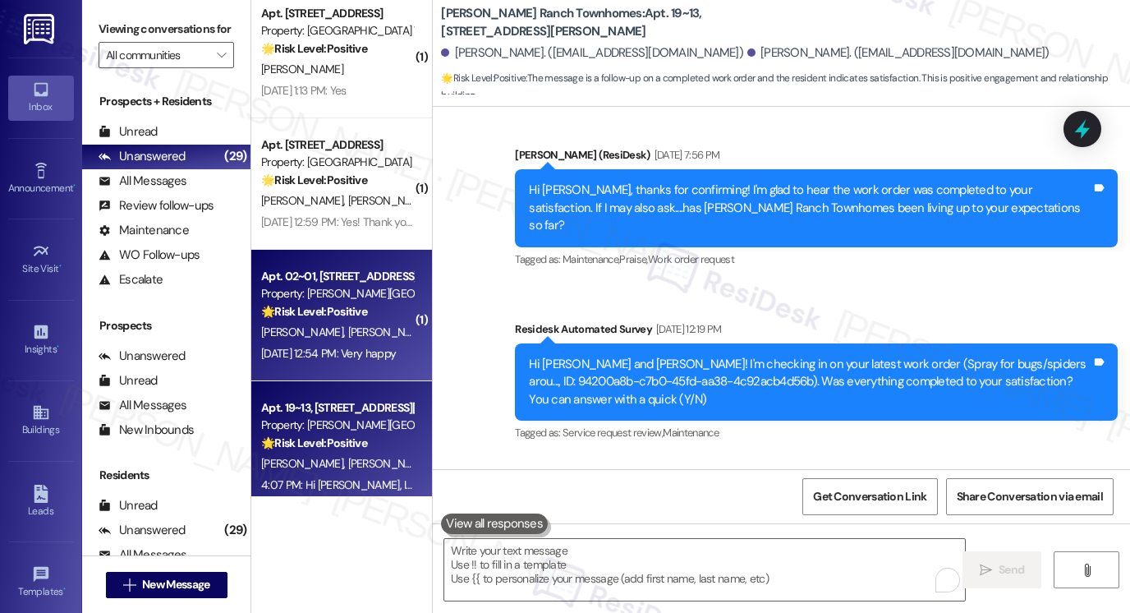
click at [391, 278] on div "Apt. 02~01, [STREET_ADDRESS][PERSON_NAME]" at bounding box center [337, 276] width 152 height 17
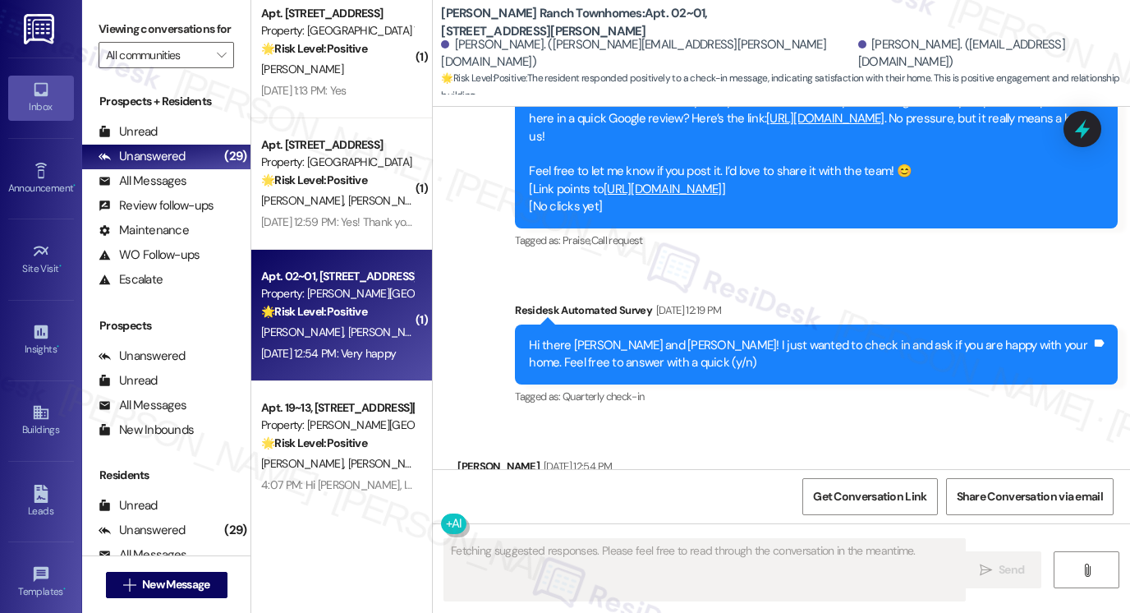
scroll to position [1531, 0]
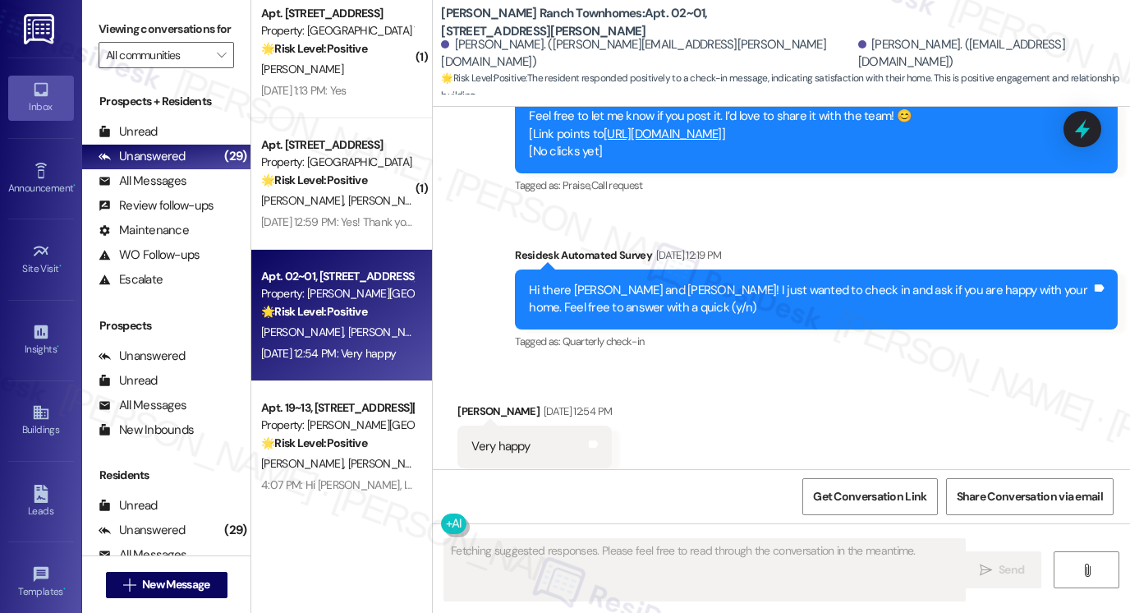
click at [669, 282] on div "Hi there [PERSON_NAME] and [PERSON_NAME]! I just wanted to check in and ask if …" at bounding box center [810, 299] width 563 height 35
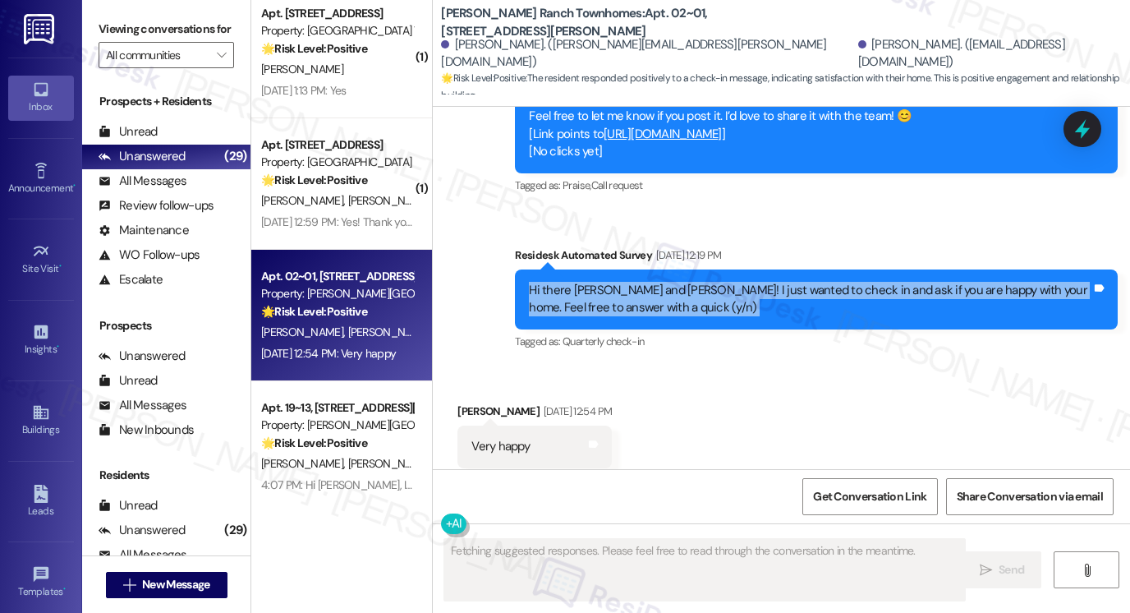
click at [670, 282] on div "Hi there [PERSON_NAME] and [PERSON_NAME]! I just wanted to check in and ask if …" at bounding box center [810, 299] width 563 height 35
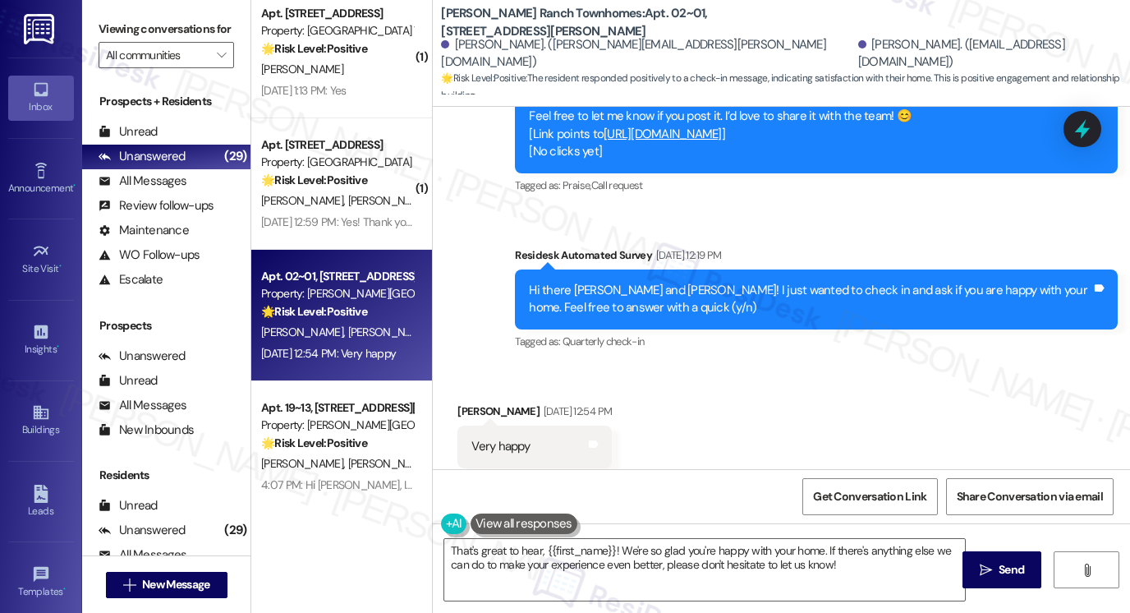
click at [94, 16] on div "Viewing conversations for All communities " at bounding box center [166, 42] width 168 height 85
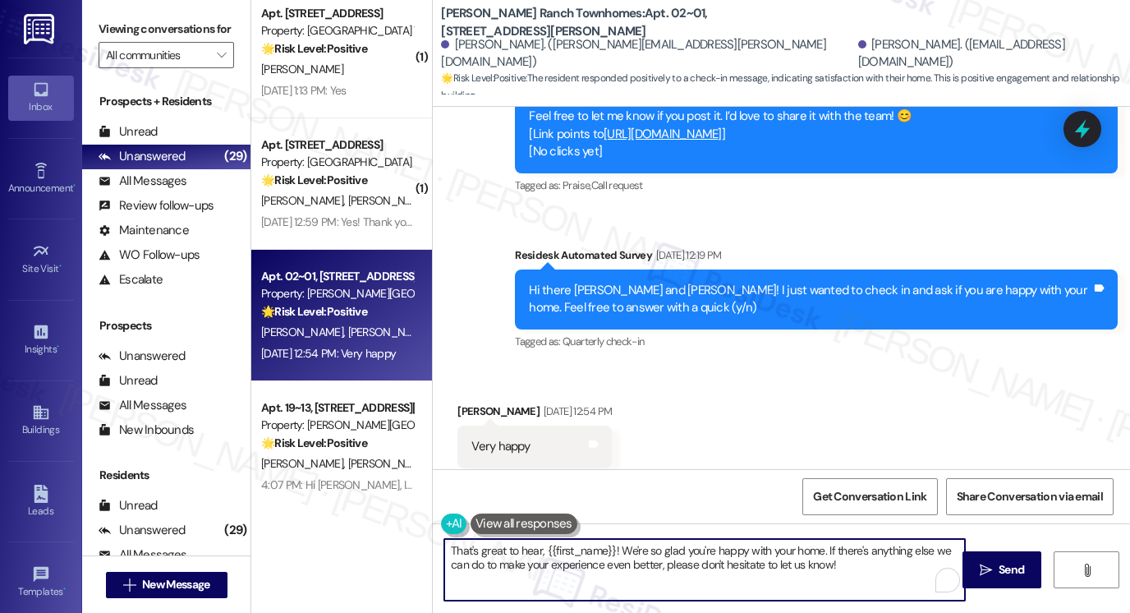
click at [552, 568] on textarea "That's great to hear, {{first_name}}! We're so glad you're happy with your home…" at bounding box center [704, 570] width 521 height 62
paste textarea "’s awesome to hear, [PERSON_NAME]! Thank you! If you don’t mind, would you be w…"
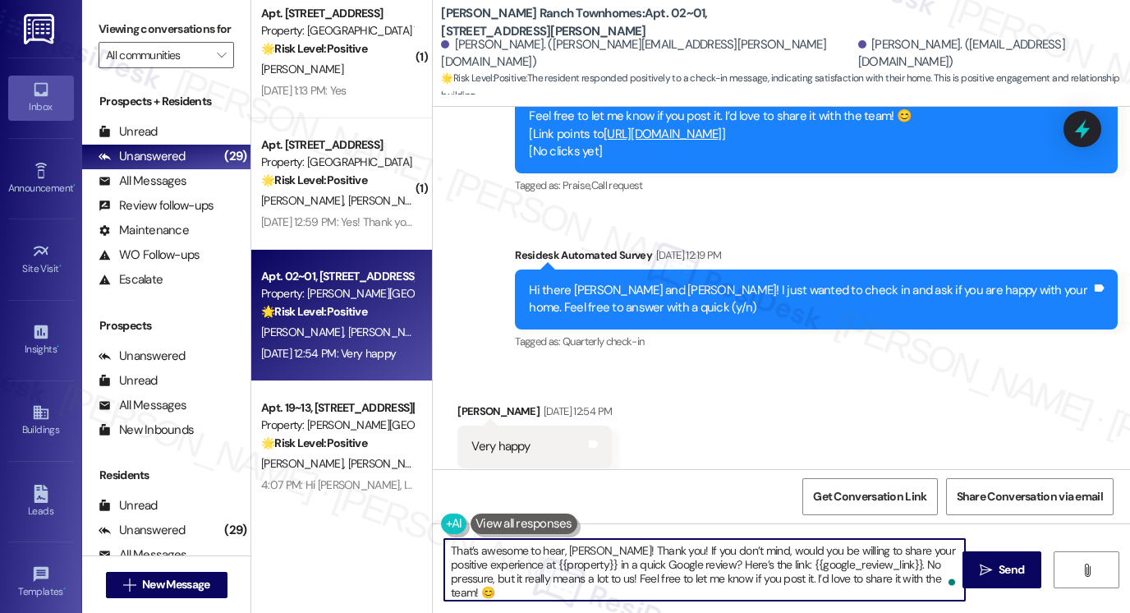
click at [460, 402] on div "[PERSON_NAME] [DATE] 12:54 PM" at bounding box center [534, 413] width 154 height 23
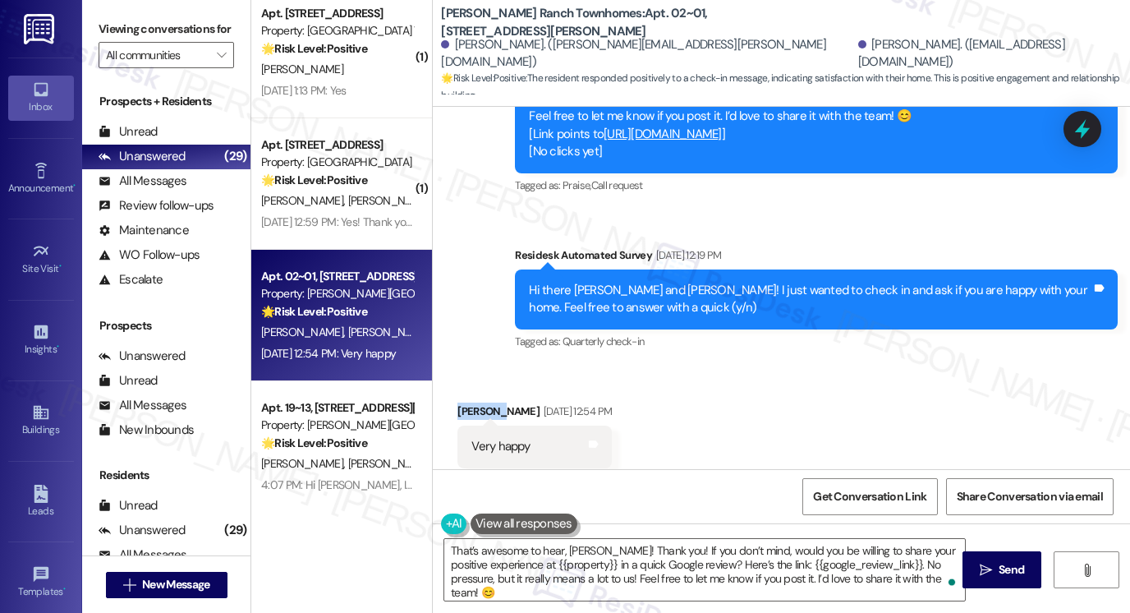
click at [460, 402] on div "[PERSON_NAME] [DATE] 12:54 PM" at bounding box center [534, 413] width 154 height 23
copy div "[PERSON_NAME]"
click at [579, 535] on div "That’s awesome to hear, [PERSON_NAME]! Thank you! If you don’t mind, would you …" at bounding box center [781, 584] width 697 height 123
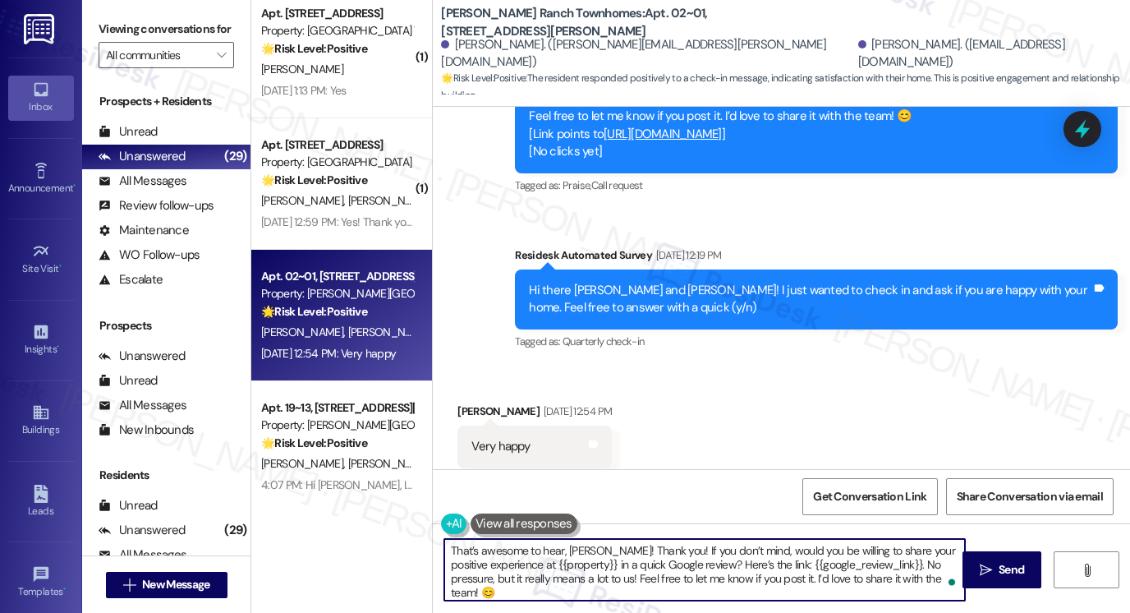
click at [581, 550] on textarea "That’s awesome to hear, [PERSON_NAME]! Thank you! If you don’t mind, would you …" at bounding box center [704, 570] width 521 height 62
paste textarea "[PERSON_NAME]"
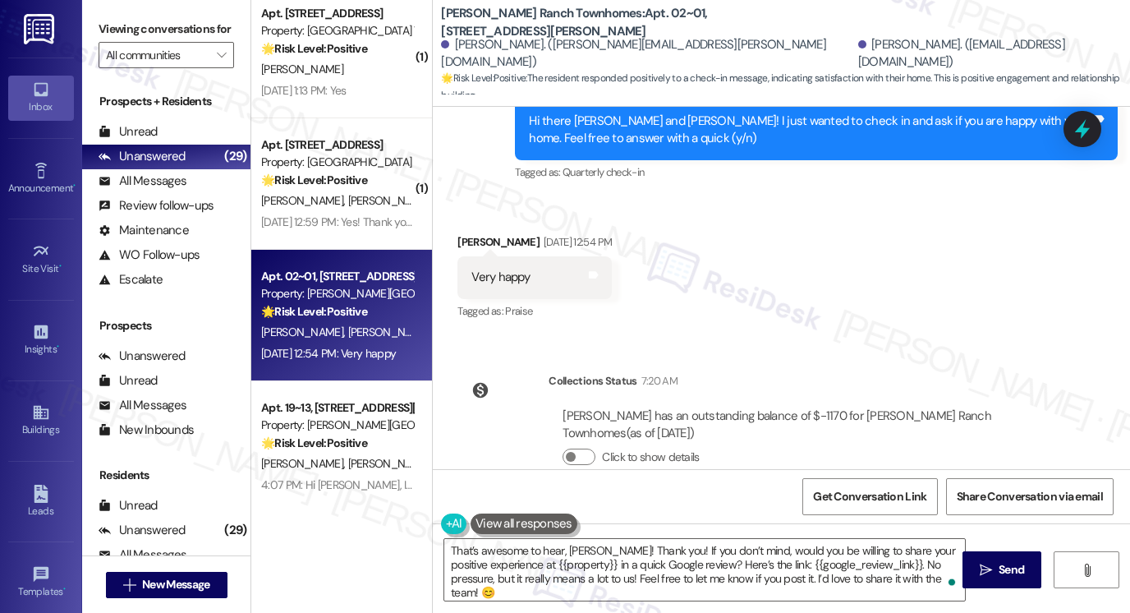
scroll to position [1271, 0]
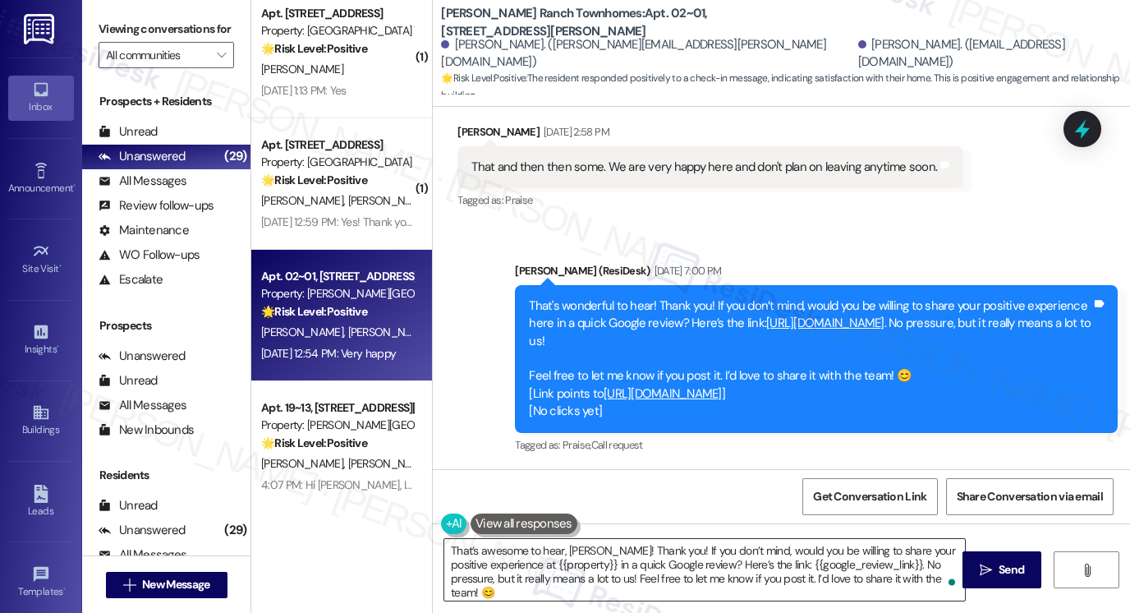
click at [713, 551] on textarea "That’s awesome to hear, [PERSON_NAME]! Thank you! If you don’t mind, would you …" at bounding box center [704, 570] width 521 height 62
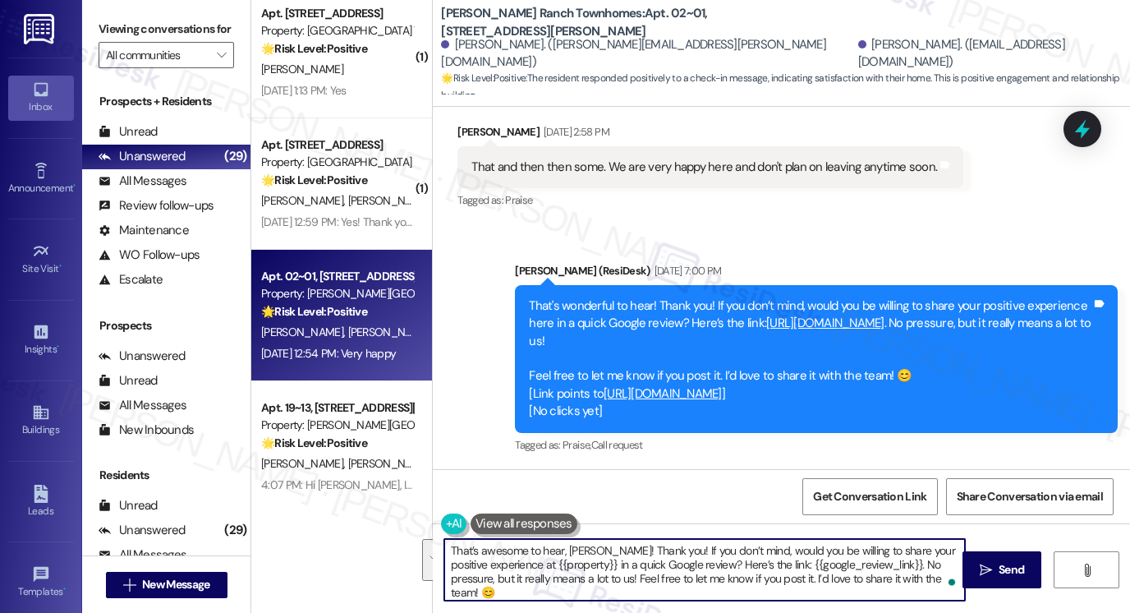
drag, startPoint x: 657, startPoint y: 548, endPoint x: 949, endPoint y: 579, distance: 294.0
click at [949, 579] on div "That’s awesome to hear, [PERSON_NAME]! Thank you! If you don’t mind, would you …" at bounding box center [704, 569] width 522 height 63
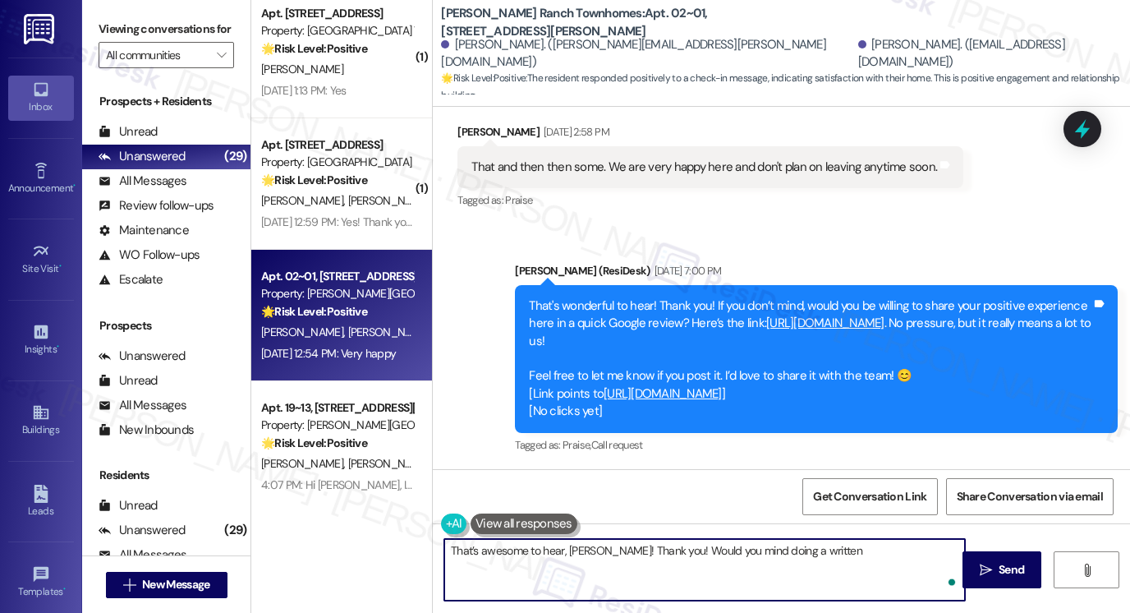
click at [829, 549] on textarea "That’s awesome to hear, [PERSON_NAME]! Thank you! Would you mind doing a written" at bounding box center [704, 570] width 521 height 62
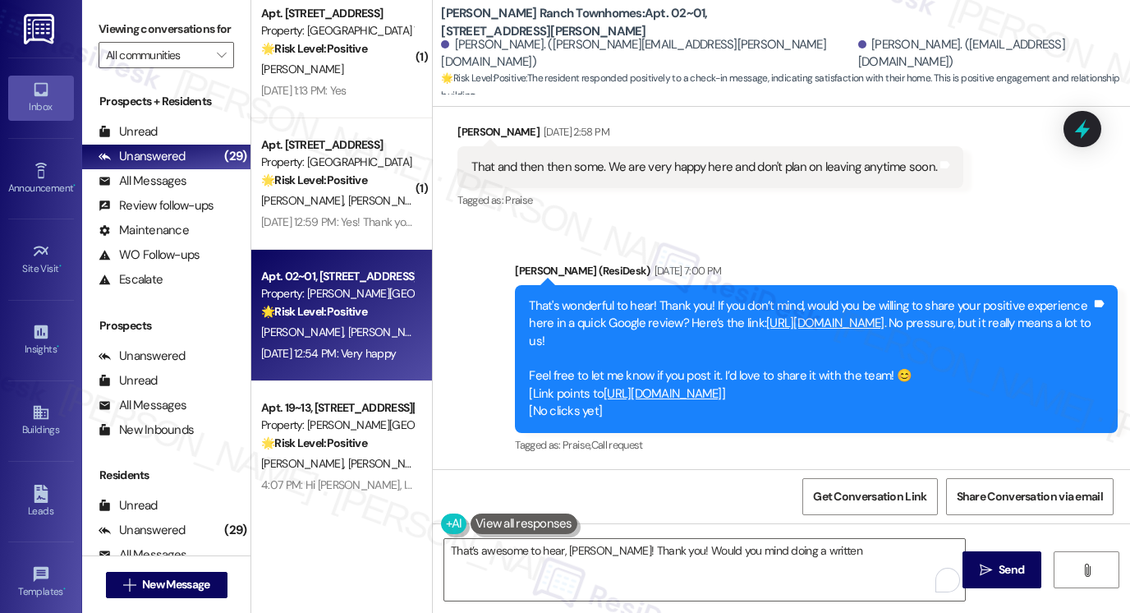
drag, startPoint x: 123, startPoint y: 24, endPoint x: 135, endPoint y: 35, distance: 16.3
click at [123, 24] on label "Viewing conversations for" at bounding box center [166, 28] width 135 height 25
click at [582, 554] on textarea "That’s awesome to hear, [PERSON_NAME]! Thank you! Would you mind doing a written" at bounding box center [704, 570] width 521 height 62
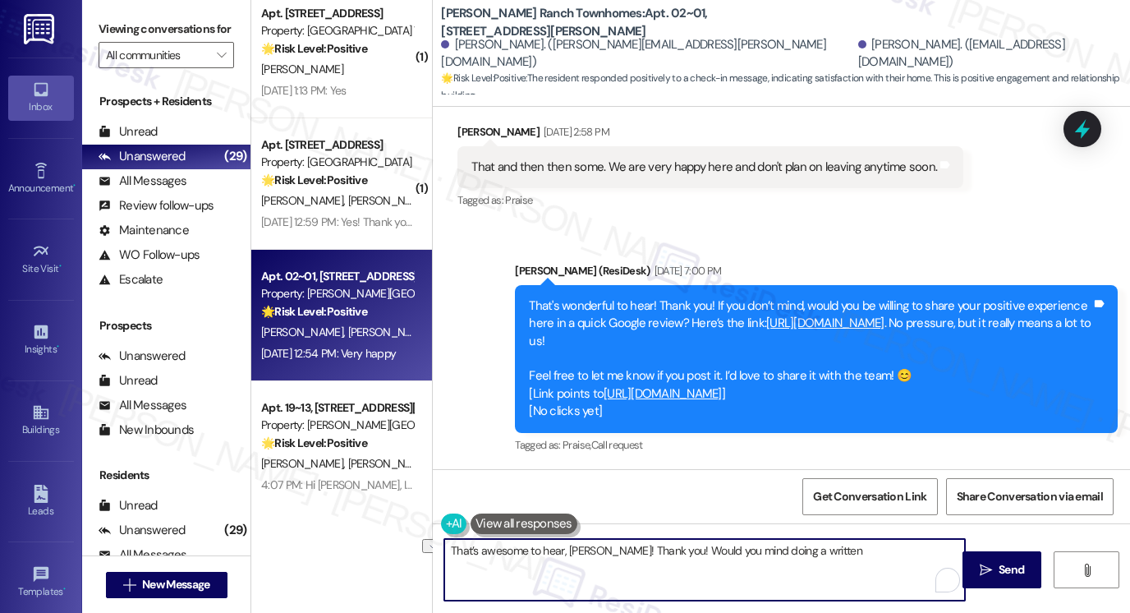
paste textarea "! Would you mind sharing your positive experience at {{property}} in a quick Go…"
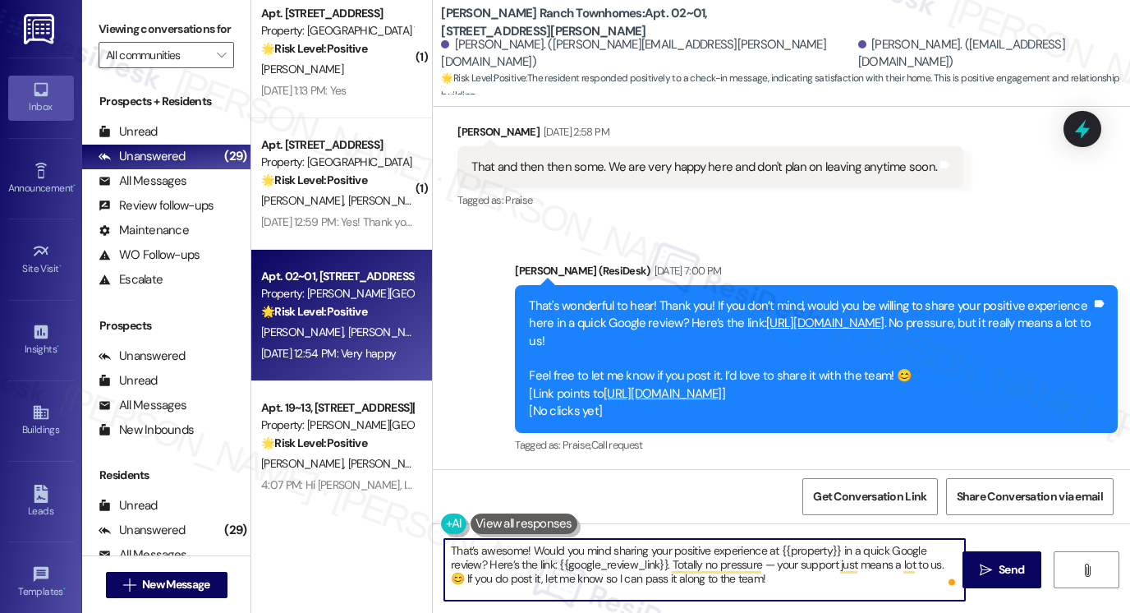
click at [858, 58] on div "[PERSON_NAME]. ([EMAIL_ADDRESS][DOMAIN_NAME])" at bounding box center [987, 53] width 259 height 35
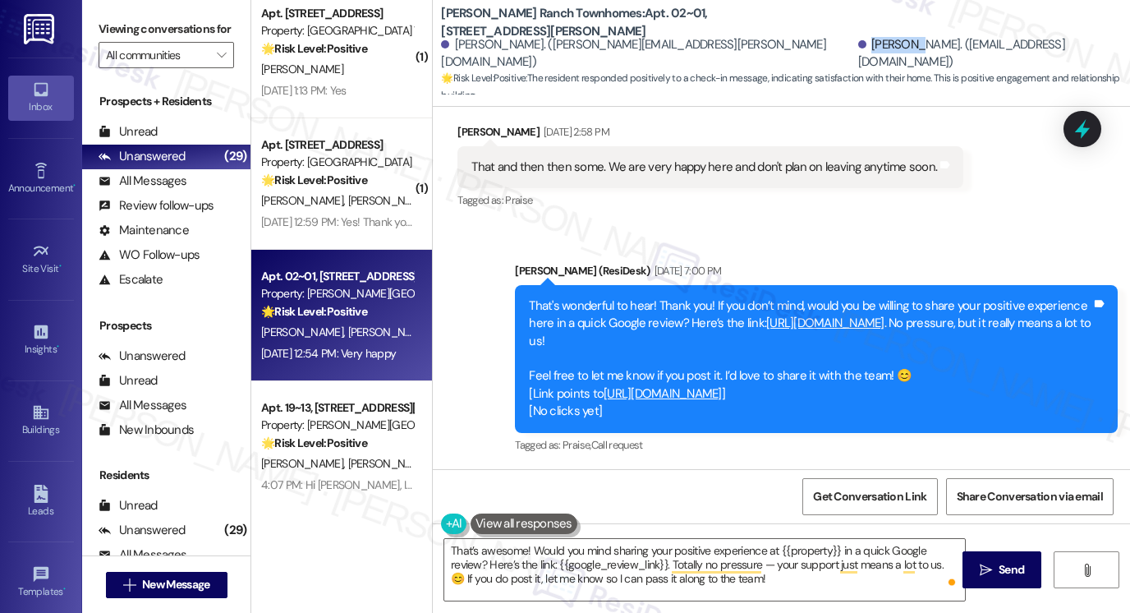
click at [858, 58] on div "[PERSON_NAME]. ([EMAIL_ADDRESS][DOMAIN_NAME])" at bounding box center [987, 53] width 259 height 35
copy div "[PERSON_NAME]"
click at [519, 553] on textarea "That’s awesome! Would you mind sharing your positive experience at {{property}}…" at bounding box center [704, 570] width 521 height 62
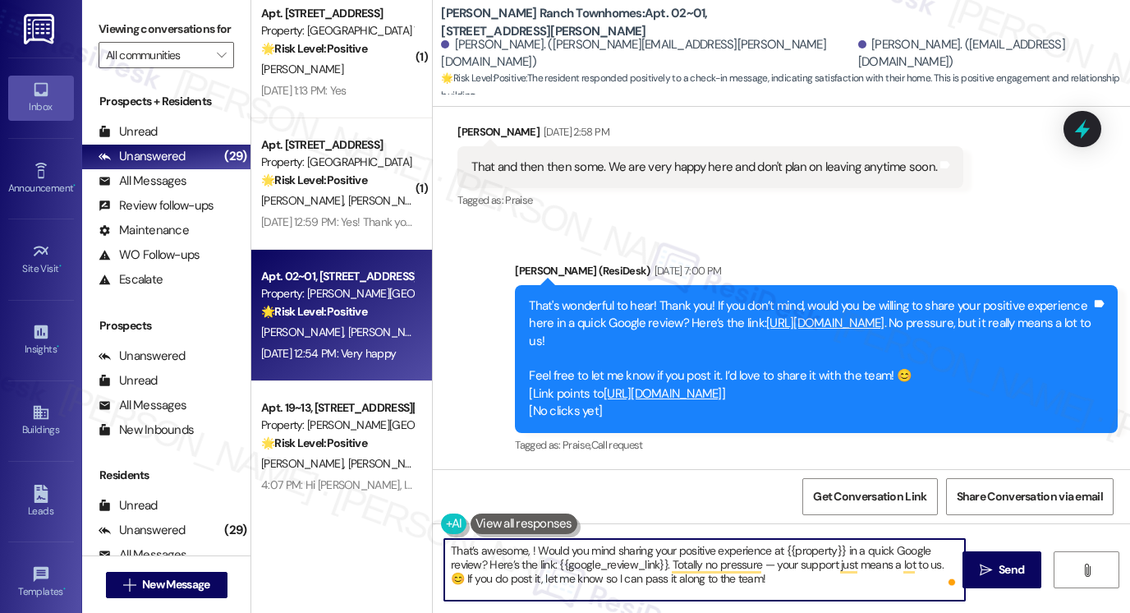
paste textarea "[PERSON_NAME]"
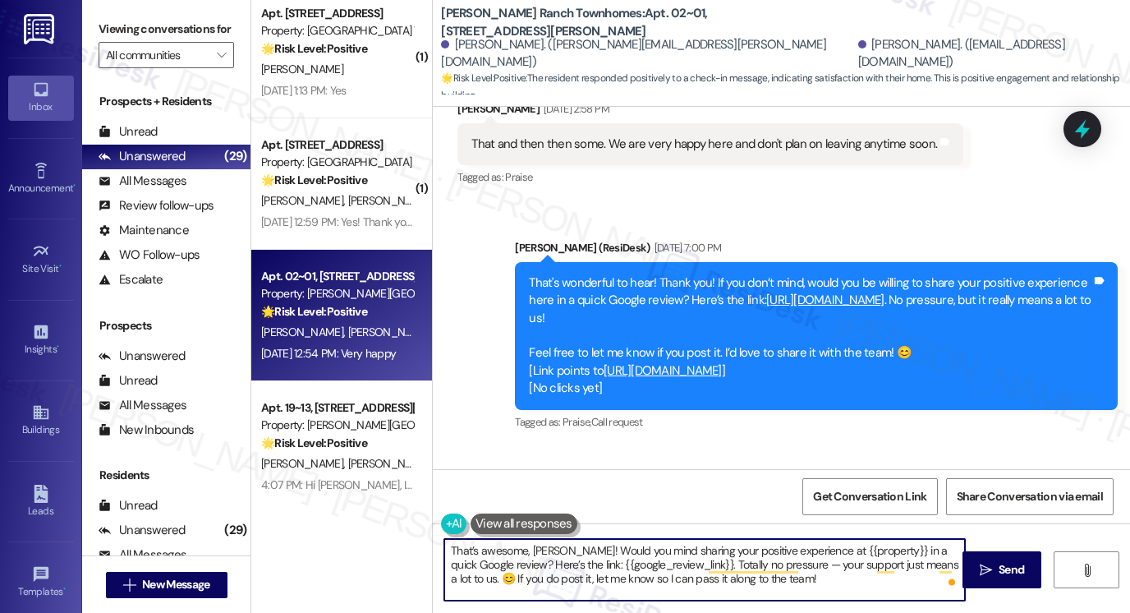
scroll to position [1290, 0]
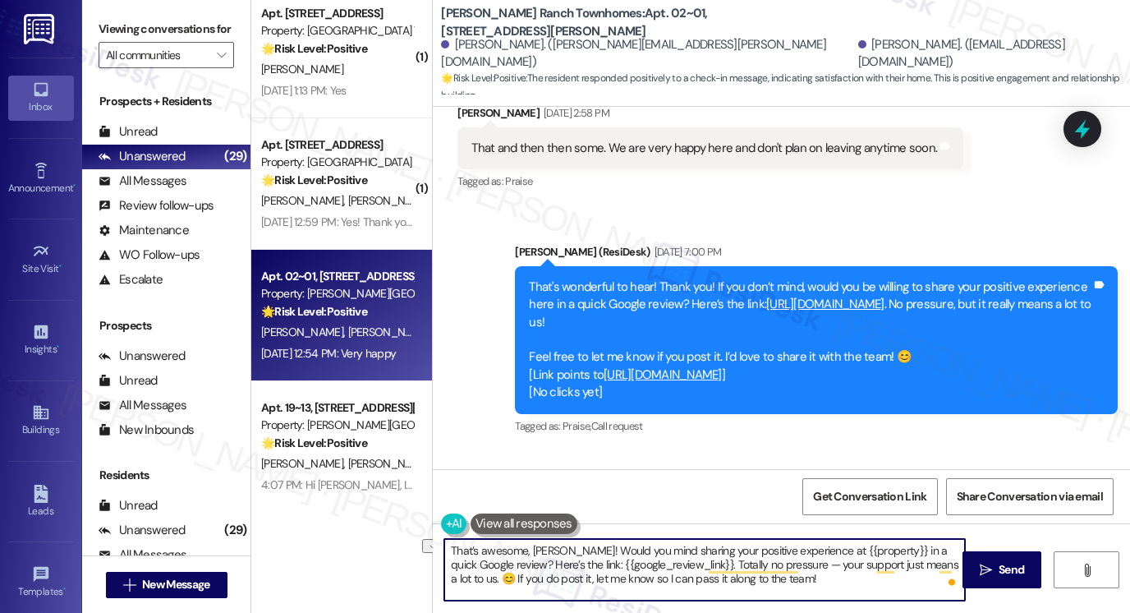
drag, startPoint x: 805, startPoint y: 548, endPoint x: 880, endPoint y: 537, distance: 76.3
click at [880, 538] on div "That’s awesome, [PERSON_NAME]! Would you mind sharing your positive experience …" at bounding box center [704, 569] width 522 height 63
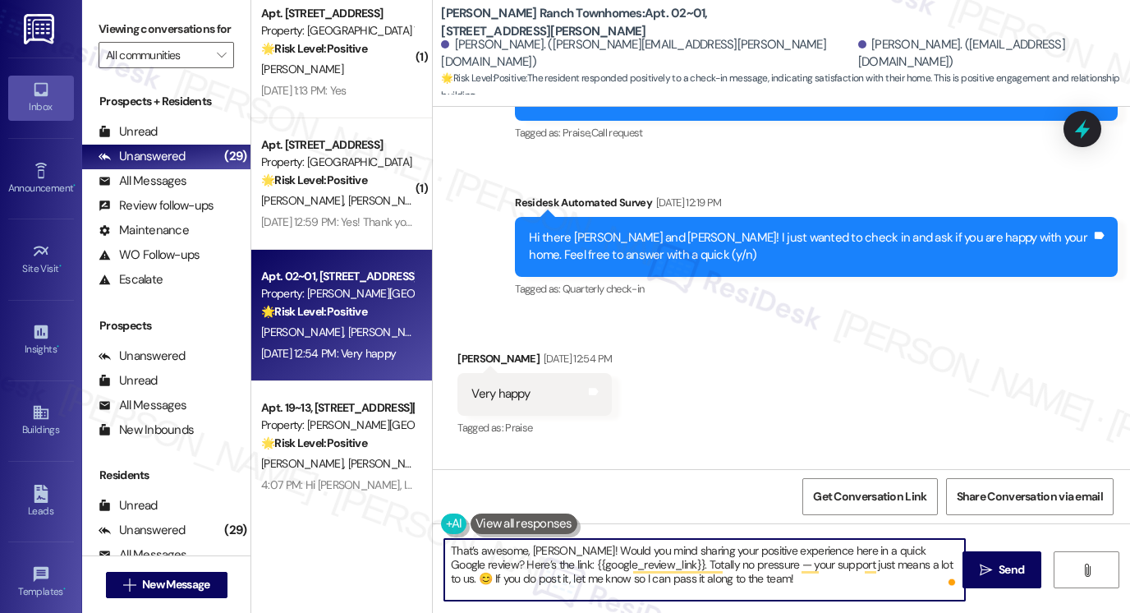
scroll to position [1700, 0]
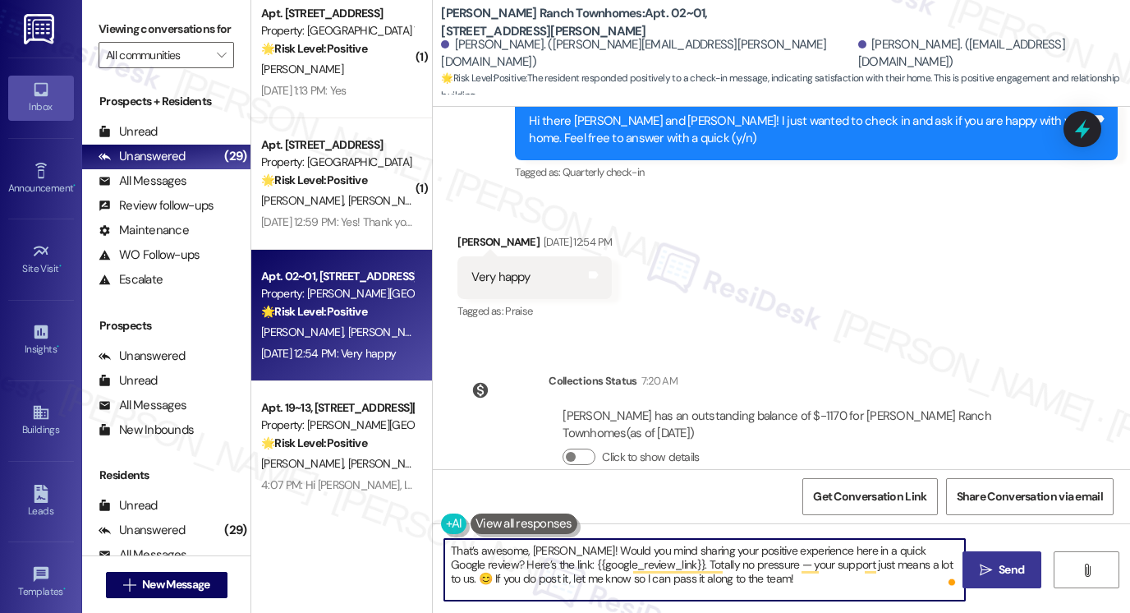
type textarea "That’s awesome, [PERSON_NAME]! Would you mind sharing your positive experience …"
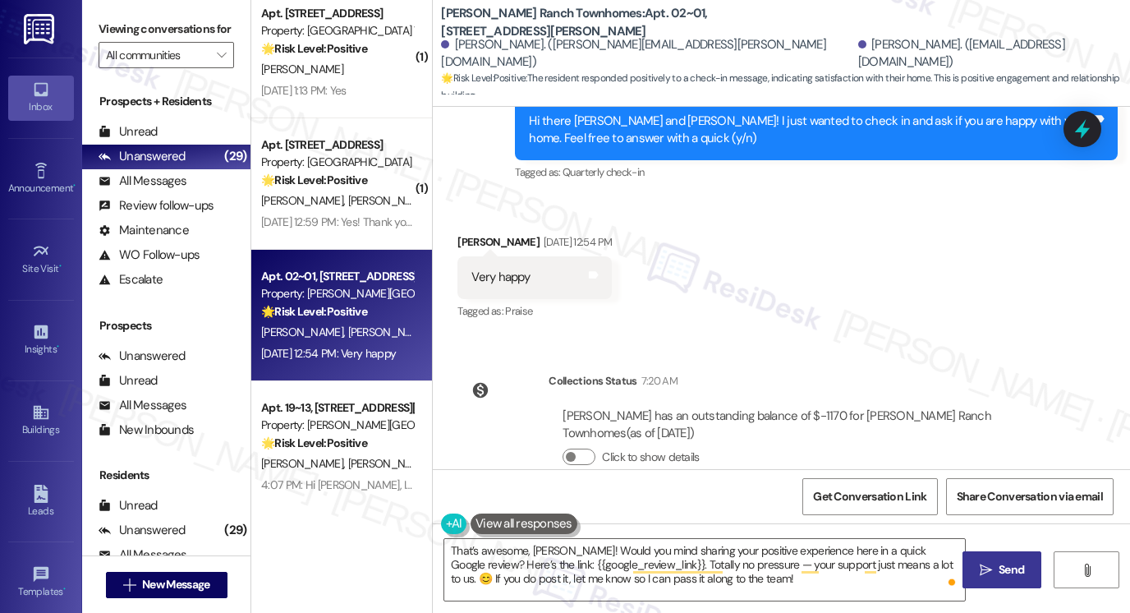
click at [985, 558] on button " Send" at bounding box center [1002, 569] width 80 height 37
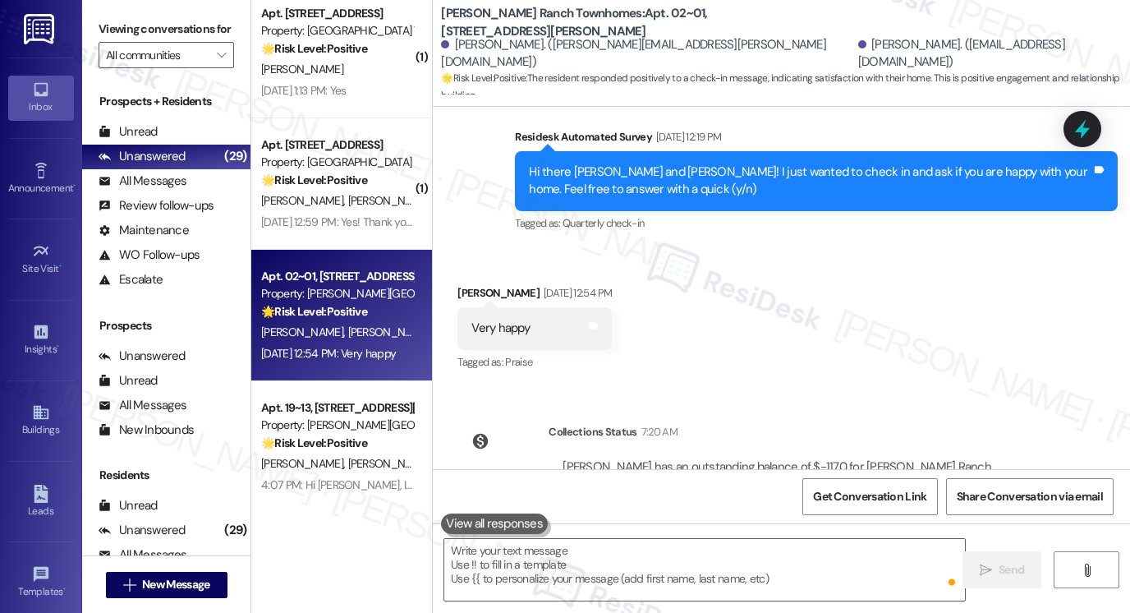
scroll to position [1849, 0]
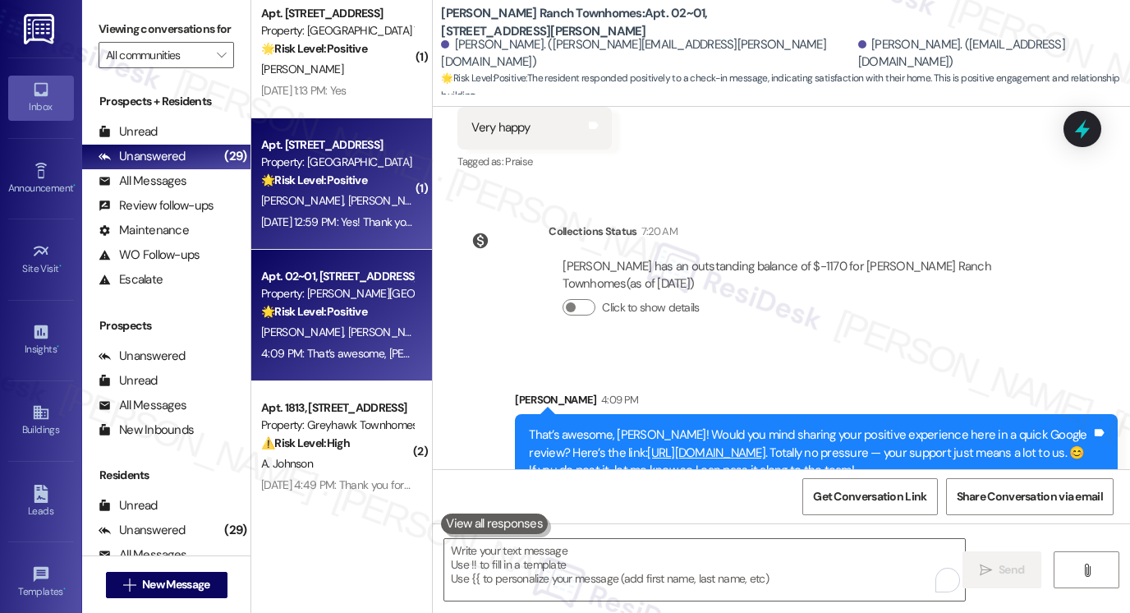
click at [319, 180] on strong "🌟 Risk Level: Positive" at bounding box center [314, 179] width 106 height 15
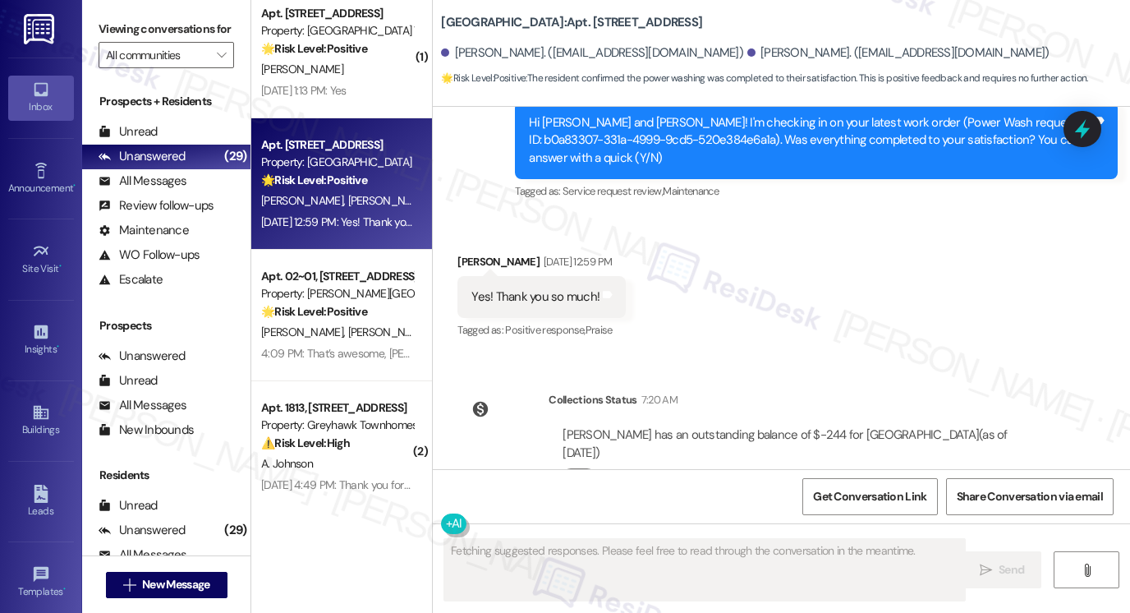
scroll to position [4041, 0]
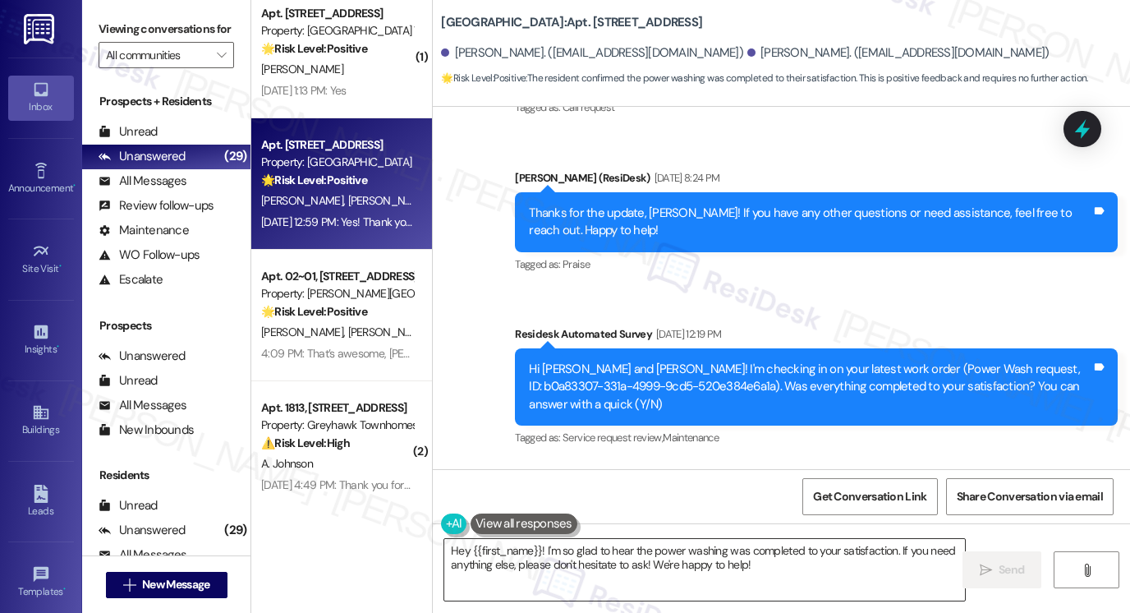
click at [650, 572] on textarea "Hey {{first_name}}! I'm so glad to hear the power washing was completed to your…" at bounding box center [704, 570] width 521 height 62
drag, startPoint x: 104, startPoint y: 9, endPoint x: 131, endPoint y: 24, distance: 30.2
click at [106, 11] on div "Viewing conversations for All communities " at bounding box center [166, 42] width 168 height 85
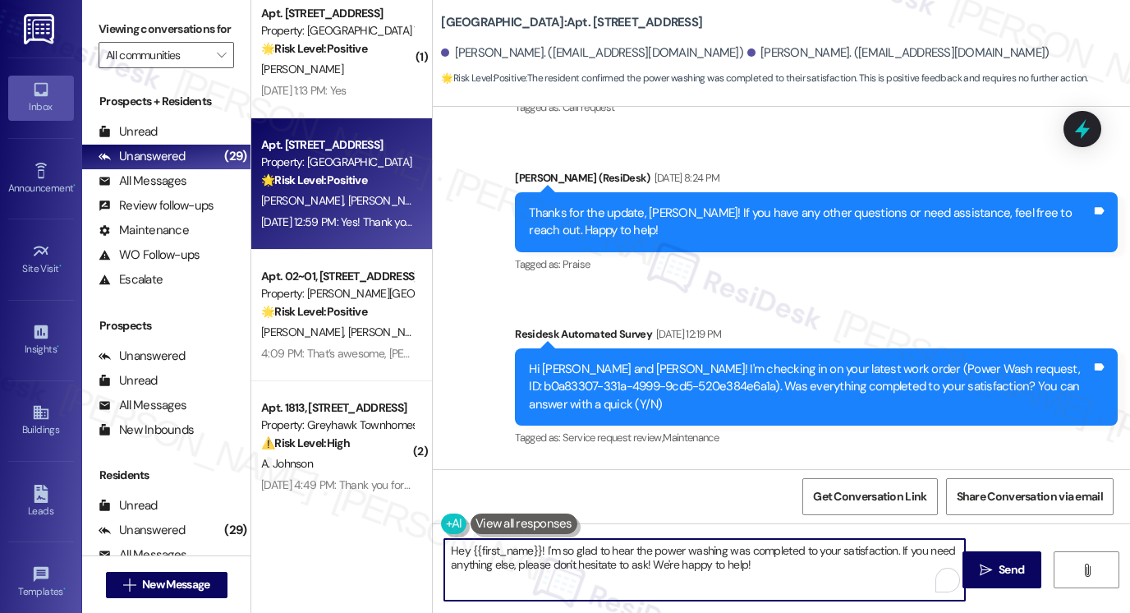
click at [679, 564] on textarea "Hey {{first_name}}! I'm so glad to hear the power washing was completed to your…" at bounding box center [704, 570] width 521 height 62
paste textarea "That’s awesome to hear, [PERSON_NAME]! Thank you! If you don’t mind, would you …"
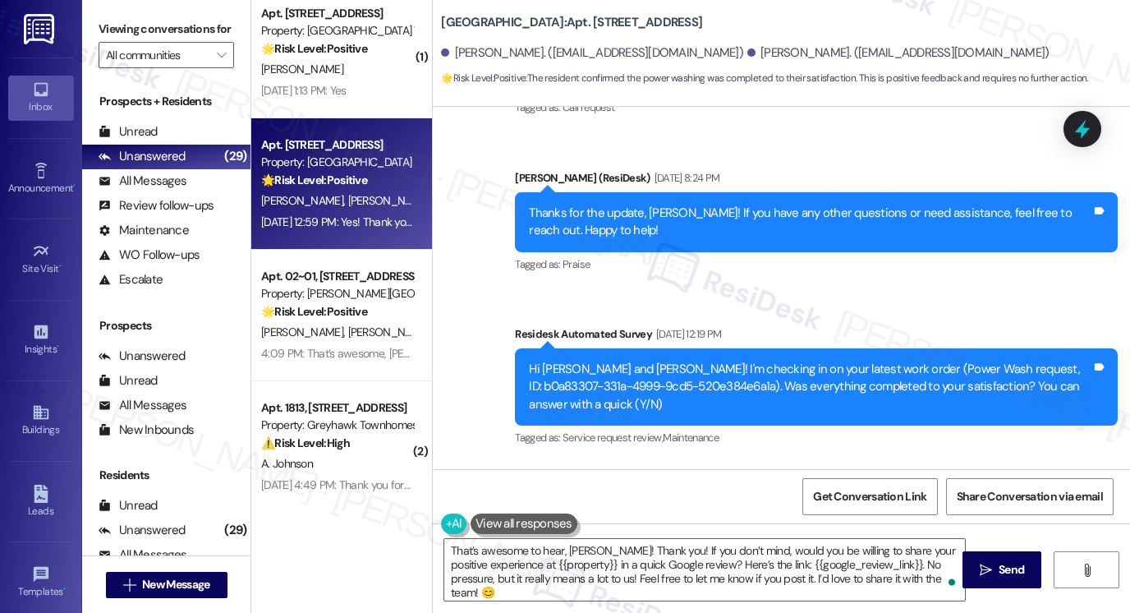
click at [462, 499] on div "[PERSON_NAME] [DATE] 12:59 PM" at bounding box center [541, 510] width 168 height 23
copy div "Kyla"
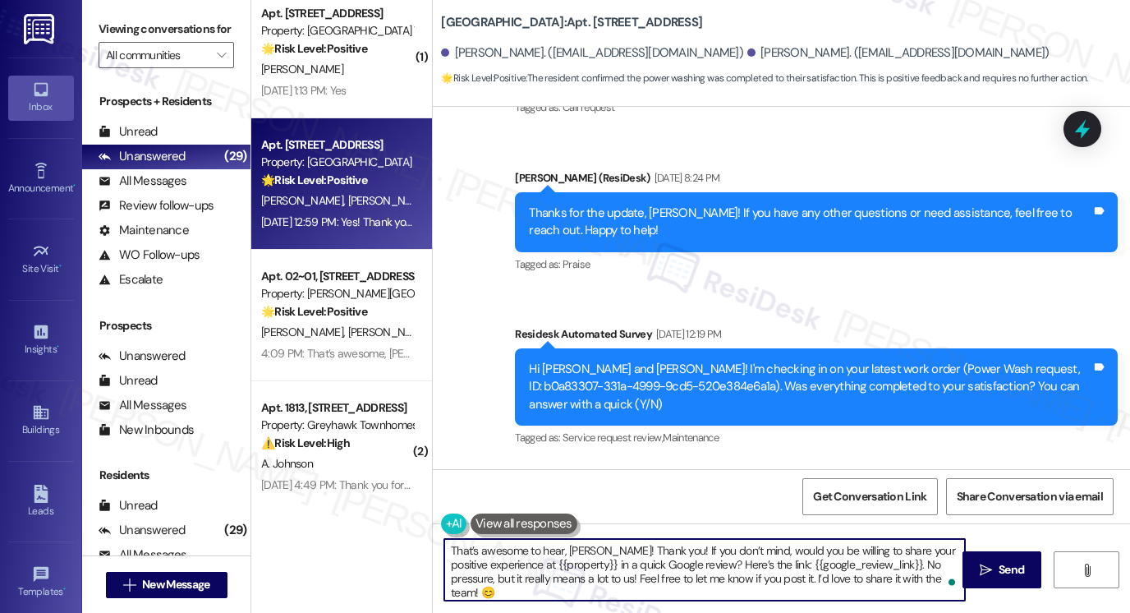
click at [575, 544] on textarea "That’s awesome to hear, [PERSON_NAME]! Thank you! If you don’t mind, would you …" at bounding box center [704, 570] width 521 height 62
paste textarea "[PERSON_NAME]"
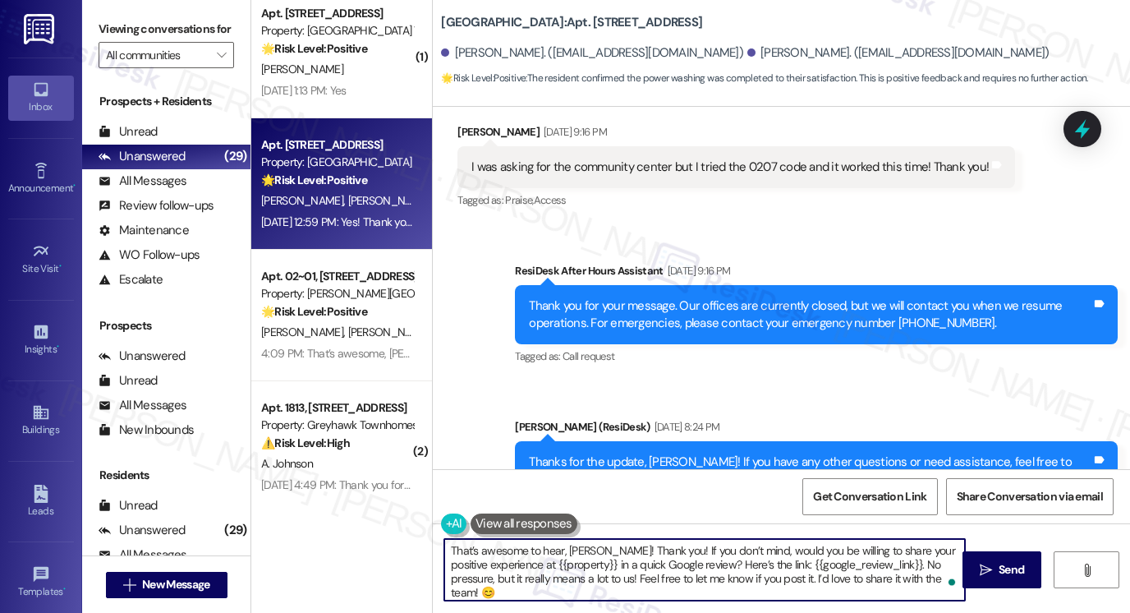
scroll to position [3630, 0]
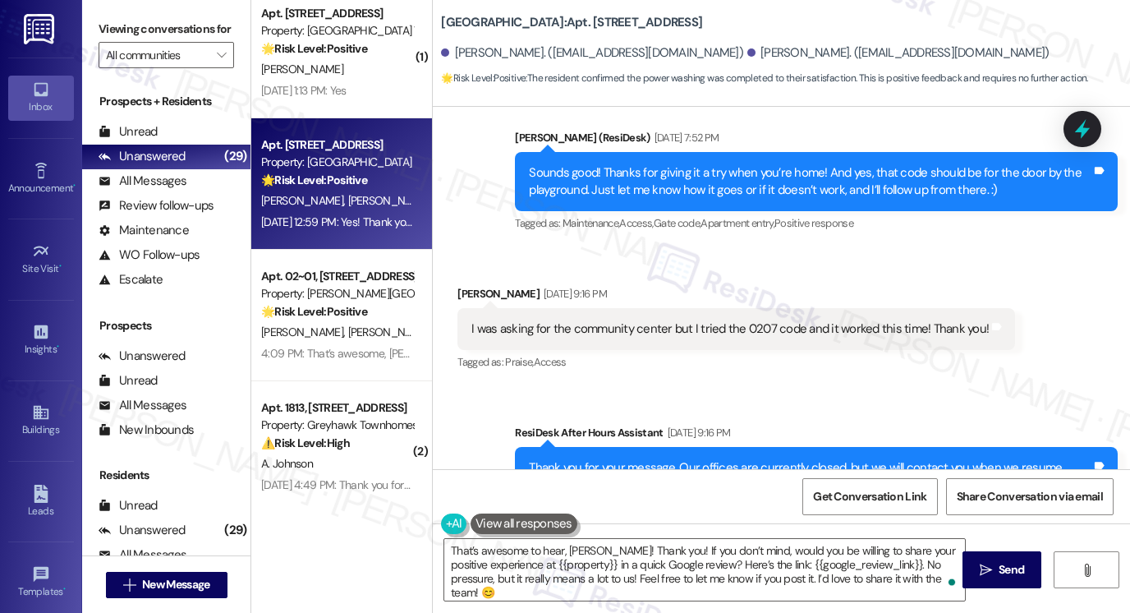
click at [95, 38] on div "Viewing conversations for All communities " at bounding box center [166, 42] width 168 height 85
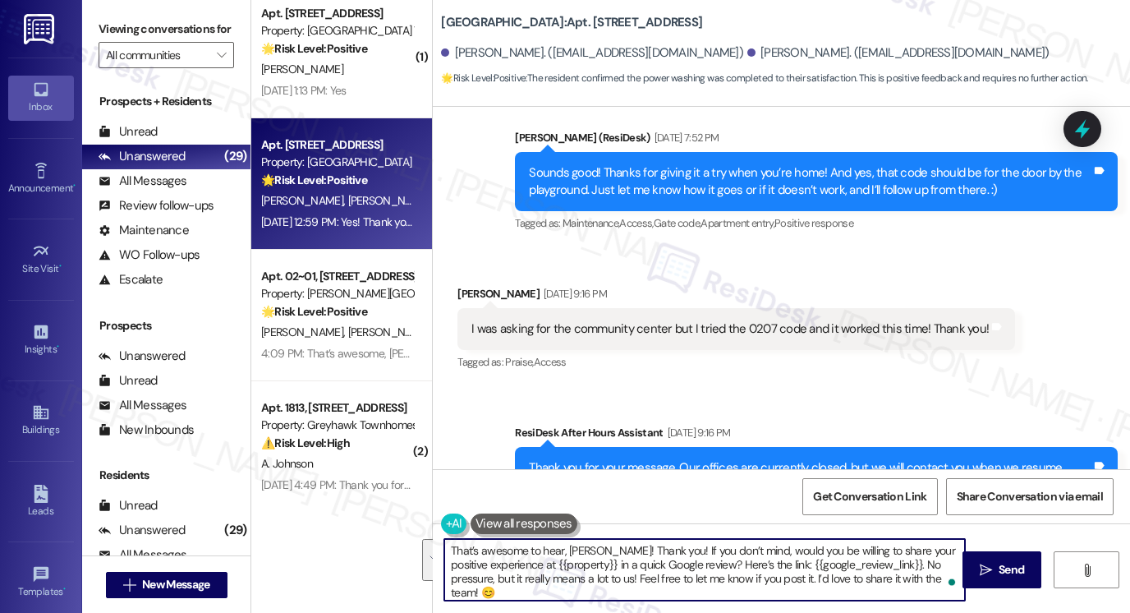
drag, startPoint x: 637, startPoint y: 548, endPoint x: 933, endPoint y: 604, distance: 300.9
click at [933, 604] on div "That’s awesome to hear, [PERSON_NAME]! Thank you! If you don’t mind, would you …" at bounding box center [781, 584] width 697 height 123
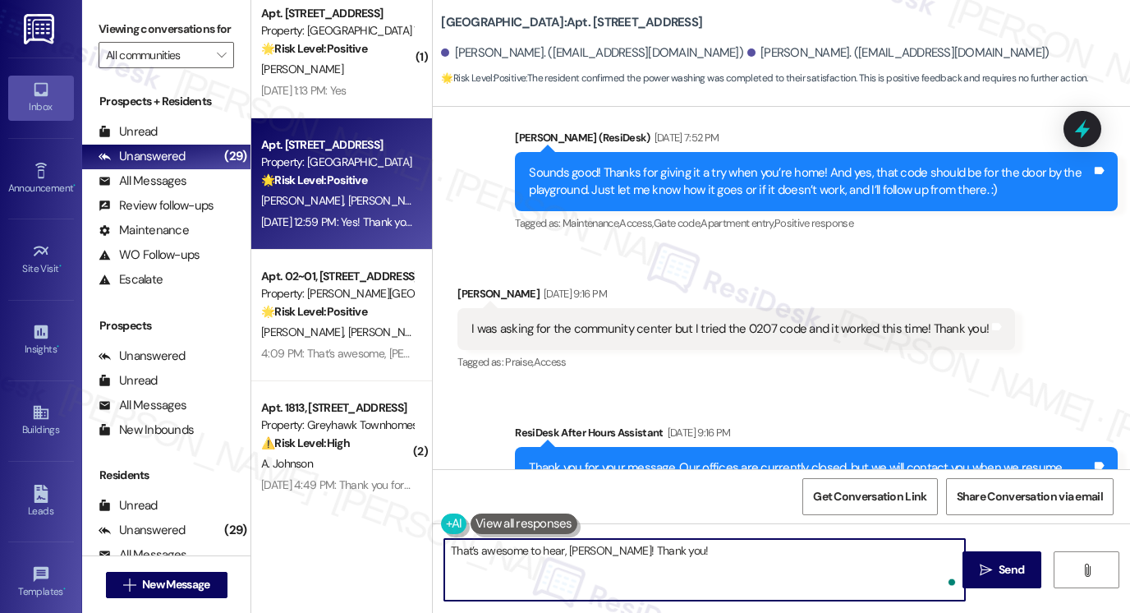
paste textarea "If I may also ask....has {{property}} been living up to your expectations so fa…"
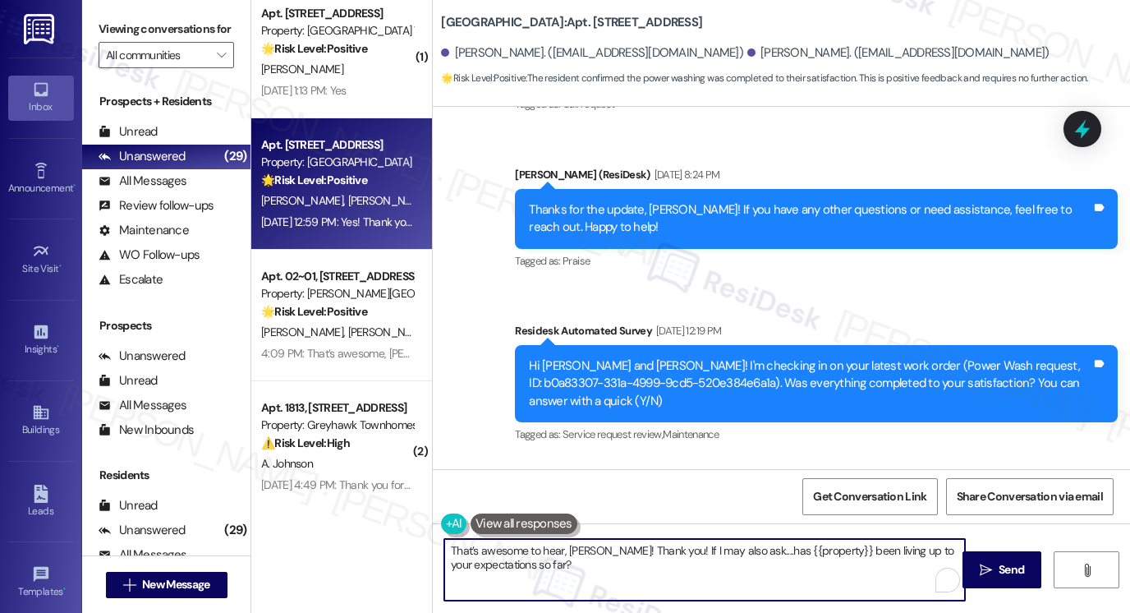
scroll to position [4042, 0]
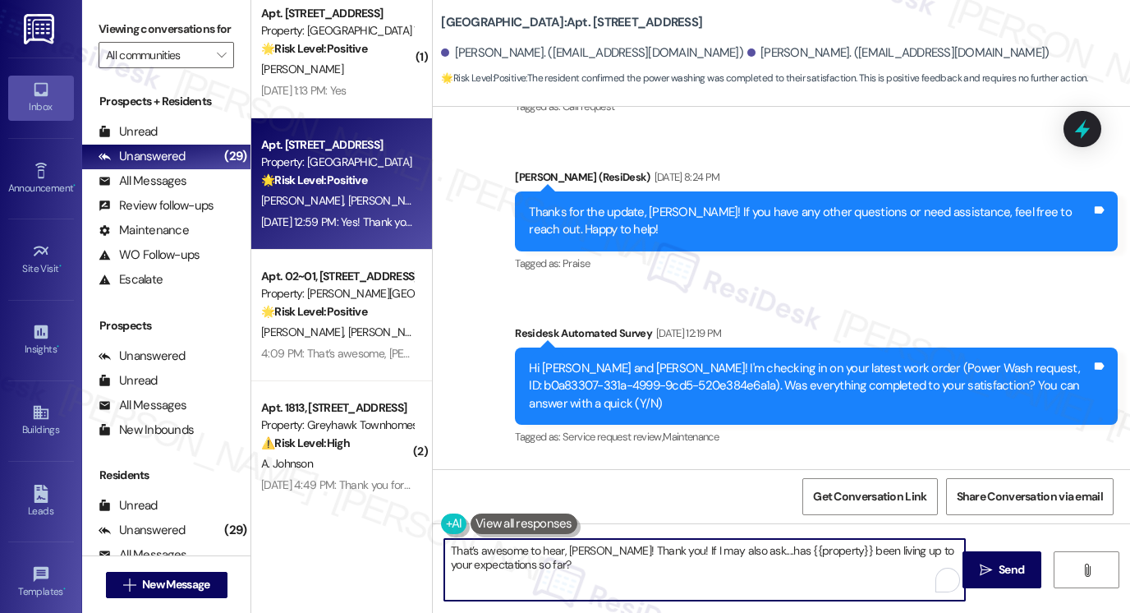
click at [588, 544] on textarea "That’s awesome to hear, [PERSON_NAME]! Thank you! If I may also ask....has {{pr…" at bounding box center [704, 570] width 521 height 62
drag, startPoint x: 563, startPoint y: 549, endPoint x: 321, endPoint y: 549, distance: 242.3
click at [321, 549] on div "( 1 ) Apt. 71~B, [STREET_ADDRESS] Property: [GEOGRAPHIC_DATA] at [GEOGRAPHIC_DA…" at bounding box center [690, 306] width 879 height 613
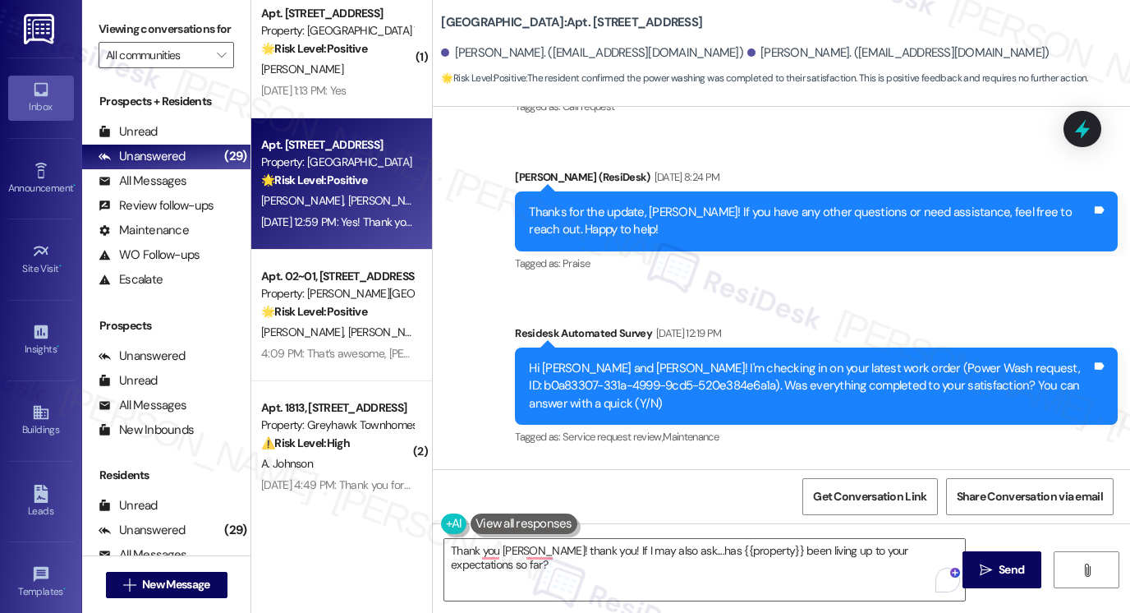
click at [108, 14] on div "Viewing conversations for All communities " at bounding box center [166, 42] width 168 height 85
click at [662, 550] on textarea "Thank you [PERSON_NAME]! thank you! If I may also ask....has {{property}} been …" at bounding box center [704, 570] width 521 height 62
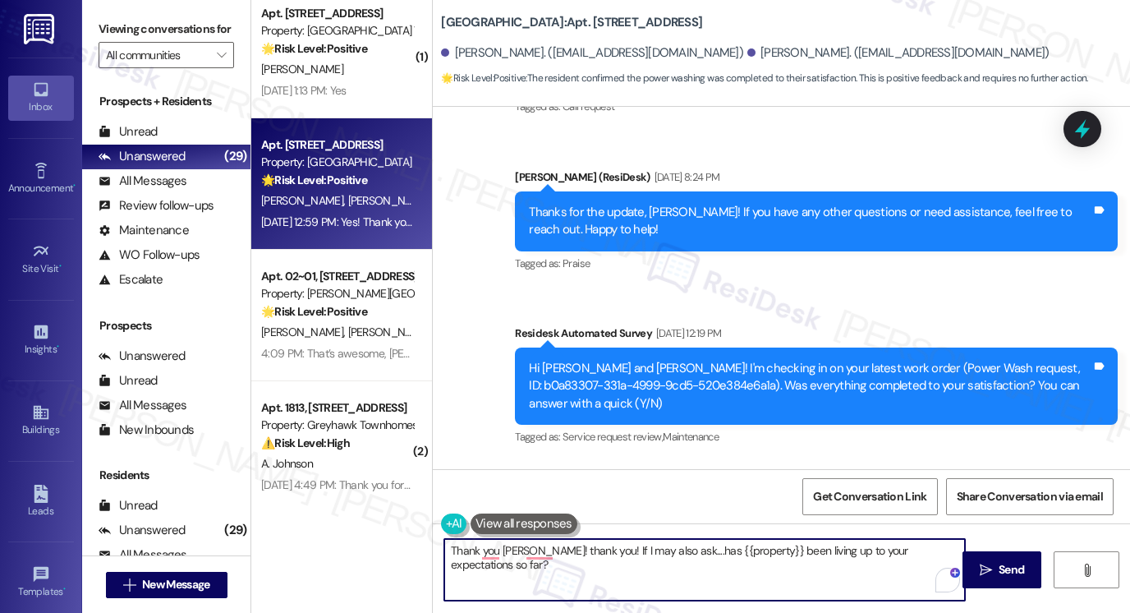
paste textarea "Hi {{first_name}}! I'm glad to hear that the latest work order was completed to…"
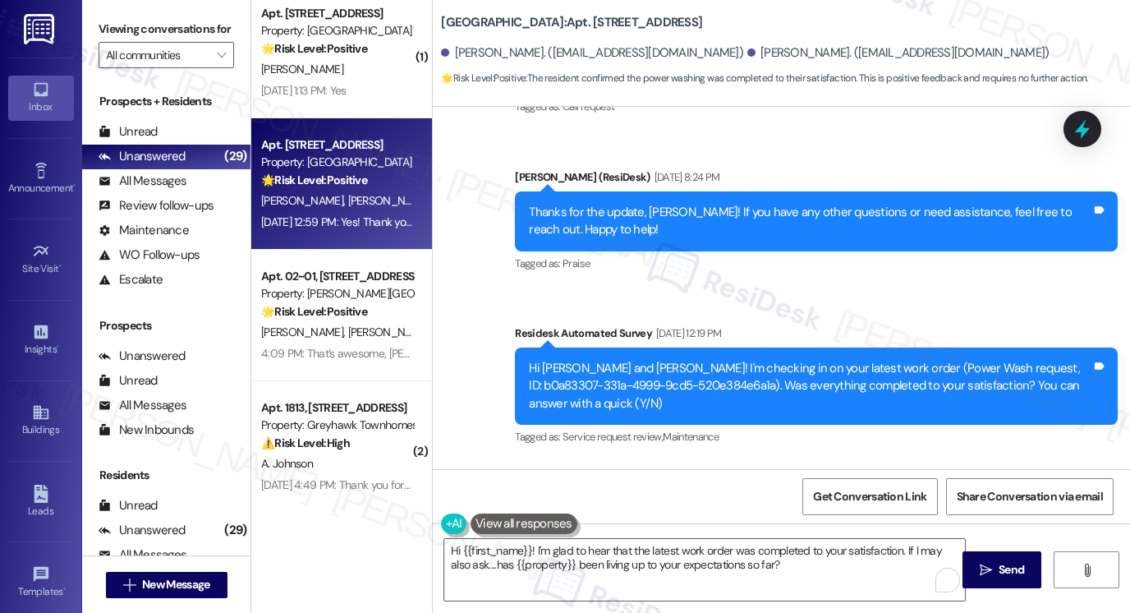
click at [747, 54] on div "[PERSON_NAME]. ([EMAIL_ADDRESS][DOMAIN_NAME])" at bounding box center [898, 52] width 302 height 17
copy div "Kyla"
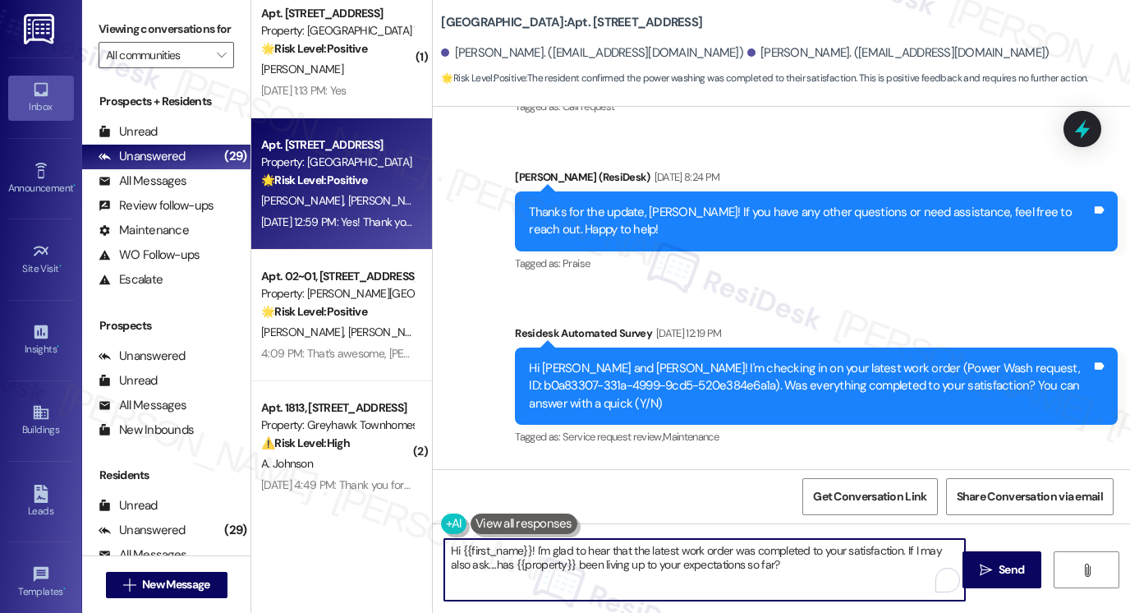
drag, startPoint x: 457, startPoint y: 547, endPoint x: 526, endPoint y: 535, distance: 70.1
click at [528, 538] on div "Hi {{first_name}}! I'm glad to hear that the latest work order was completed to…" at bounding box center [696, 569] width 522 height 63
paste textarea "Kyla"
type textarea "Hi [PERSON_NAME]! I'm glad to hear that the latest work order was completed to …"
click at [993, 567] on span " Send" at bounding box center [1002, 569] width 52 height 17
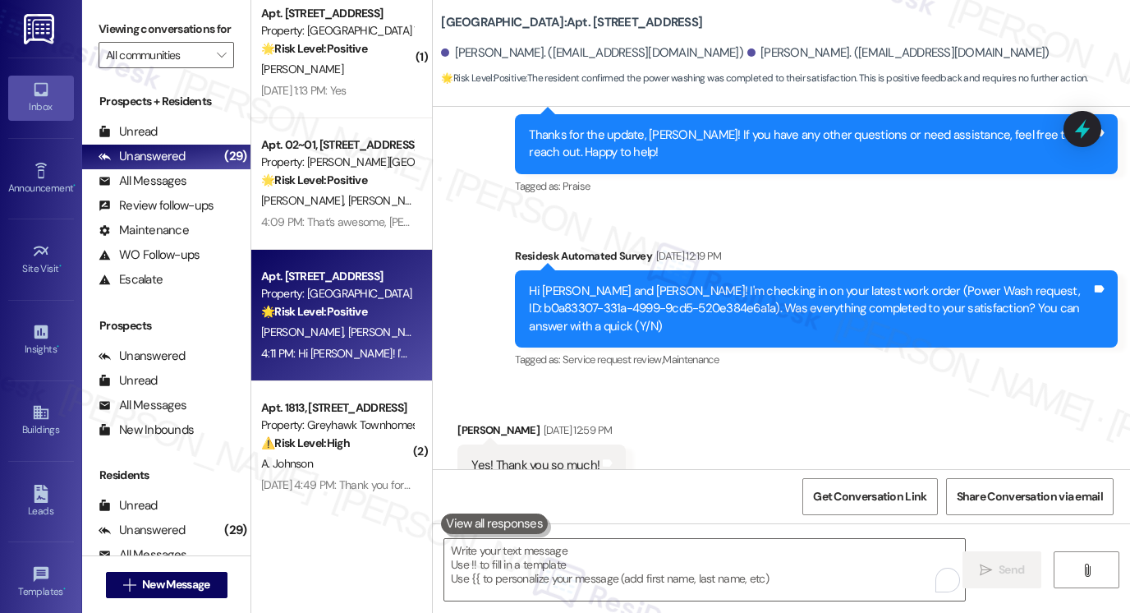
scroll to position [2739, 0]
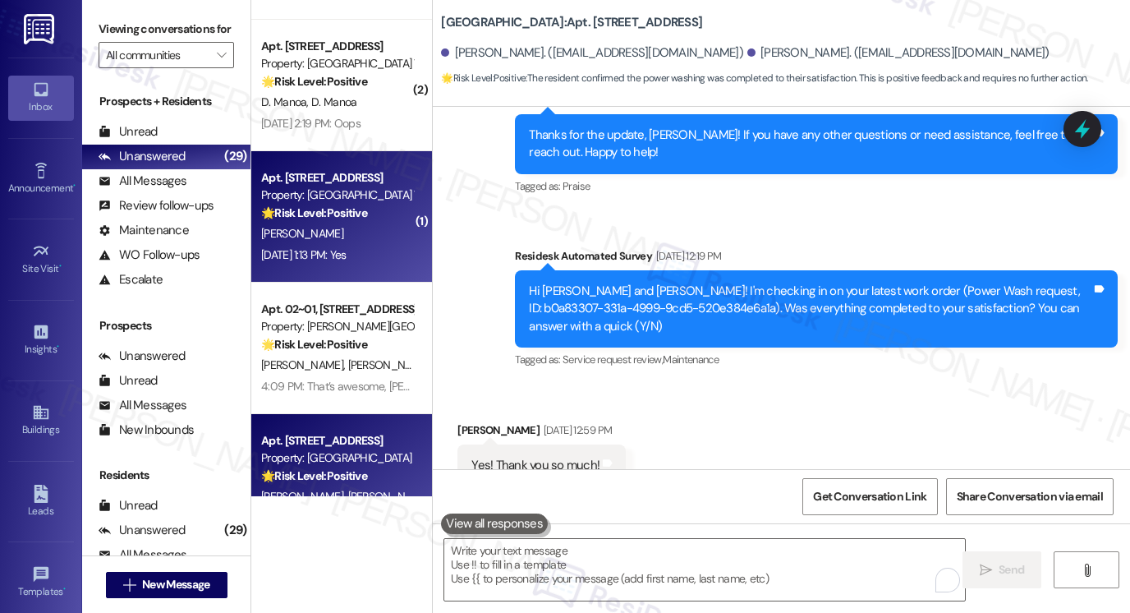
click at [334, 226] on div "[PERSON_NAME]" at bounding box center [336, 233] width 155 height 21
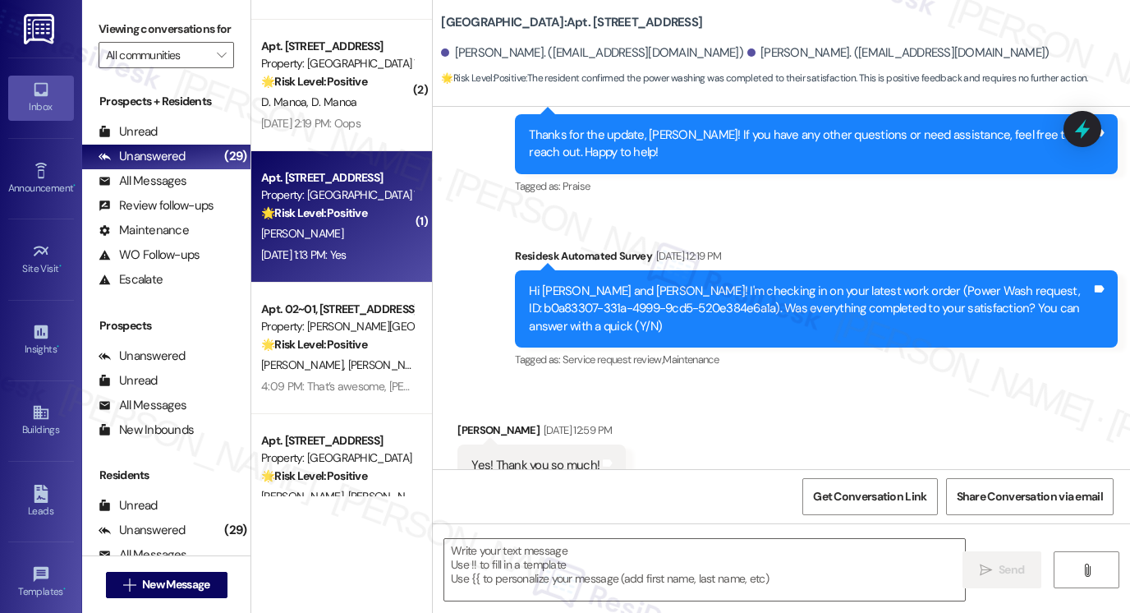
type textarea "Fetching suggested responses. Please feel free to read through the conversation…"
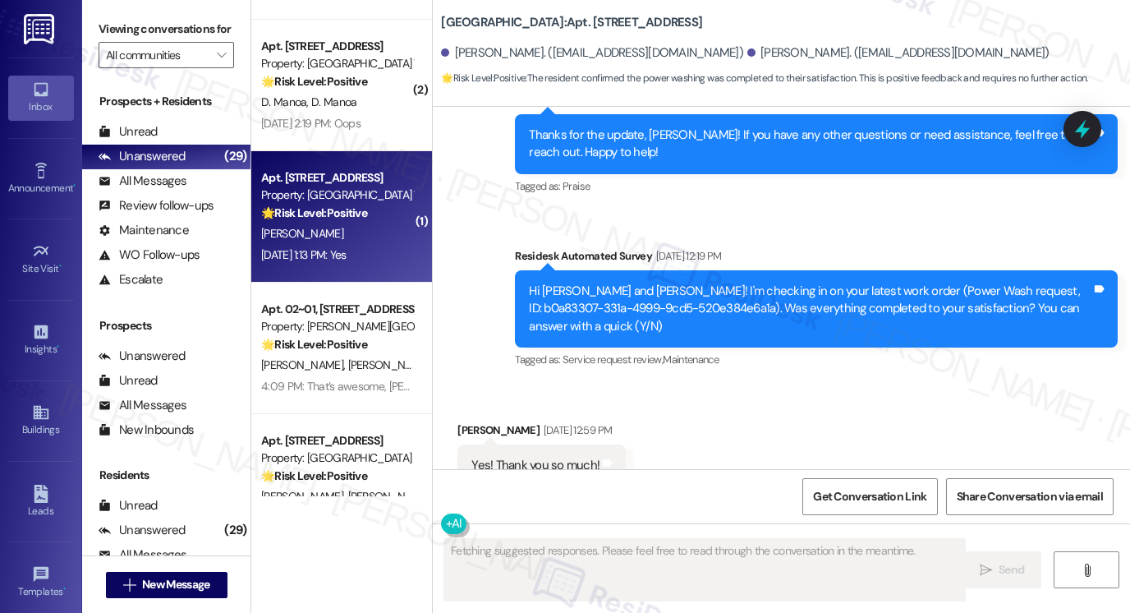
scroll to position [235, 0]
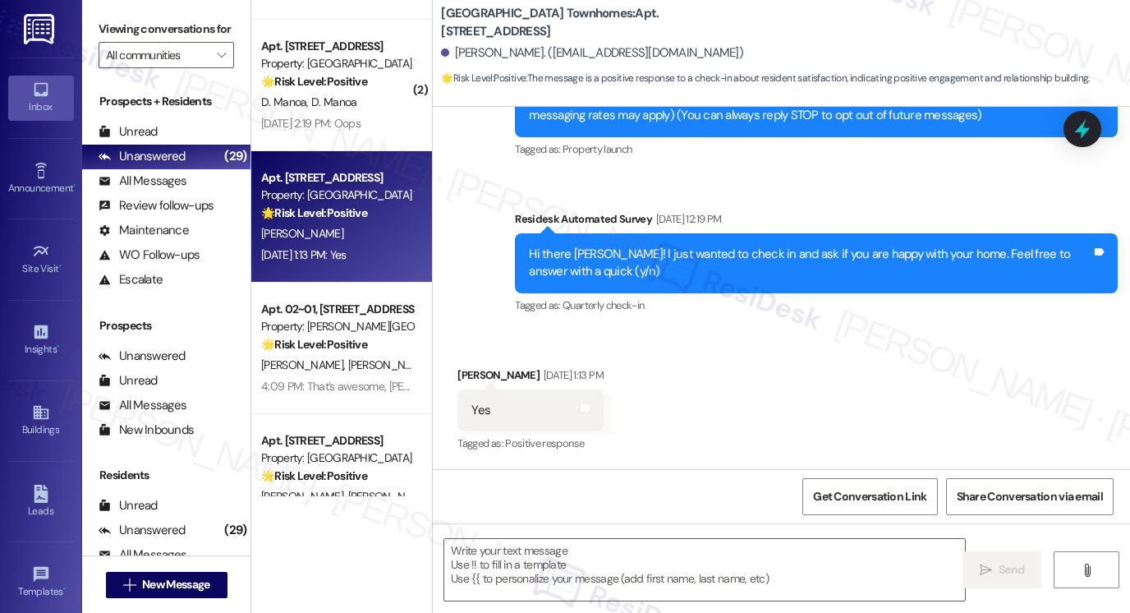
click at [705, 298] on div "Tagged as: Quarterly check-in Click to highlight conversations about Quarterly …" at bounding box center [816, 305] width 603 height 24
click at [631, 563] on textarea at bounding box center [704, 570] width 521 height 62
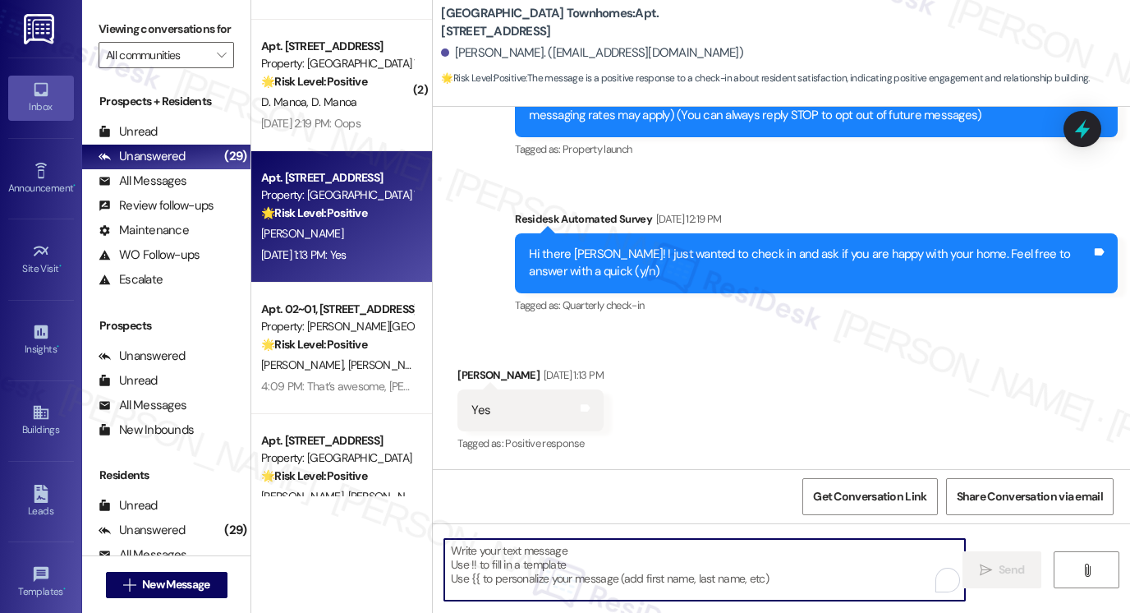
paste textarea "Kyla"
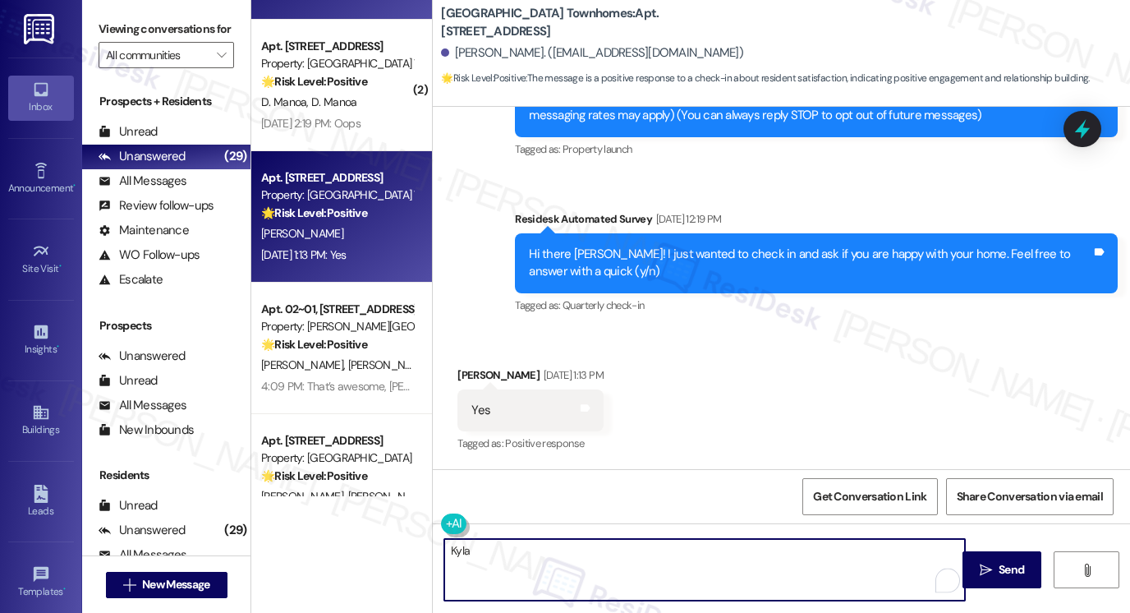
type textarea "Kyla"
